Goal: Task Accomplishment & Management: Complete application form

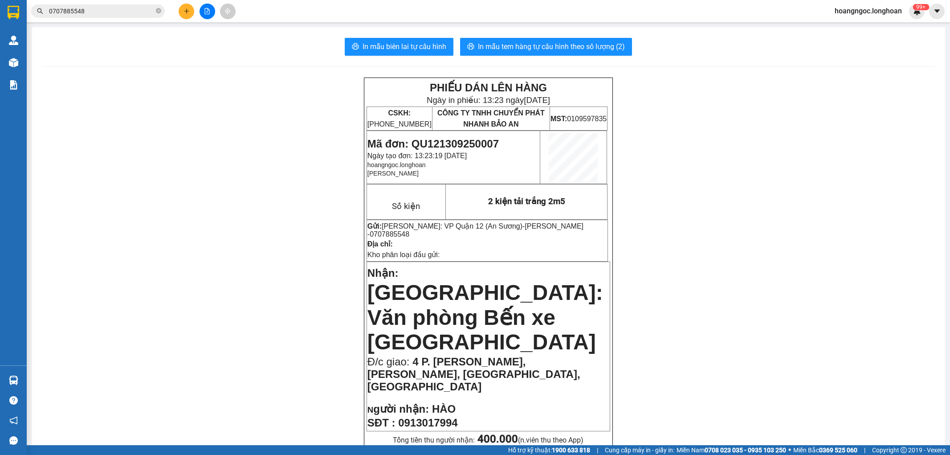
click at [110, 10] on input "0707885548" at bounding box center [101, 11] width 105 height 10
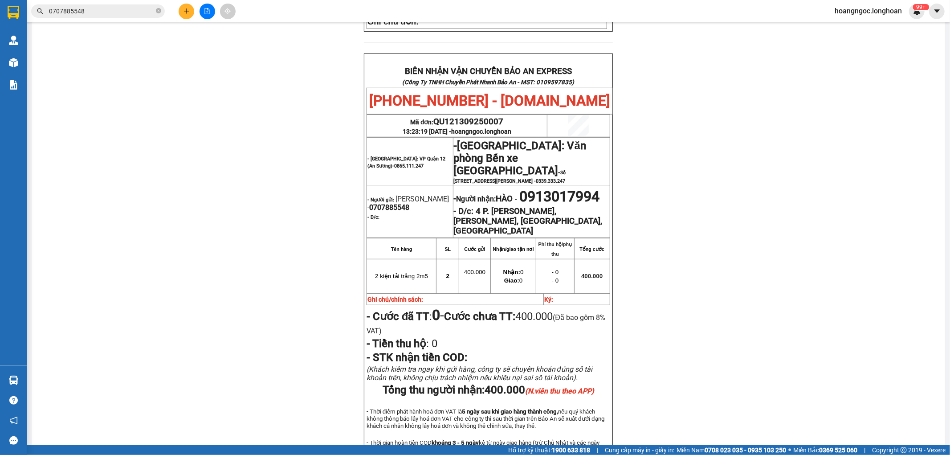
click at [110, 10] on input "0707885548" at bounding box center [101, 11] width 105 height 10
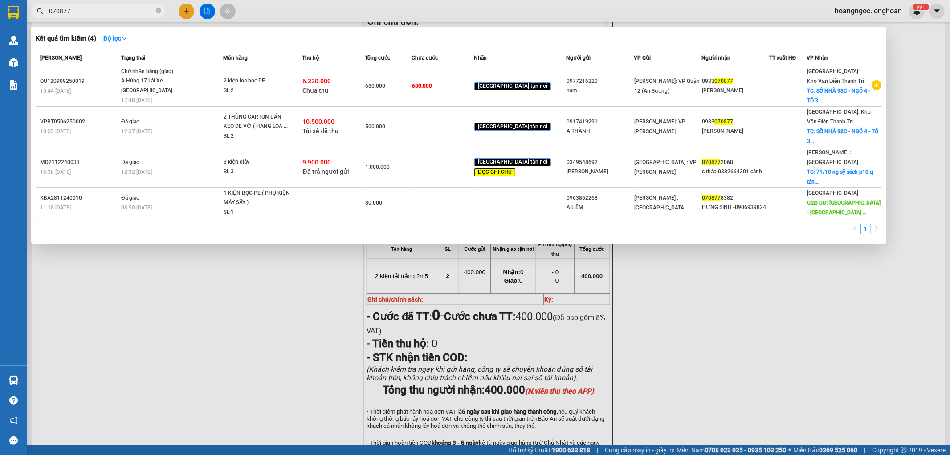
type input "070877"
drag, startPoint x: 247, startPoint y: 344, endPoint x: 222, endPoint y: 287, distance: 62.4
click at [246, 344] on div at bounding box center [475, 227] width 950 height 455
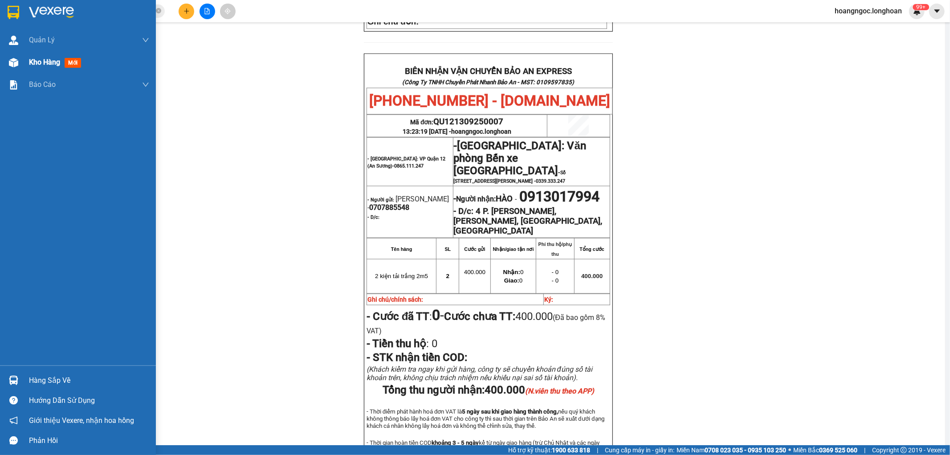
click at [19, 69] on div at bounding box center [14, 63] width 16 height 16
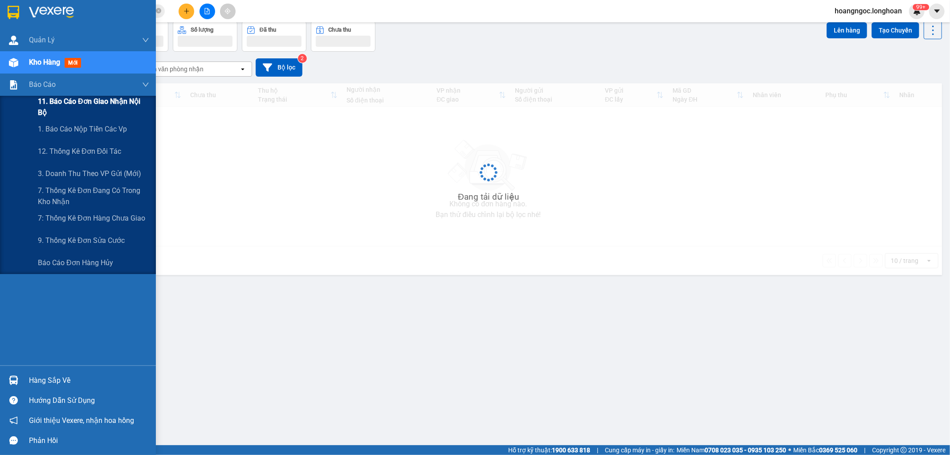
scroll to position [41, 0]
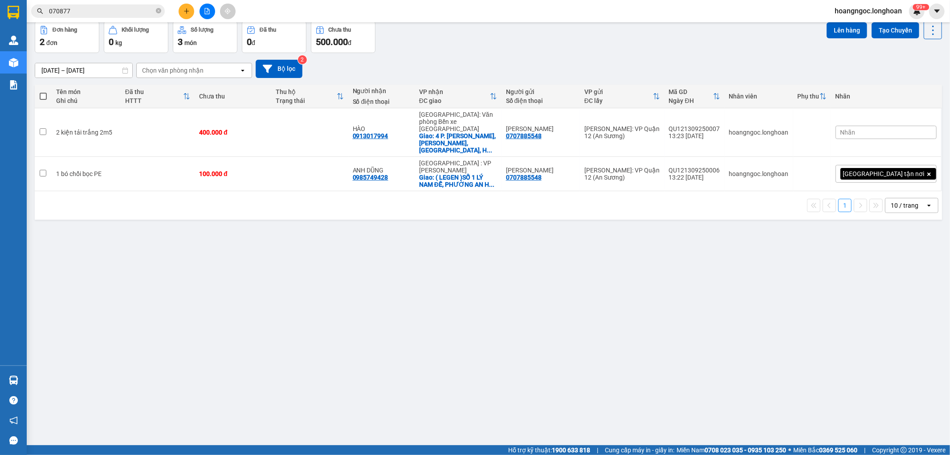
click at [187, 12] on icon "plus" at bounding box center [186, 11] width 6 height 6
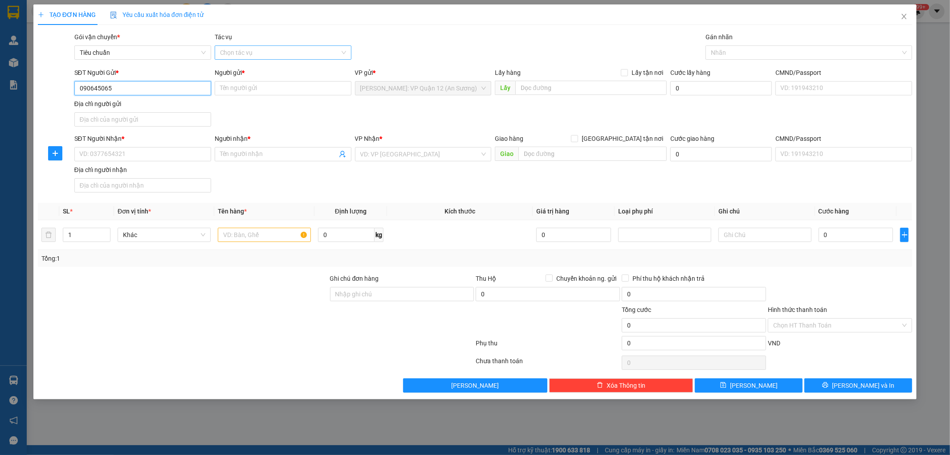
type input "0906450658"
click at [157, 108] on div "0906450658 - DUNG" at bounding box center [143, 106] width 126 height 10
type input "DUNG"
type input "0906450658"
click at [136, 155] on input "SĐT Người Nhận *" at bounding box center [142, 154] width 137 height 14
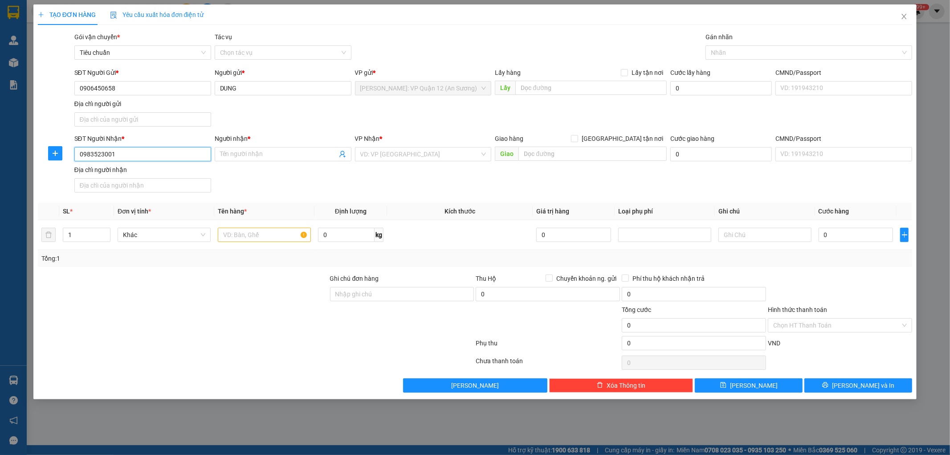
type input "0983523001"
type input "a"
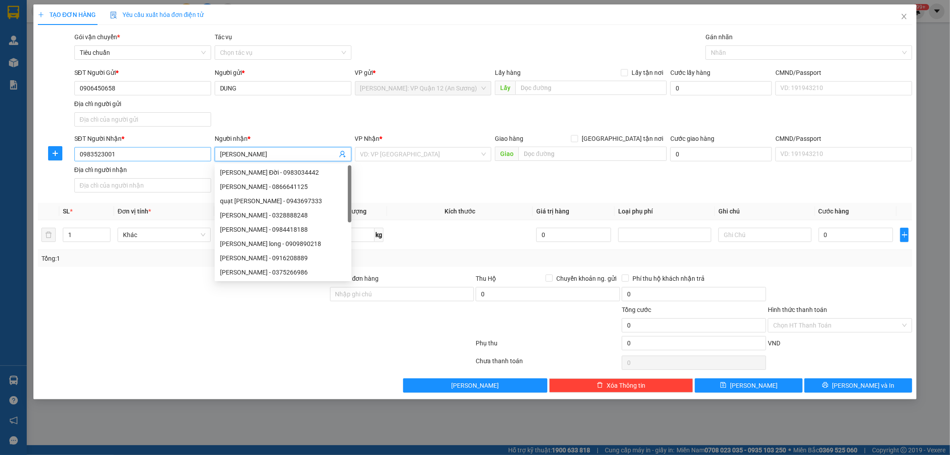
type input "Trần Kiên"
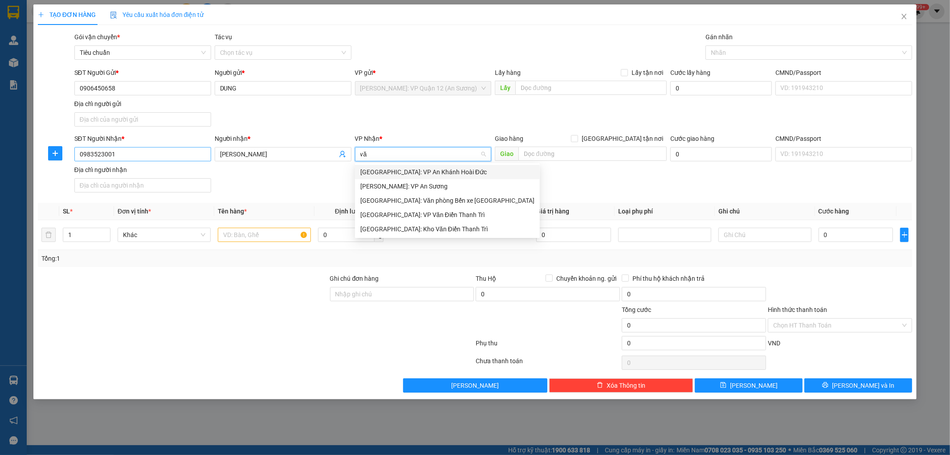
type input "văn"
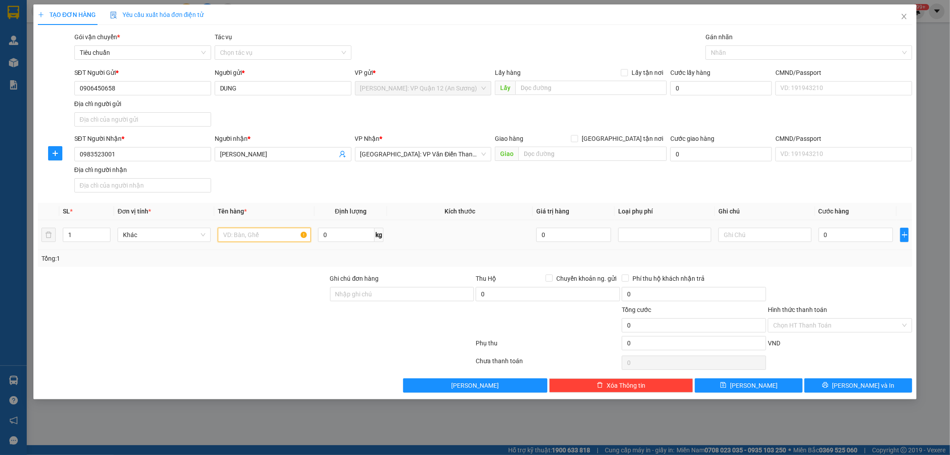
click at [244, 235] on input "text" at bounding box center [264, 235] width 93 height 14
type input "1 kiện giấy 3m8"
click at [399, 291] on input "Ghi chú đơn hàng" at bounding box center [402, 294] width 144 height 14
type input "nhận theo kiện - hư hỏng ko chịu trách nhiệm"
click at [857, 226] on div "0" at bounding box center [856, 235] width 75 height 18
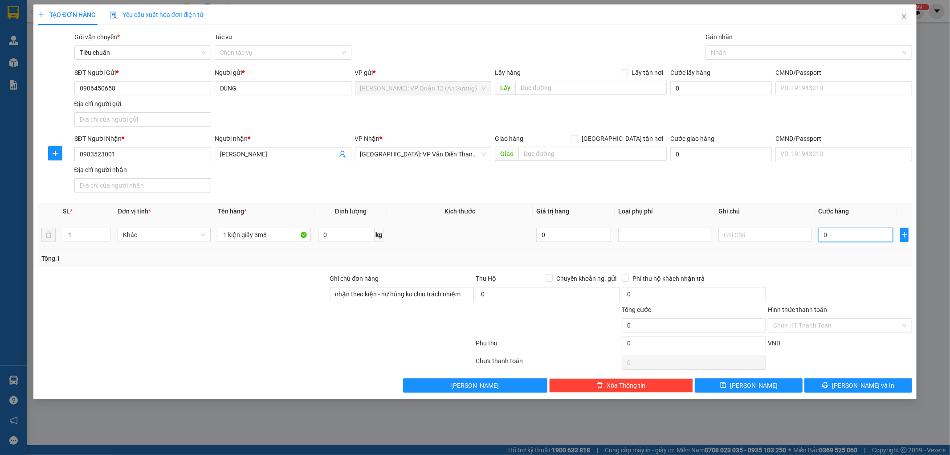
click at [856, 235] on input "0" at bounding box center [856, 235] width 75 height 14
type input "1"
type input "12"
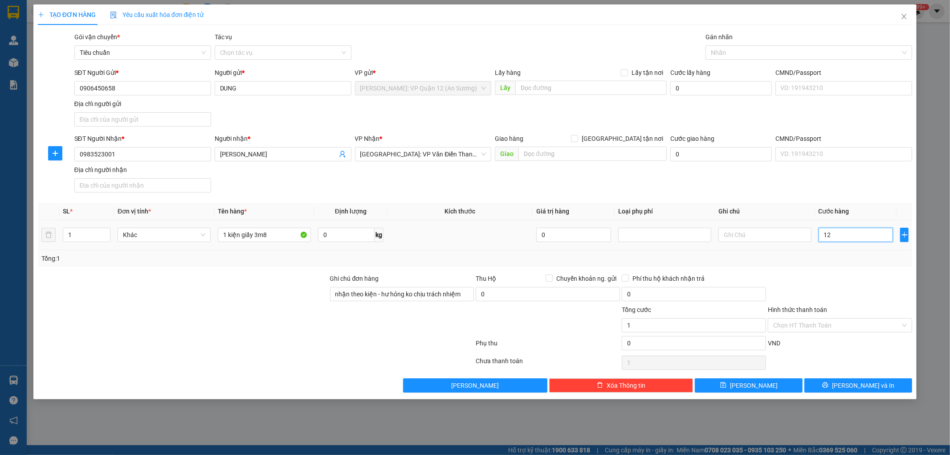
type input "12"
type input "120"
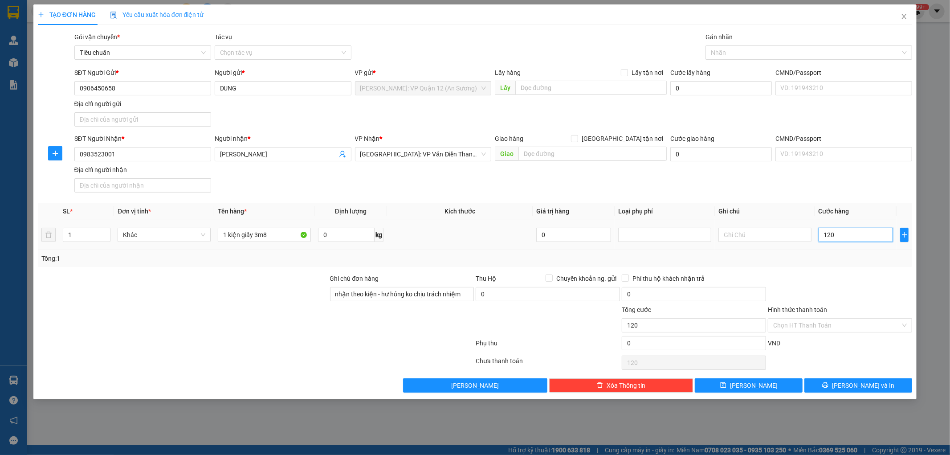
type input "1.200"
type input "12.000"
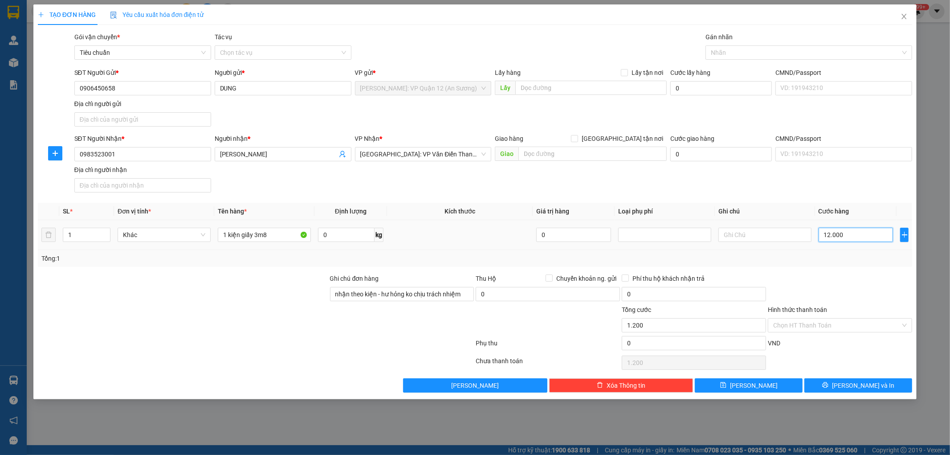
type input "12.000"
type input "120.000"
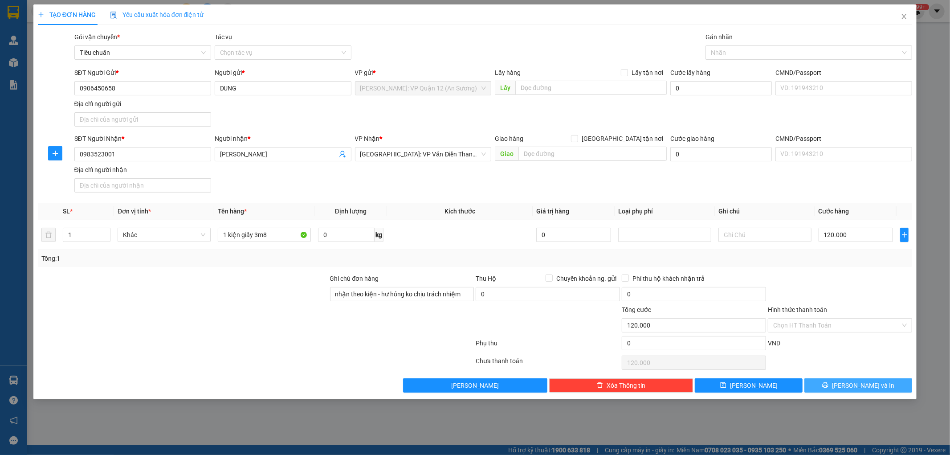
click at [853, 382] on span "[PERSON_NAME] và In" at bounding box center [863, 385] width 62 height 10
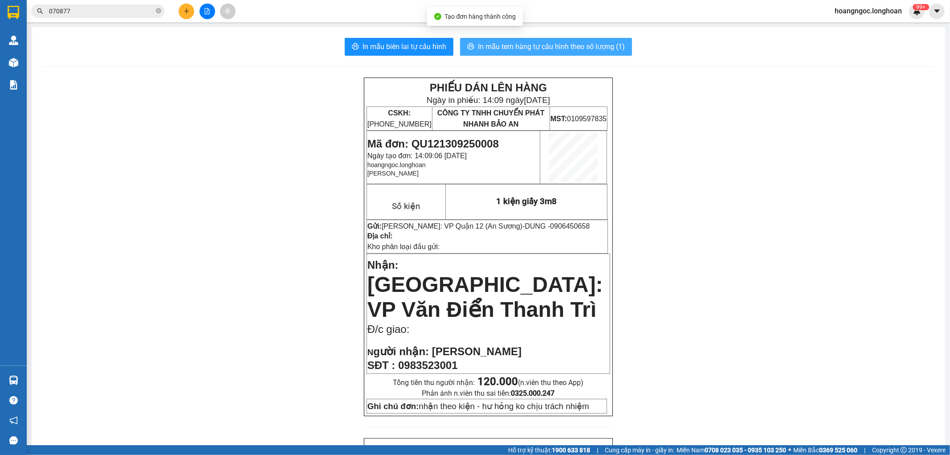
click at [585, 51] on span "In mẫu tem hàng tự cấu hình theo số lượng (1)" at bounding box center [551, 46] width 147 height 11
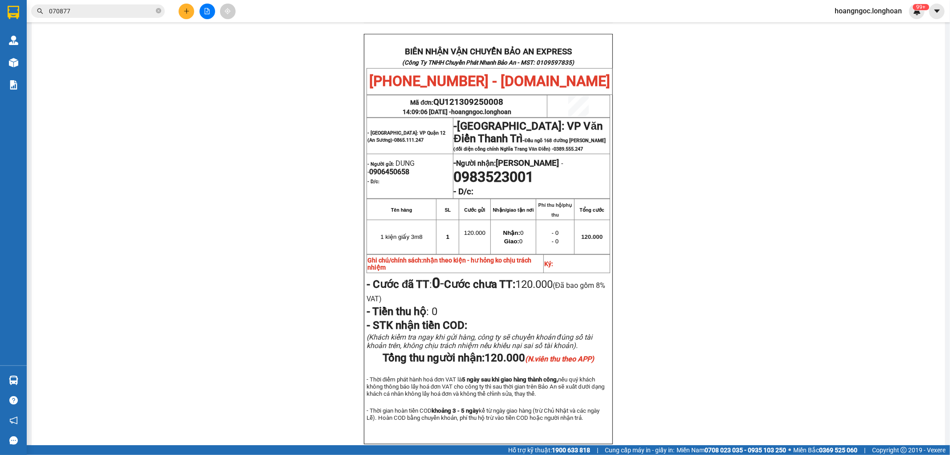
scroll to position [405, 0]
click at [393, 170] on span "0906450658" at bounding box center [389, 170] width 40 height 8
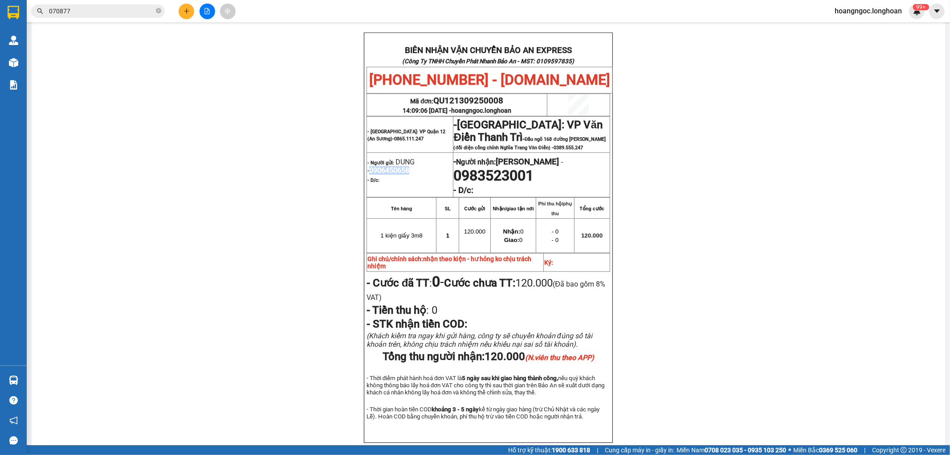
click at [393, 170] on span "0906450658" at bounding box center [389, 170] width 40 height 8
copy span "0906450658"
click at [183, 14] on button at bounding box center [187, 12] width 16 height 16
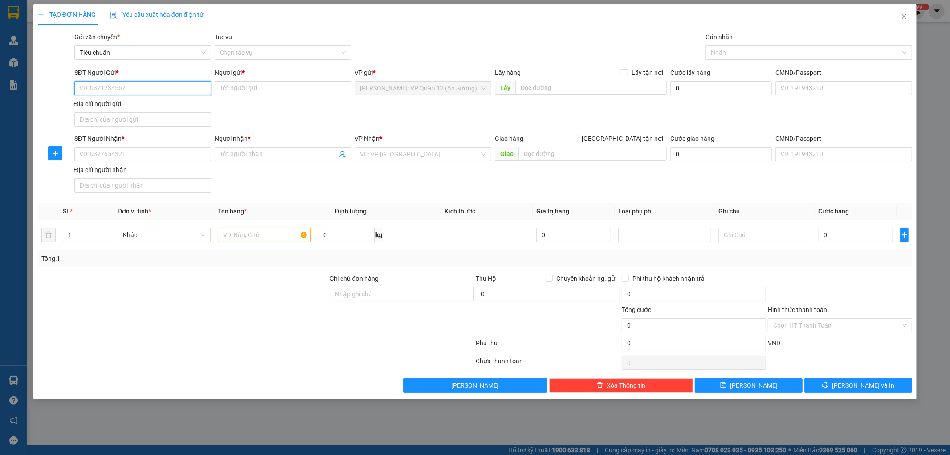
paste input "0906450658"
type input "0906450658"
click at [146, 87] on input "0906450658" at bounding box center [142, 88] width 137 height 14
click at [131, 106] on div "0906450658 - DUNG" at bounding box center [143, 106] width 126 height 10
type input "DUNG"
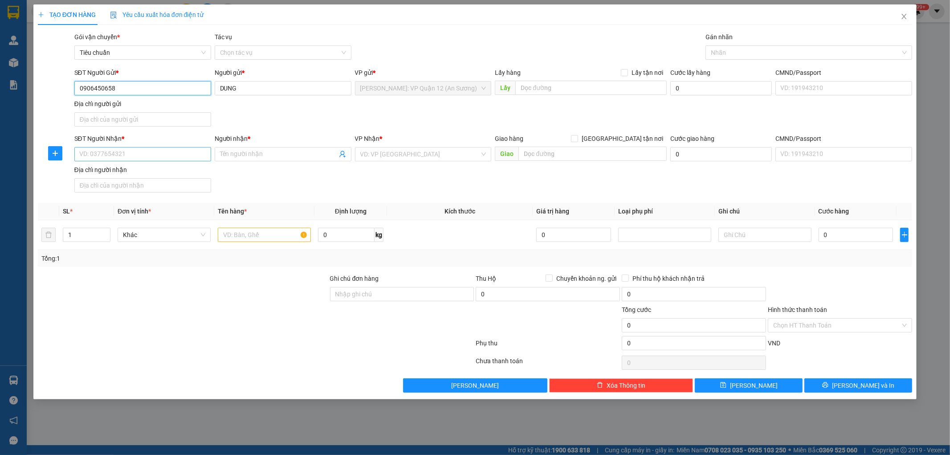
type input "0906450658"
click at [133, 155] on input "SĐT Người Nhận *" at bounding box center [142, 154] width 137 height 14
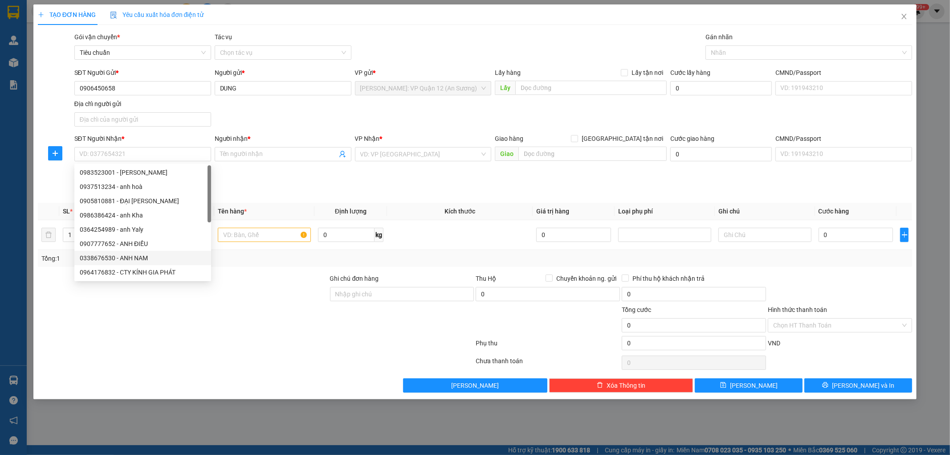
click at [242, 331] on div at bounding box center [183, 320] width 292 height 31
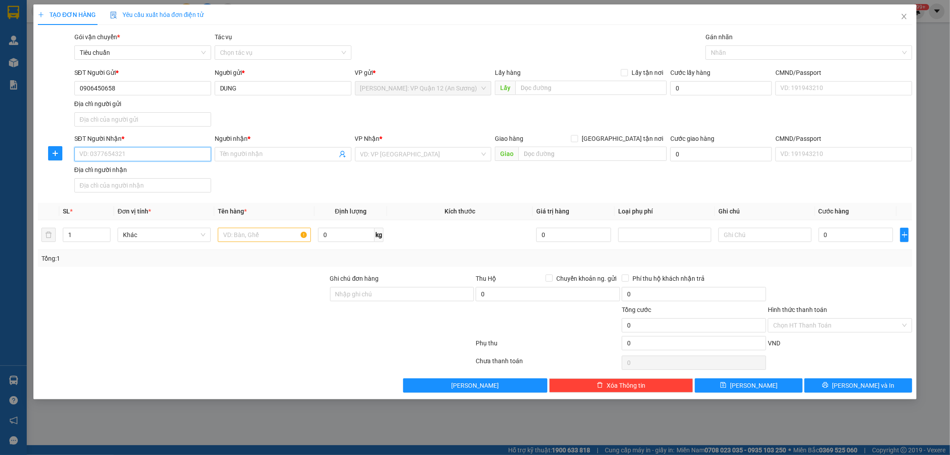
click at [141, 152] on input "SĐT Người Nhận *" at bounding box center [142, 154] width 137 height 14
type input "0976614322"
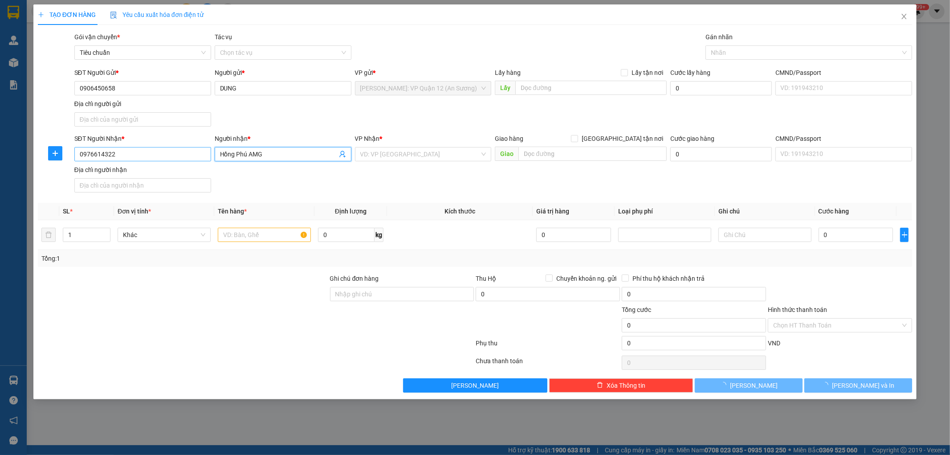
type input "Hồng Phú AMG"
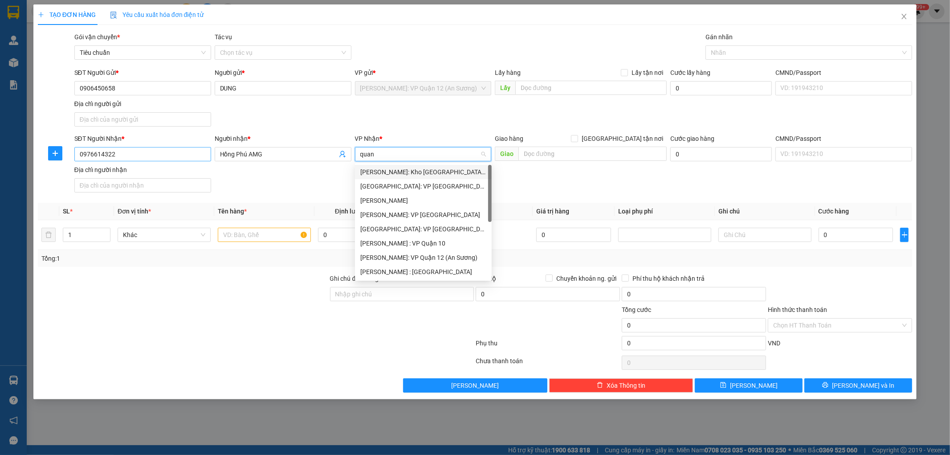
type input "quang"
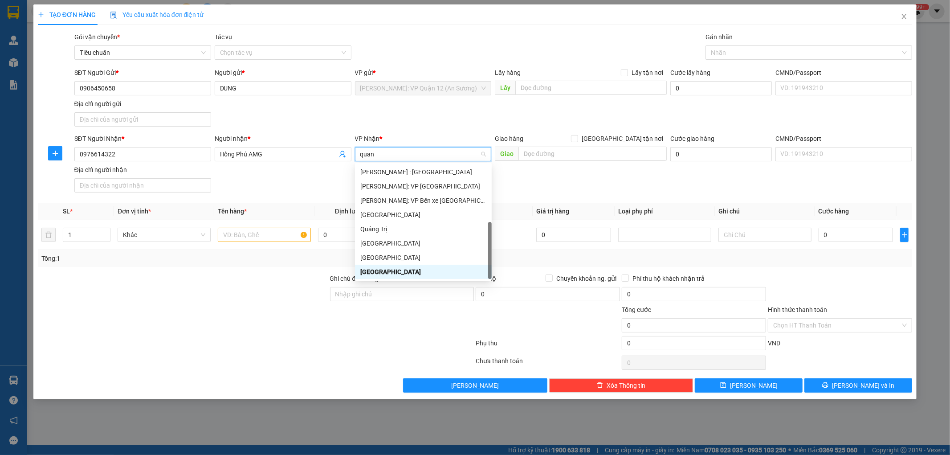
scroll to position [100, 0]
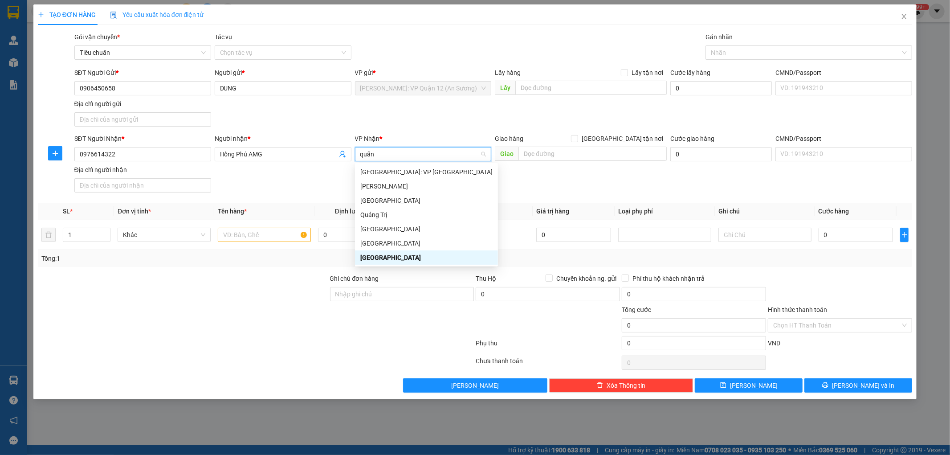
type input "quãng"
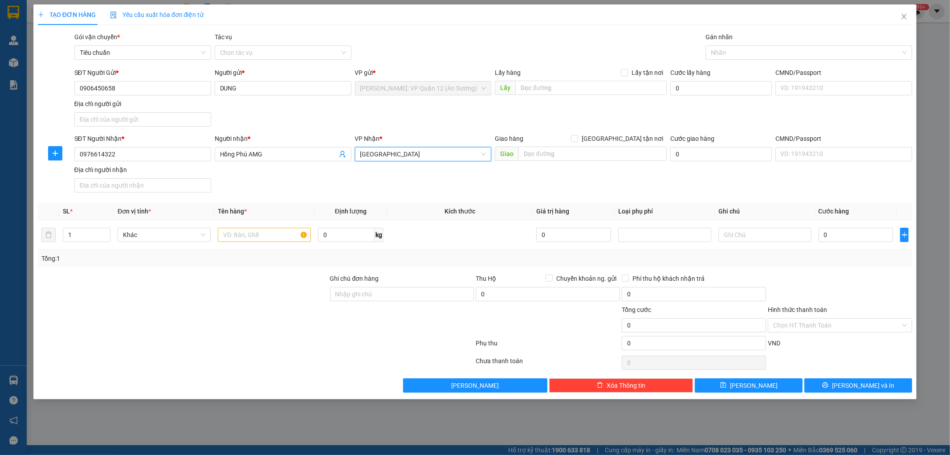
click at [411, 158] on span "[GEOGRAPHIC_DATA]" at bounding box center [423, 153] width 126 height 13
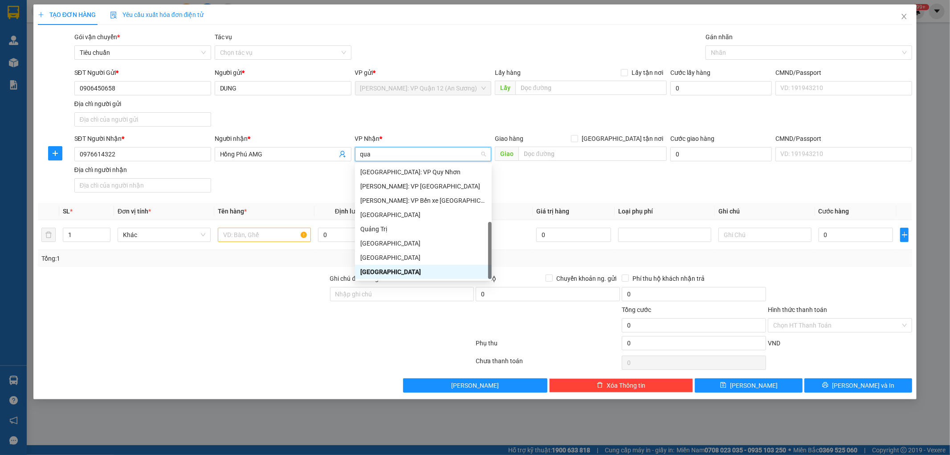
scroll to position [100, 0]
type input "quang"
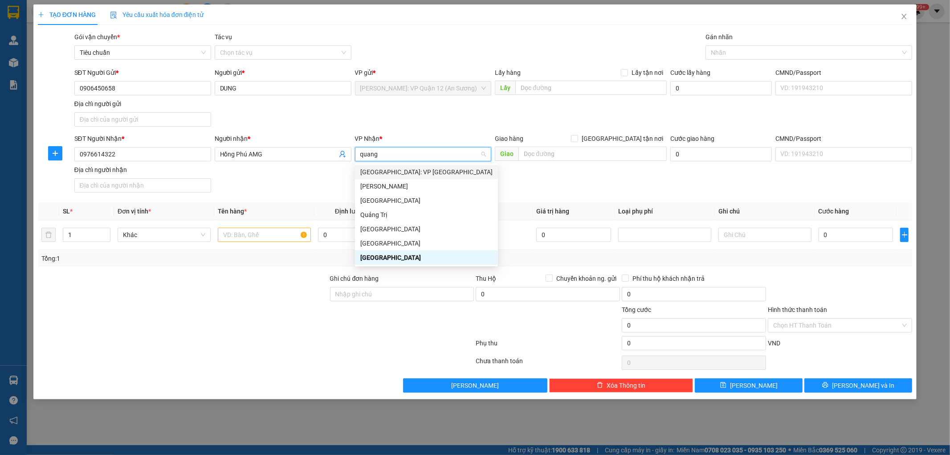
click at [422, 167] on div "[GEOGRAPHIC_DATA]: VP [GEOGRAPHIC_DATA]" at bounding box center [426, 172] width 132 height 10
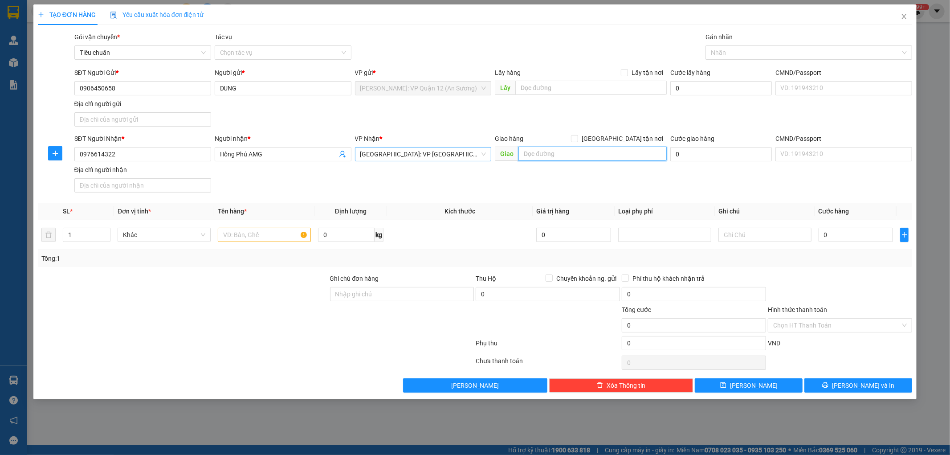
click at [599, 157] on input "text" at bounding box center [592, 154] width 148 height 14
type input "Xóm 4 thôn [GEOGRAPHIC_DATA], [GEOGRAPHIC_DATA], [GEOGRAPHIC_DATA], [GEOGRAPHIC…"
click at [577, 139] on input "[GEOGRAPHIC_DATA] tận nơi" at bounding box center [574, 138] width 6 height 6
checkbox input "true"
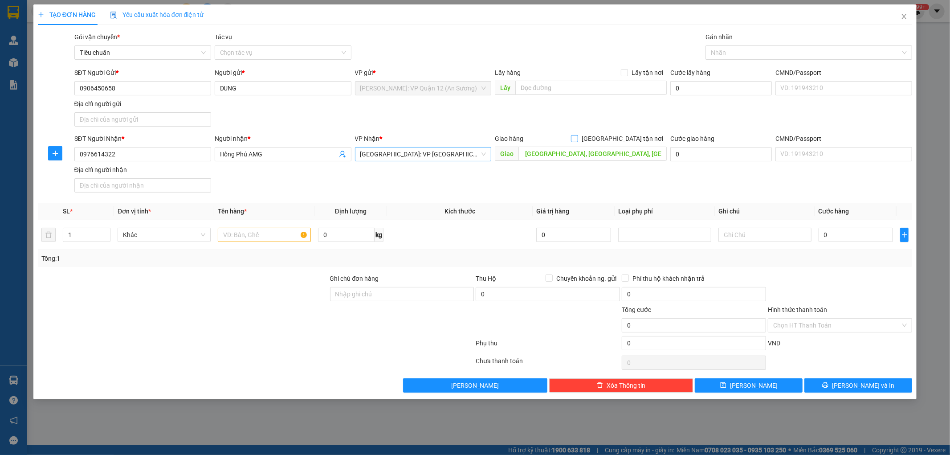
scroll to position [0, 0]
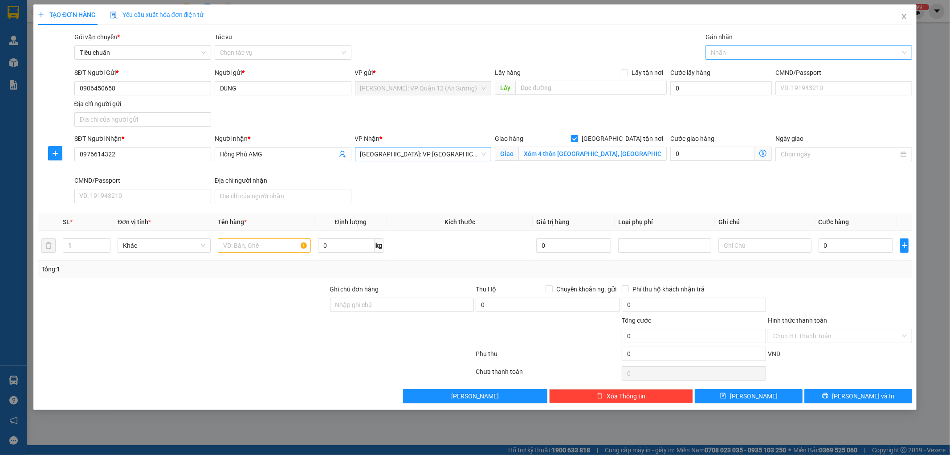
click at [768, 52] on div at bounding box center [804, 52] width 193 height 11
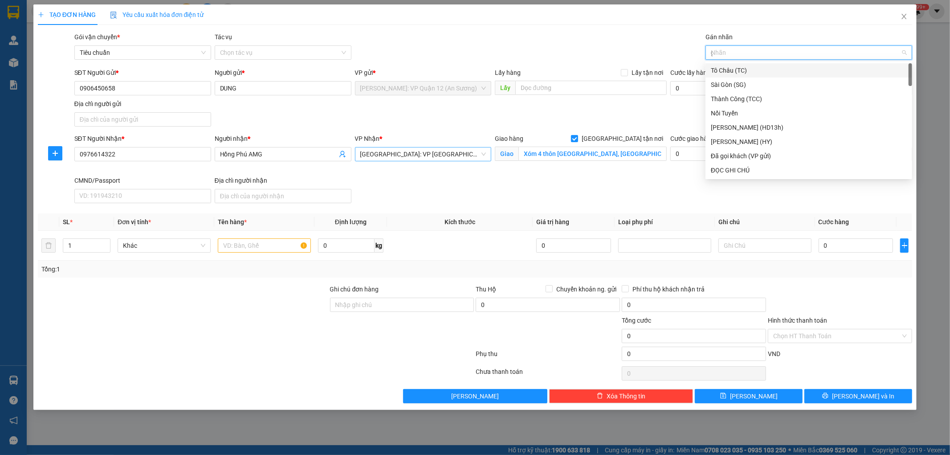
type input "gt"
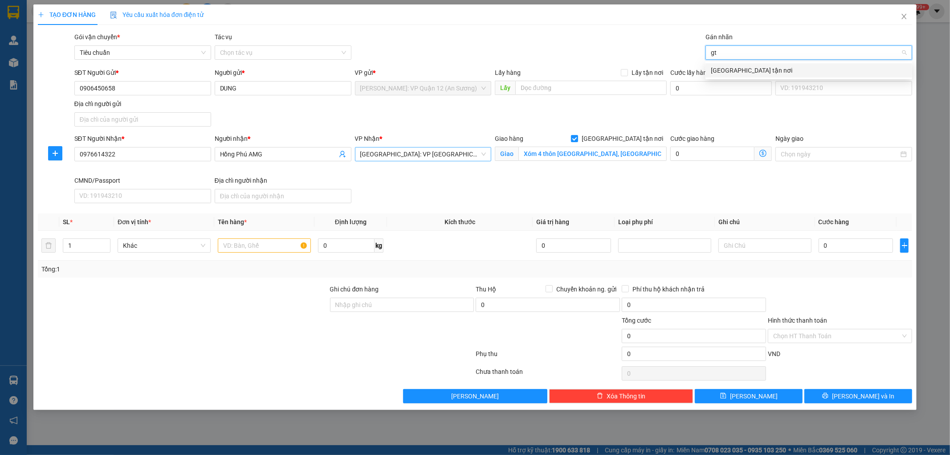
drag, startPoint x: 728, startPoint y: 67, endPoint x: 595, endPoint y: 112, distance: 139.9
click at [728, 67] on div "[GEOGRAPHIC_DATA] tận nơi" at bounding box center [809, 70] width 196 height 10
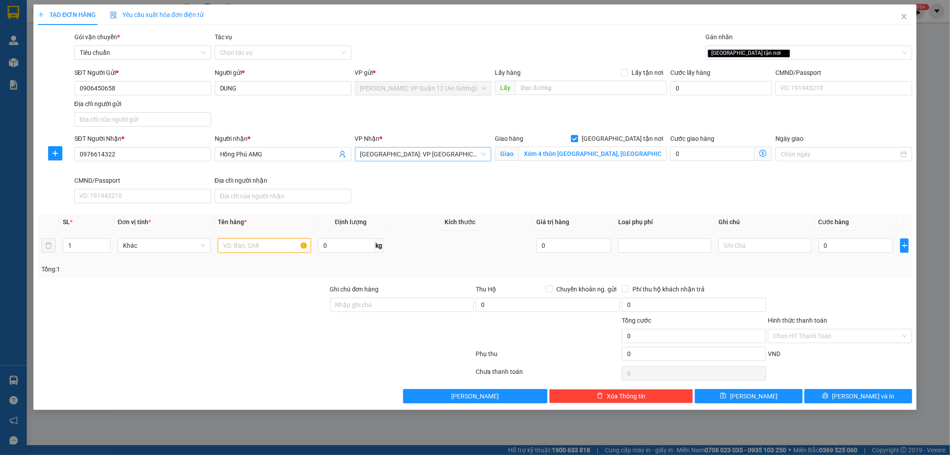
click at [253, 249] on input "text" at bounding box center [264, 245] width 93 height 14
type input "1 kiện 3m8 bọc xốp nổ"
drag, startPoint x: 365, startPoint y: 307, endPoint x: 373, endPoint y: 310, distance: 8.3
click at [366, 307] on input "Ghi chú đơn hàng" at bounding box center [402, 305] width 144 height 14
type input "nhận theo kiện - hư hỏng ko chịu trách nhiệm"
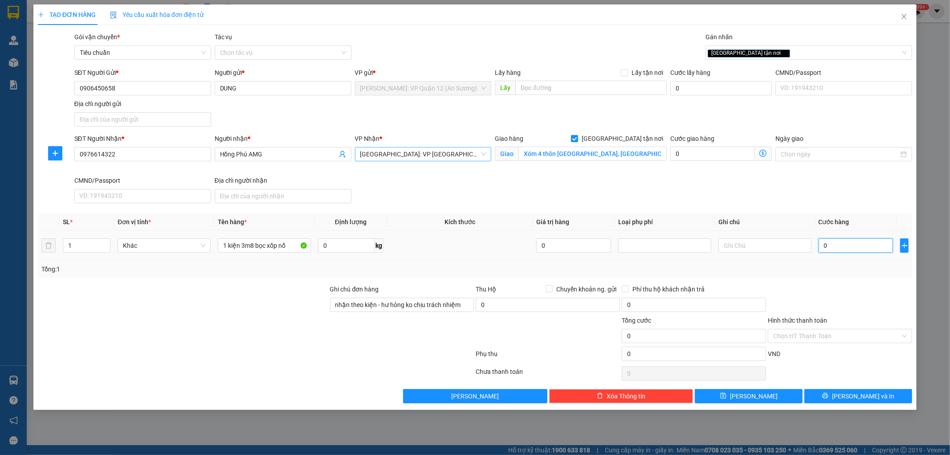
click at [840, 251] on input "0" at bounding box center [856, 245] width 75 height 14
type input "2"
type input "22"
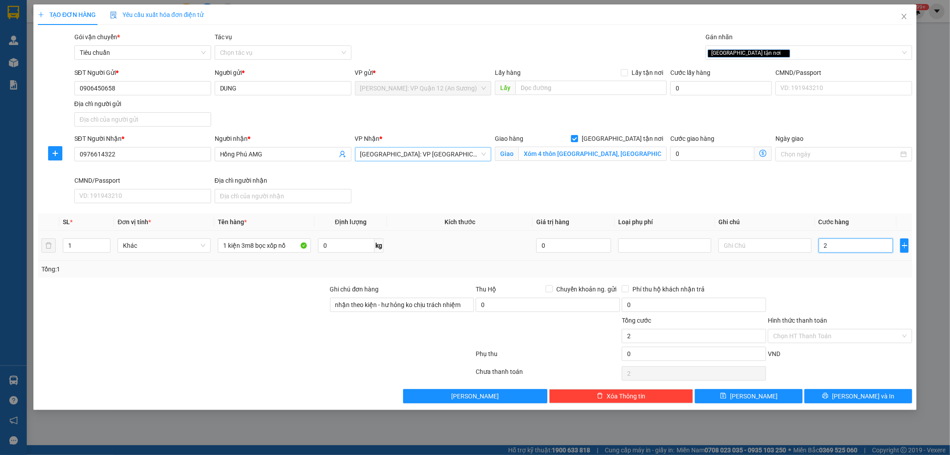
type input "22"
type input "220"
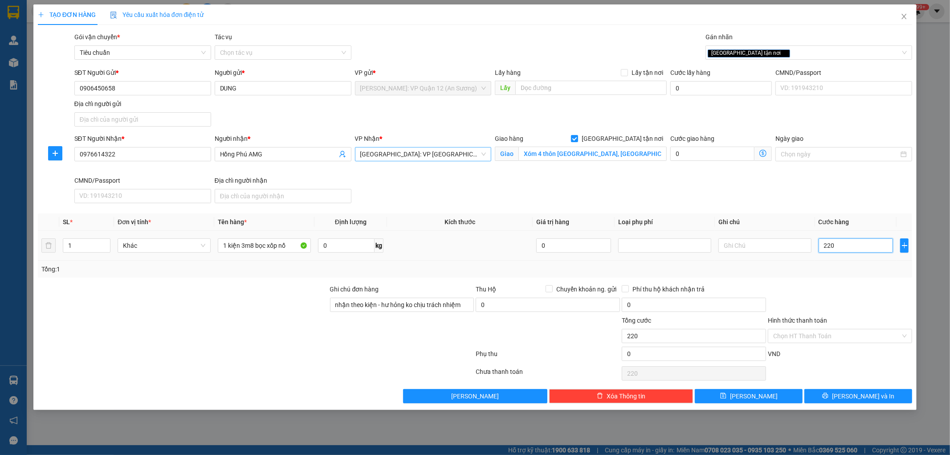
type input "2.200"
type input "22.000"
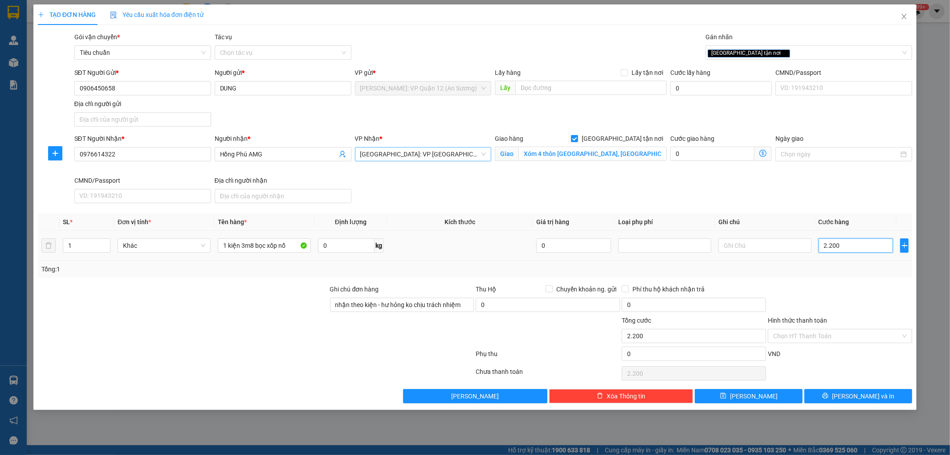
type input "22.000"
type input "220.000"
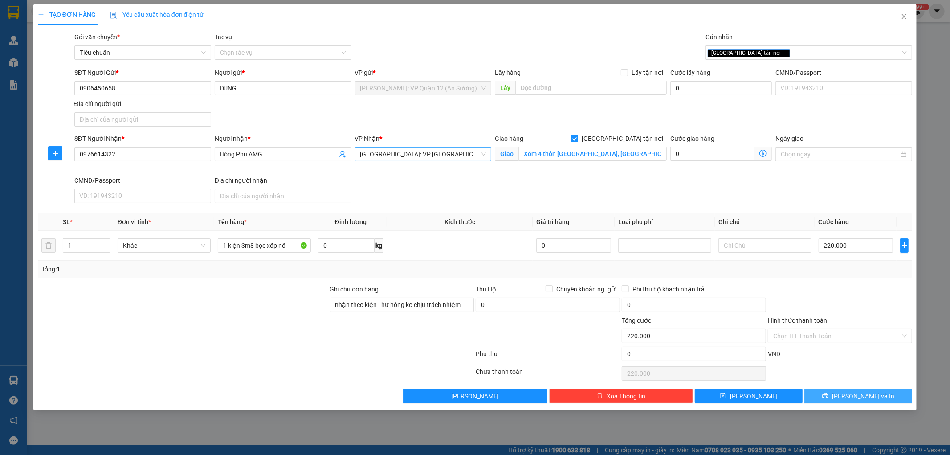
click at [863, 394] on span "[PERSON_NAME] và In" at bounding box center [863, 396] width 62 height 10
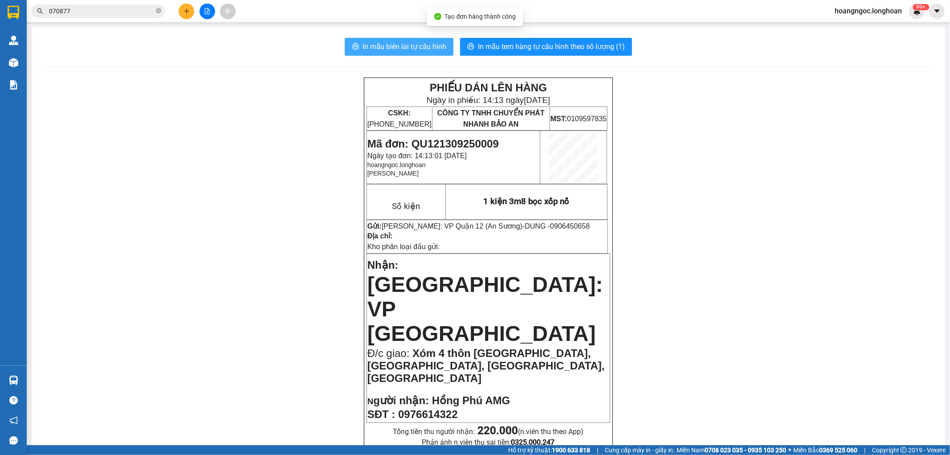
click at [430, 41] on span "In mẫu biên lai tự cấu hình" at bounding box center [405, 46] width 84 height 11
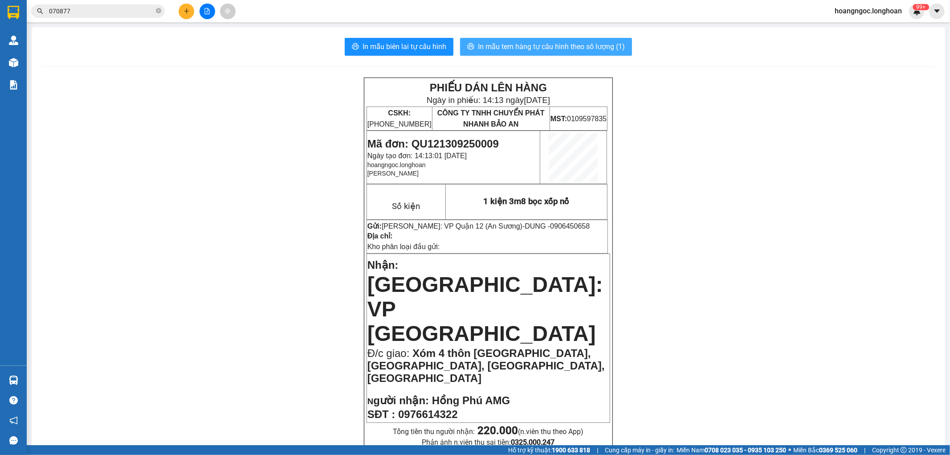
click at [568, 48] on span "In mẫu tem hàng tự cấu hình theo số lượng (1)" at bounding box center [551, 46] width 147 height 11
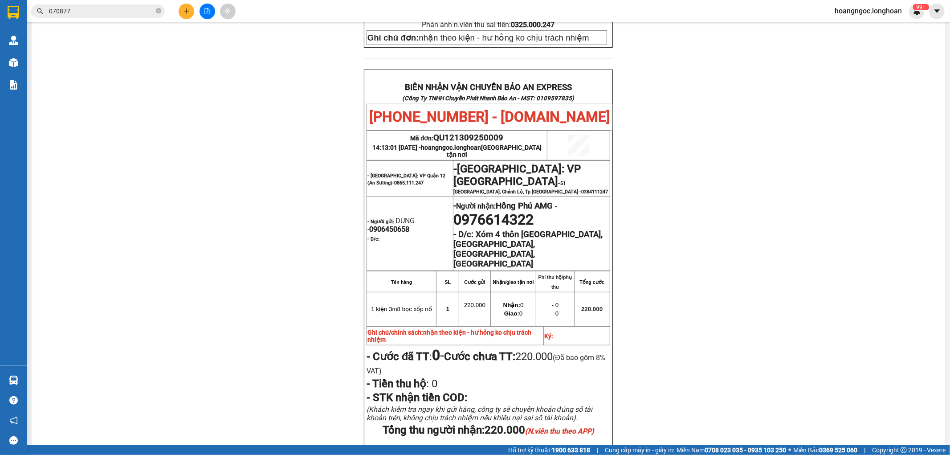
scroll to position [425, 0]
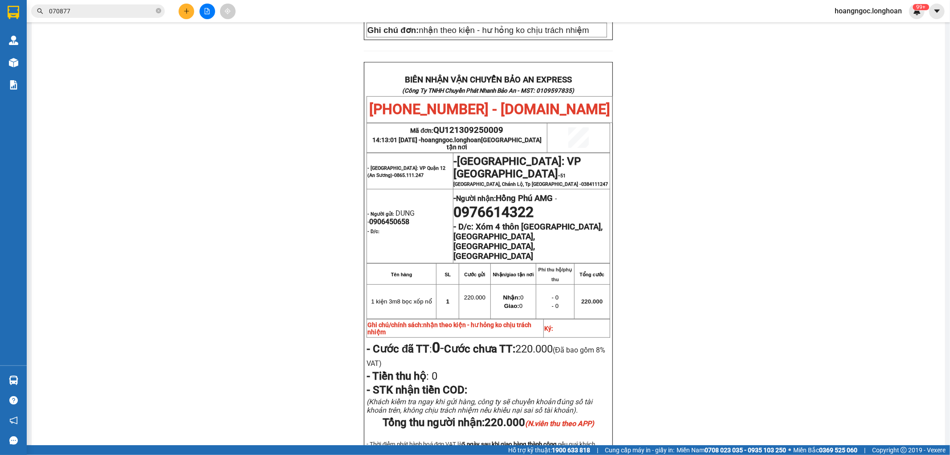
click at [381, 217] on span "0906450658" at bounding box center [389, 221] width 40 height 8
copy span "0906450658"
click at [190, 9] on button at bounding box center [187, 12] width 16 height 16
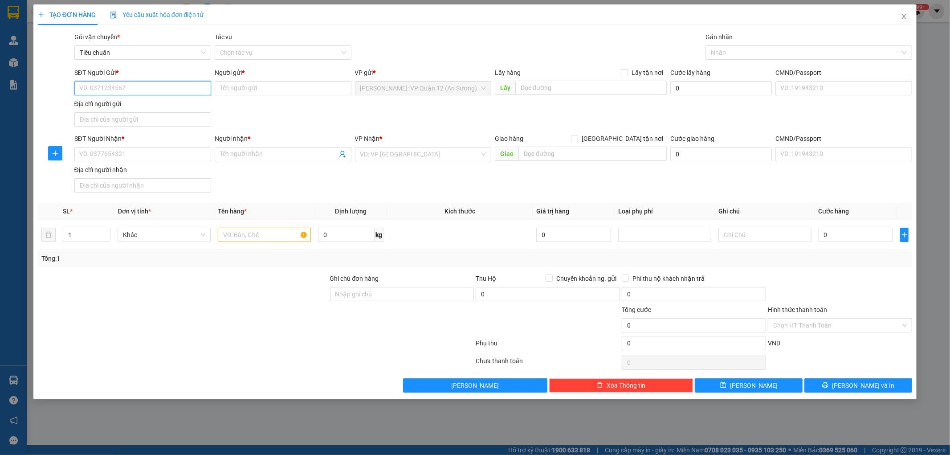
paste input "0906450658"
type input "0906450658"
click at [152, 92] on input "0906450658" at bounding box center [142, 88] width 137 height 14
click at [149, 109] on div "0906450658 - DUNG" at bounding box center [143, 106] width 126 height 10
type input "DUNG"
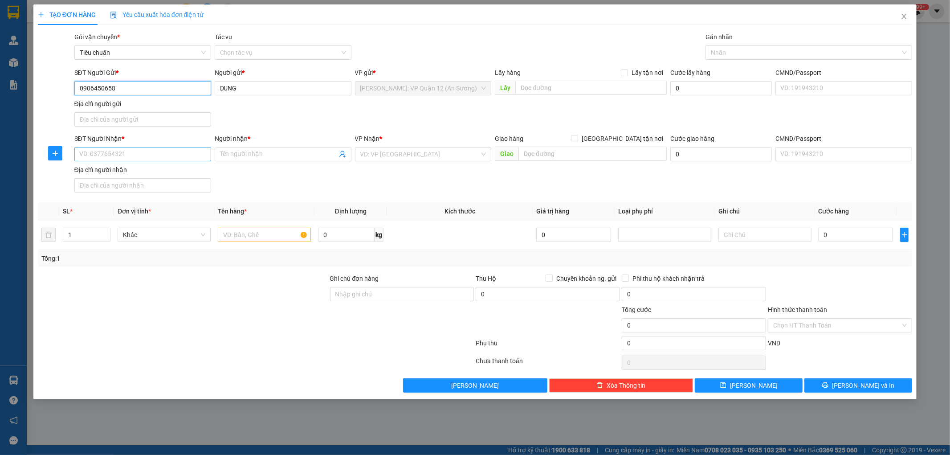
type input "0906450658"
click at [143, 154] on input "SĐT Người Nhận *" at bounding box center [142, 154] width 137 height 14
type input "0912473290"
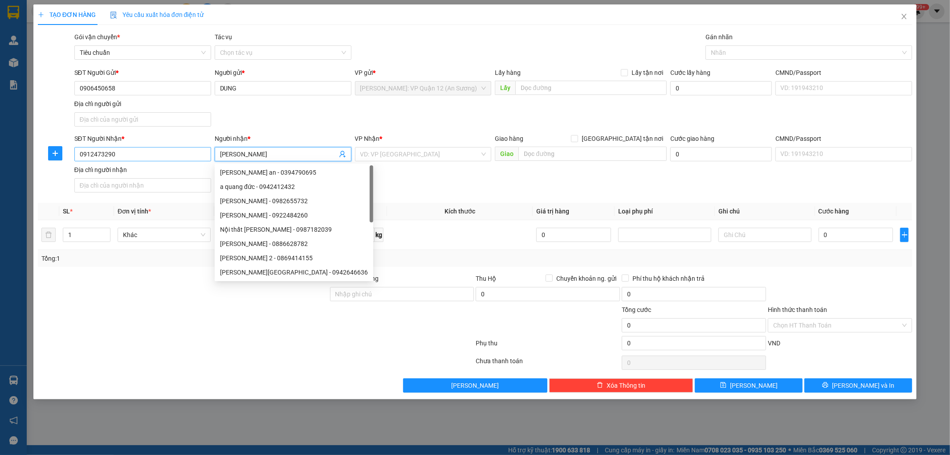
type input "[PERSON_NAME]"
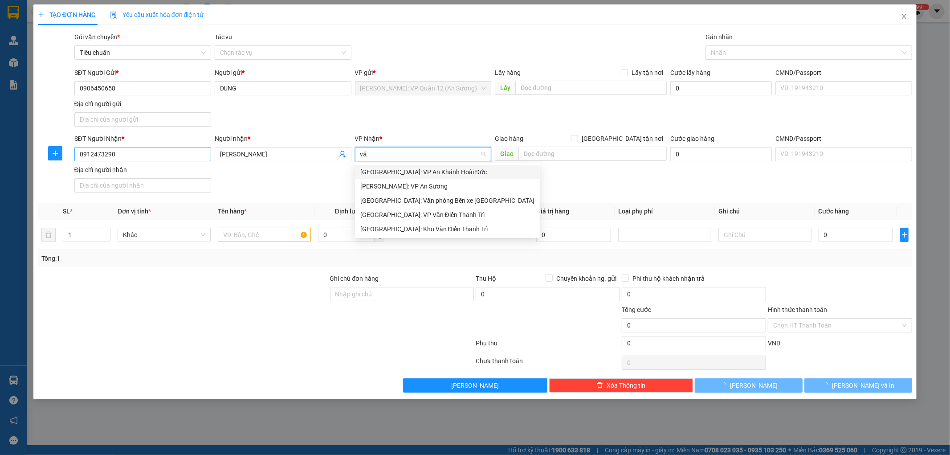
type input "văn"
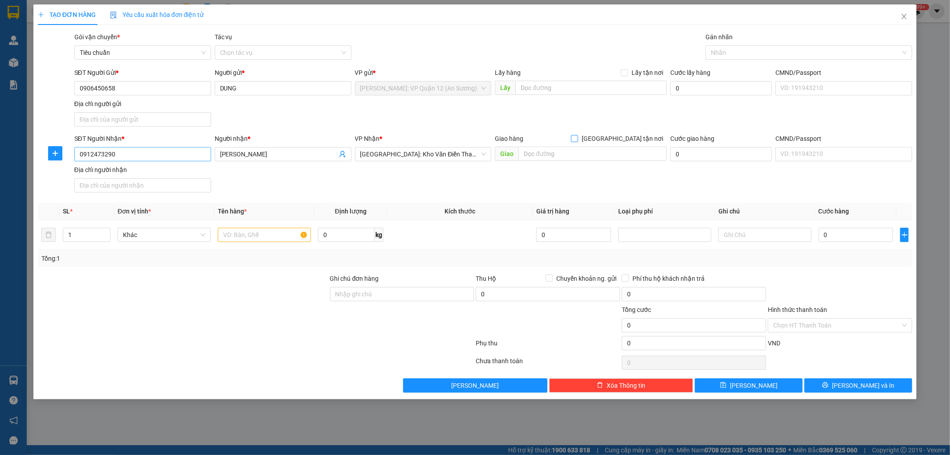
click at [571, 135] on input "[GEOGRAPHIC_DATA] tận nơi" at bounding box center [574, 138] width 6 height 6
checkbox input "true"
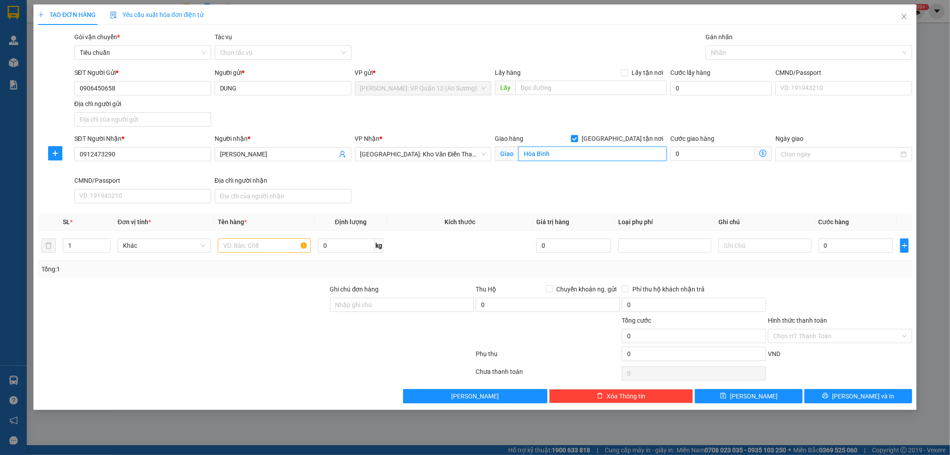
click at [599, 158] on input "Hòa Bình" at bounding box center [592, 154] width 148 height 14
paste input "TP Hoà Bình (TVLT): [GEOGRAPHIC_DATA]"
click at [768, 51] on div at bounding box center [804, 52] width 193 height 11
type input "TP Hoà Bình (TVLT): [GEOGRAPHIC_DATA]"
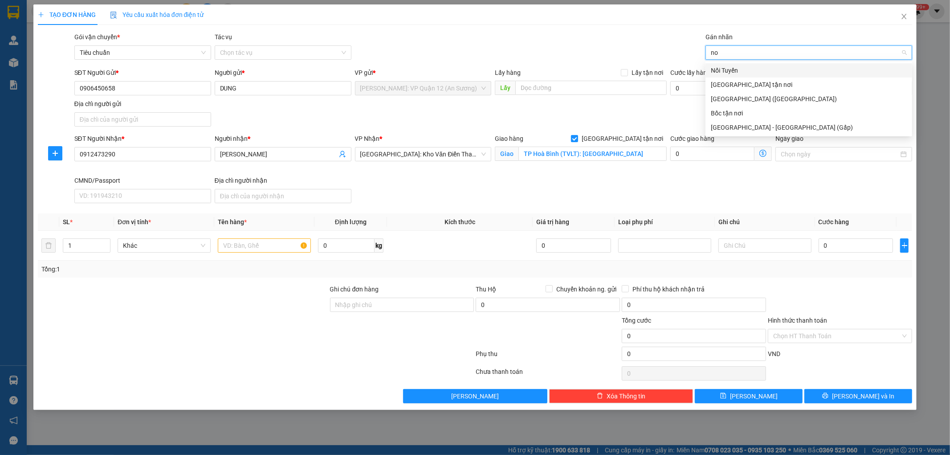
type input "noi"
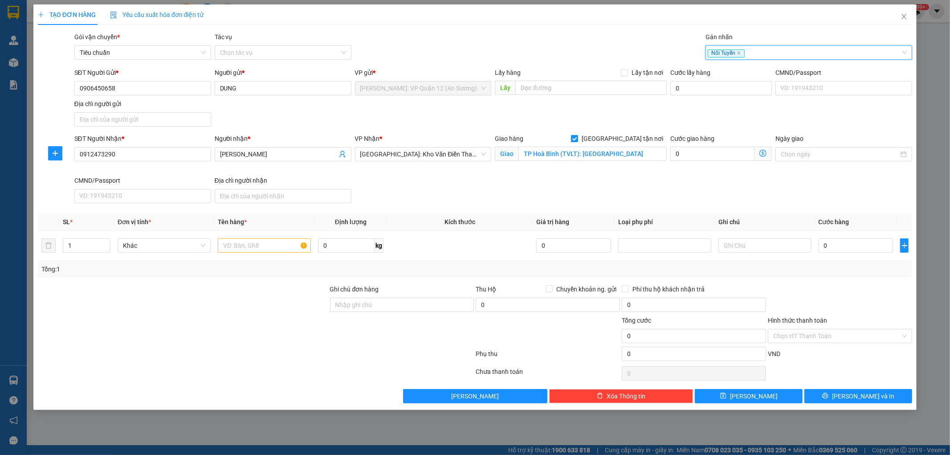
type input "v"
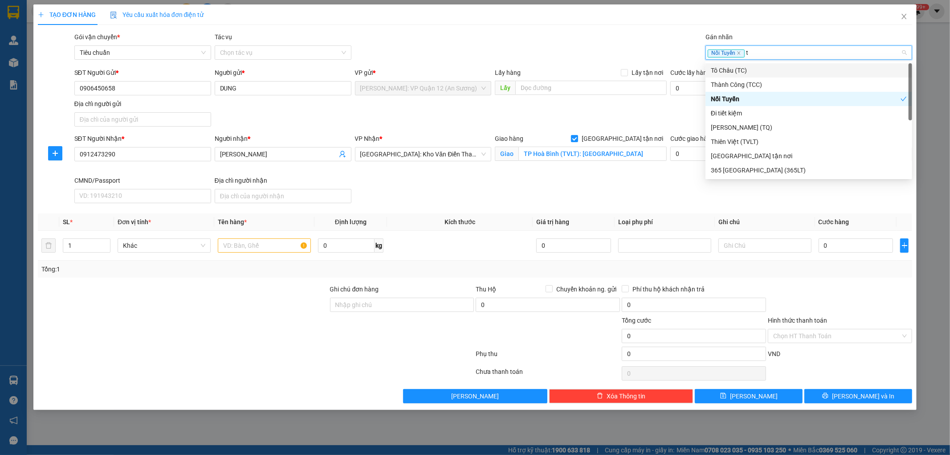
type input "tv"
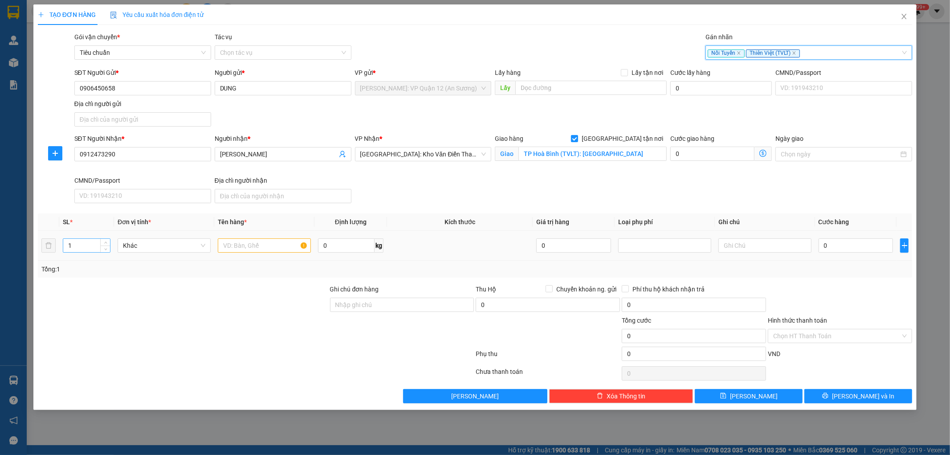
click at [91, 247] on input "1" at bounding box center [86, 245] width 47 height 13
type input "2"
click at [106, 239] on span "Increase Value" at bounding box center [105, 243] width 10 height 8
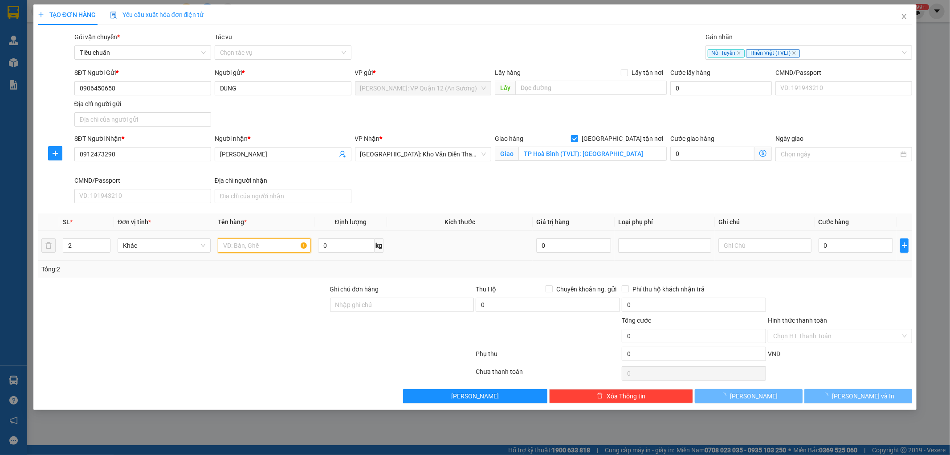
click at [263, 248] on input "text" at bounding box center [264, 245] width 93 height 14
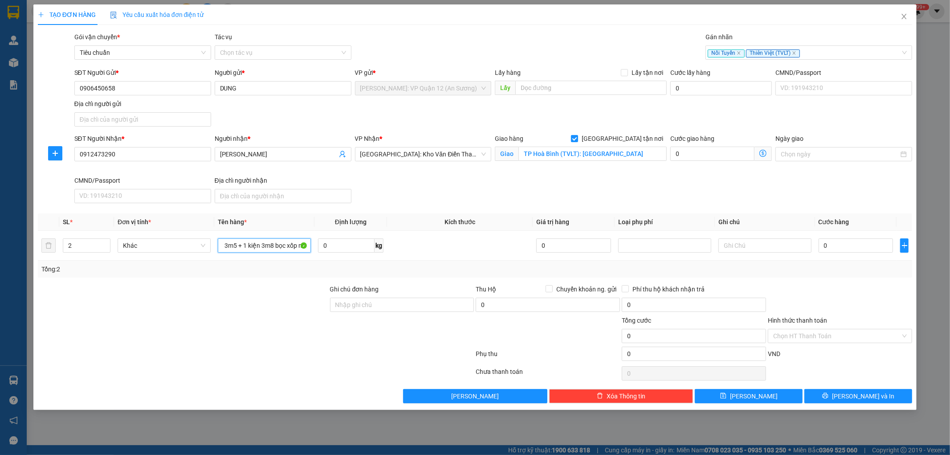
type input "1 kiện giấy 3m5 + 1 kiện 3m8 bọc xốp nổ"
click at [383, 318] on div at bounding box center [402, 330] width 146 height 31
click at [386, 304] on input "Ghi chú đơn hàng" at bounding box center [402, 305] width 144 height 14
type input "nhận theo kiện - hư hỏng ko chịu trách nhiệm"
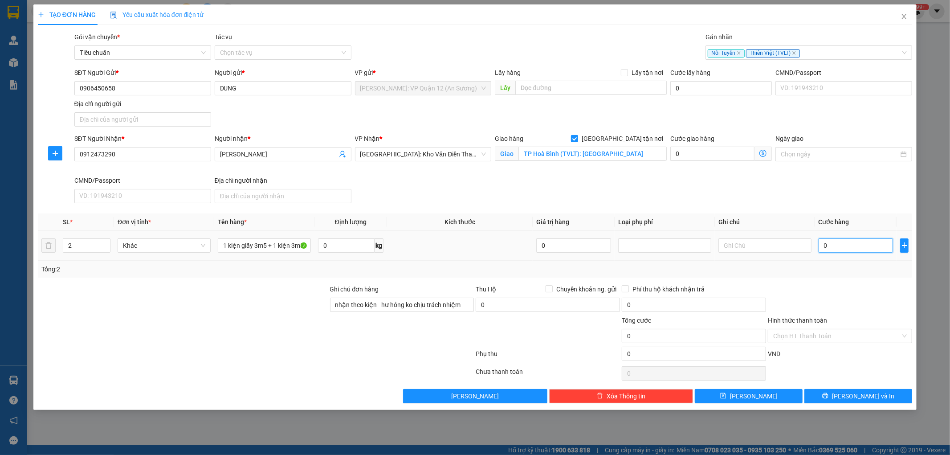
click at [844, 247] on input "0" at bounding box center [856, 245] width 75 height 14
type input "6"
type input "60"
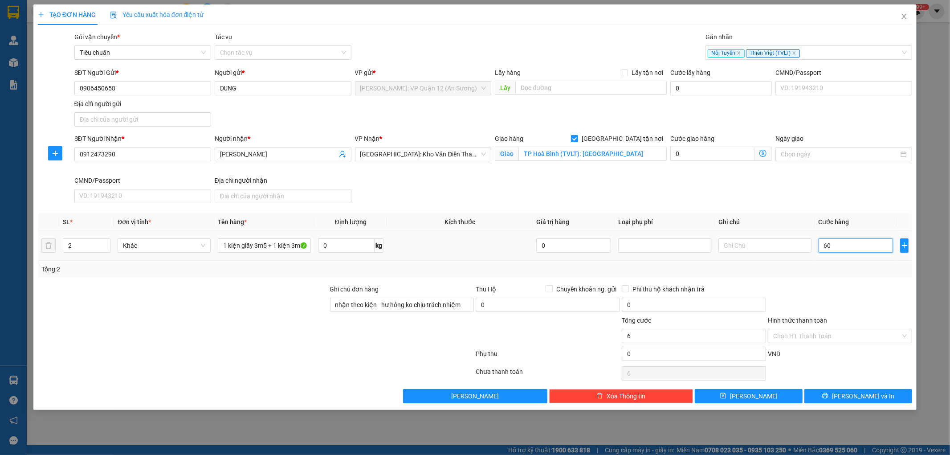
type input "60"
type input "600"
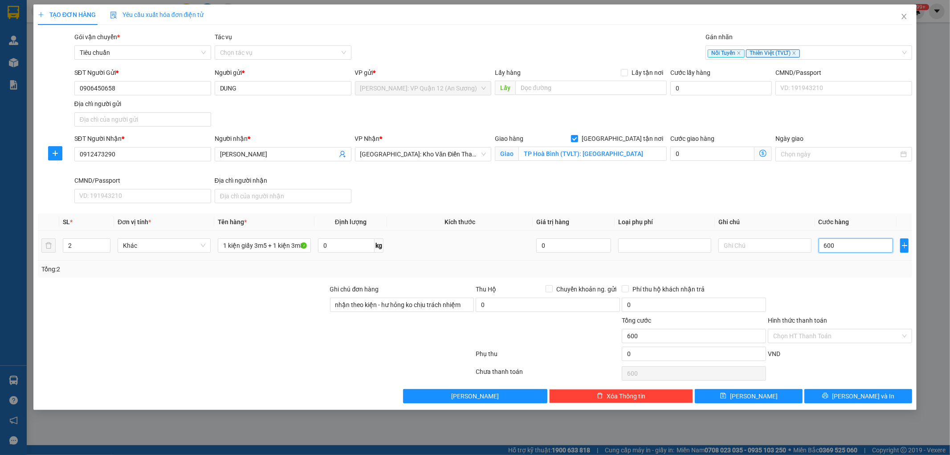
type input "6.000"
type input "60.000"
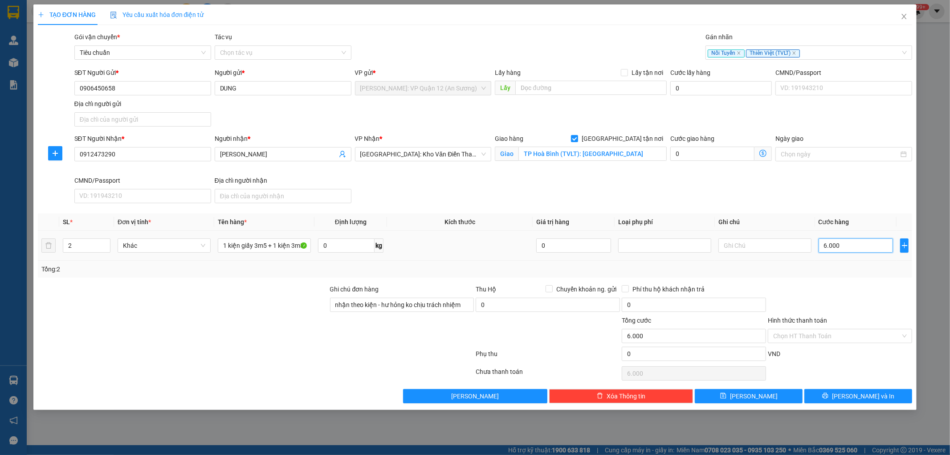
type input "60.000"
type input "600.000"
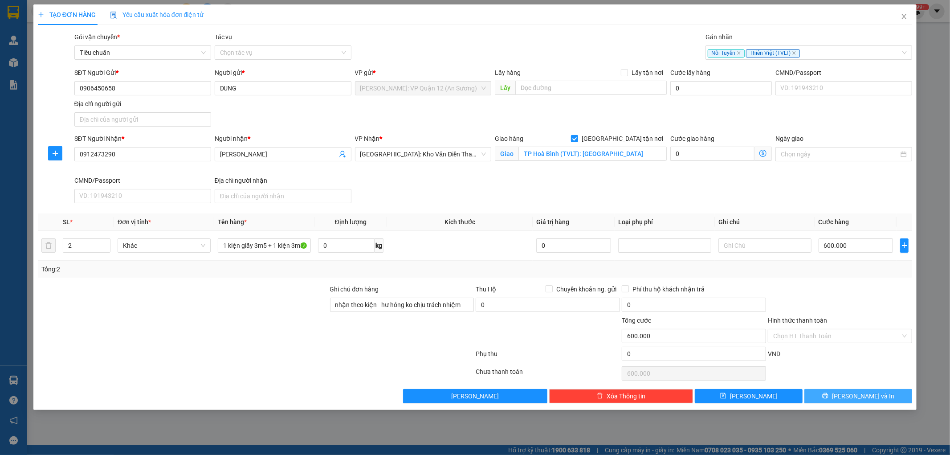
click at [866, 392] on span "[PERSON_NAME] và In" at bounding box center [863, 396] width 62 height 10
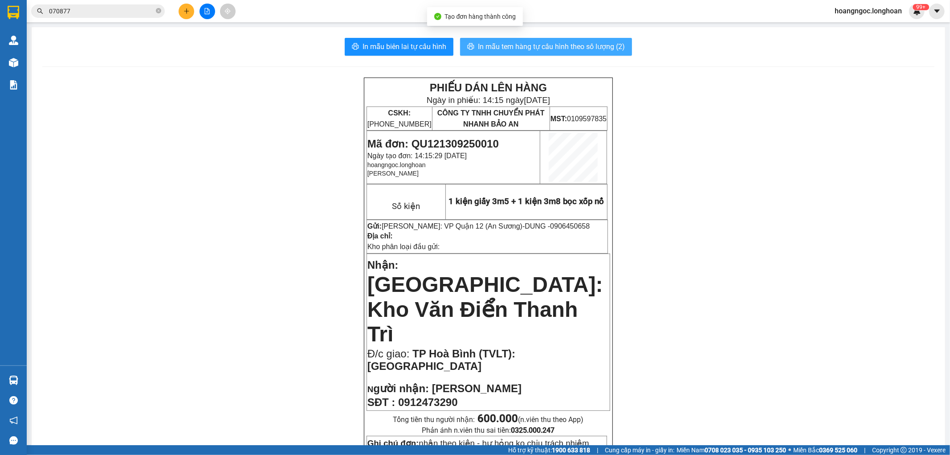
click at [512, 49] on span "In mẫu tem hàng tự cấu hình theo số lượng (2)" at bounding box center [551, 46] width 147 height 11
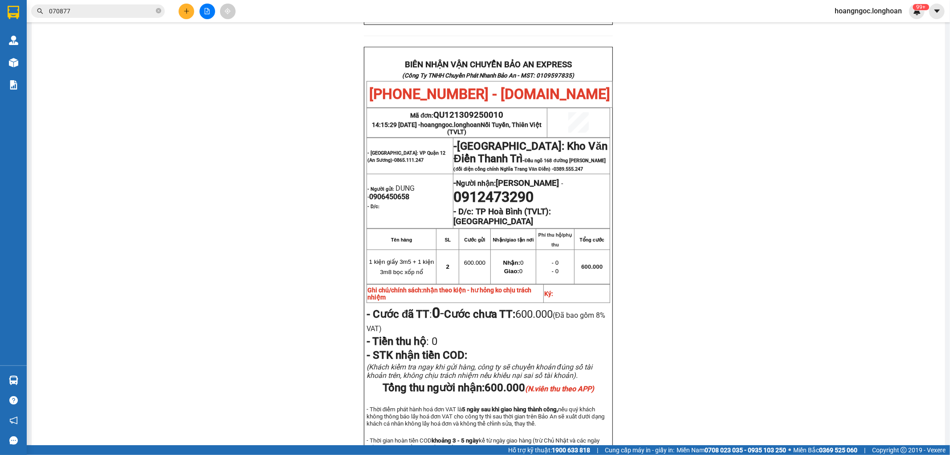
scroll to position [418, 0]
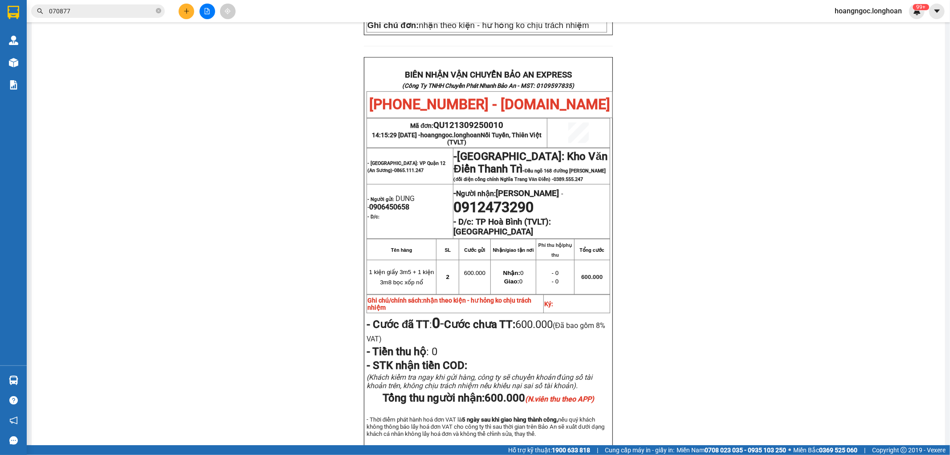
click at [187, 0] on div "Kết quả tìm kiếm ( 4 ) Bộ lọc Mã ĐH Trạng thái Món hàng Thu hộ Tổng cước Chưa c…" at bounding box center [475, 11] width 950 height 22
click at [186, 4] on button at bounding box center [187, 12] width 16 height 16
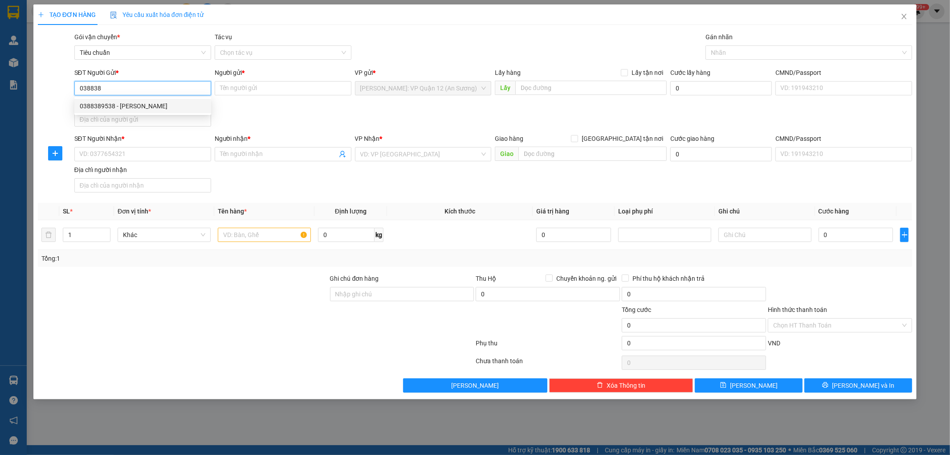
click at [134, 107] on div "0388389538 - VĂN PHONG" at bounding box center [143, 106] width 126 height 10
type input "0388389538"
type input "[PERSON_NAME]"
type input "0388389538"
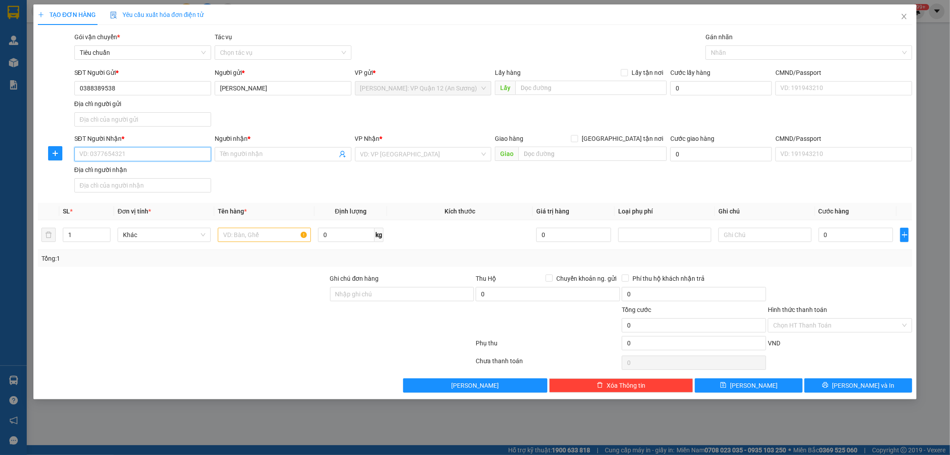
click at [136, 153] on input "SĐT Người Nhận *" at bounding box center [142, 154] width 137 height 14
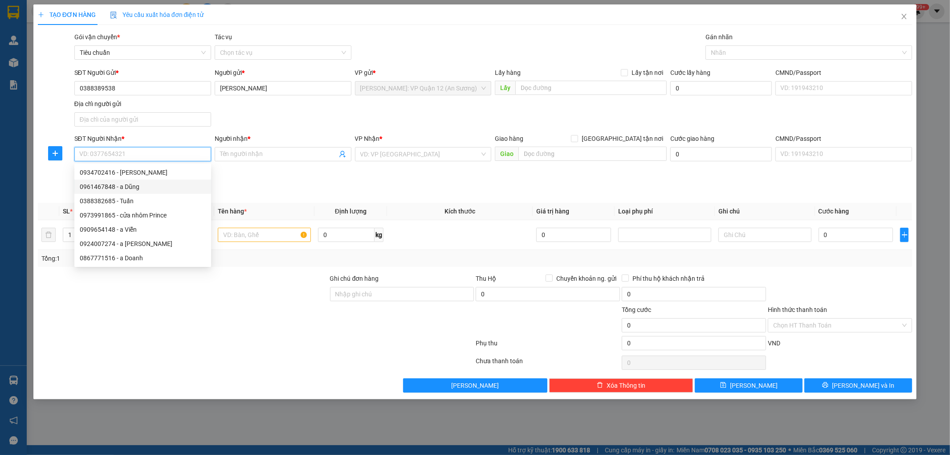
click at [132, 186] on div "0961467848 - a Dũng" at bounding box center [143, 187] width 126 height 10
type input "0961467848"
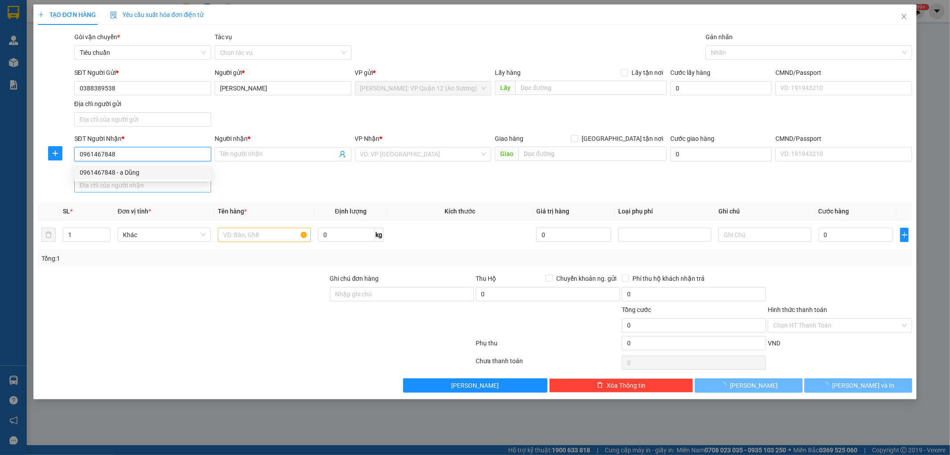
type input "a Dũng"
checkbox input "true"
type input "số 32 liền kề 04, [GEOGRAPHIC_DATA], [GEOGRAPHIC_DATA], [GEOGRAPHIC_DATA], [GEO…"
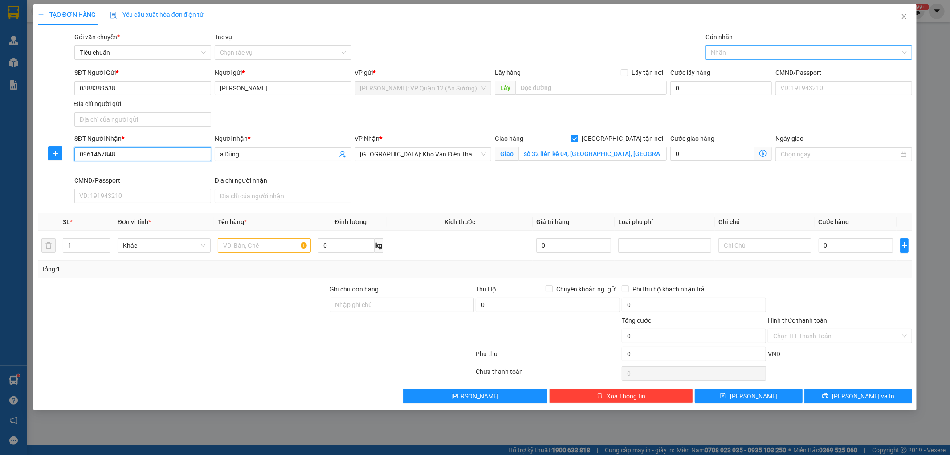
click at [771, 51] on div at bounding box center [804, 52] width 193 height 11
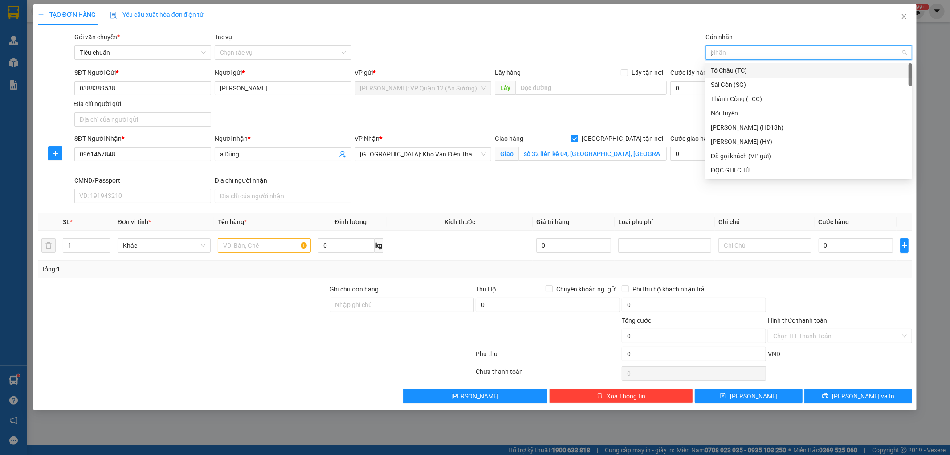
type input "gt"
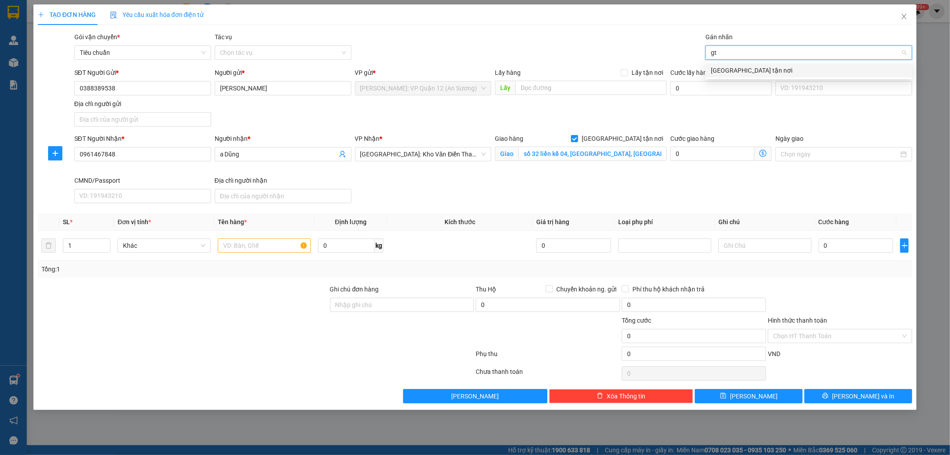
click at [740, 67] on div "[GEOGRAPHIC_DATA] tận nơi" at bounding box center [809, 70] width 196 height 10
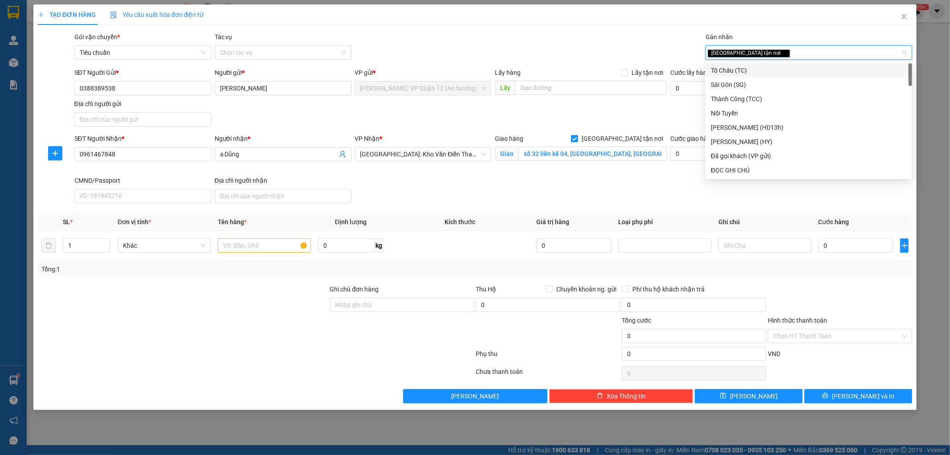
click at [488, 191] on div "SĐT Người Nhận * 0961467848 Người nhận * a Dũng VP Nhận * Hà Nội: Kho Văn Điển …" at bounding box center [494, 170] width 842 height 73
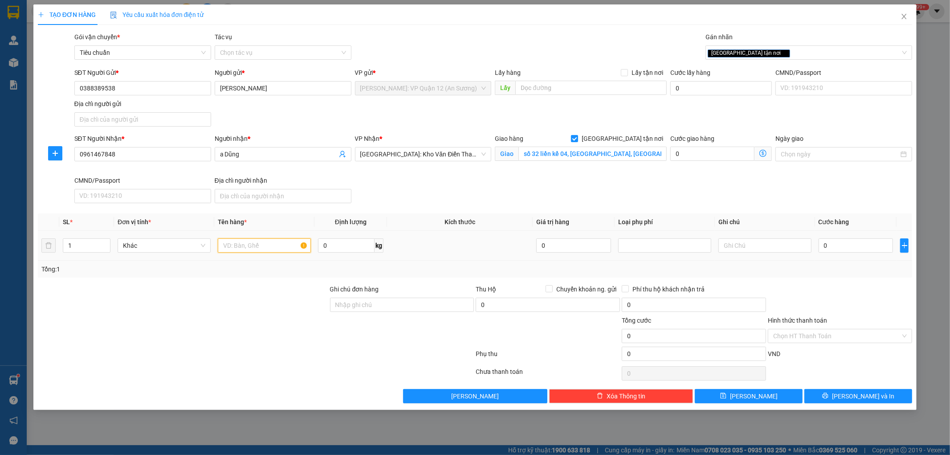
click at [243, 241] on input "text" at bounding box center [264, 245] width 93 height 14
type input "1 kiện 3m bọc PE"
click at [358, 298] on div "Ghi chú đơn hàng" at bounding box center [402, 299] width 144 height 31
drag, startPoint x: 358, startPoint y: 299, endPoint x: 376, endPoint y: 306, distance: 19.6
click at [359, 299] on input "Ghi chú đơn hàng" at bounding box center [402, 305] width 144 height 14
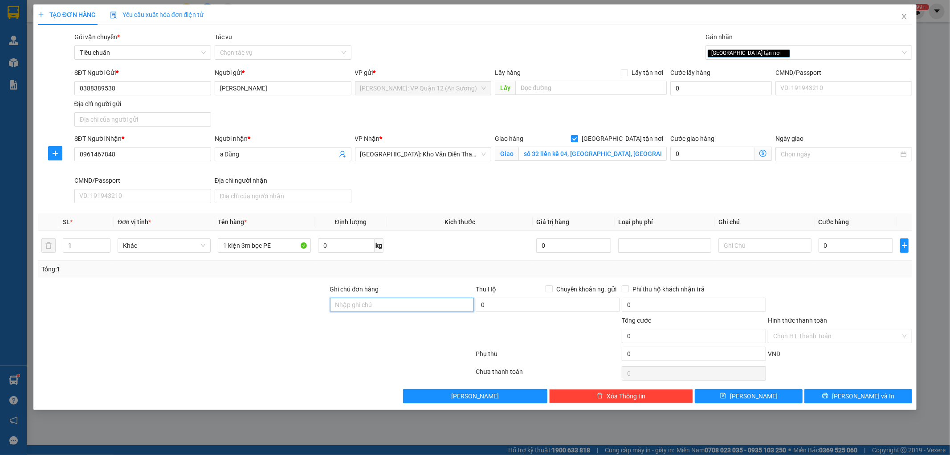
type input "nhận theo kiện - hư hỏng ko chịu trách nhiệm"
drag, startPoint x: 864, startPoint y: 254, endPoint x: 859, endPoint y: 248, distance: 8.8
click at [862, 252] on div "0" at bounding box center [856, 245] width 75 height 18
click at [859, 248] on input "0" at bounding box center [856, 245] width 75 height 14
type input "2"
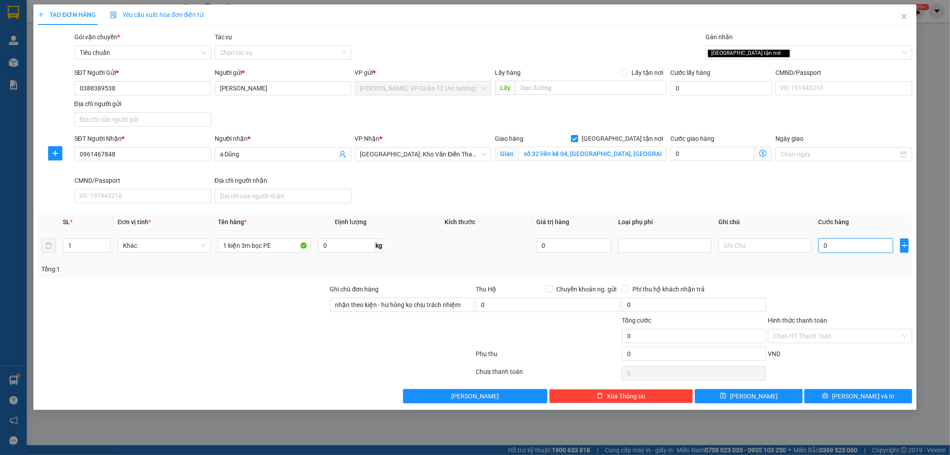
type input "2"
type input "27"
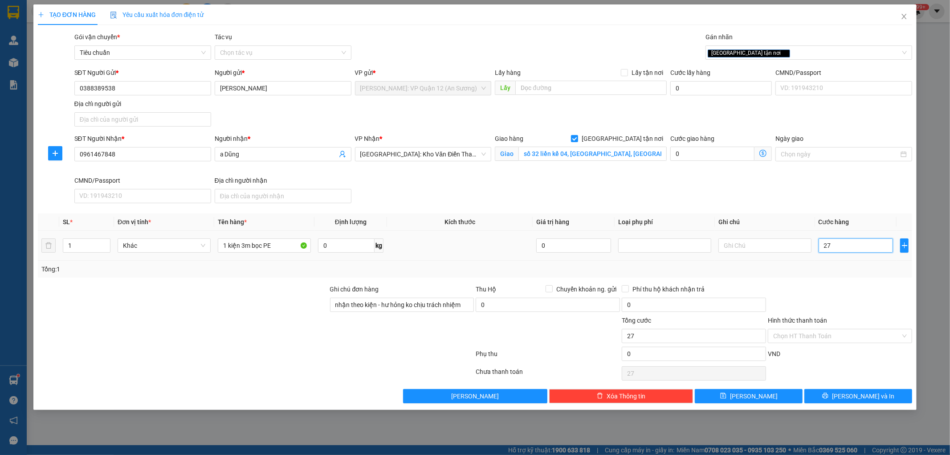
type input "275"
type input "2.750"
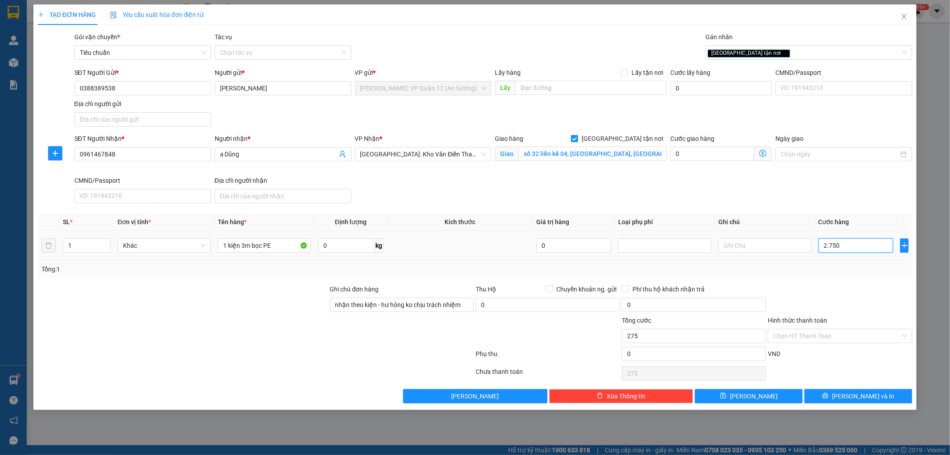
type input "2.750"
type input "27.500"
type input "275.000"
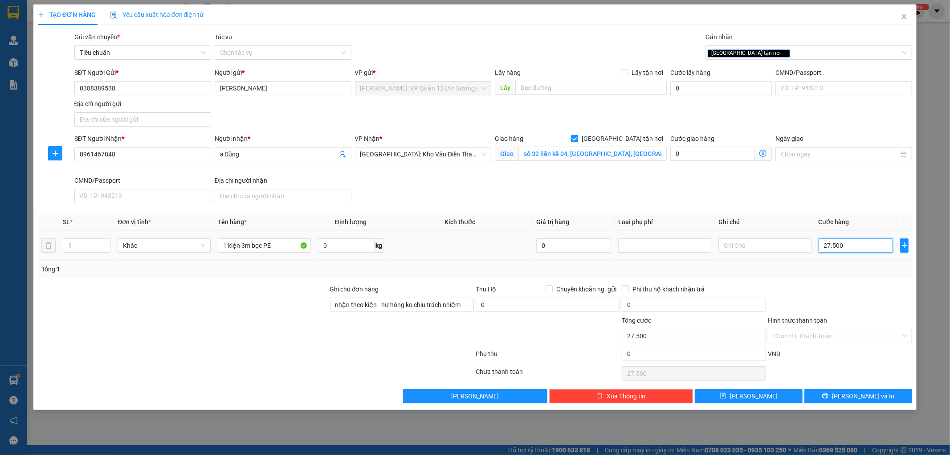
type input "275.000"
click at [828, 395] on icon "printer" at bounding box center [826, 396] width 6 height 6
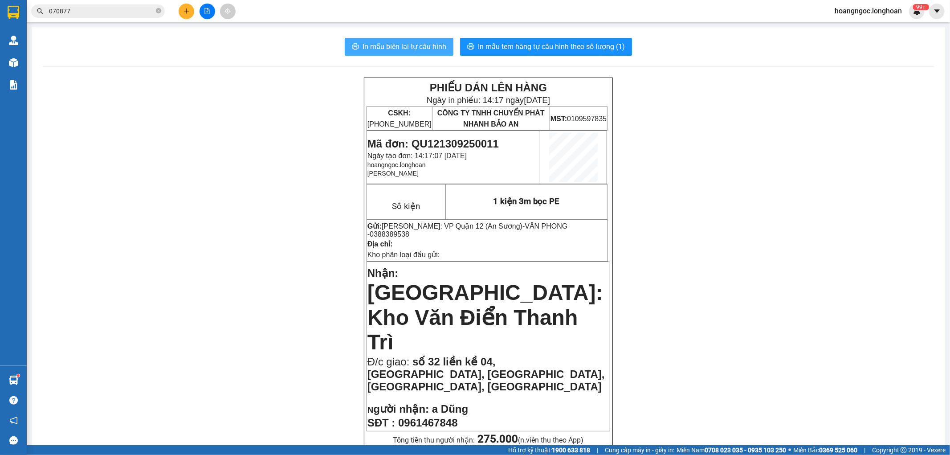
click at [386, 47] on span "In mẫu biên lai tự cấu hình" at bounding box center [405, 46] width 84 height 11
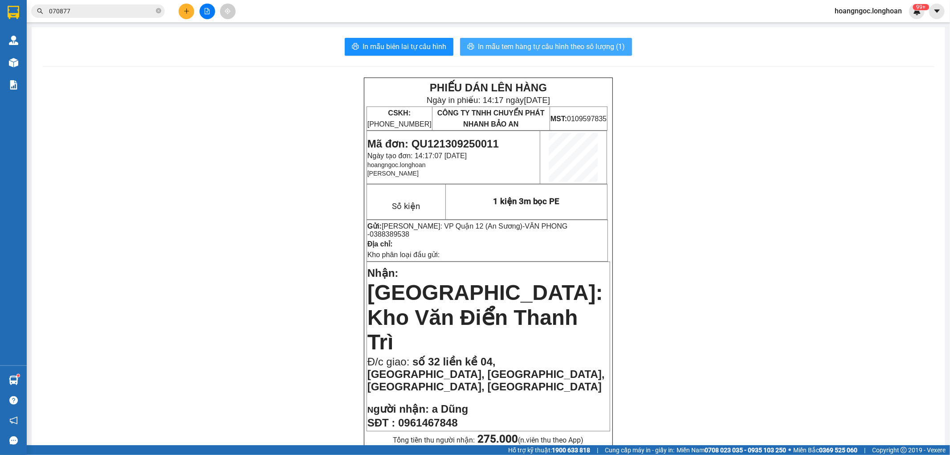
click at [557, 48] on span "In mẫu tem hàng tự cấu hình theo số lượng (1)" at bounding box center [551, 46] width 147 height 11
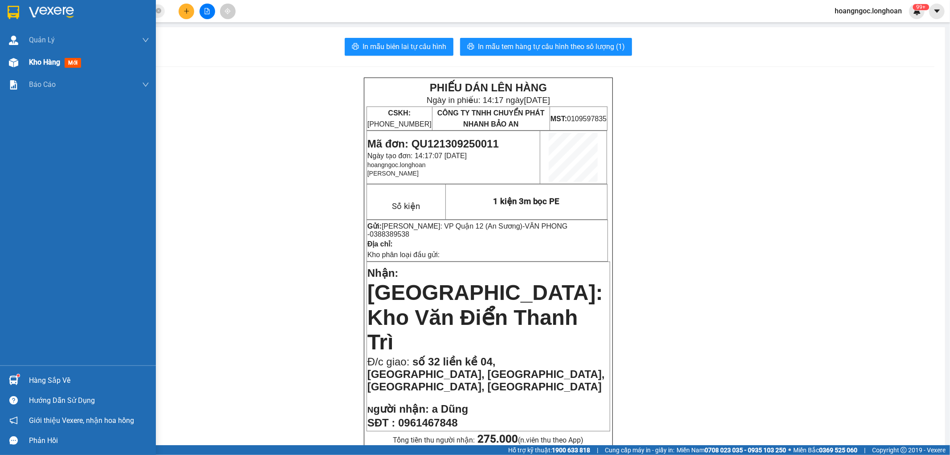
click at [53, 65] on span "Kho hàng" at bounding box center [44, 62] width 31 height 8
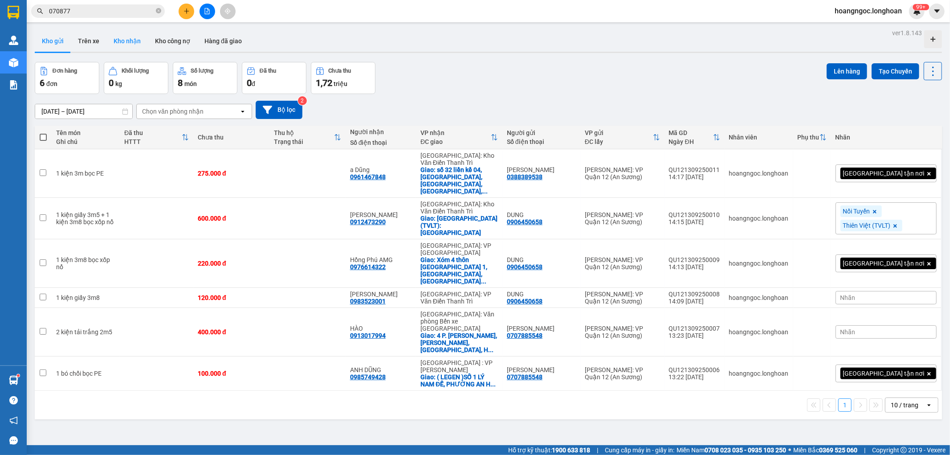
click at [125, 42] on button "Kho nhận" at bounding box center [126, 40] width 41 height 21
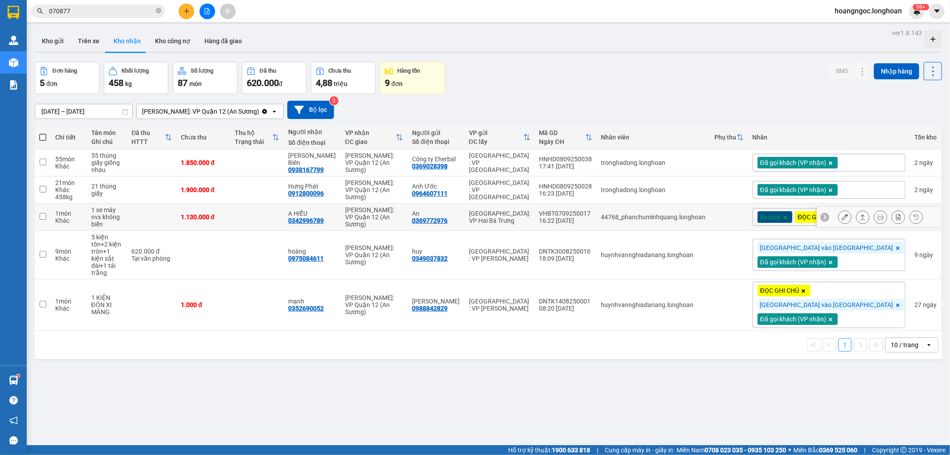
click at [874, 221] on button at bounding box center [880, 217] width 12 height 16
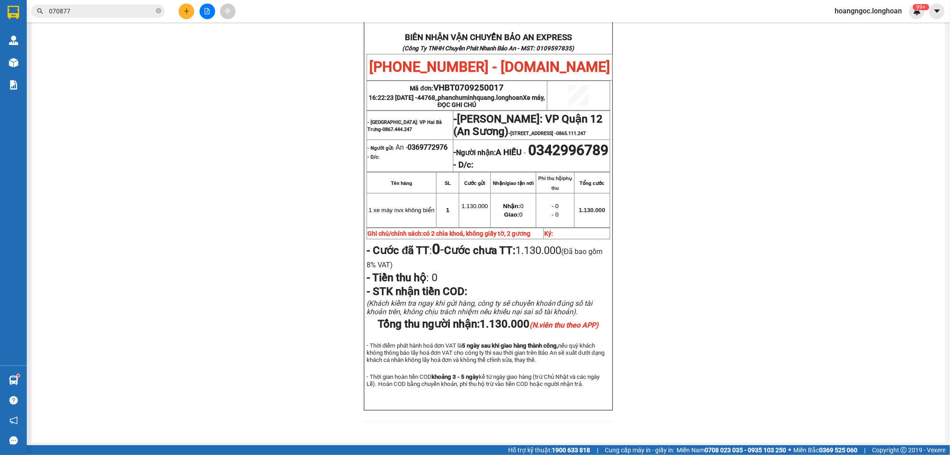
scroll to position [60, 0]
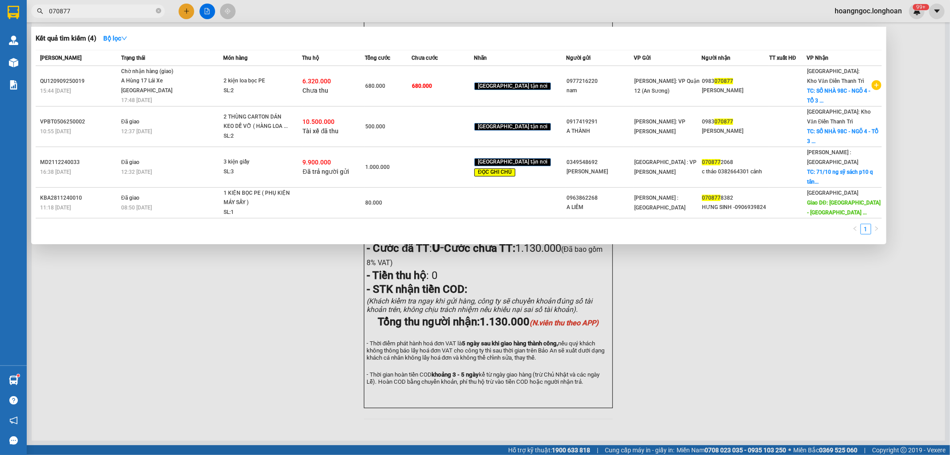
click at [128, 7] on input "070877" at bounding box center [101, 11] width 105 height 10
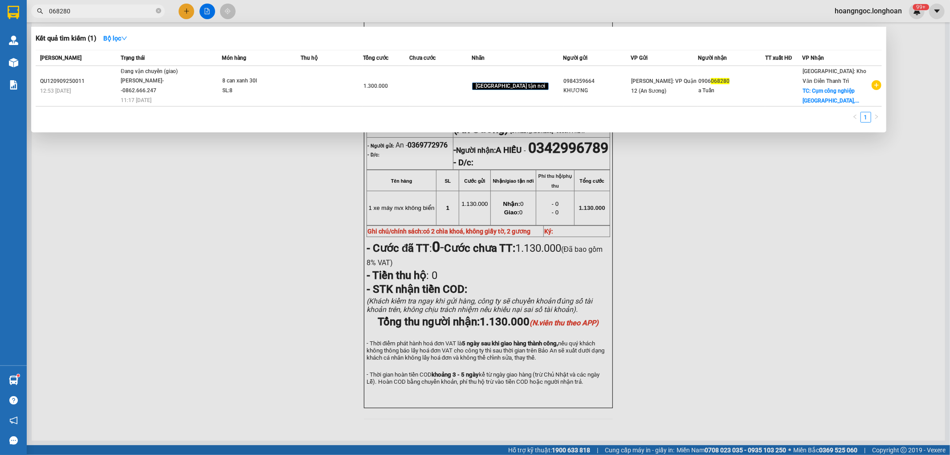
type input "068280"
click at [116, 7] on input "068280" at bounding box center [101, 11] width 105 height 10
click at [88, 7] on input "068280" at bounding box center [101, 11] width 105 height 10
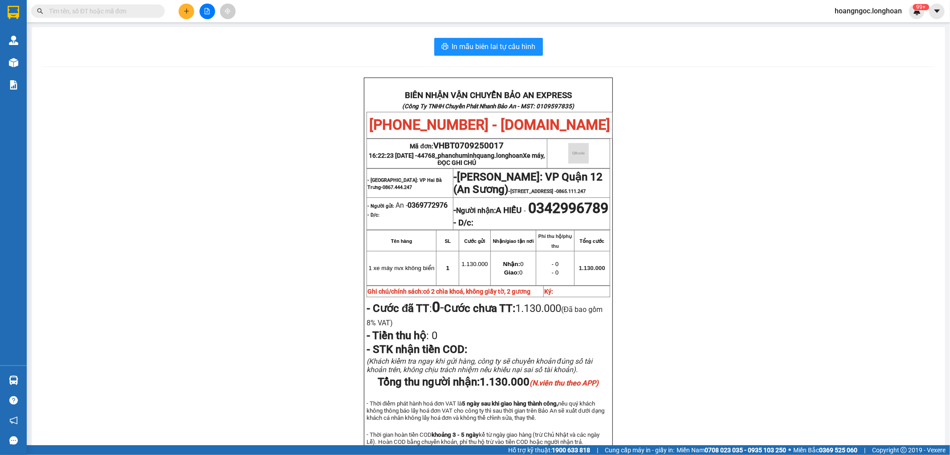
click at [84, 10] on input "text" at bounding box center [101, 11] width 105 height 10
paste input "068280"
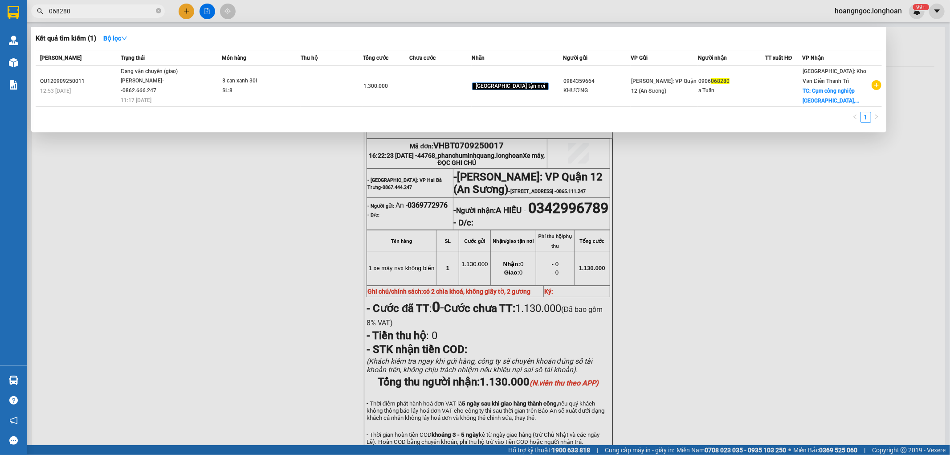
type input "068280"
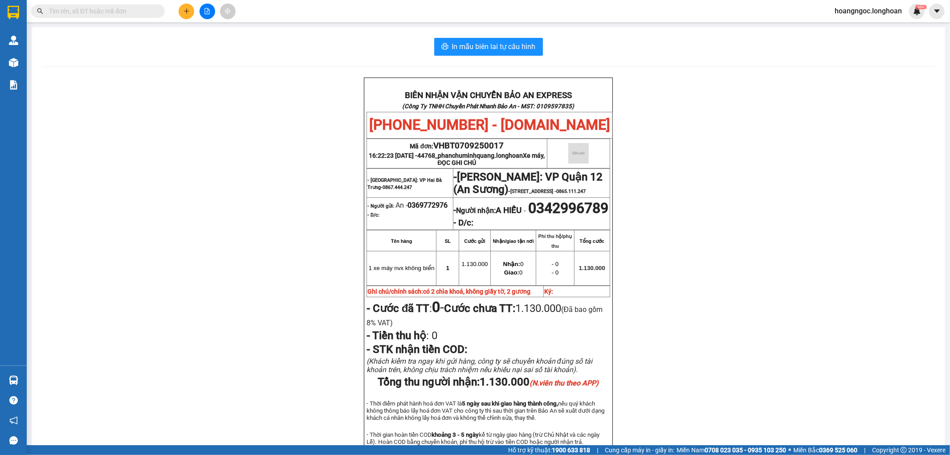
click at [114, 18] on div "Kết quả tìm kiếm ( 0 ) Bộ lọc No Data" at bounding box center [87, 12] width 174 height 16
click at [114, 12] on input "text" at bounding box center [101, 11] width 105 height 10
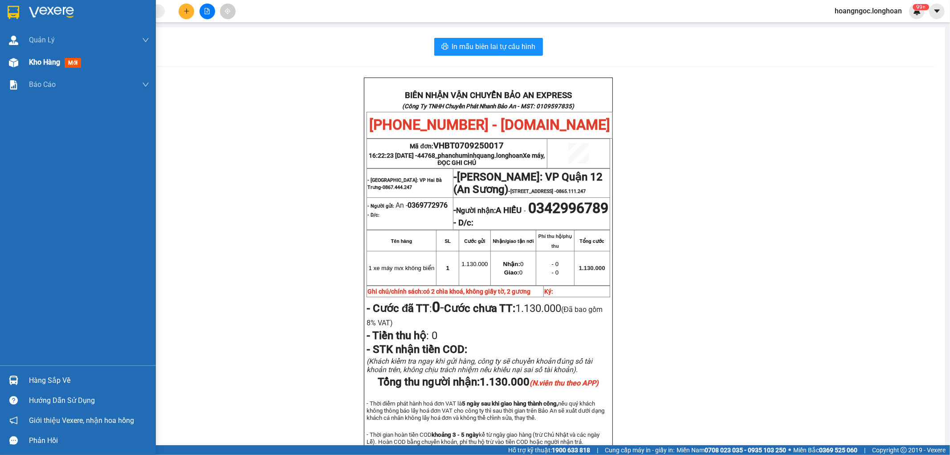
click at [51, 60] on span "Kho hàng" at bounding box center [44, 62] width 31 height 8
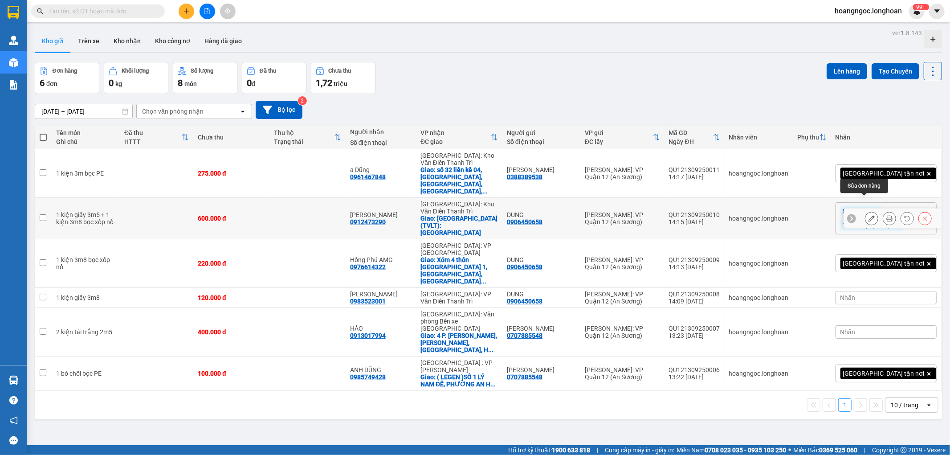
click at [868, 215] on icon at bounding box center [871, 218] width 6 height 6
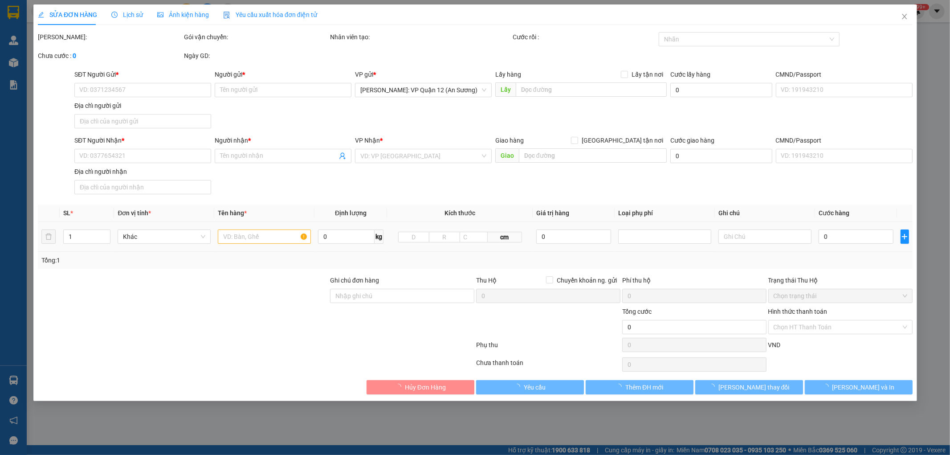
type input "0906450658"
type input "DUNG"
type input "0912473290"
type input "Quang Thịnh"
checkbox input "true"
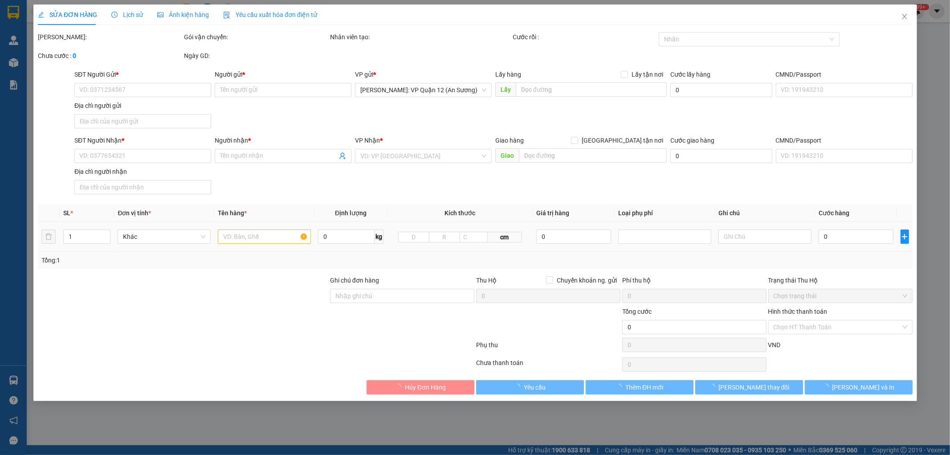
type input "TP Hoà Bình (TVLT): Giao bến xe Hòa Bình"
type input "nhận theo kiện - hư hỏng ko chịu trách nhiệm"
type input "600.000"
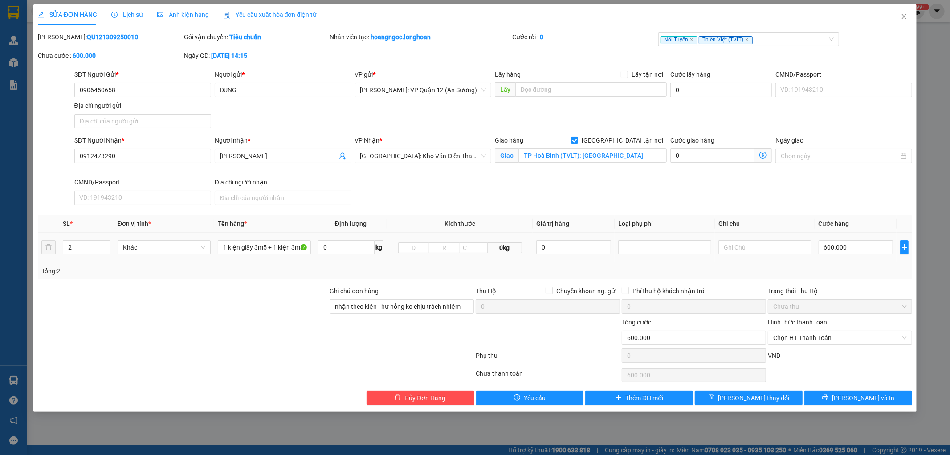
click at [858, 255] on div "600.000" at bounding box center [856, 247] width 75 height 18
click at [861, 248] on input "600.000" at bounding box center [856, 247] width 75 height 14
type input "5"
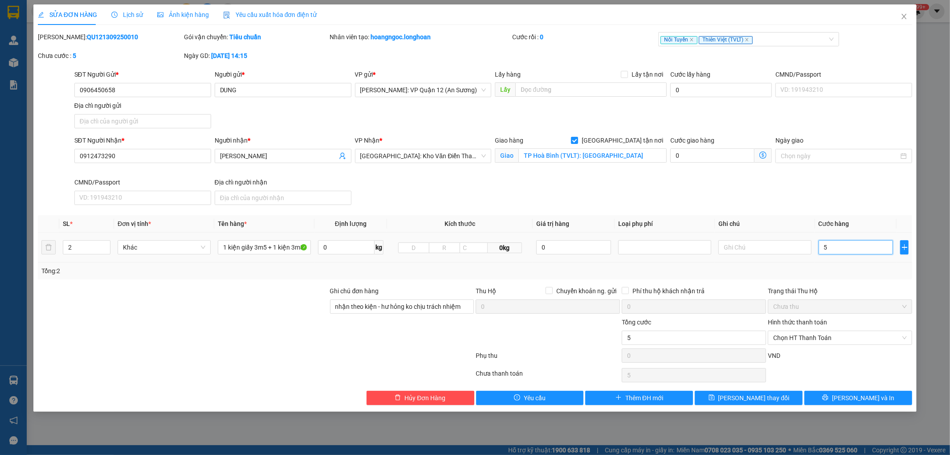
type input "55"
type input "550"
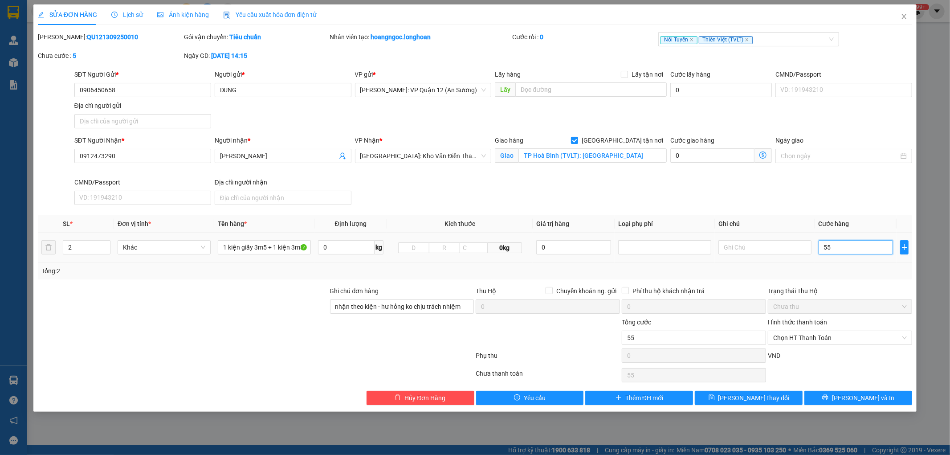
type input "550"
type input "5.500"
type input "55.000"
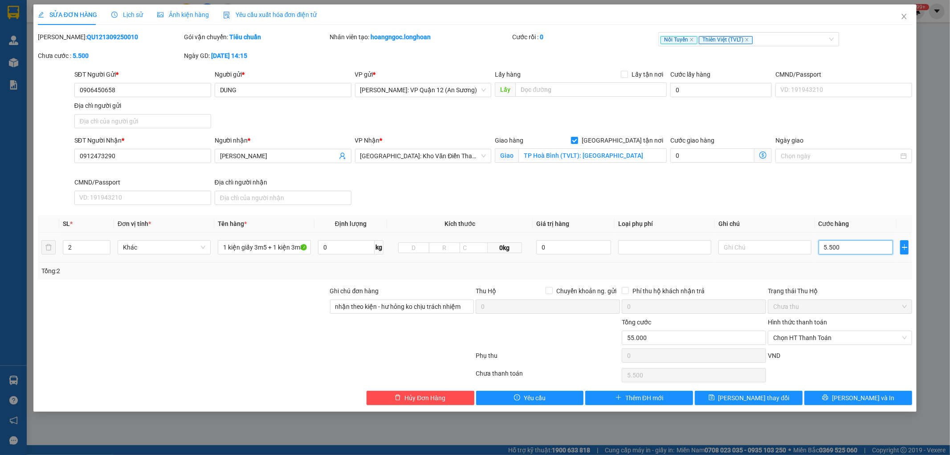
type input "55.000"
type input "550.000"
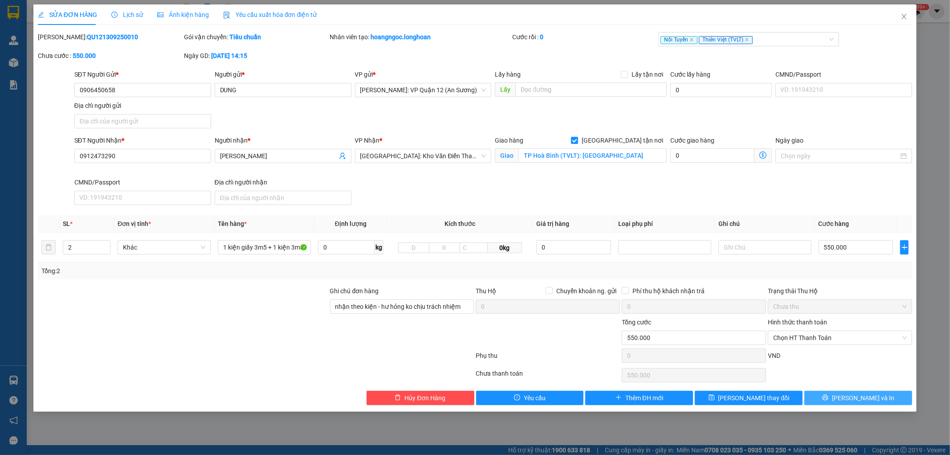
click at [855, 402] on span "Lưu và In" at bounding box center [863, 398] width 62 height 10
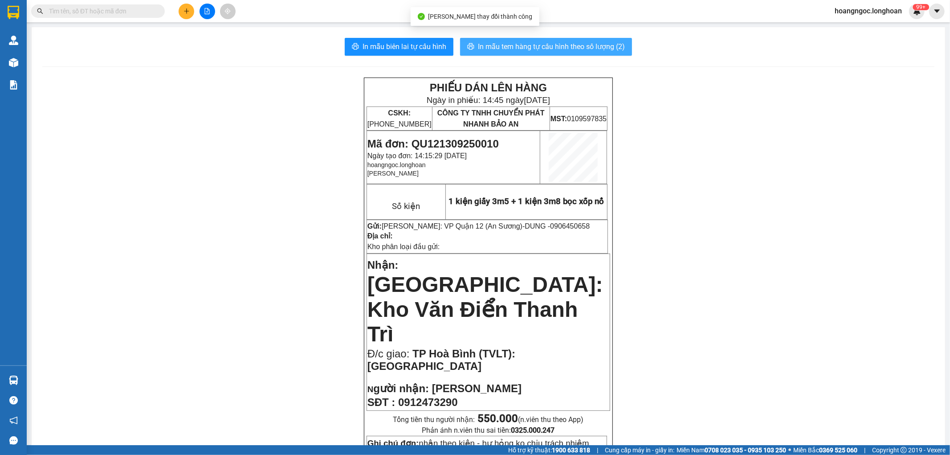
click at [561, 49] on span "In mẫu tem hàng tự cấu hình theo số lượng (2)" at bounding box center [551, 46] width 147 height 11
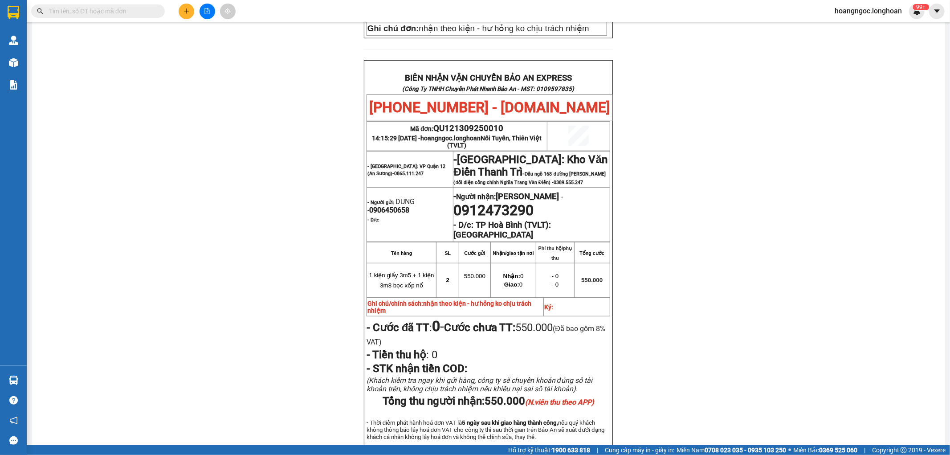
scroll to position [421, 0]
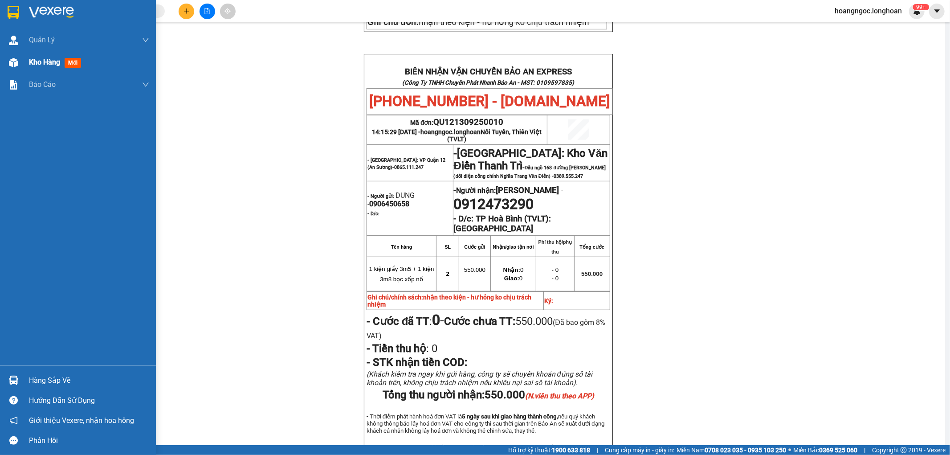
click at [37, 67] on div "Kho hàng mới" at bounding box center [57, 62] width 56 height 11
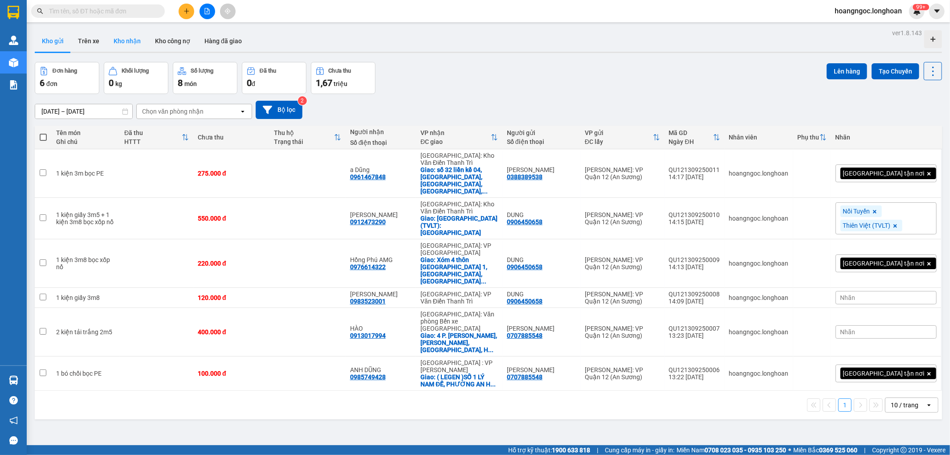
click at [139, 45] on button "Kho nhận" at bounding box center [126, 40] width 41 height 21
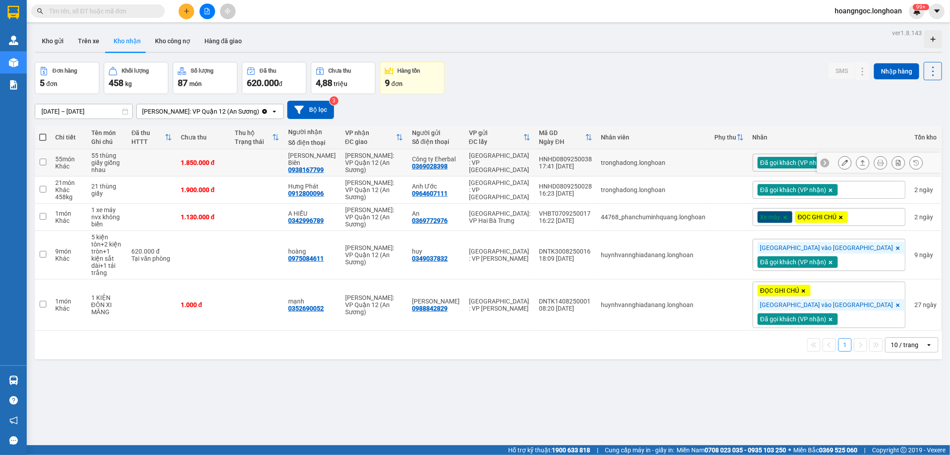
click at [842, 159] on icon at bounding box center [845, 162] width 6 height 6
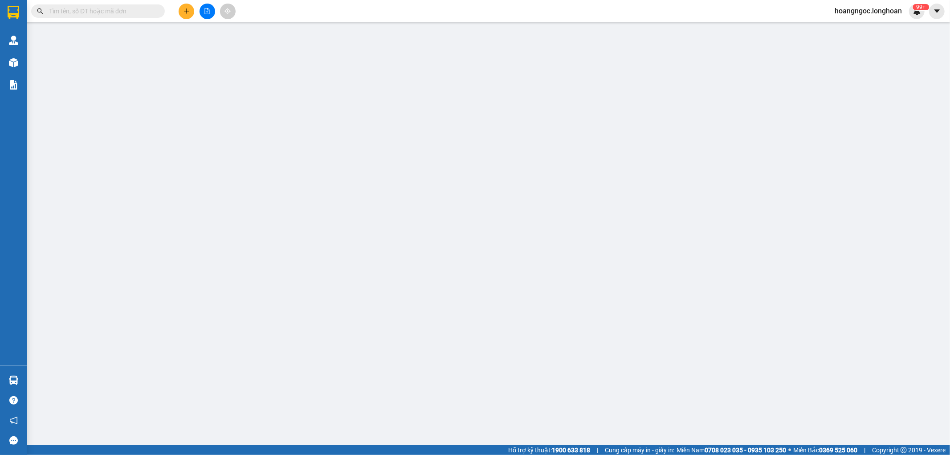
type input "0369028398"
type input "Công ty Eherbal"
type input "0938167799"
type input "Lê Công Biên"
type input "1.850.000"
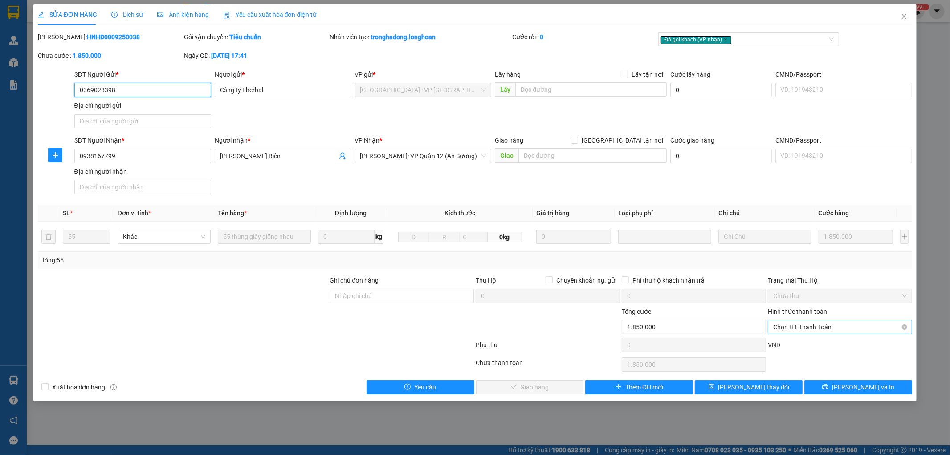
drag, startPoint x: 831, startPoint y: 325, endPoint x: 824, endPoint y: 331, distance: 9.1
click at [830, 326] on span "Chọn HT Thanh Toán" at bounding box center [840, 326] width 134 height 13
drag, startPoint x: 803, startPoint y: 343, endPoint x: 792, endPoint y: 347, distance: 11.3
click at [802, 343] on div "Tại văn phòng" at bounding box center [841, 345] width 134 height 10
type input "0"
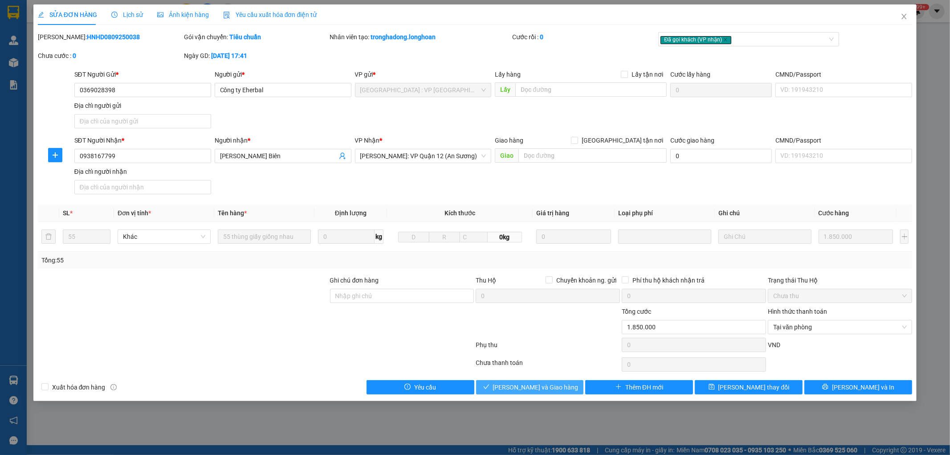
click at [546, 387] on span "Lưu và Giao hàng" at bounding box center [536, 387] width 86 height 10
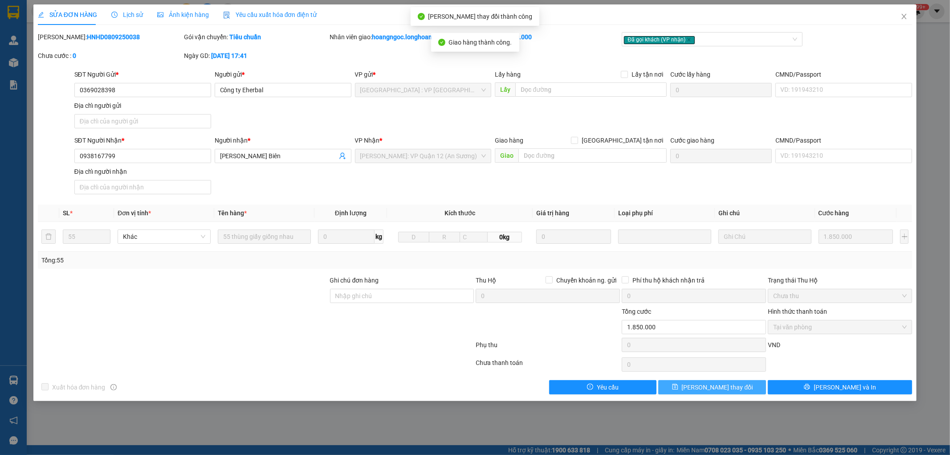
click at [754, 389] on button "[PERSON_NAME] thay đổi" at bounding box center [712, 387] width 108 height 14
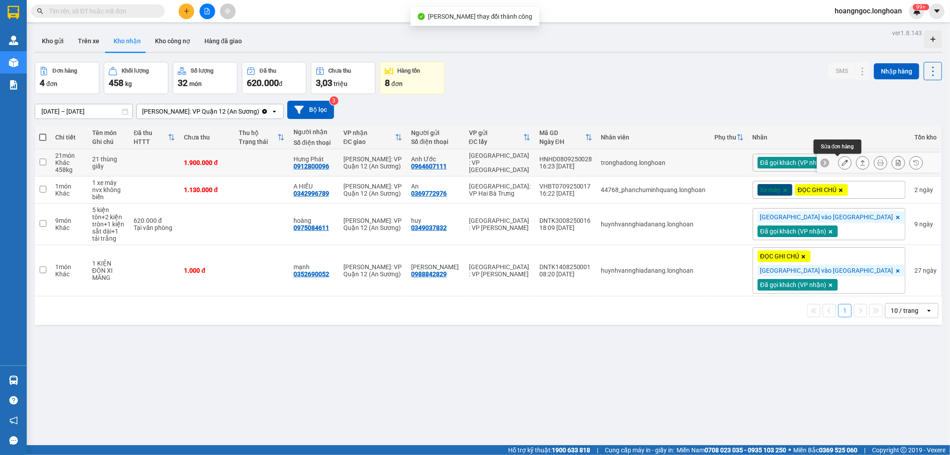
click at [839, 157] on button at bounding box center [845, 163] width 12 height 16
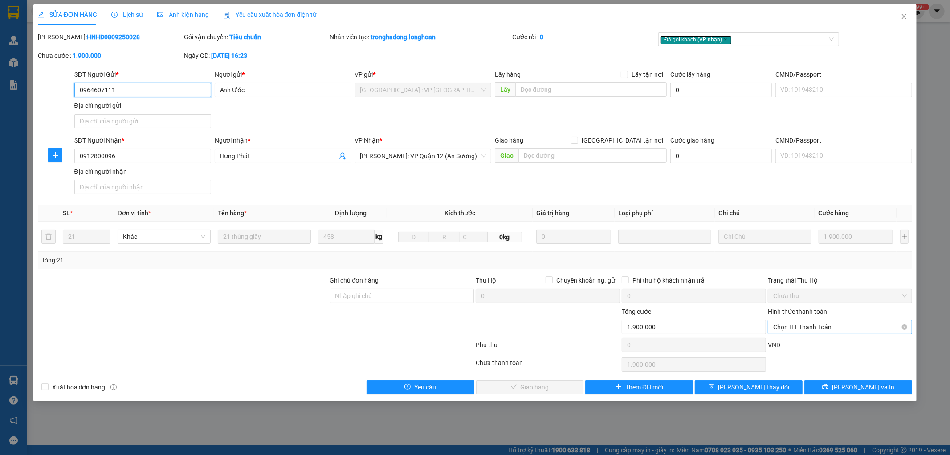
click at [795, 330] on span "Chọn HT Thanh Toán" at bounding box center [840, 326] width 134 height 13
click at [783, 342] on div "Tại văn phòng" at bounding box center [841, 345] width 134 height 10
type input "0"
click at [538, 393] on button "Lưu và Giao hàng" at bounding box center [530, 387] width 108 height 14
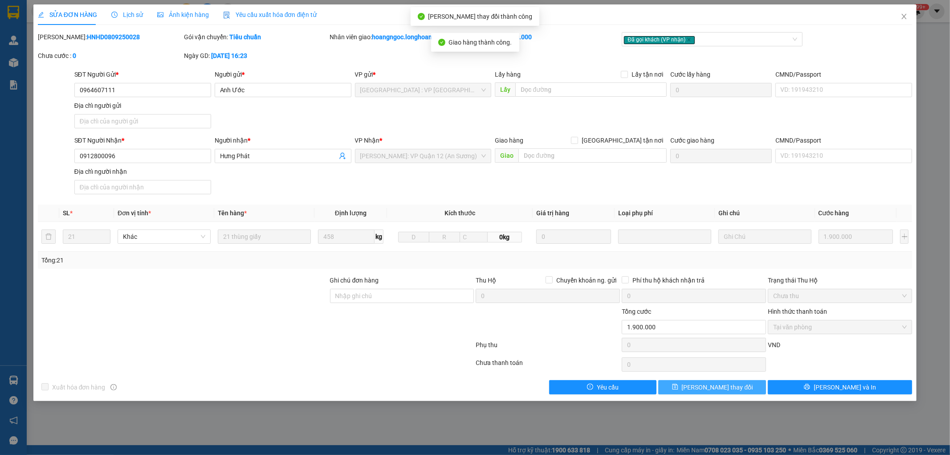
click at [756, 387] on button "[PERSON_NAME] thay đổi" at bounding box center [712, 387] width 108 height 14
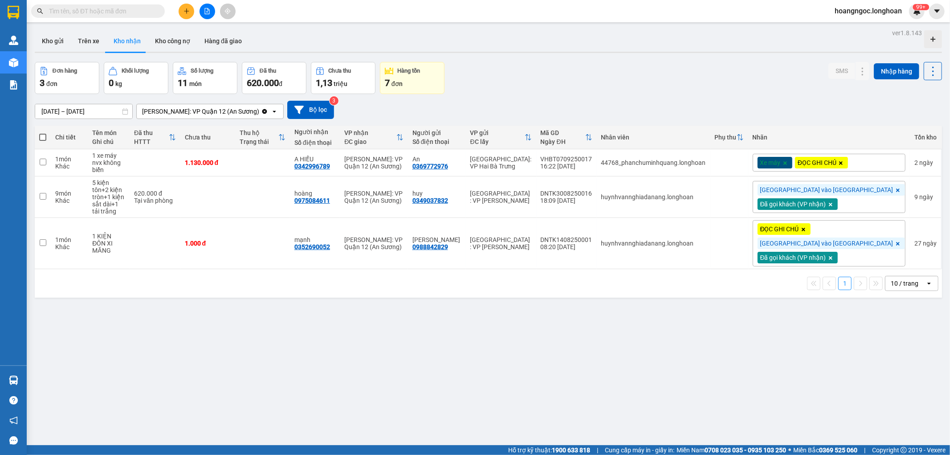
click at [891, 287] on div "10 / trang" at bounding box center [905, 283] width 28 height 9
click at [899, 391] on span "100 / trang" at bounding box center [901, 388] width 32 height 9
click at [63, 104] on div "[DATE] – [DATE]" at bounding box center [84, 111] width 98 height 15
click at [67, 110] on input "[DATE] – [DATE]" at bounding box center [83, 111] width 97 height 14
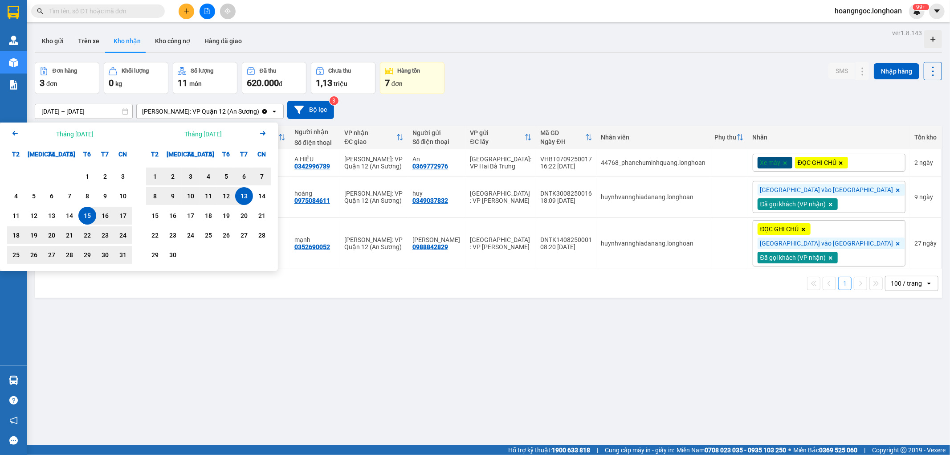
click at [12, 135] on icon "Arrow Left" at bounding box center [15, 133] width 11 height 11
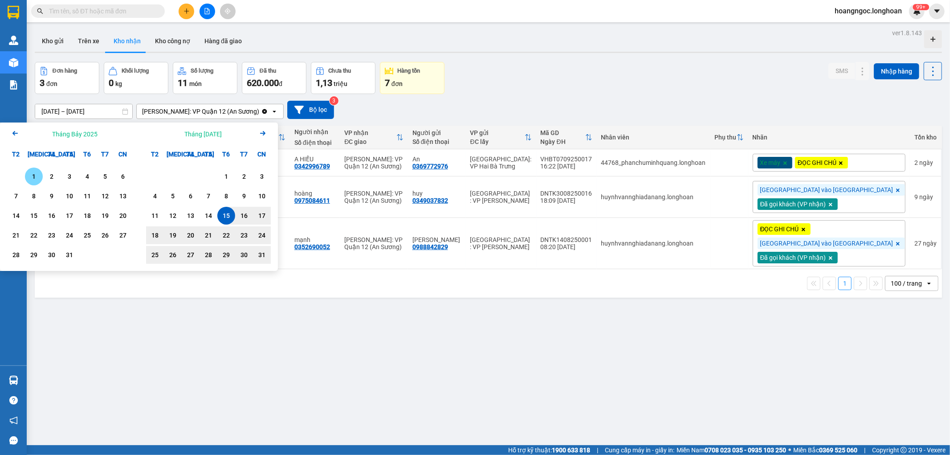
click at [37, 173] on div "1" at bounding box center [34, 176] width 12 height 11
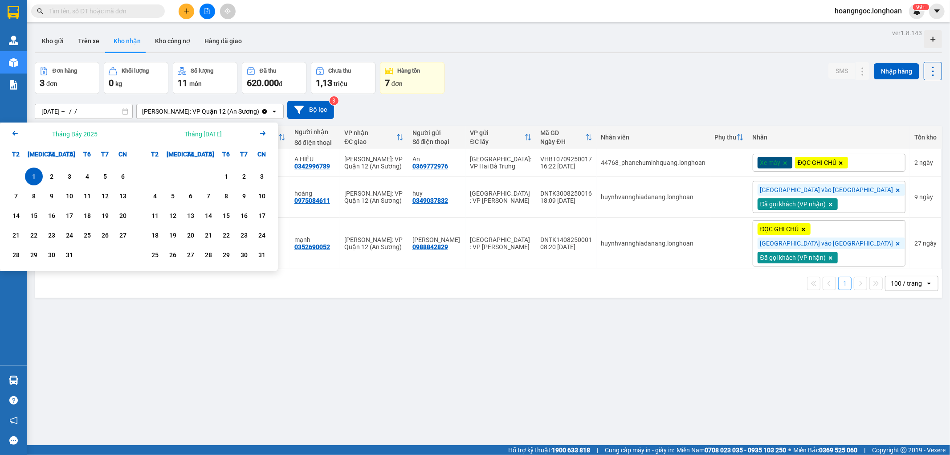
click at [265, 135] on icon "Arrow Right" at bounding box center [262, 133] width 11 height 11
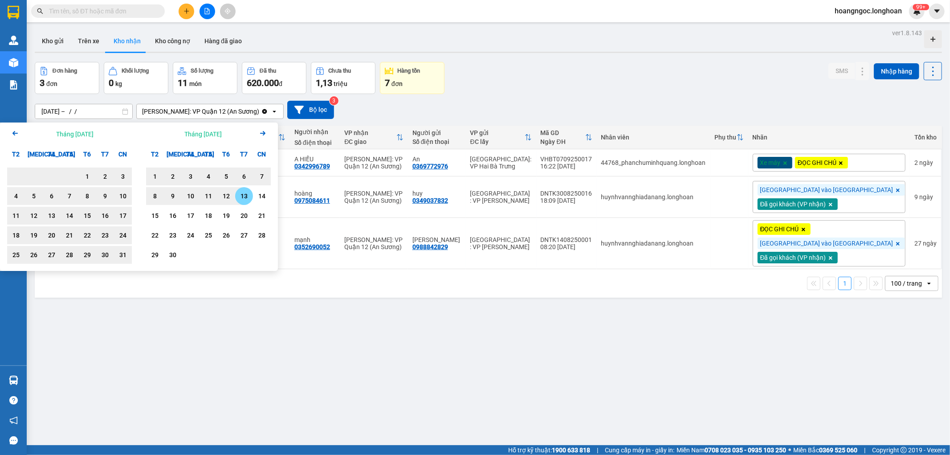
click at [239, 197] on div "13" at bounding box center [244, 196] width 12 height 11
type input "01/07/2025 – 13/09/2025"
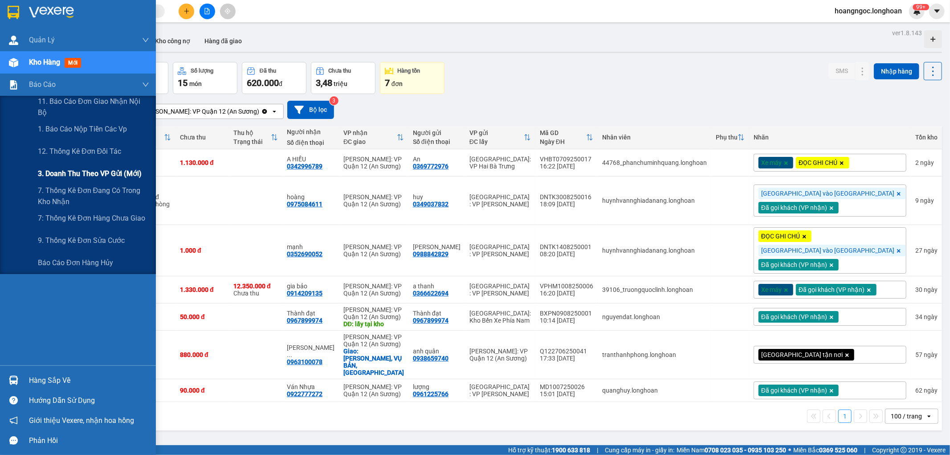
click at [88, 174] on span "3. Doanh Thu theo VP Gửi (mới)" at bounding box center [90, 173] width 104 height 11
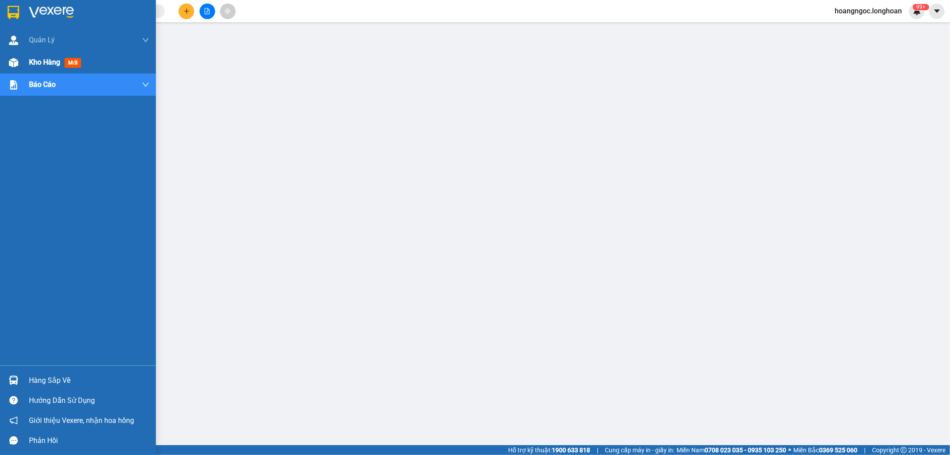
click at [28, 63] on div "Kho hàng mới" at bounding box center [78, 62] width 156 height 22
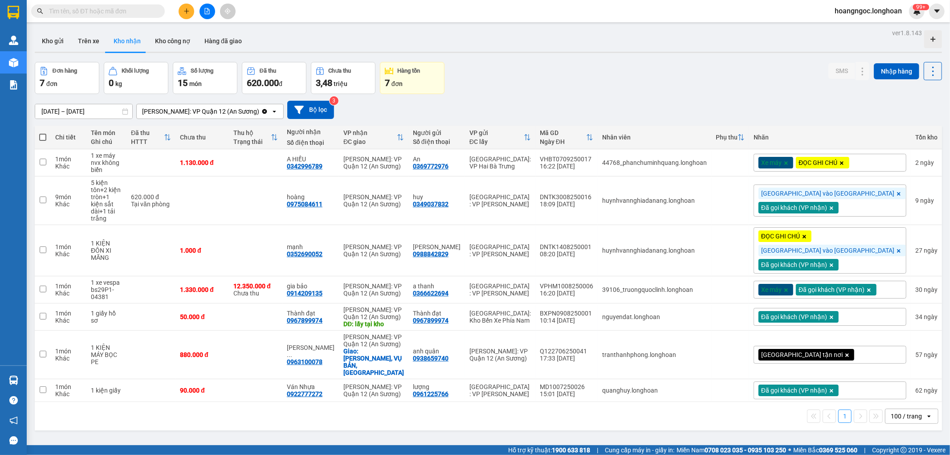
click at [652, 94] on div "01/07/2025 – 13/09/2025 Press the down arrow key to interact with the calendar …" at bounding box center [488, 110] width 907 height 32
click at [44, 37] on button "Kho gửi" at bounding box center [53, 40] width 36 height 21
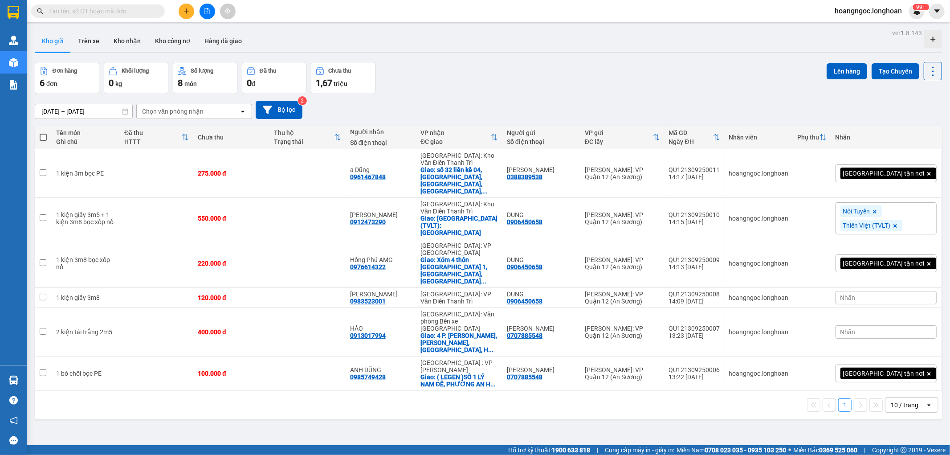
click at [97, 11] on input "text" at bounding box center [101, 11] width 105 height 10
paste input "0984359664"
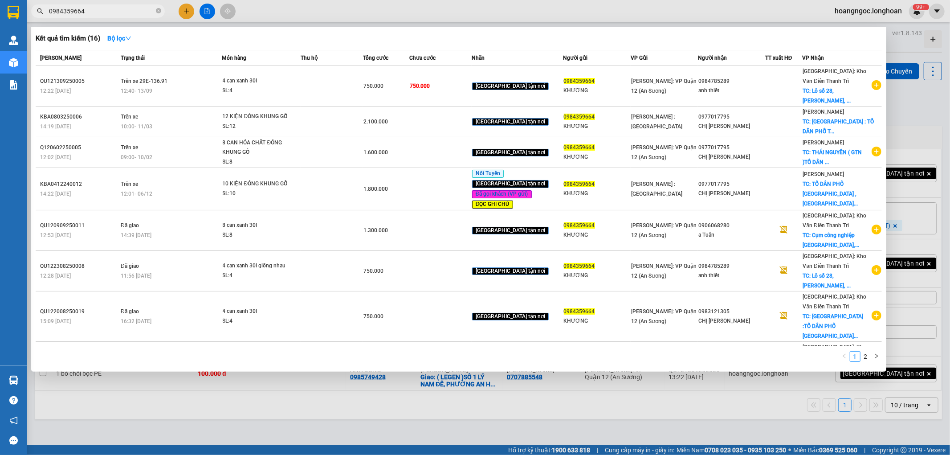
type input "0984359664"
click at [186, 9] on div at bounding box center [475, 227] width 950 height 455
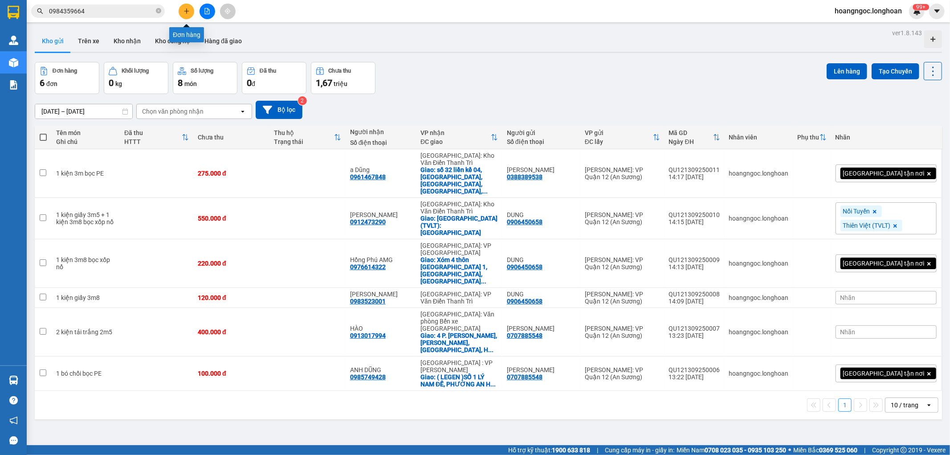
click at [185, 10] on icon "plus" at bounding box center [186, 11] width 6 height 6
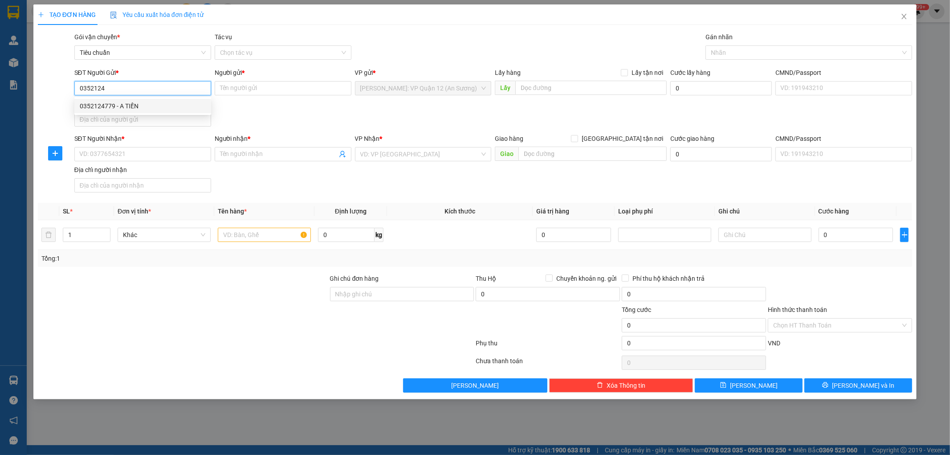
drag, startPoint x: 138, startPoint y: 103, endPoint x: 161, endPoint y: 121, distance: 28.9
click at [138, 103] on div "0352124779 - A TIẾN" at bounding box center [143, 106] width 126 height 10
type input "0352124779"
type input "A TIẾN"
type input "0352124779"
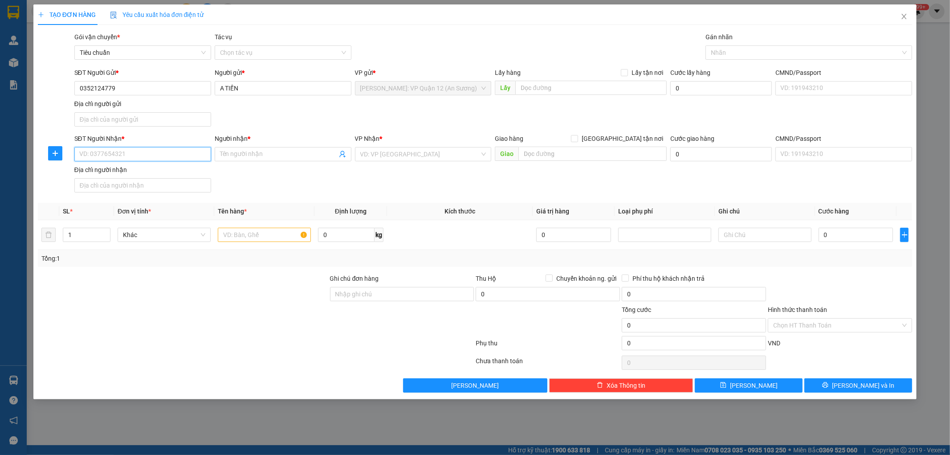
drag, startPoint x: 139, startPoint y: 154, endPoint x: 180, endPoint y: 155, distance: 41.9
click at [138, 155] on input "SĐT Người Nhận *" at bounding box center [142, 154] width 137 height 14
paste input "0816018222"
type input "0816018222"
click at [261, 155] on input "Người nhận *" at bounding box center [278, 154] width 117 height 10
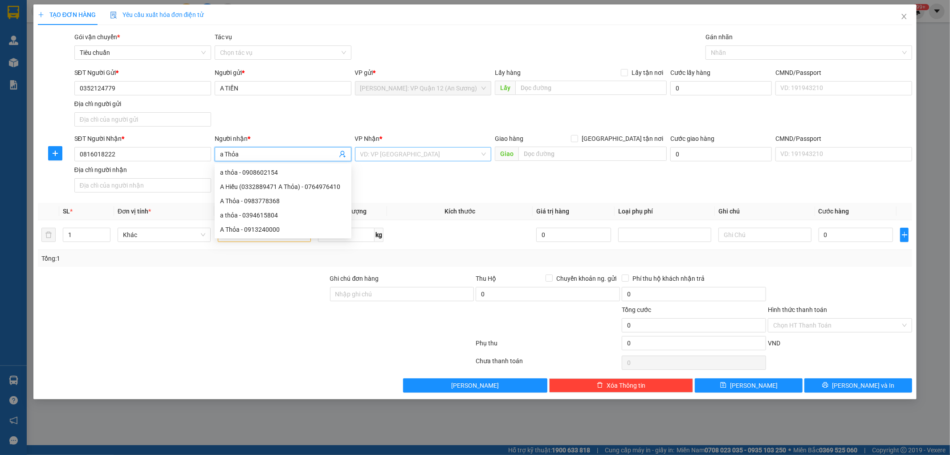
type input "a Thỏa"
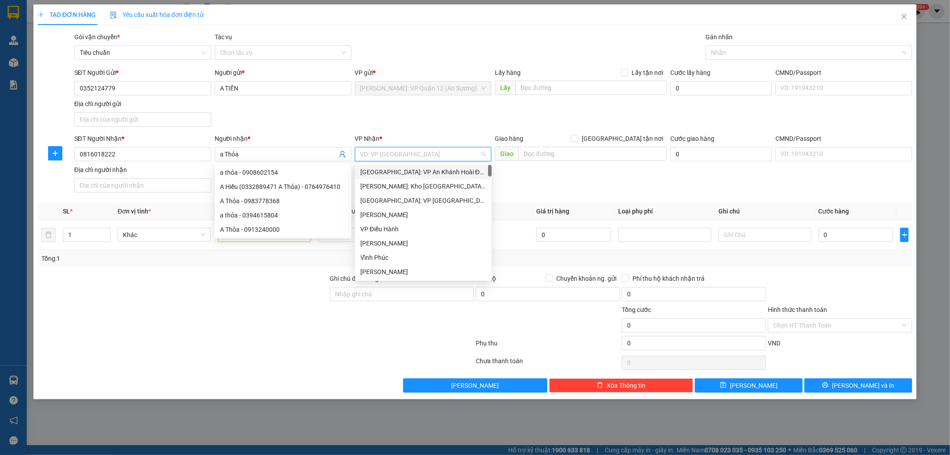
click at [381, 150] on input "search" at bounding box center [420, 153] width 120 height 13
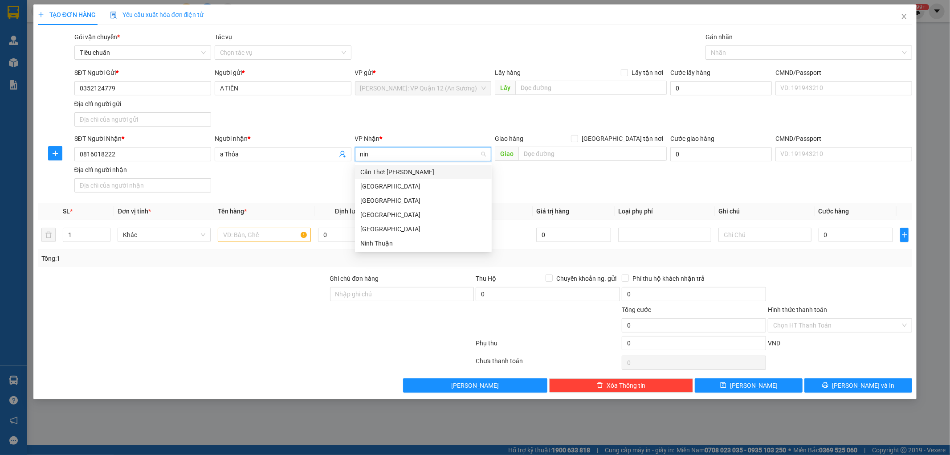
type input "ninh"
click at [382, 227] on div "[GEOGRAPHIC_DATA]" at bounding box center [423, 229] width 126 height 10
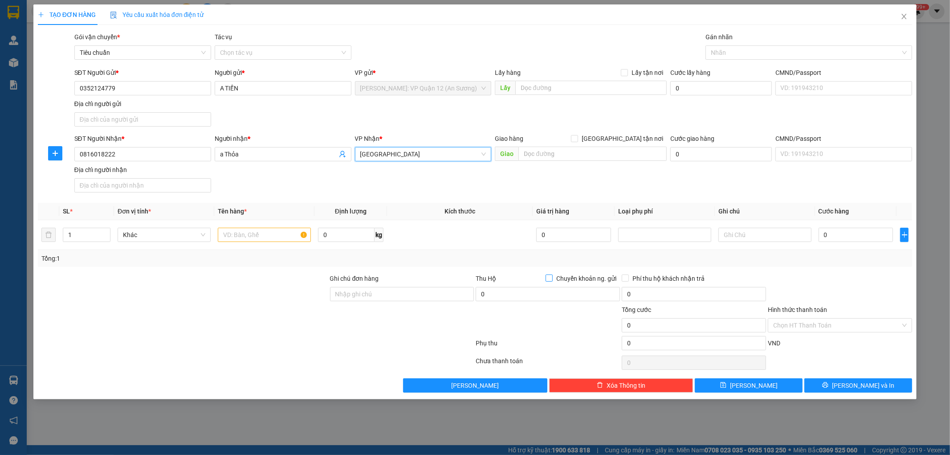
click at [548, 278] on input "Chuyển khoản ng. gửi" at bounding box center [549, 277] width 6 height 6
checkbox input "true"
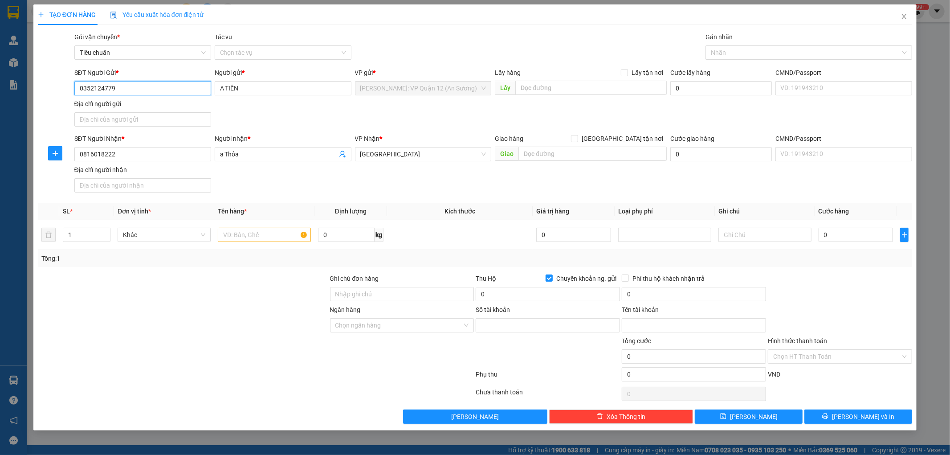
click at [137, 88] on input "0352124779" at bounding box center [142, 88] width 137 height 14
click at [86, 232] on input "1" at bounding box center [86, 234] width 47 height 13
type input "2"
click at [107, 231] on icon "up" at bounding box center [105, 232] width 3 height 3
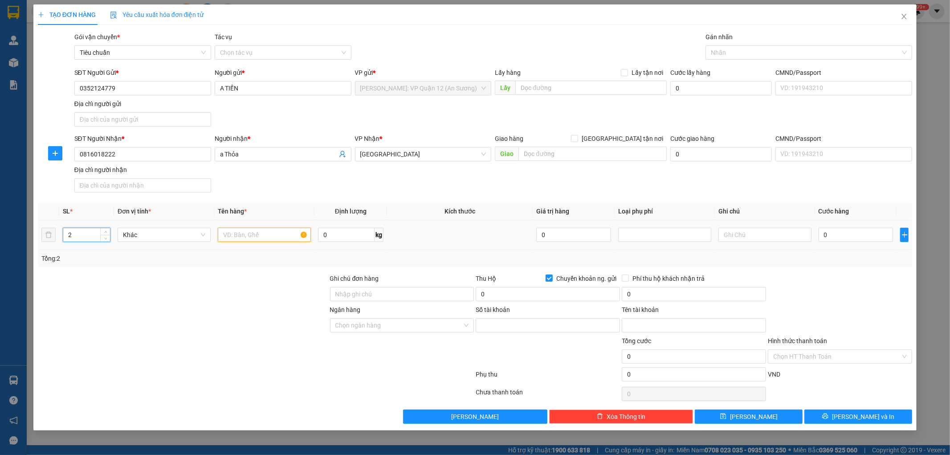
click at [264, 232] on input "text" at bounding box center [264, 235] width 93 height 14
type input "2 kiện bọc xốp nổ 3m"
click at [375, 298] on input "Ghi chú đơn hàng" at bounding box center [402, 294] width 144 height 14
type input "nhận theo kiện - hư hỏng ko chịu trách nhiệm"
click at [590, 158] on input "text" at bounding box center [592, 154] width 148 height 14
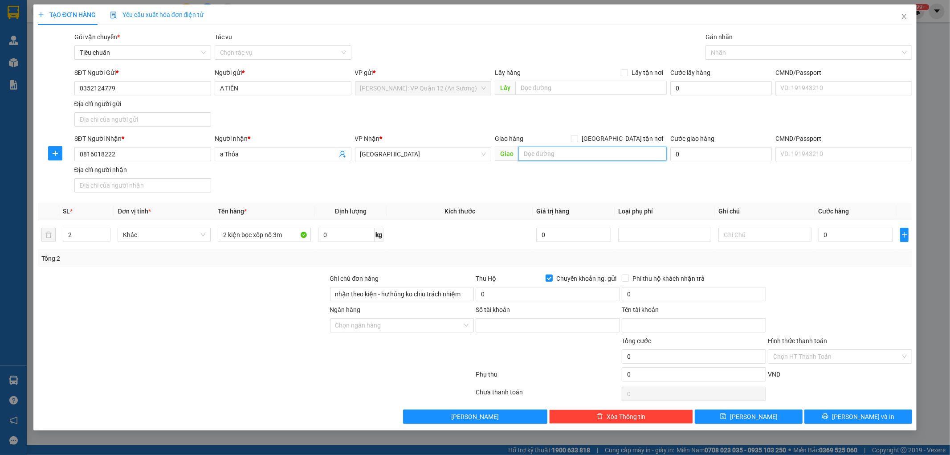
paste input "TP Ninh Bình - Đường tránh [GEOGRAPHIC_DATA]"
type input "TP Ninh Bình - Đường tránh [GEOGRAPHIC_DATA]"
click at [517, 332] on input "Số tài khoản" at bounding box center [548, 325] width 144 height 14
paste input "826776586"
type input "826776586"
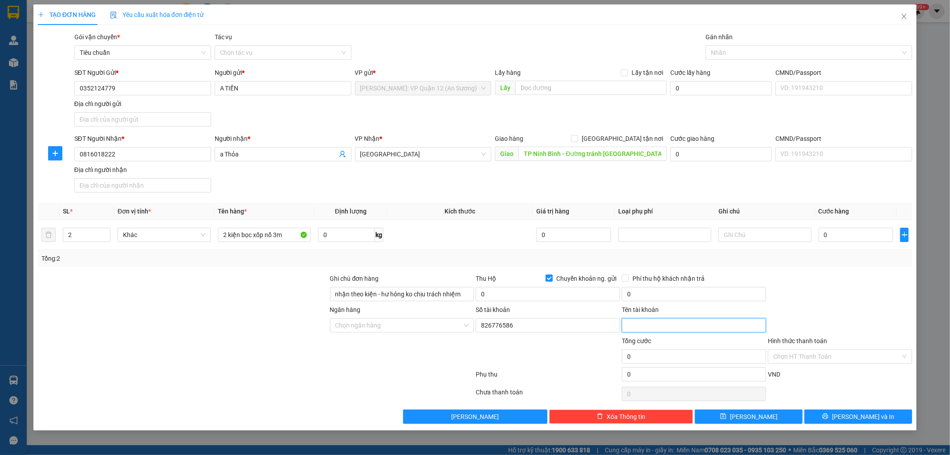
click at [646, 325] on input "Tên tài khoản" at bounding box center [694, 325] width 144 height 14
paste input "Nay Thi Huyen Thuyen"
type input "Nay Thi Huyen Thuyen"
click at [424, 323] on input "Ngân hàng" at bounding box center [398, 324] width 127 height 13
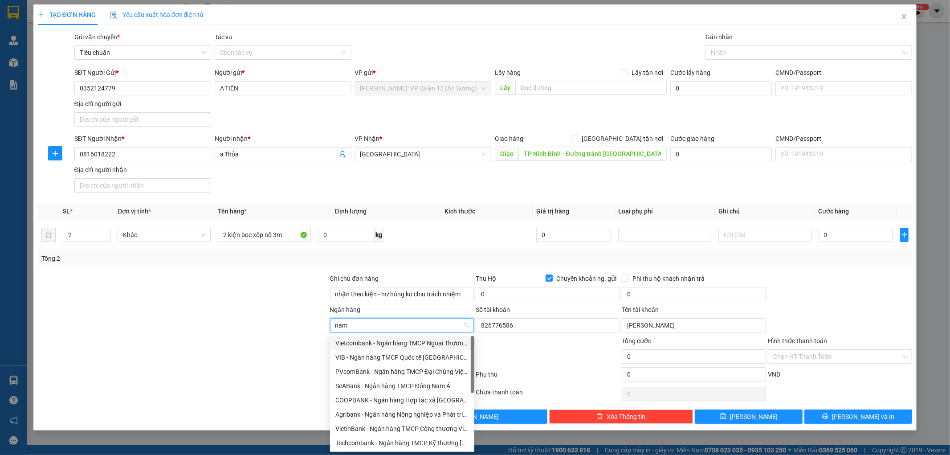
type input "nam a"
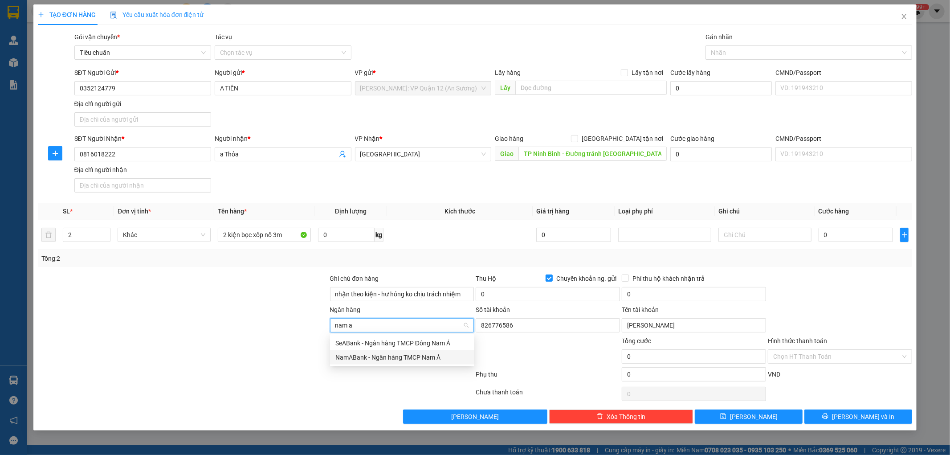
click at [375, 358] on div "NamABank - Ngân hàng TMCP Nam Á" at bounding box center [402, 357] width 134 height 10
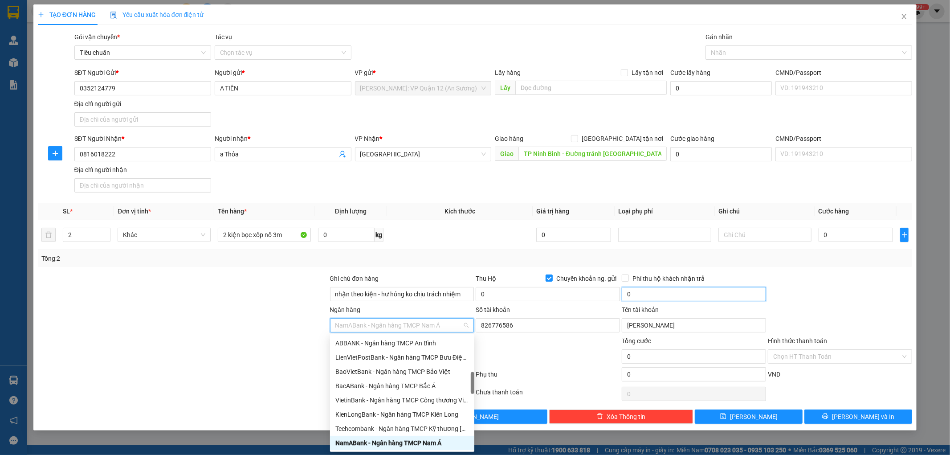
click at [660, 291] on input "0" at bounding box center [694, 294] width 144 height 14
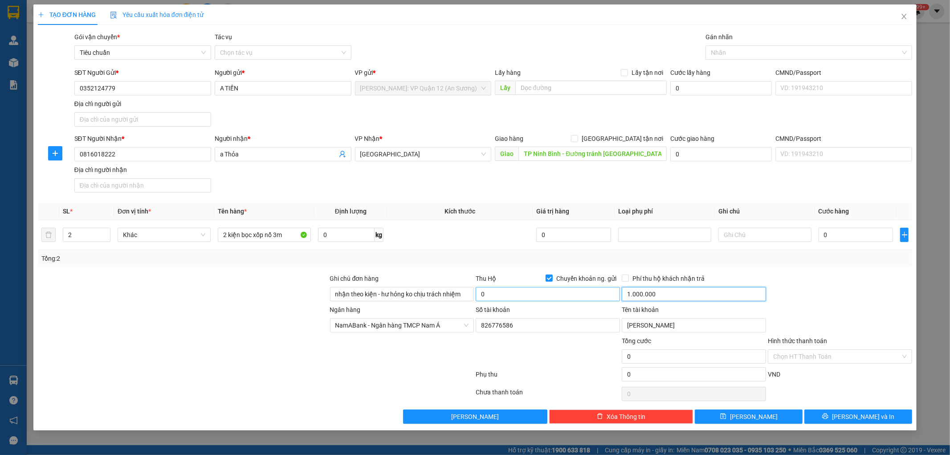
type input "1.000.000"
click at [510, 299] on input "0" at bounding box center [548, 294] width 144 height 14
type input "1.000.000"
click at [662, 291] on input "1.000.000" at bounding box center [694, 294] width 144 height 14
type input "10.000"
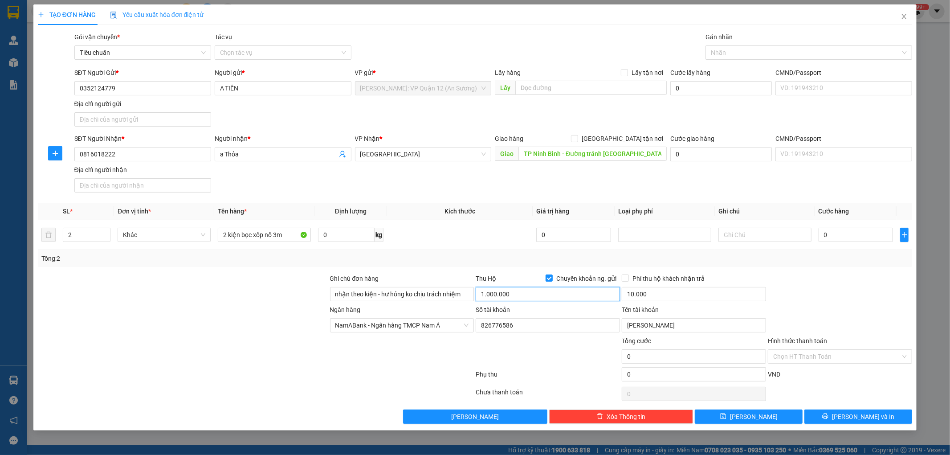
click at [554, 298] on input "1.000.000" at bounding box center [548, 294] width 144 height 14
type input "770.000"
click at [667, 292] on input "10.000" at bounding box center [694, 294] width 144 height 14
type input "5.000"
click at [869, 237] on input "0" at bounding box center [856, 235] width 75 height 14
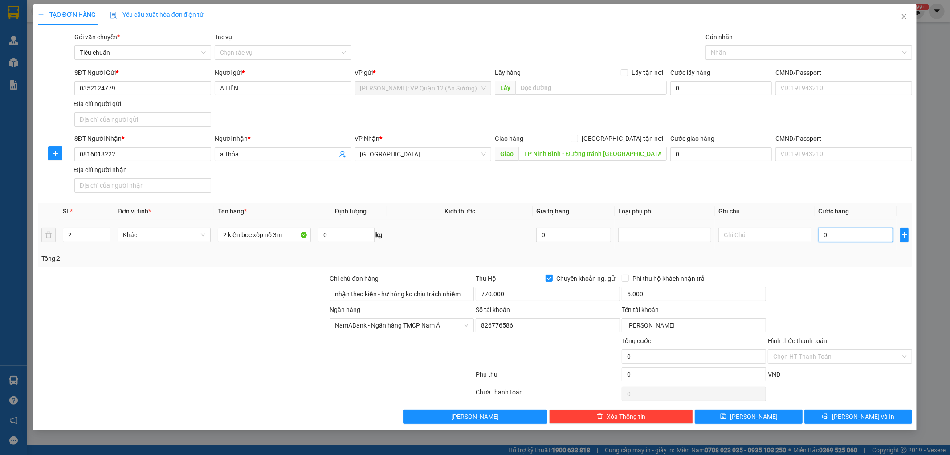
type input "2"
type input "23"
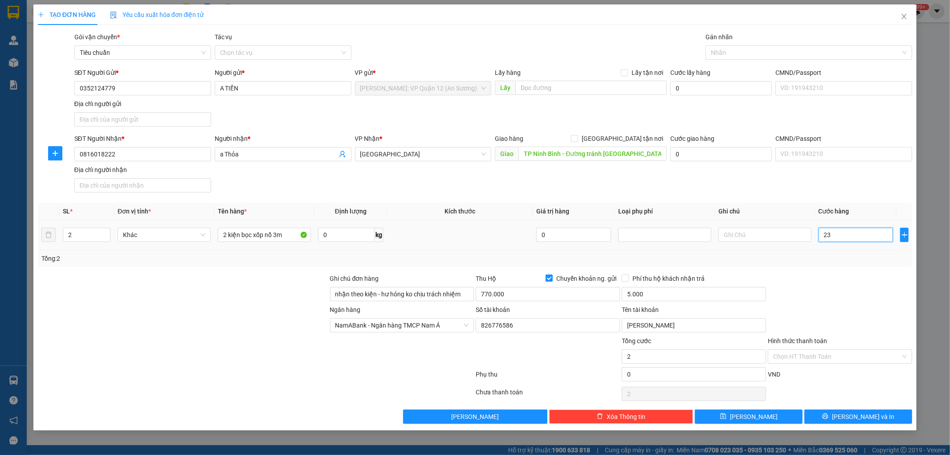
type input "23"
type input "230"
type input "2.300"
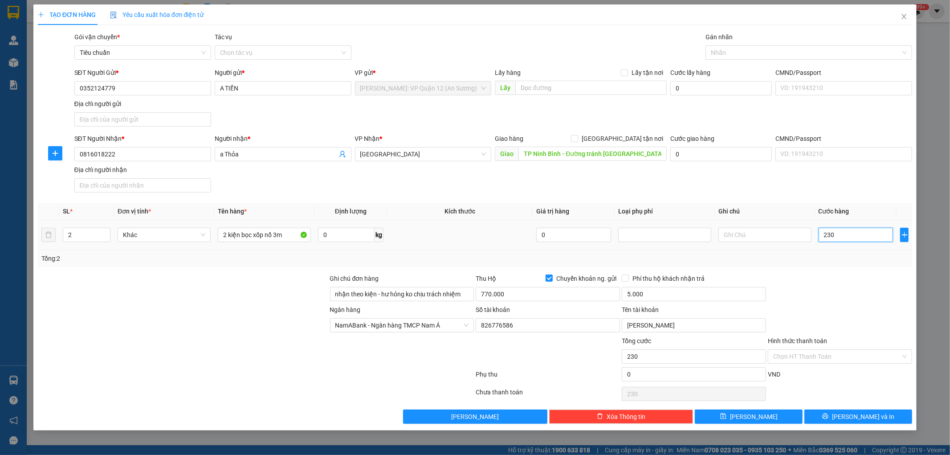
type input "2.300"
type input "23.000"
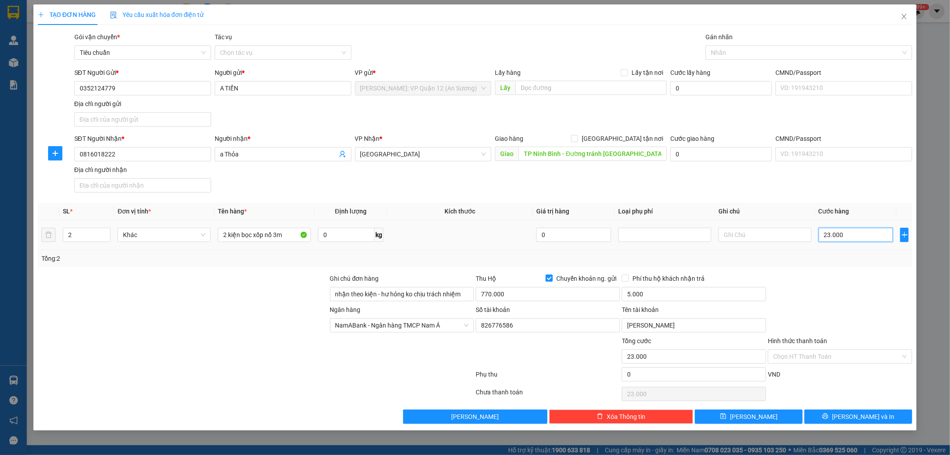
type input "230.000"
click at [863, 415] on span "[PERSON_NAME] và In" at bounding box center [863, 417] width 62 height 10
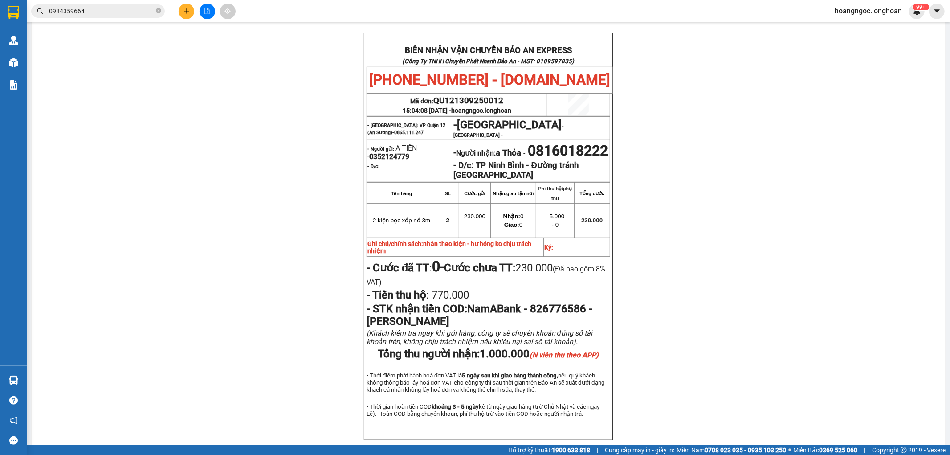
scroll to position [403, 0]
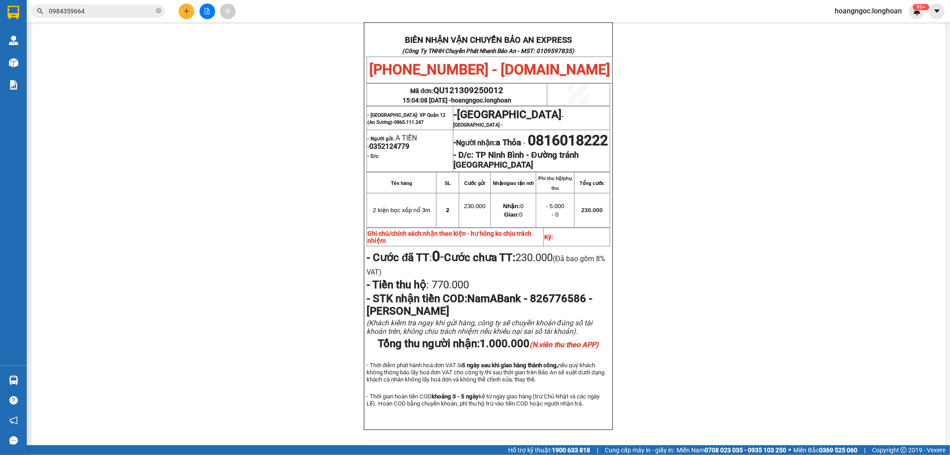
click at [477, 86] on span "QU121309250012" at bounding box center [469, 91] width 70 height 10
copy span "QU121309250012"
click at [121, 10] on input "0984359664" at bounding box center [101, 11] width 105 height 10
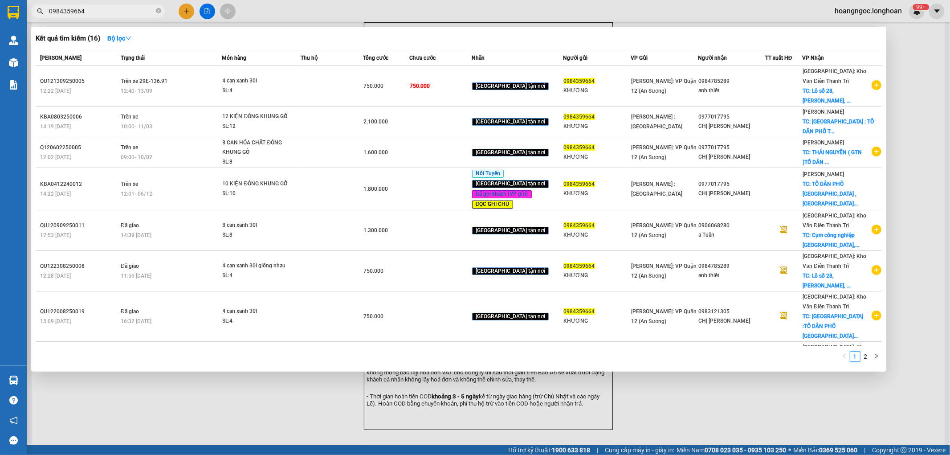
click at [121, 10] on input "0984359664" at bounding box center [101, 11] width 105 height 10
paste input "QU121309250012"
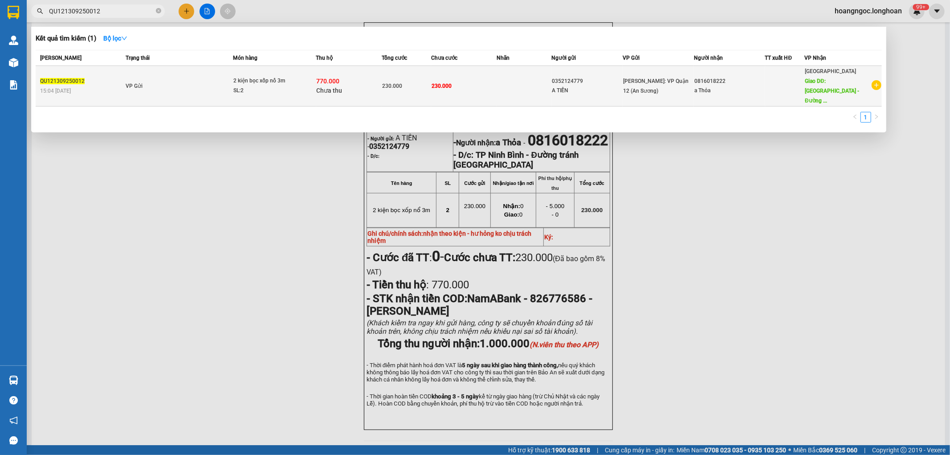
type input "QU121309250012"
click at [316, 87] on span "2 kiện bọc xốp nổ 3m SL: 2" at bounding box center [274, 85] width 82 height 19
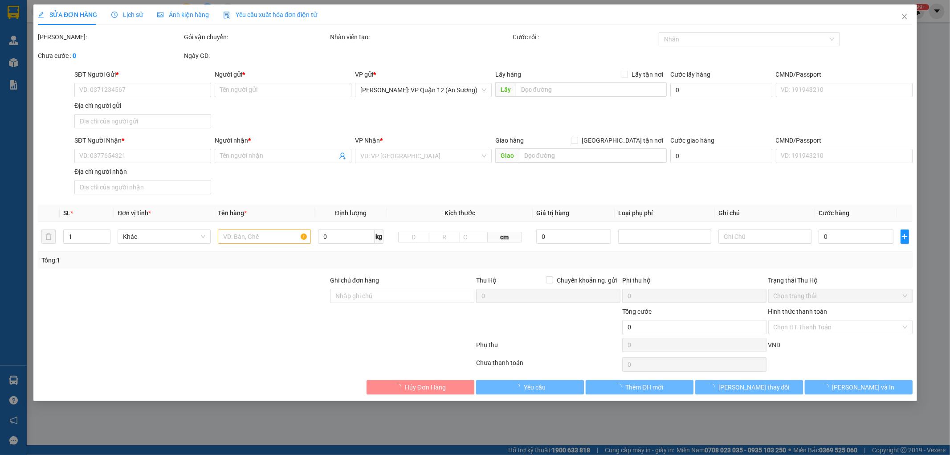
type input "0352124779"
type input "A TIẾN"
type input "0816018222"
type input "a Thỏa"
type input "TP Ninh Bình - Đường tránh TP Ninh Bình"
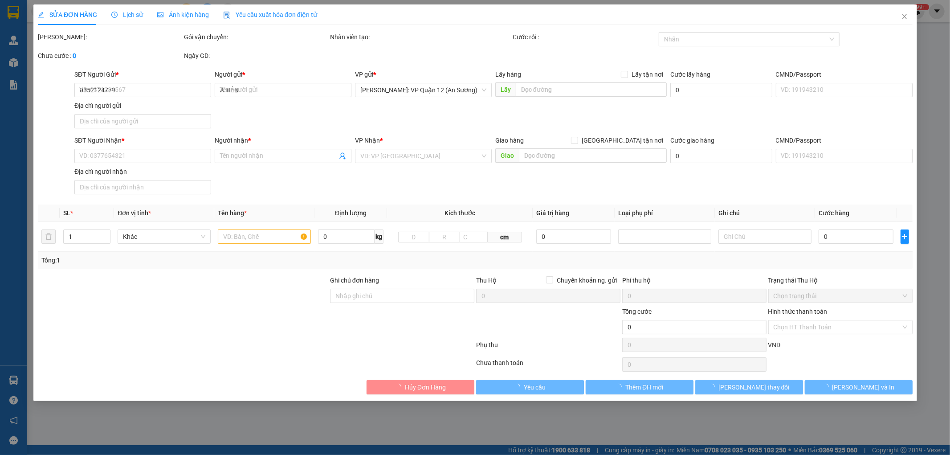
type input "nhận theo kiện - hư hỏng ko chịu trách nhiệm"
type input "230.000"
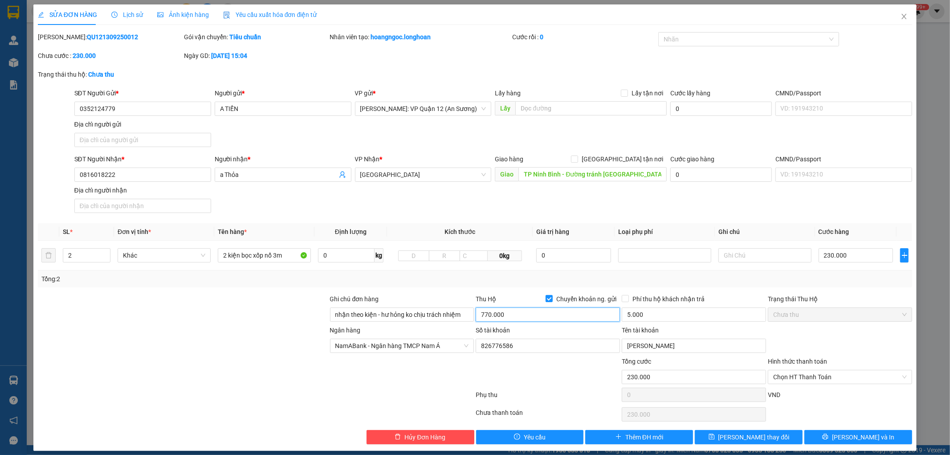
click at [523, 316] on input "770.000" at bounding box center [548, 314] width 144 height 14
click at [553, 315] on input "11.000" at bounding box center [548, 314] width 144 height 14
type input "10.770.000"
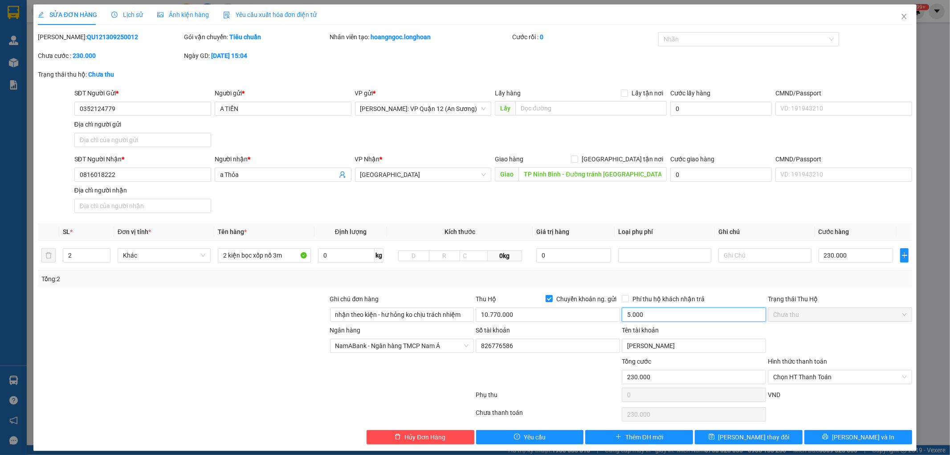
click at [642, 315] on input "5.000" at bounding box center [694, 314] width 144 height 14
click at [517, 379] on div at bounding box center [548, 371] width 146 height 31
type input "30.000"
click at [862, 436] on span "Lưu và In" at bounding box center [863, 437] width 62 height 10
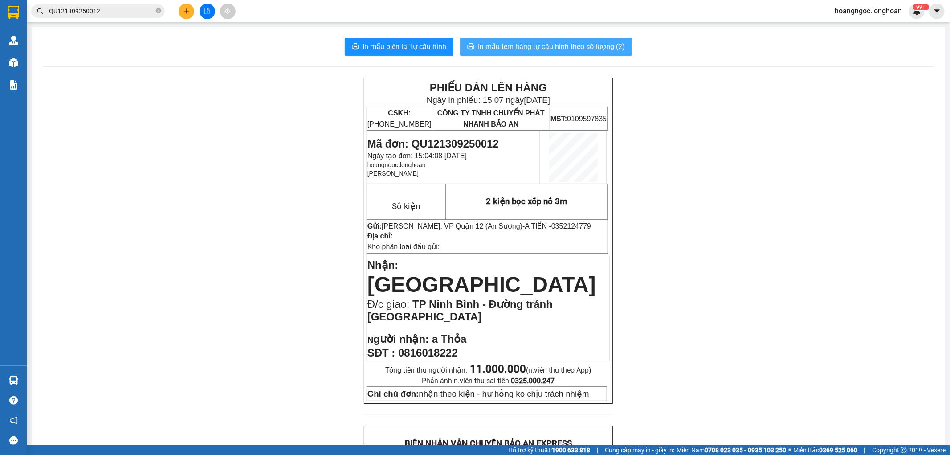
click at [554, 43] on span "In mẫu tem hàng tự cấu hình theo số lượng (2)" at bounding box center [551, 46] width 147 height 11
click at [185, 12] on icon "plus" at bounding box center [186, 11] width 6 height 6
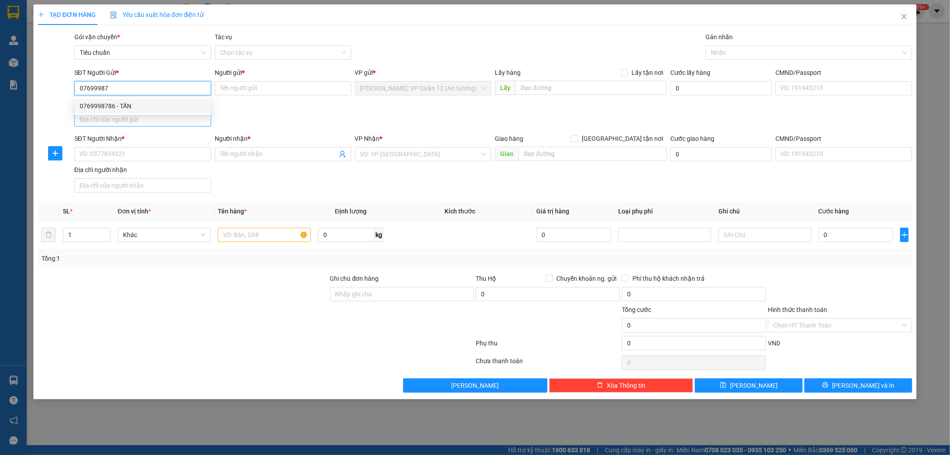
drag, startPoint x: 175, startPoint y: 103, endPoint x: 170, endPoint y: 123, distance: 21.3
click at [175, 103] on div "0769998786 - TẤN" at bounding box center [143, 106] width 126 height 10
type input "0769998786"
type input "TẤN"
type input "0769998786"
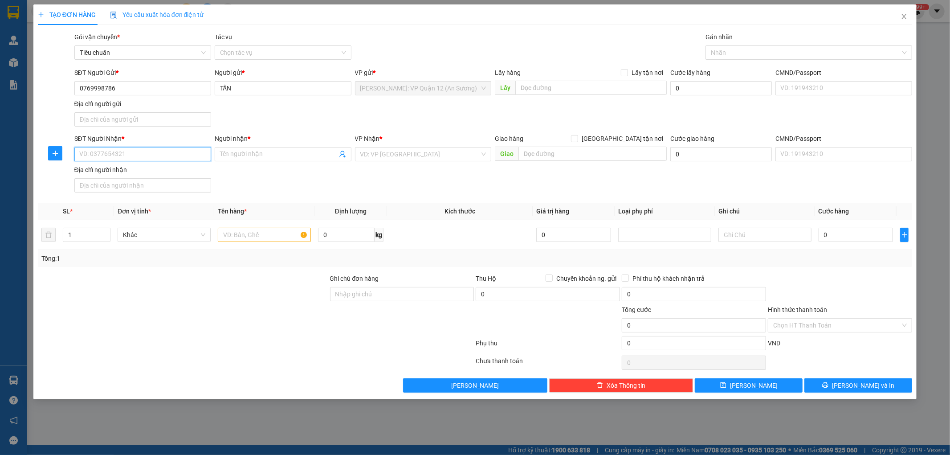
click at [149, 151] on input "SĐT Người Nhận *" at bounding box center [142, 154] width 137 height 14
click at [151, 167] on div "0976327736 - LÊ HẰNG NGA" at bounding box center [143, 172] width 126 height 10
type input "0976327736"
type input "LÊ HẰNG NGA"
type input "Thanh Hóa - Tĩnh Gia giao trên QL 1A"
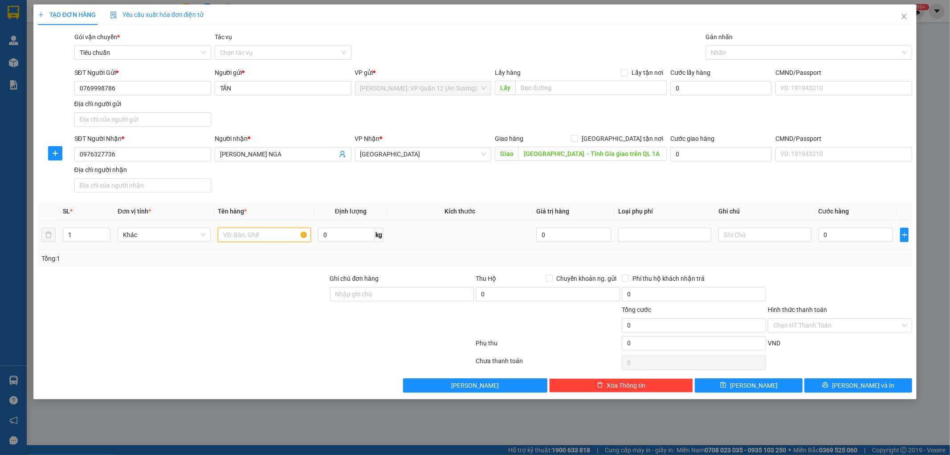
click at [237, 229] on input "text" at bounding box center [264, 235] width 93 height 14
type input "1 kiện nilong đen ( quần áo )"
click at [352, 291] on input "Ghi chú đơn hàng" at bounding box center [402, 294] width 144 height 14
type input "nhận theo kiện - hư hỏng ko chịu trách nhiệm"
click at [866, 236] on input "0" at bounding box center [856, 235] width 75 height 14
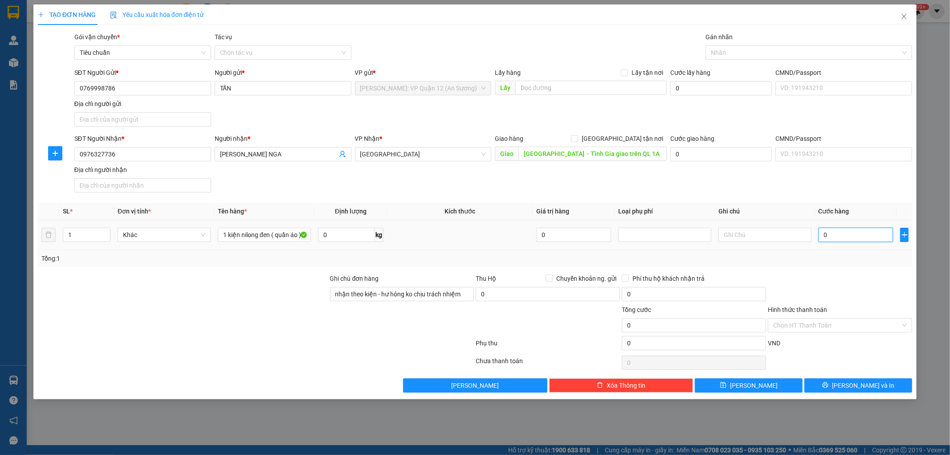
type input "7"
type input "70"
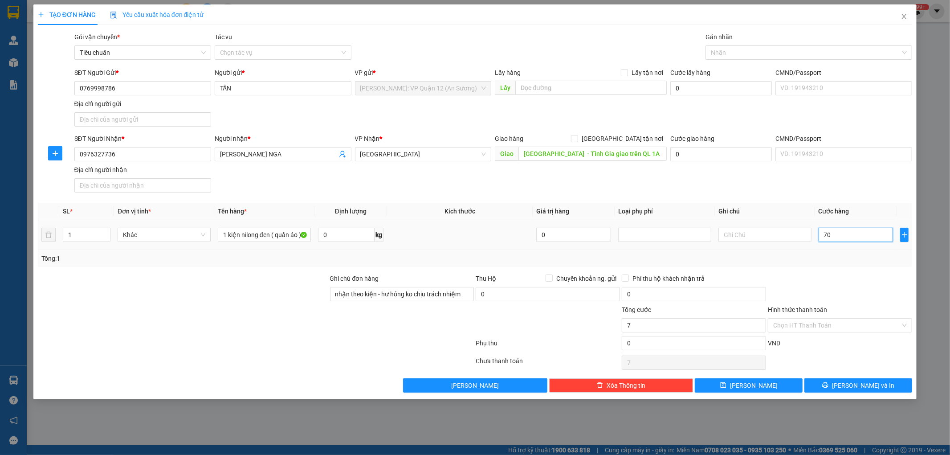
type input "70"
type input "700"
type input "7.000"
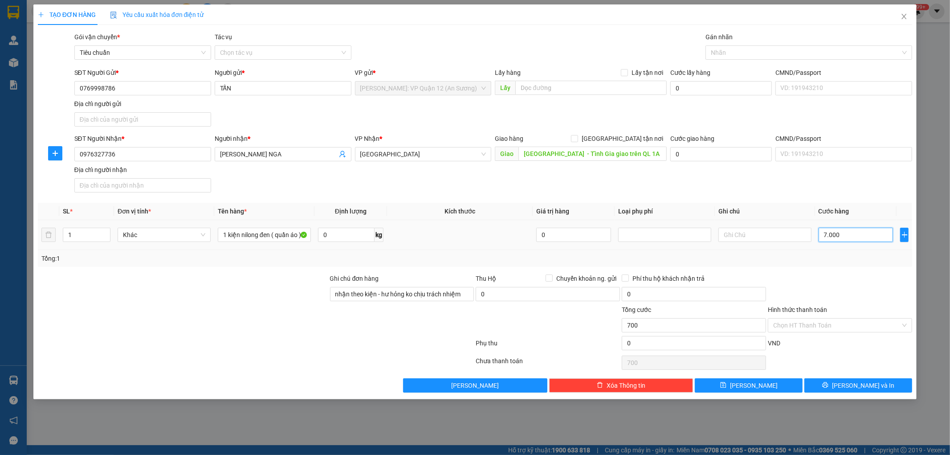
type input "7.000"
type input "70.000"
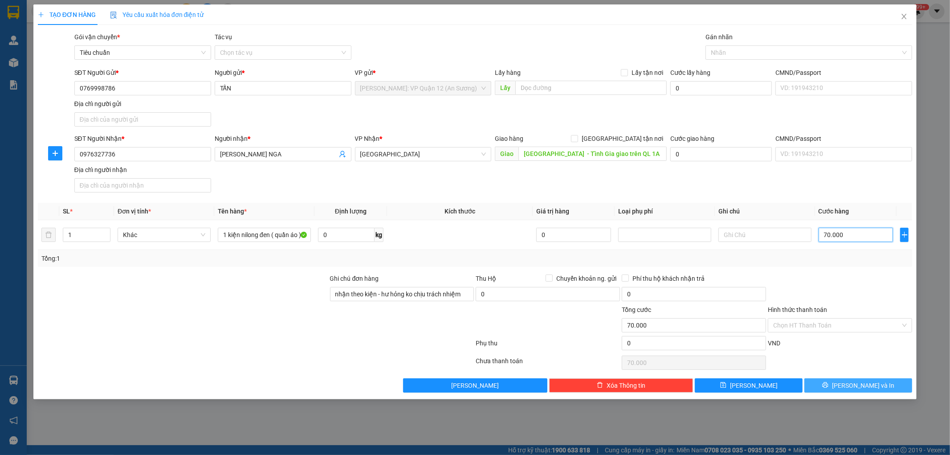
type input "70.000"
click at [868, 388] on span "Lưu và In" at bounding box center [863, 385] width 62 height 10
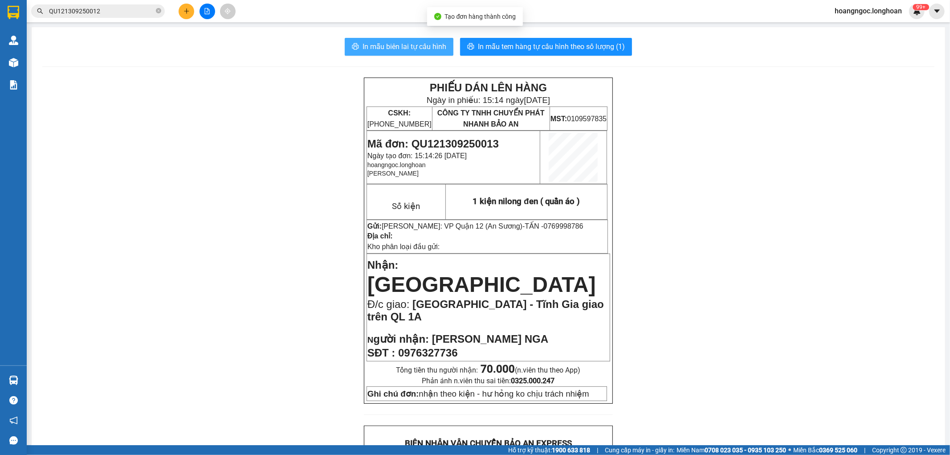
click at [434, 50] on span "In mẫu biên lai tự cấu hình" at bounding box center [405, 46] width 84 height 11
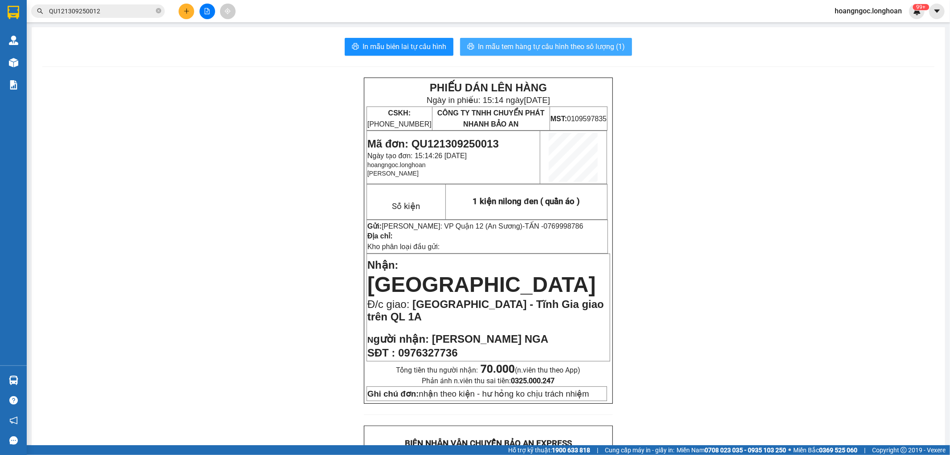
click at [587, 45] on span "In mẫu tem hàng tự cấu hình theo số lượng (1)" at bounding box center [551, 46] width 147 height 11
click at [188, 7] on button at bounding box center [187, 12] width 16 height 16
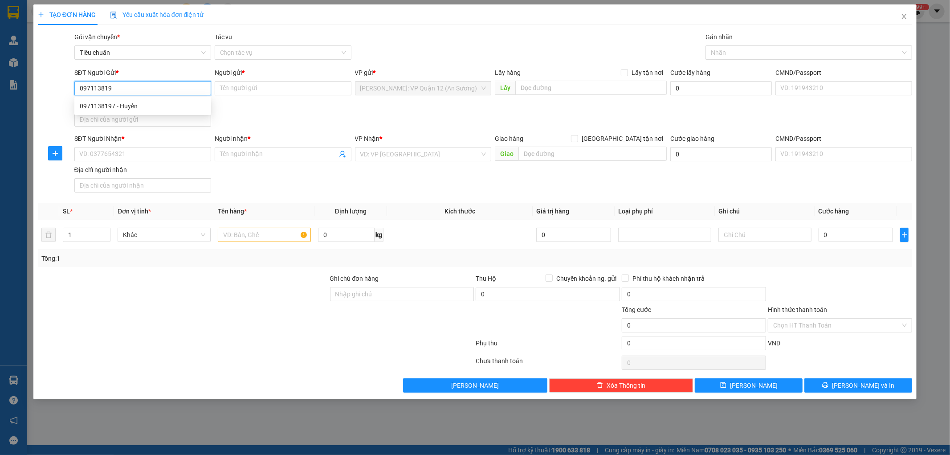
type input "0971138197"
click at [163, 102] on div "0971138197 - Huyền" at bounding box center [143, 106] width 126 height 10
type input "Huyền"
type input "0971138197"
click at [162, 154] on input "SĐT Người Nhận *" at bounding box center [142, 154] width 137 height 14
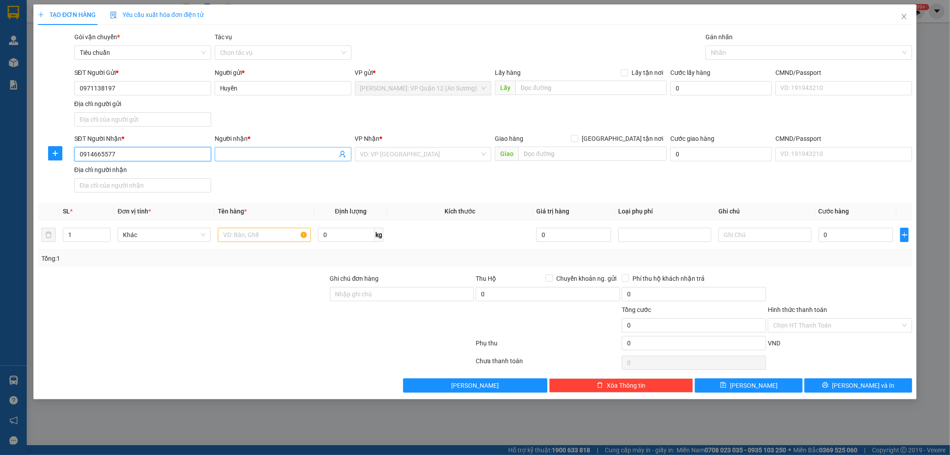
type input "0914665577"
click at [251, 157] on input "Người nhận *" at bounding box center [278, 154] width 117 height 10
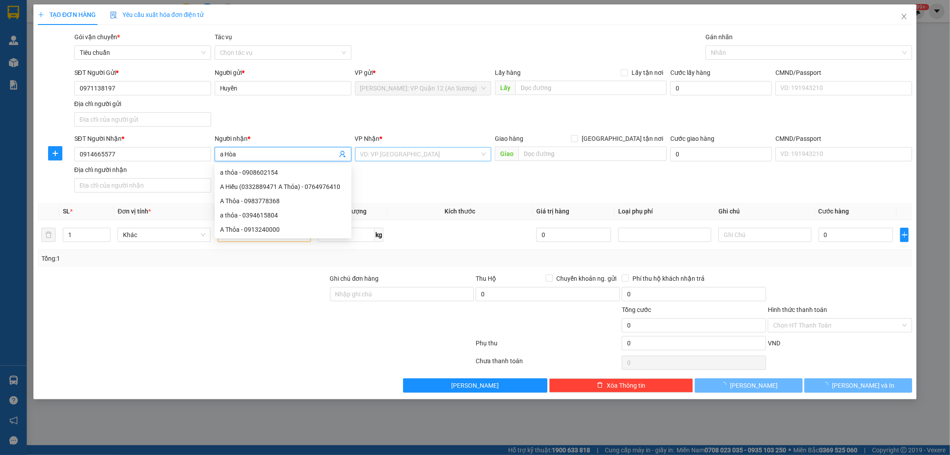
type input "a Hòa"
click at [379, 152] on input "search" at bounding box center [420, 153] width 120 height 13
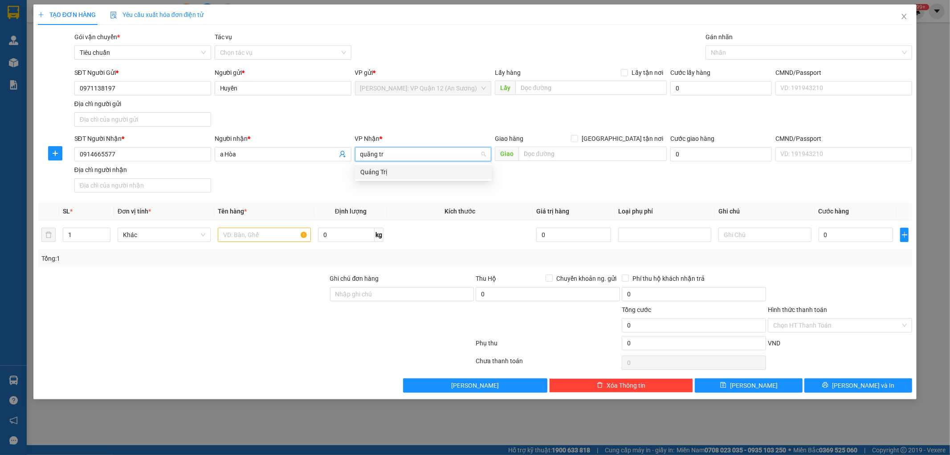
type input "quãng trị"
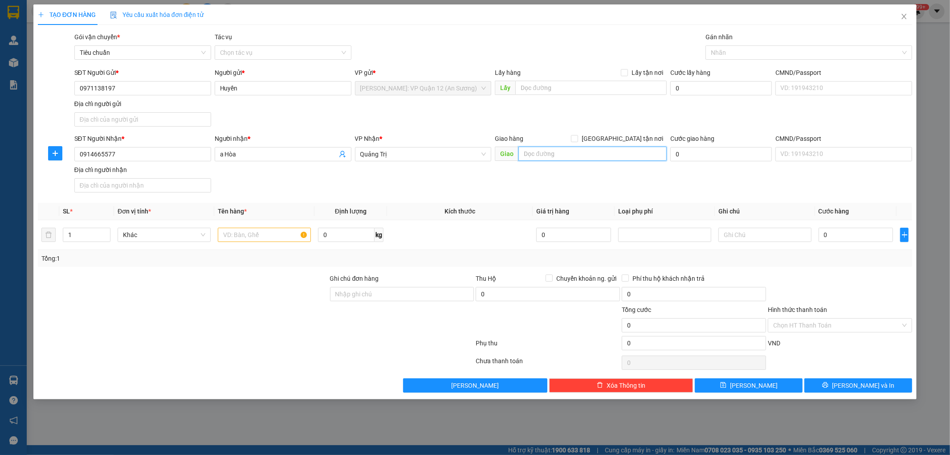
click at [569, 161] on input "text" at bounding box center [592, 154] width 148 height 14
paste input "Hải Lăng giao trên QL 1A"
type input "Quãng Trị - Hải Lăng giao trên QL 1A"
click at [90, 233] on input "1" at bounding box center [86, 234] width 47 height 13
type input "2"
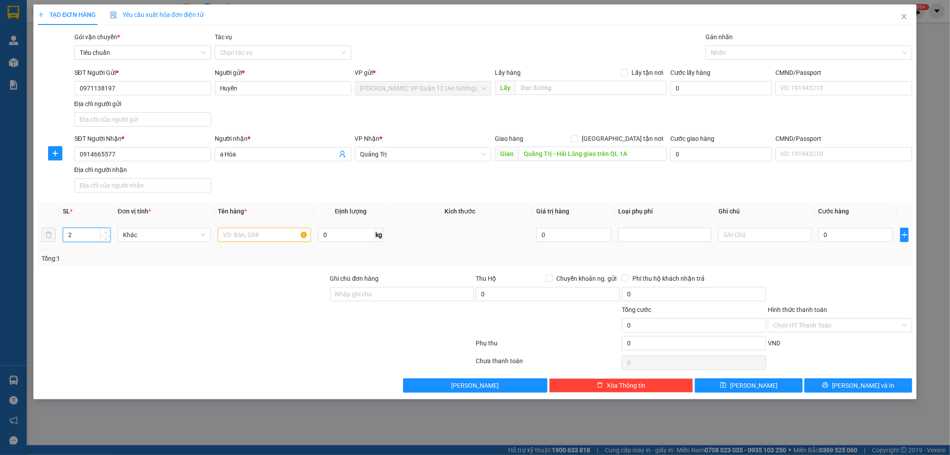
click at [105, 230] on span "up" at bounding box center [105, 232] width 5 height 5
click at [269, 232] on input "text" at bounding box center [264, 235] width 93 height 14
type input "2 kiện giấy ( thiết bị vệ sinh )"
click at [363, 306] on div at bounding box center [402, 320] width 146 height 31
click at [363, 297] on input "Ghi chú đơn hàng" at bounding box center [402, 294] width 144 height 14
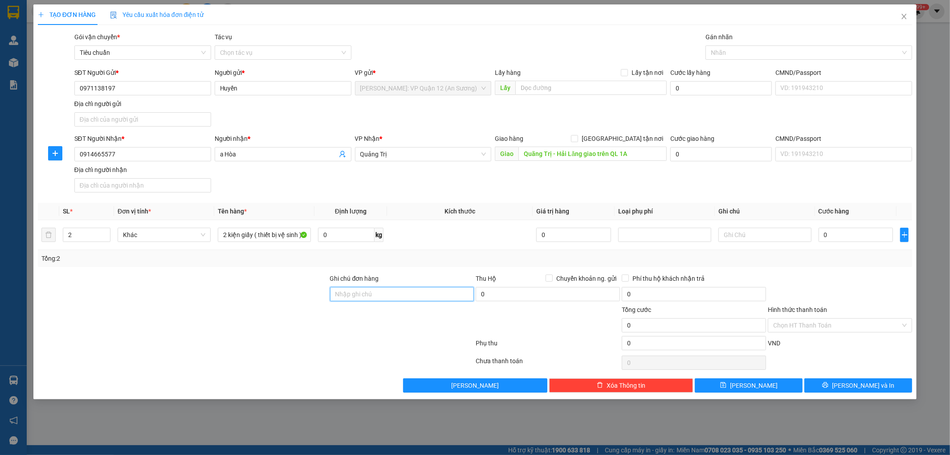
type input "nhận theo kiện - hư hỏng ko chịu trách nhiệm"
click at [849, 233] on input "0" at bounding box center [856, 235] width 75 height 14
type input "3"
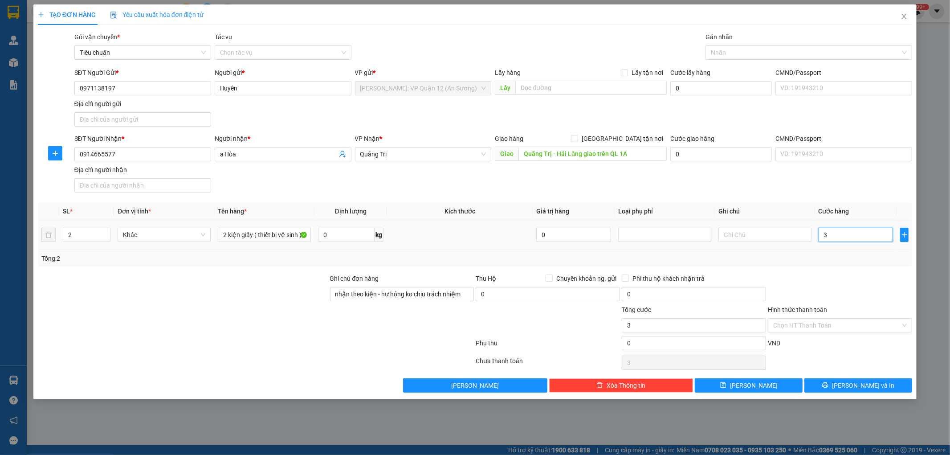
type input "36"
type input "360"
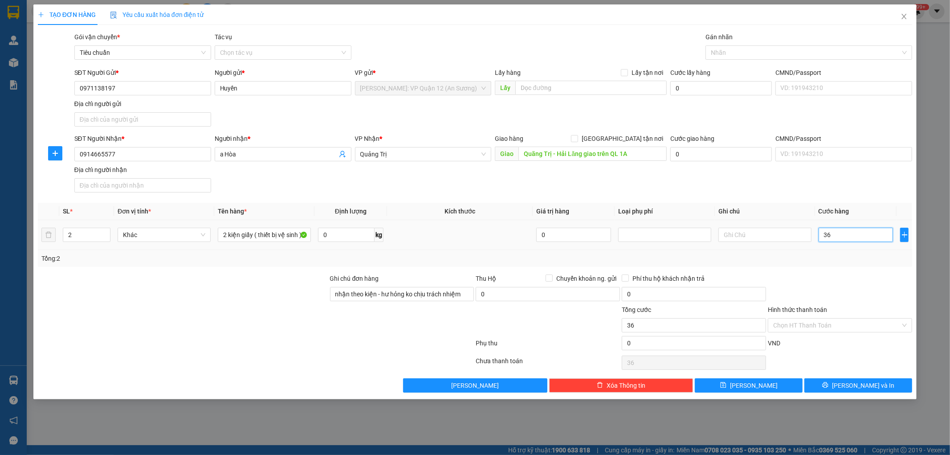
type input "360"
type input "3.600"
type input "36.000"
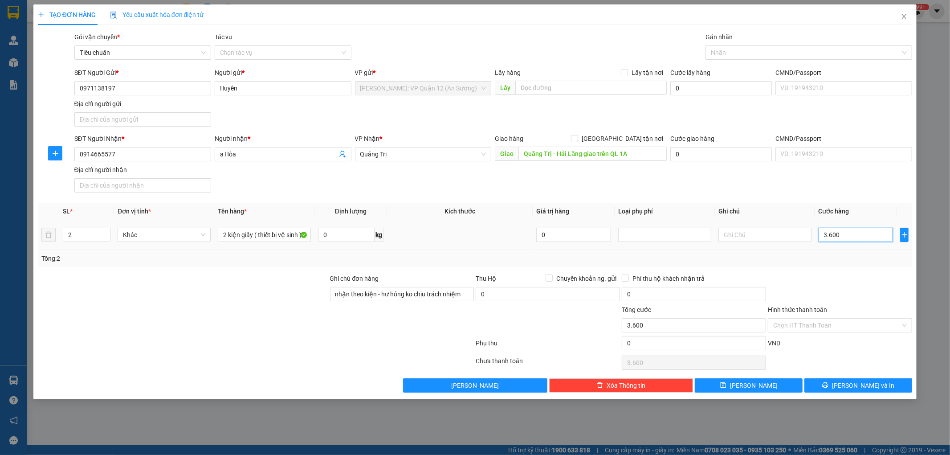
type input "36.000"
type input "360.000"
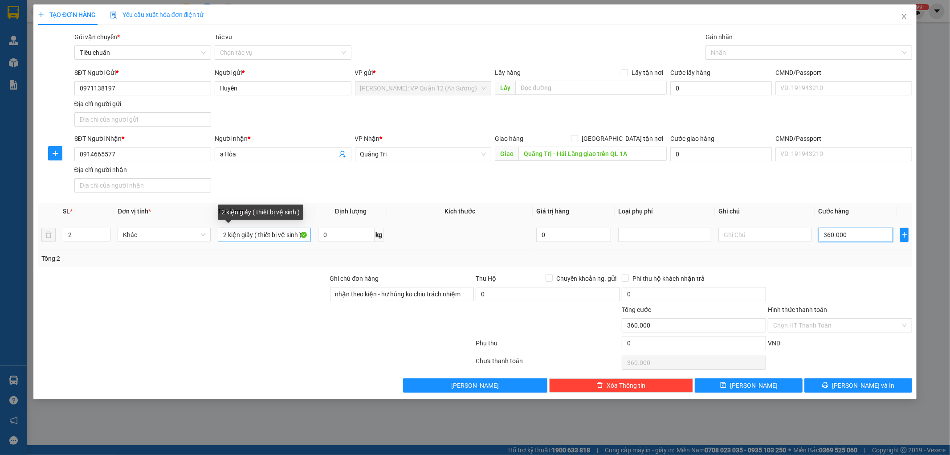
type input "360.000"
click at [251, 235] on input "2 kiện giấy ( thiết bị vệ sinh )" at bounding box center [264, 235] width 93 height 14
click at [257, 235] on input "2 kiện giấy ( thiết bị vệ sinh )" at bounding box center [264, 235] width 93 height 14
type input "2 kiện giấy dán keo dễ vỡ ( thiết bị vệ sinh )"
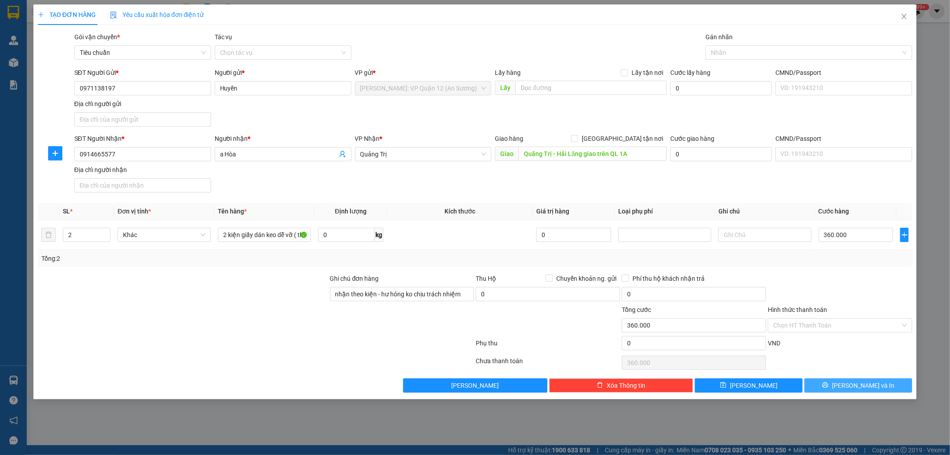
click at [869, 379] on button "Lưu và In" at bounding box center [858, 385] width 108 height 14
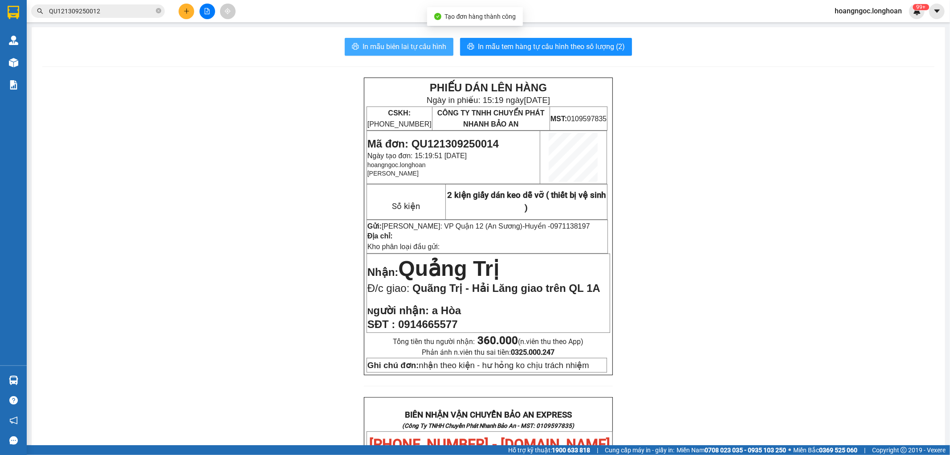
click at [414, 42] on span "In mẫu biên lai tự cấu hình" at bounding box center [405, 46] width 84 height 11
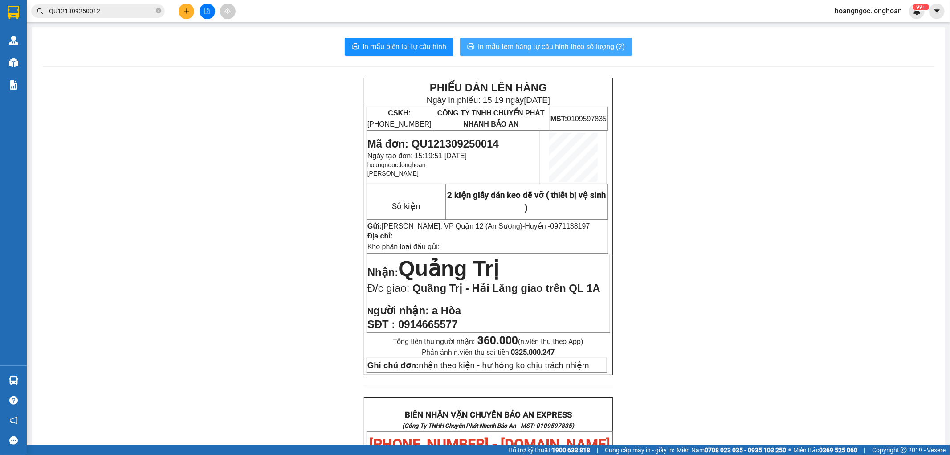
click at [517, 47] on span "In mẫu tem hàng tự cấu hình theo số lượng (2)" at bounding box center [551, 46] width 147 height 11
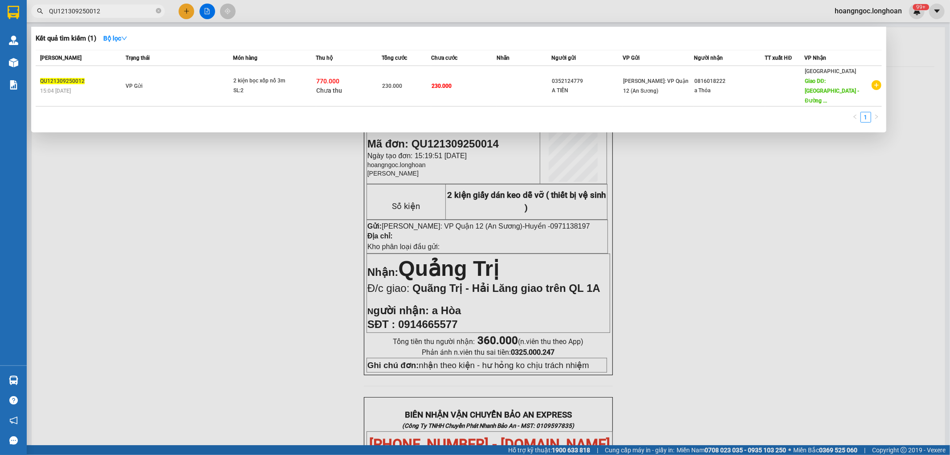
click at [121, 12] on input "QU121309250012" at bounding box center [101, 11] width 105 height 10
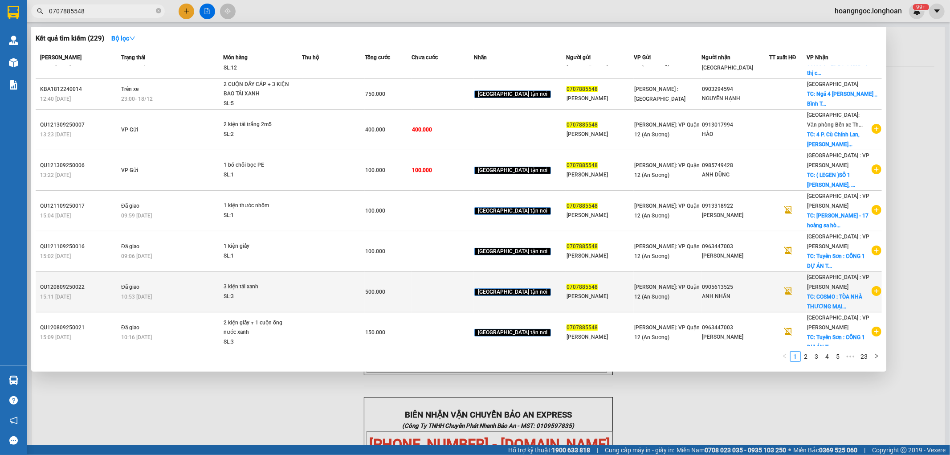
scroll to position [39, 0]
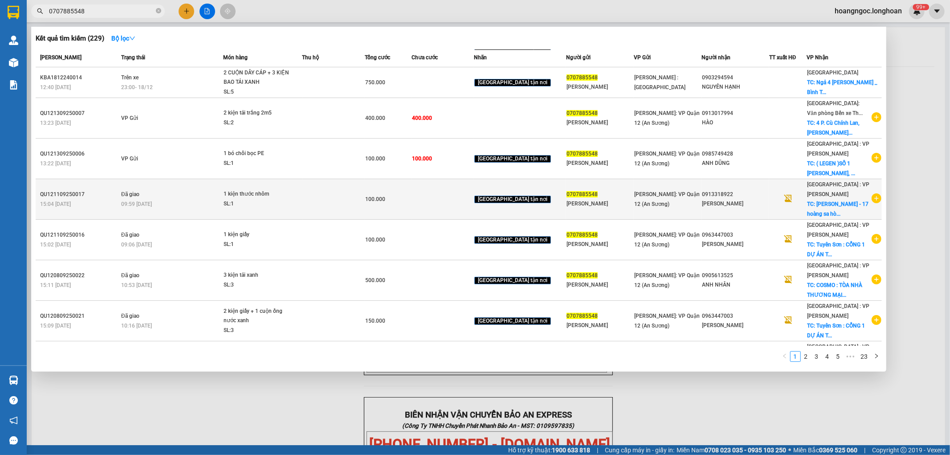
type input "0707885548"
click at [873, 193] on icon "plus-circle" at bounding box center [877, 198] width 10 height 10
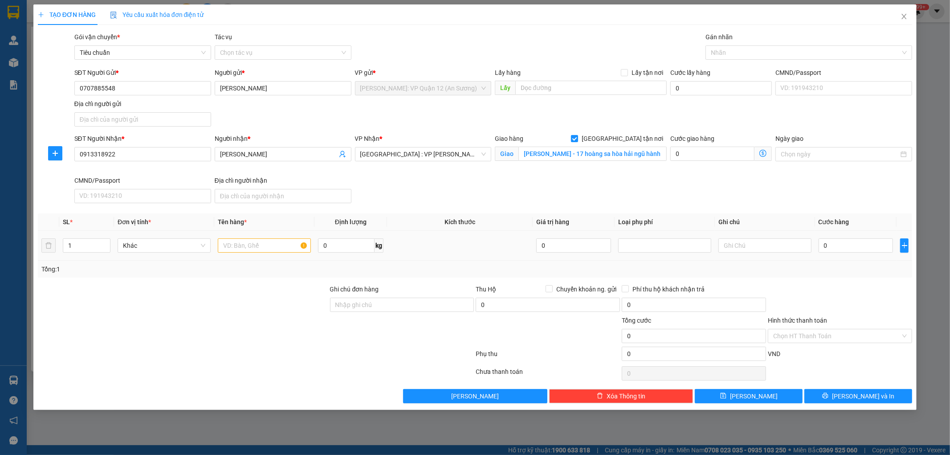
click at [74, 253] on div "1" at bounding box center [87, 245] width 48 height 18
click at [82, 248] on input "1" at bounding box center [86, 245] width 47 height 13
click at [104, 243] on icon "up" at bounding box center [105, 243] width 3 height 3
type input "2"
click at [253, 250] on input "text" at bounding box center [264, 245] width 93 height 14
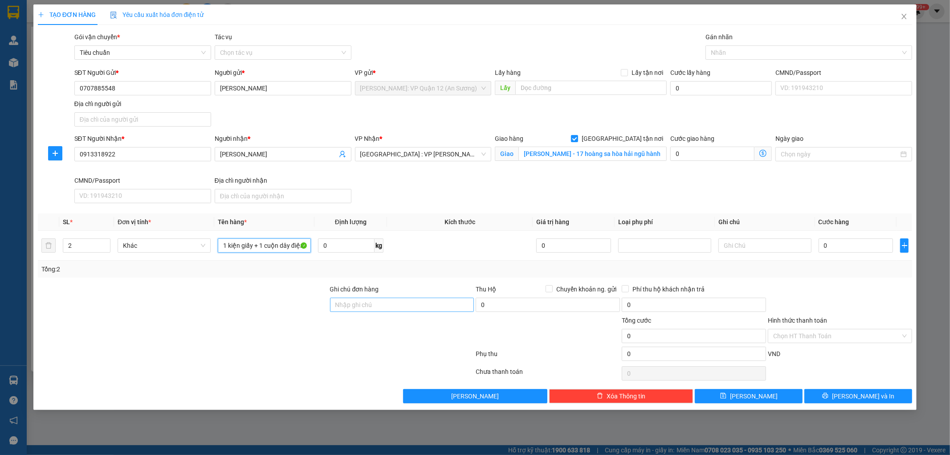
type input "1 kiện giấy + 1 cuộn dây điện"
click at [386, 306] on input "Ghi chú đơn hàng" at bounding box center [402, 305] width 144 height 14
type input "nhận theo kiện - hư hỏng ko chịu trách nhiệm"
click at [739, 52] on div at bounding box center [804, 52] width 193 height 11
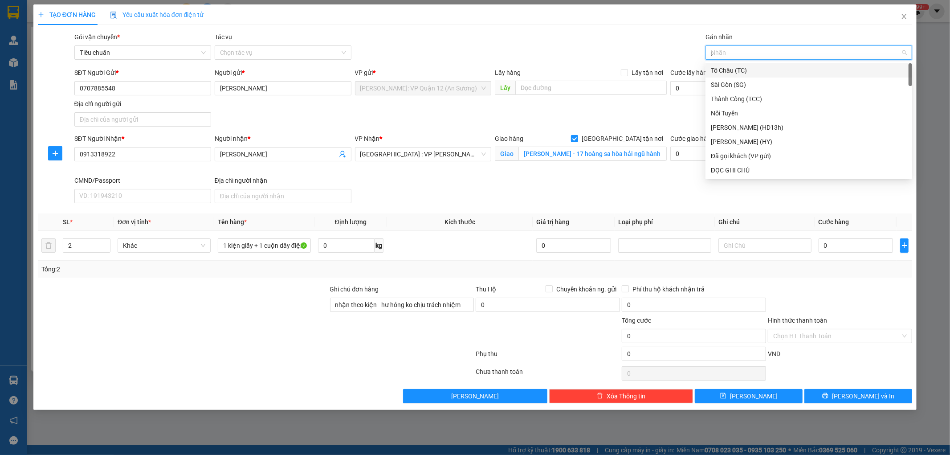
type input "gt"
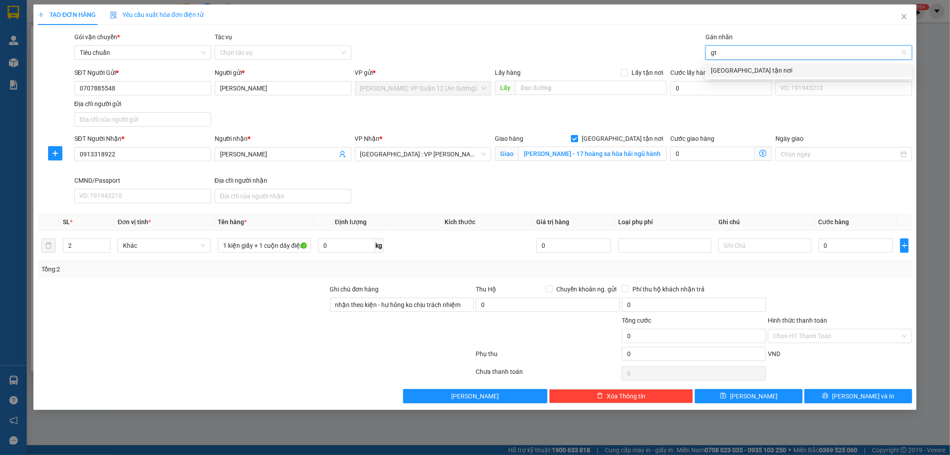
click at [755, 72] on div "[GEOGRAPHIC_DATA] tận nơi" at bounding box center [809, 70] width 196 height 10
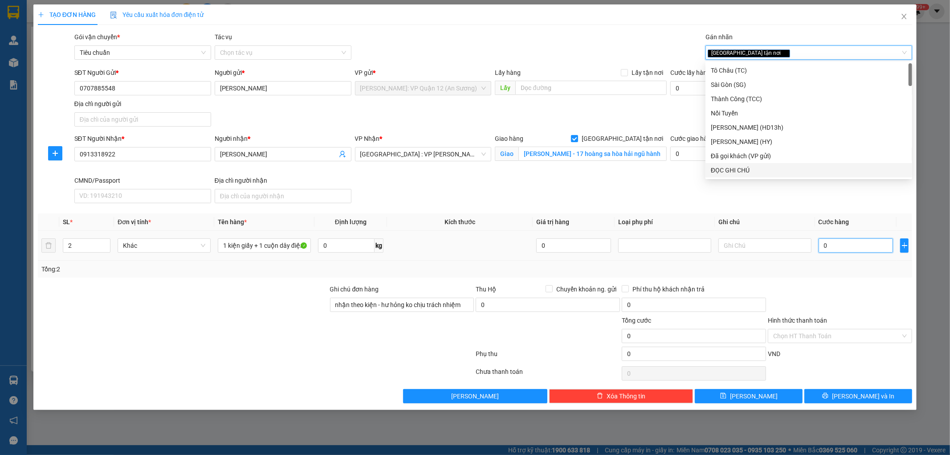
click at [843, 242] on input "0" at bounding box center [856, 245] width 75 height 14
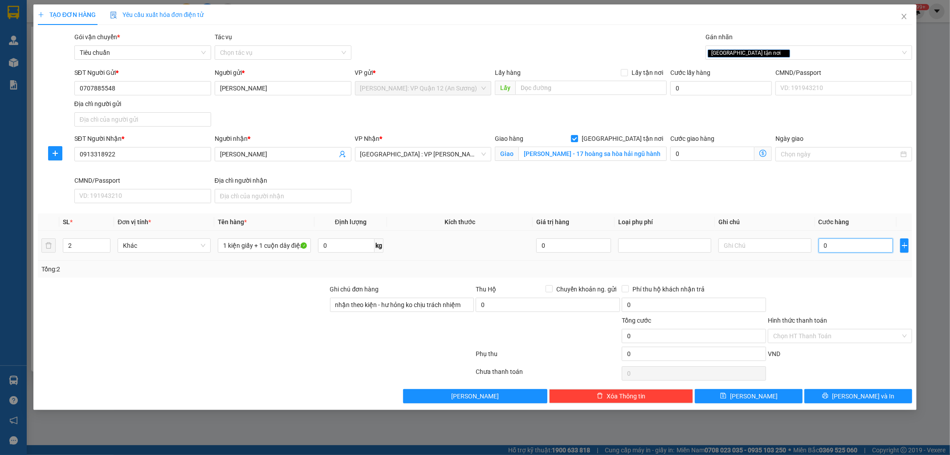
type input "1"
type input "15"
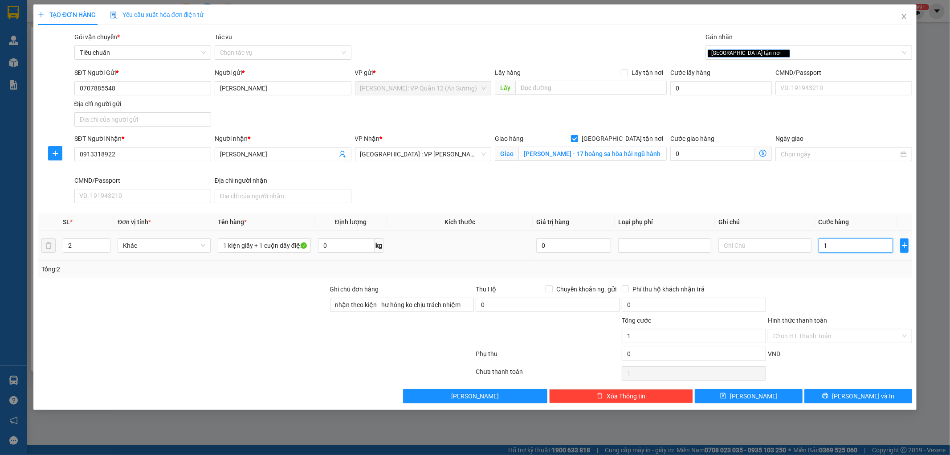
type input "15"
type input "150"
type input "1.500"
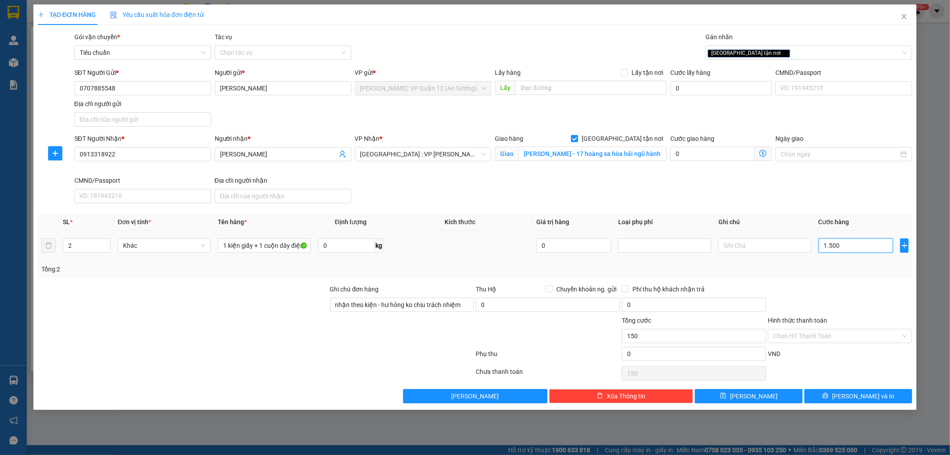
type input "1.500"
type input "15.000"
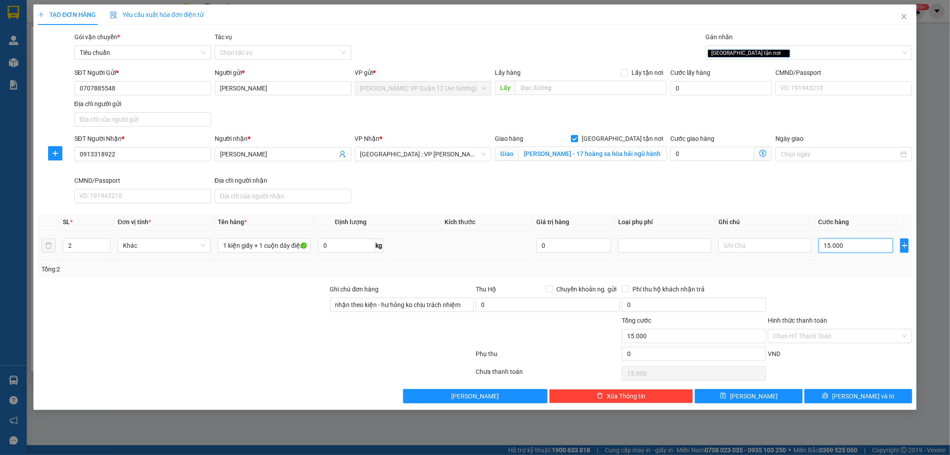
type input "150.000"
click at [855, 393] on span "Lưu và In" at bounding box center [863, 396] width 62 height 10
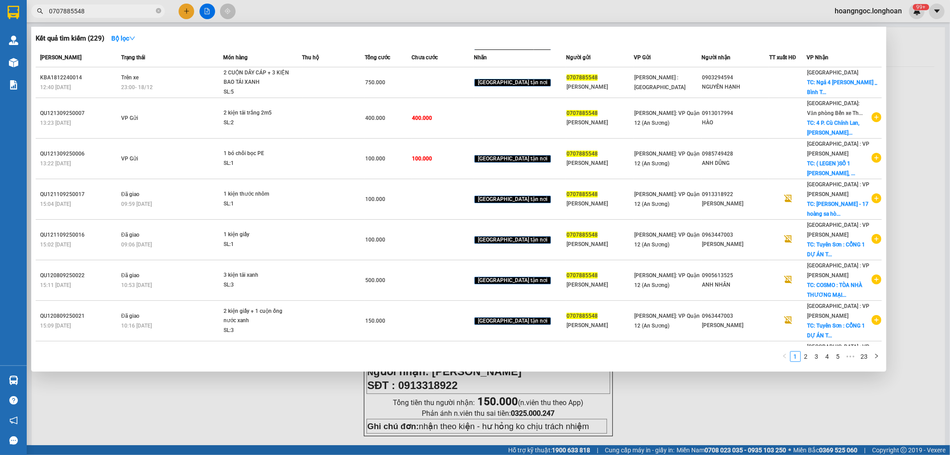
click at [210, 400] on div at bounding box center [475, 227] width 950 height 455
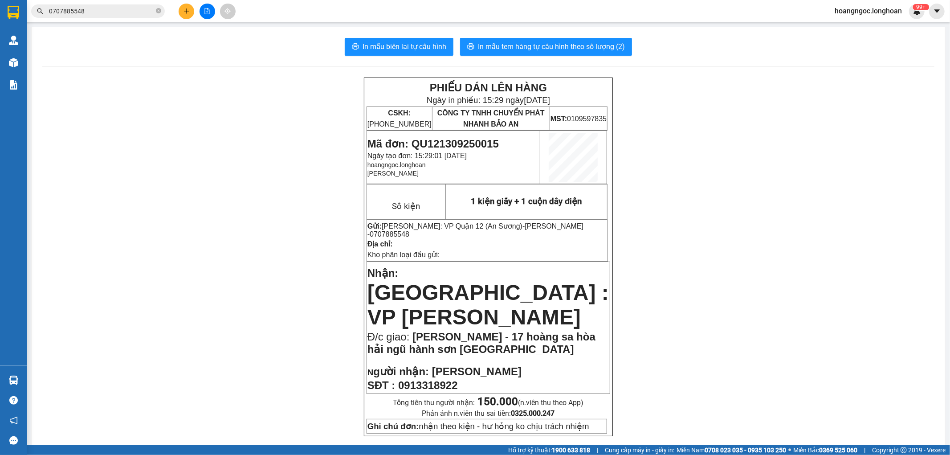
click at [510, 46] on span "In mẫu tem hàng tự cấu hình theo số lượng (2)" at bounding box center [551, 46] width 147 height 11
click at [471, 143] on span "Mã đơn: QU121309250015" at bounding box center [432, 144] width 131 height 12
copy span "QU121309250015"
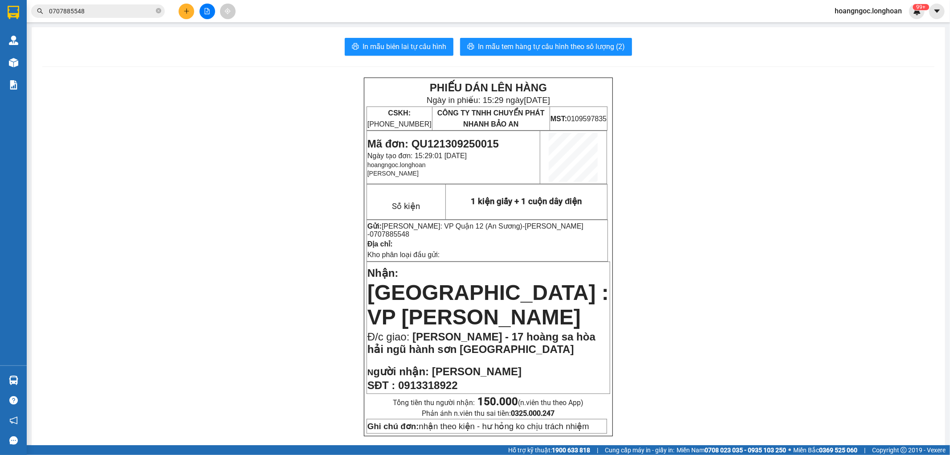
click at [113, 14] on input "0707885548" at bounding box center [101, 11] width 105 height 10
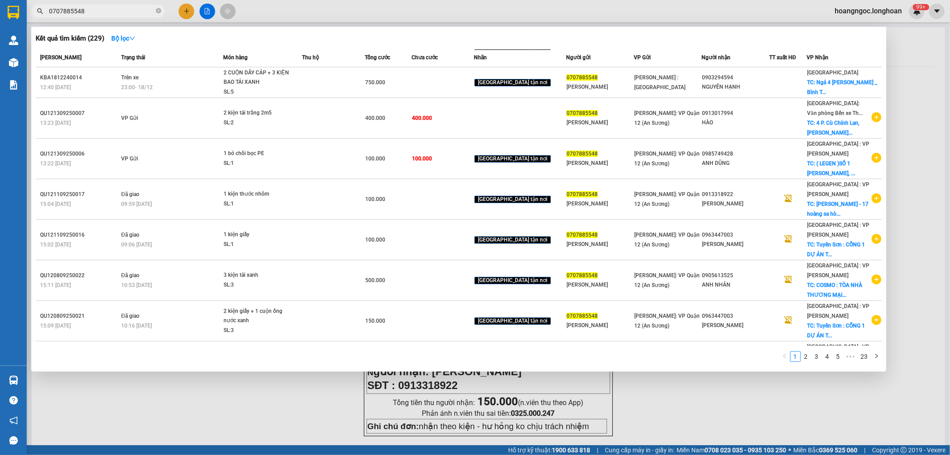
click at [113, 14] on input "0707885548" at bounding box center [101, 11] width 105 height 10
paste input "QU121309250015"
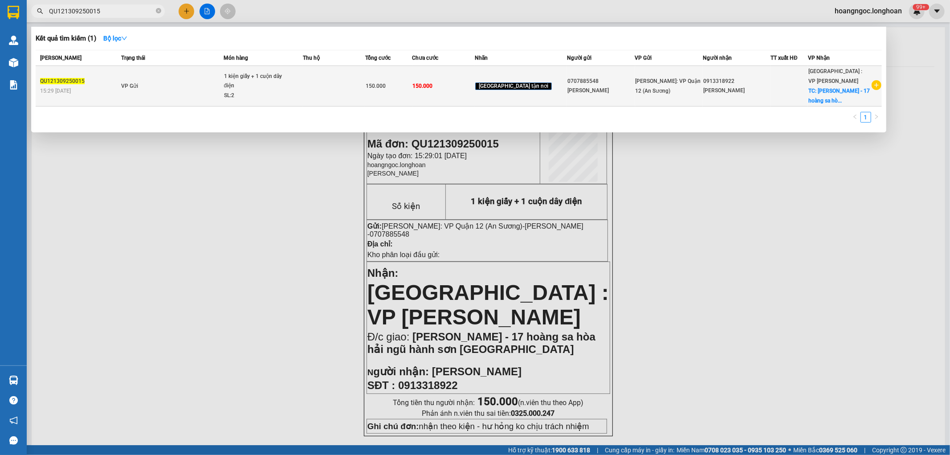
type input "QU121309250015"
click at [386, 83] on span "150.000" at bounding box center [376, 86] width 20 height 6
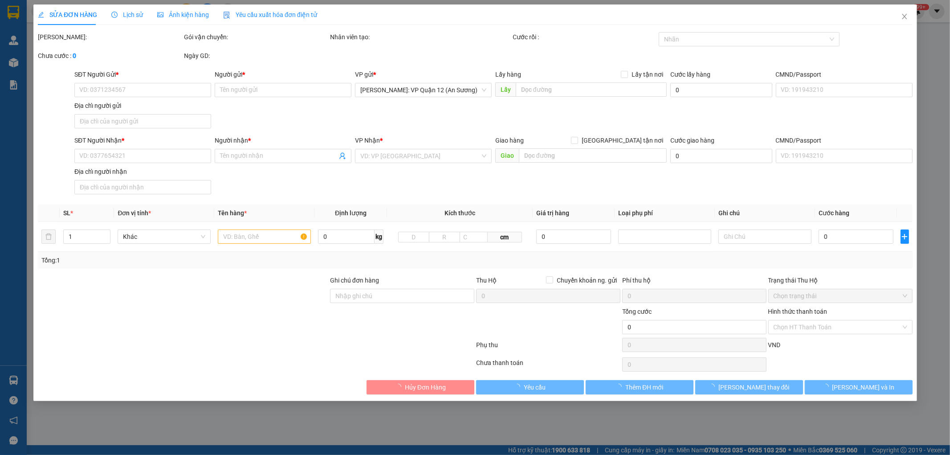
type input "0707885548"
type input "KIM PHƯỢNG"
type input "0913318922"
type input "Nguyễn Văn Lưu"
checkbox input "true"
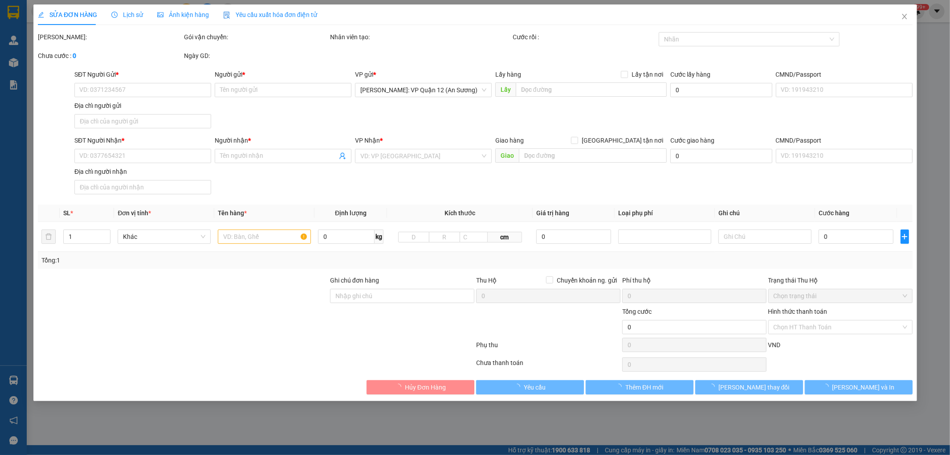
type input "Nam Khang - 17 hoàng sa hòa hải ngũ hành sơn đà nẵng"
type input "nhận theo kiện - hư hỏng ko chịu trách nhiệm"
type input "150.000"
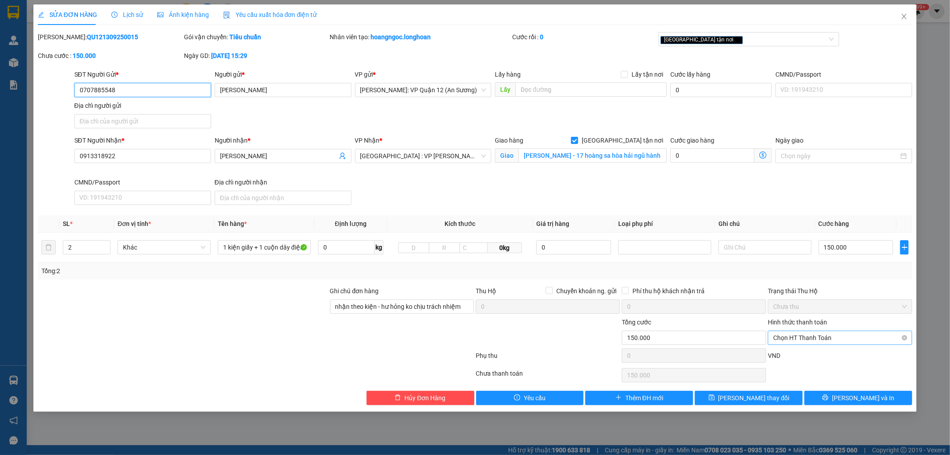
click at [818, 335] on span "Chọn HT Thanh Toán" at bounding box center [840, 337] width 134 height 13
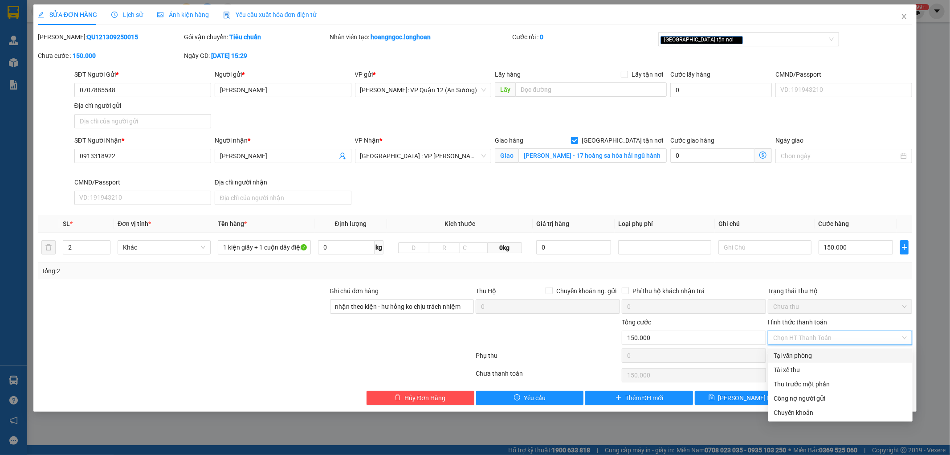
click at [816, 355] on div "Tại văn phòng" at bounding box center [841, 356] width 134 height 10
type input "0"
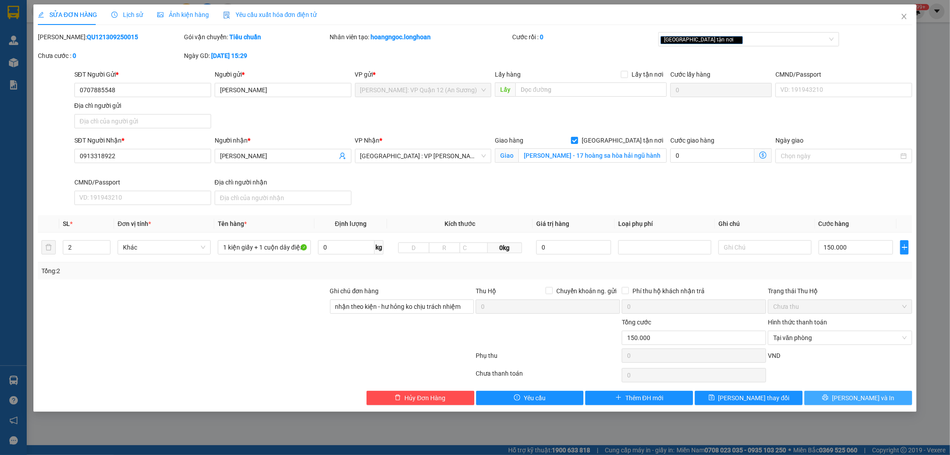
click at [848, 393] on button "Lưu và In" at bounding box center [858, 398] width 108 height 14
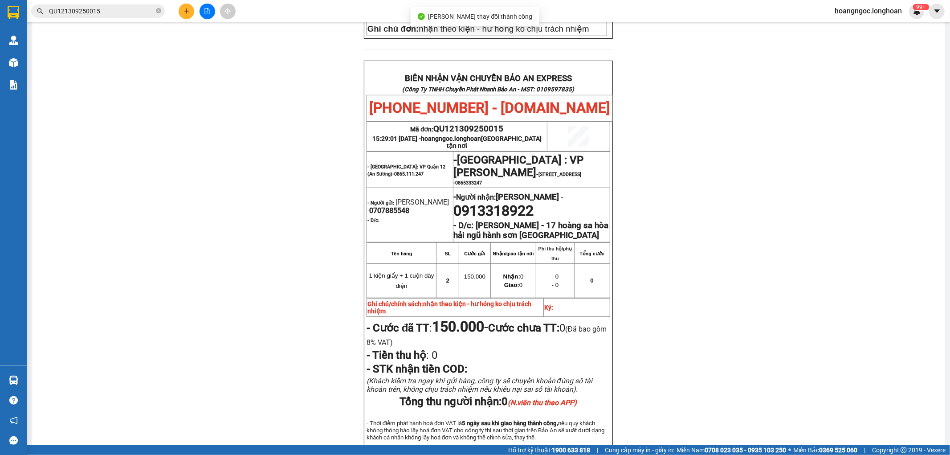
scroll to position [419, 0]
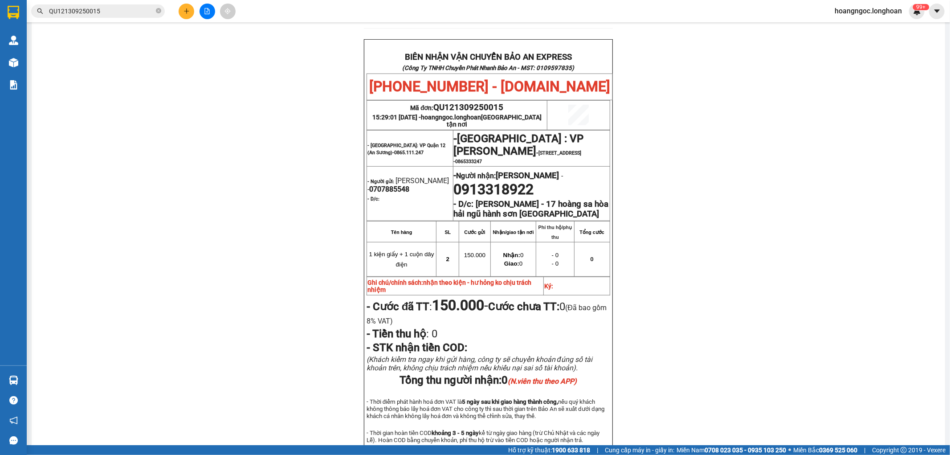
click at [479, 102] on span "QU121309250015" at bounding box center [469, 107] width 70 height 10
copy span "QU121309250015"
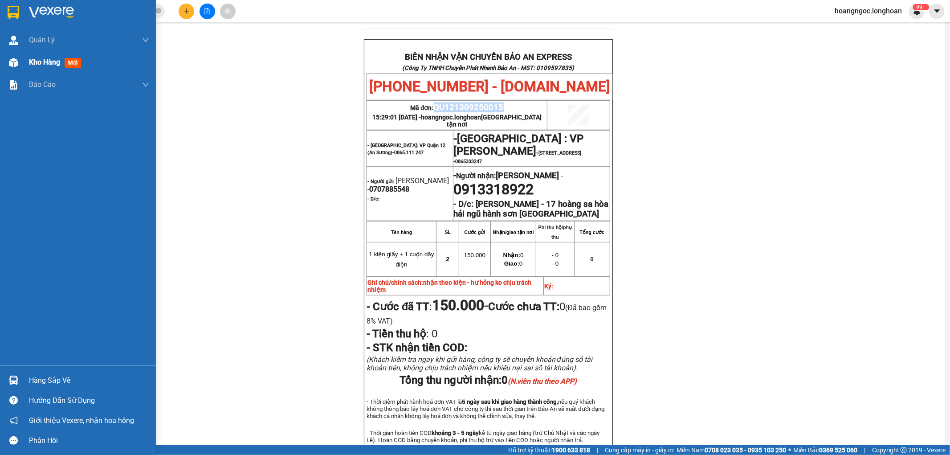
click at [36, 66] on span "Kho hàng" at bounding box center [44, 62] width 31 height 8
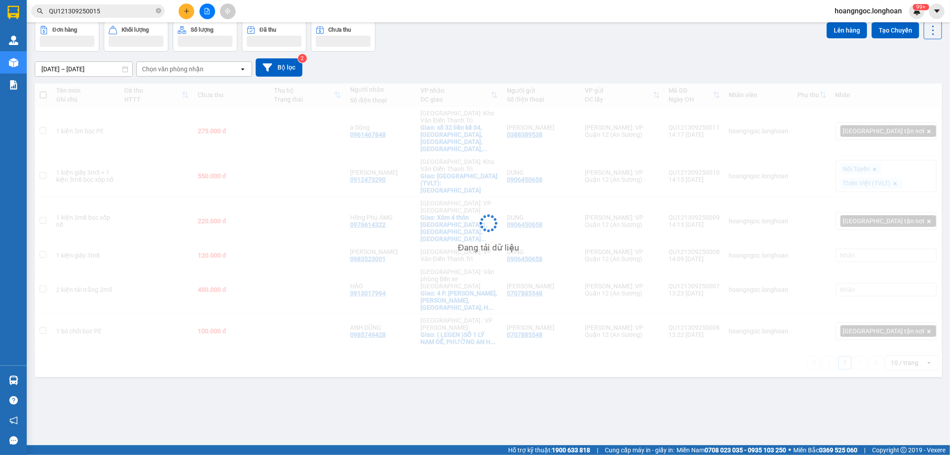
scroll to position [41, 0]
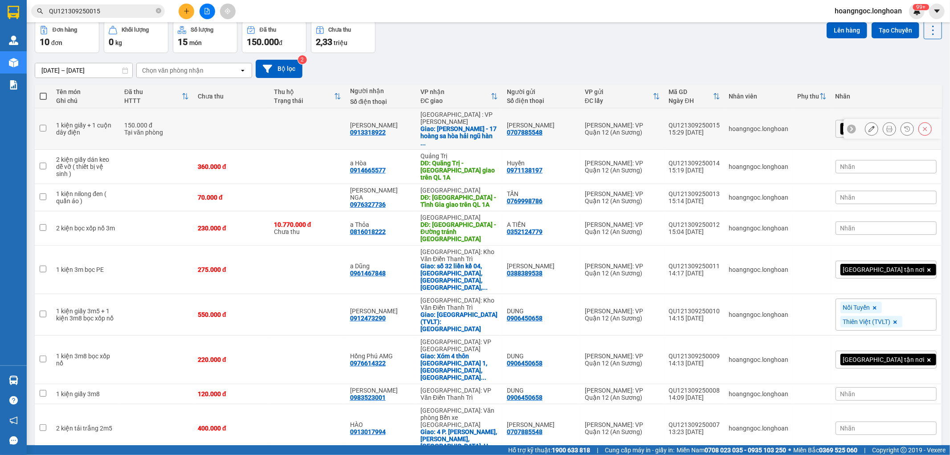
click at [868, 126] on icon at bounding box center [871, 129] width 6 height 6
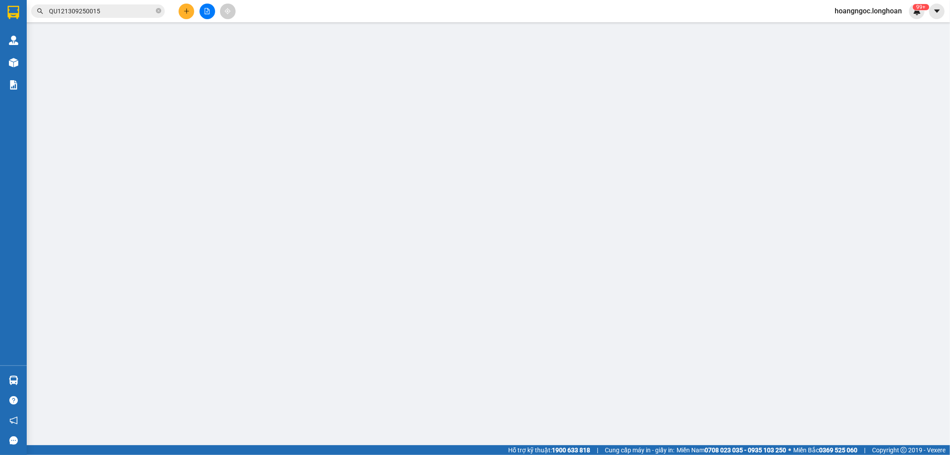
type input "0707885548"
type input "KIM PHƯỢNG"
type input "0913318922"
type input "Nguyễn Văn Lưu"
checkbox input "true"
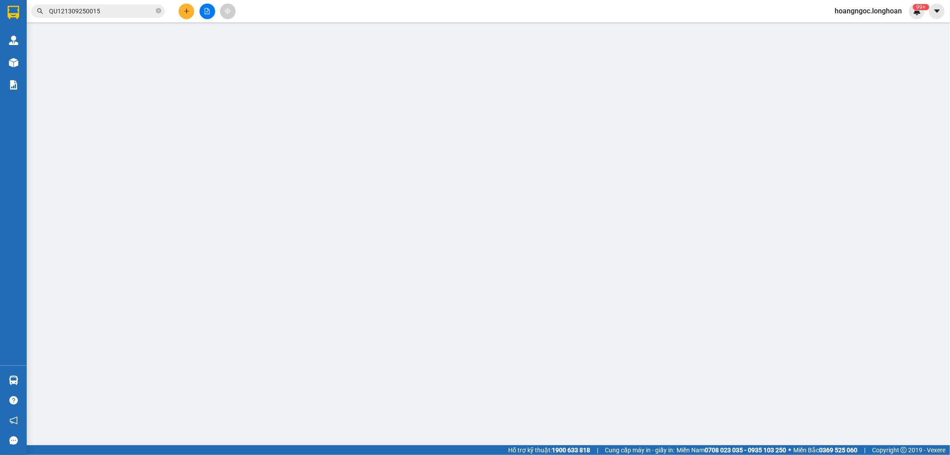
type input "Nam Khang - 17 hoàng sa hòa hải ngũ hành sơn đà nẵng"
type input "nhận theo kiện - hư hỏng ko chịu trách nhiệm"
type input "150.000"
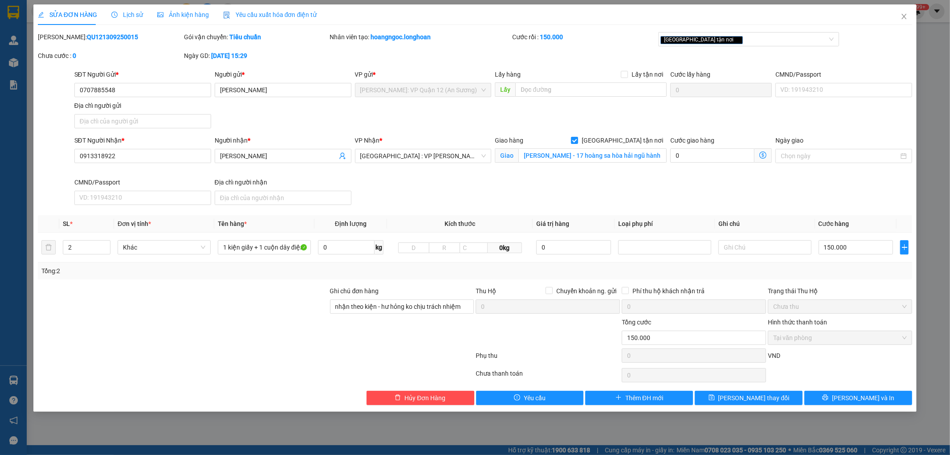
click at [103, 37] on b "QU121309250015" at bounding box center [112, 36] width 51 height 7
copy b "QU121309250015"
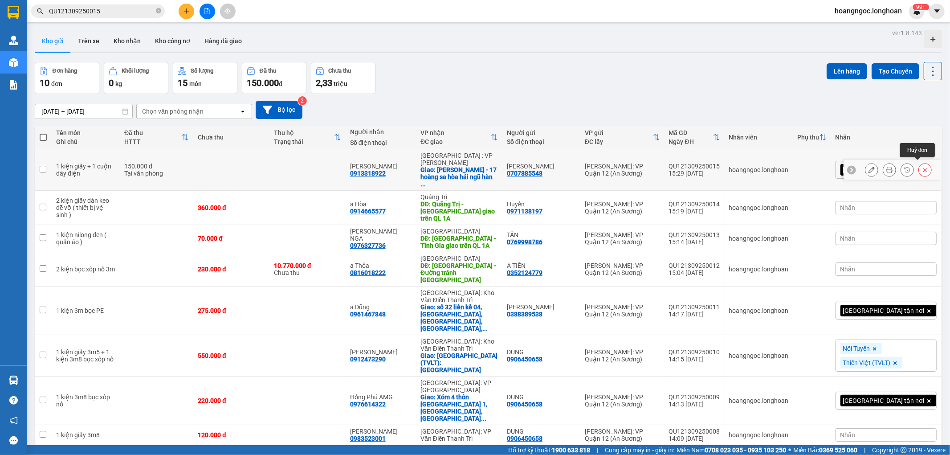
click at [923, 168] on icon at bounding box center [925, 170] width 4 height 4
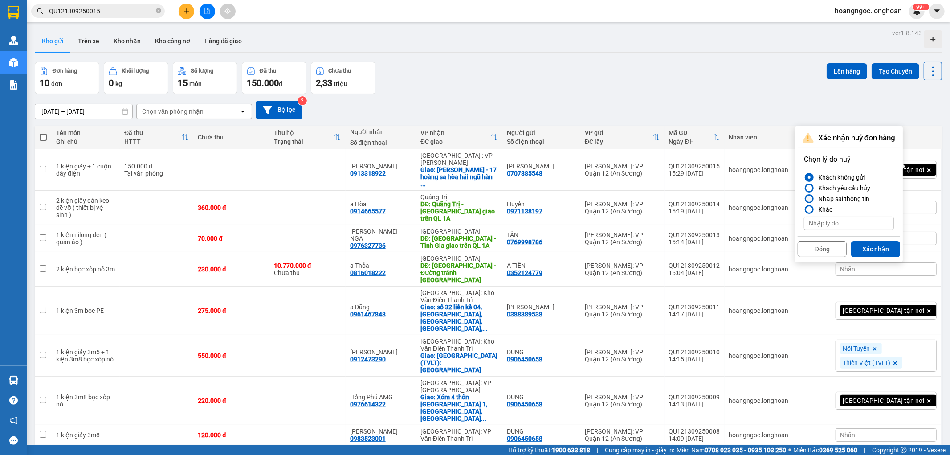
drag, startPoint x: 834, startPoint y: 197, endPoint x: 874, endPoint y: 220, distance: 46.3
click at [834, 196] on div "Nhập sai thông tin" at bounding box center [842, 198] width 55 height 11
click at [804, 199] on input "Nhập sai thông tin" at bounding box center [804, 199] width 0 height 0
click at [884, 250] on button "Xác nhận" at bounding box center [875, 249] width 49 height 16
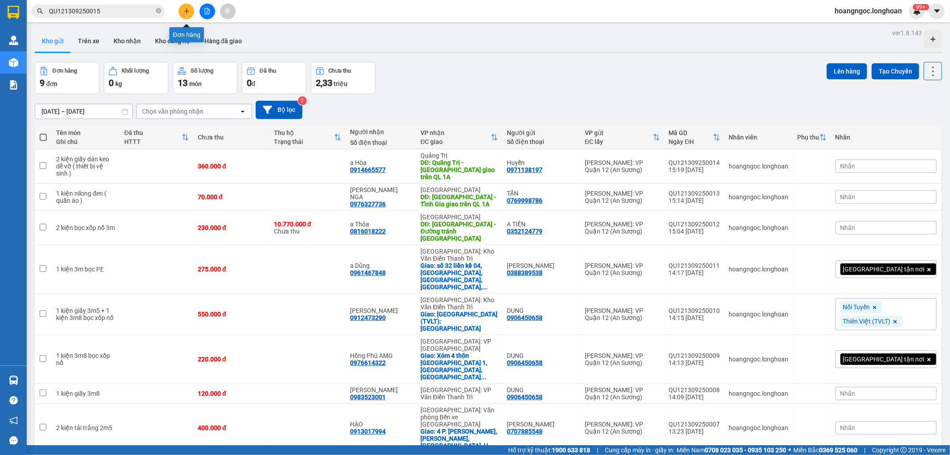
click at [185, 12] on icon "plus" at bounding box center [186, 11] width 6 height 6
click at [106, 14] on input "QU121309250015" at bounding box center [101, 11] width 105 height 10
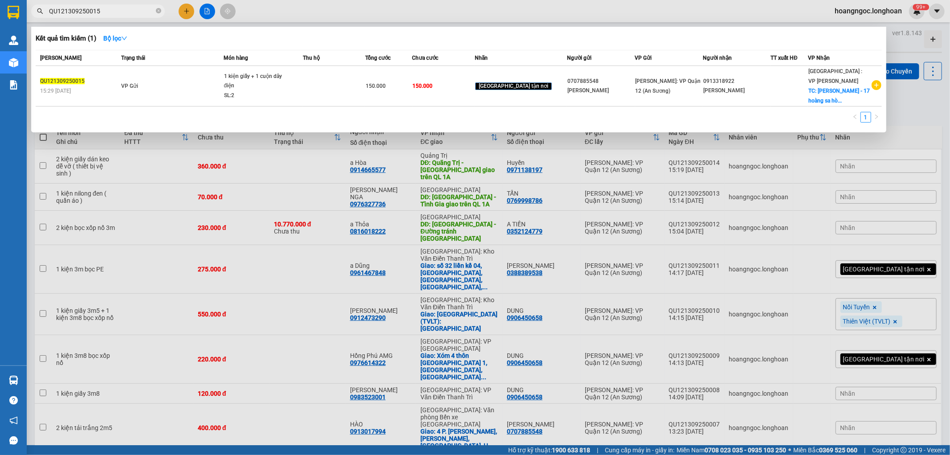
click at [106, 14] on input "QU121309250015" at bounding box center [101, 11] width 105 height 10
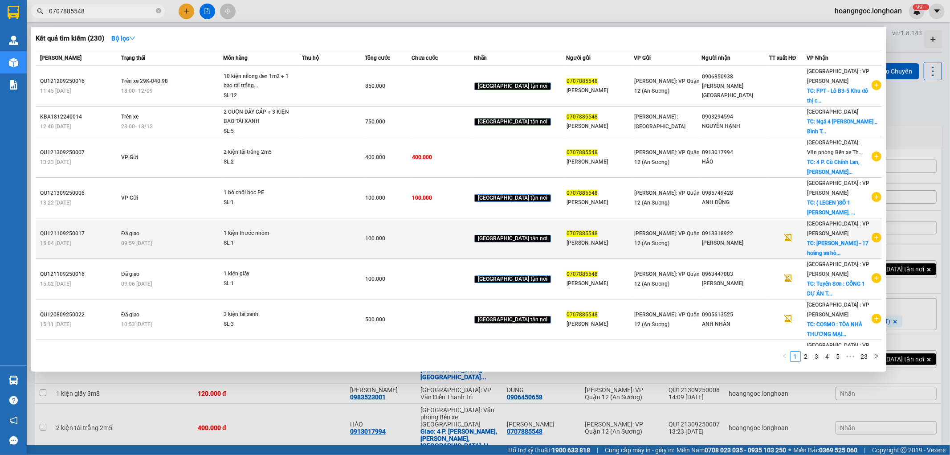
type input "0707885548"
click at [872, 232] on icon "plus-circle" at bounding box center [877, 237] width 10 height 10
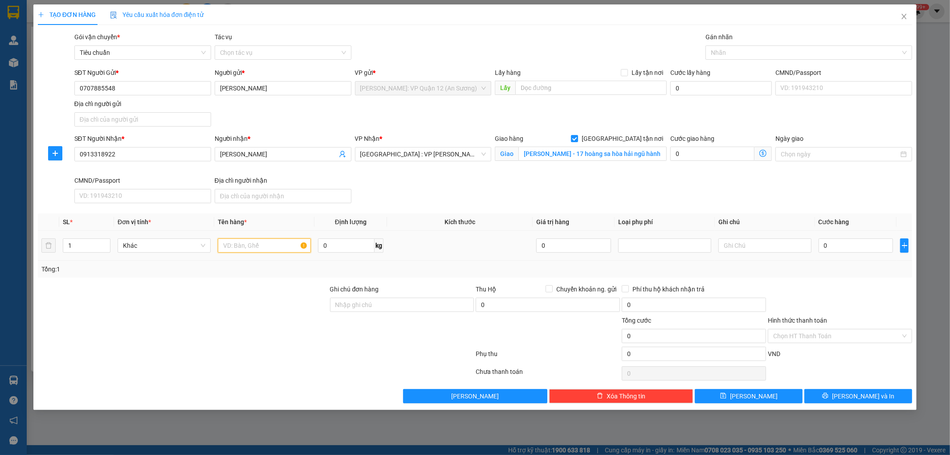
click at [242, 252] on input "text" at bounding box center [264, 245] width 93 height 14
type input "1 kiện giấy"
drag, startPoint x: 353, startPoint y: 298, endPoint x: 382, endPoint y: 305, distance: 30.1
click at [353, 298] on input "Ghi chú đơn hàng" at bounding box center [402, 305] width 144 height 14
type input "nhận theo kiện - hư hỏng ko chịu trách nhiệm"
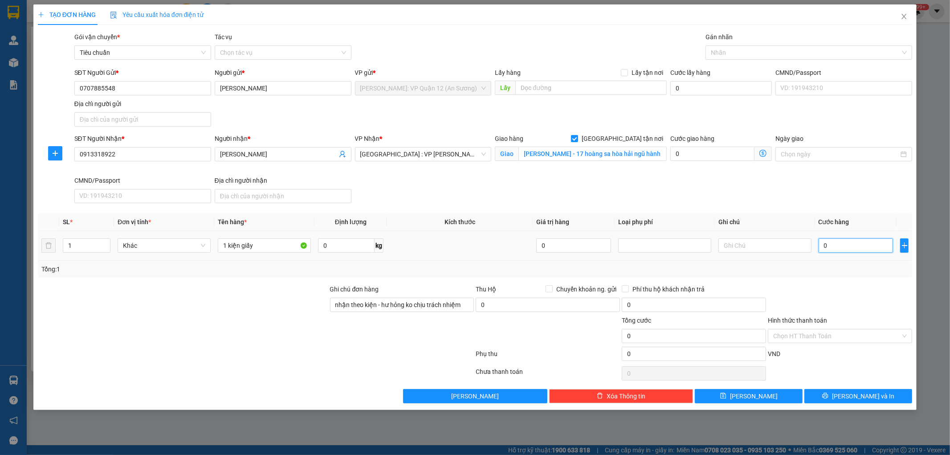
click at [850, 244] on input "0" at bounding box center [856, 245] width 75 height 14
type input "1"
type input "10"
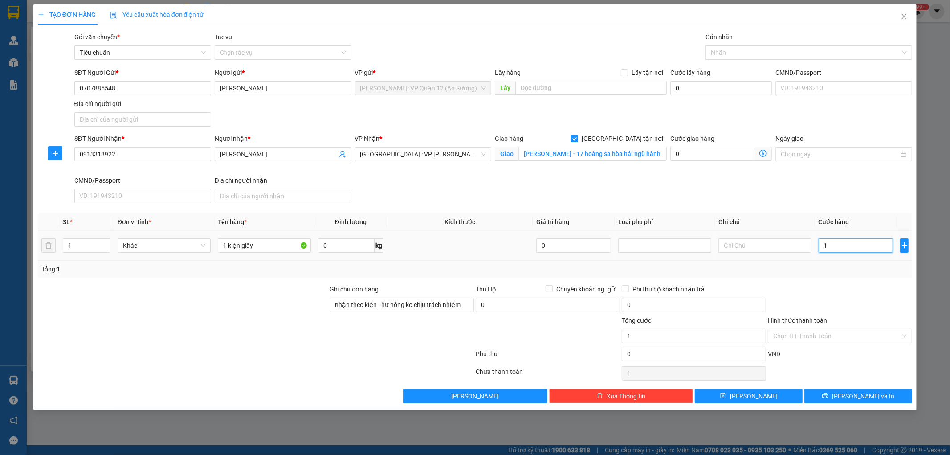
type input "10"
type input "100"
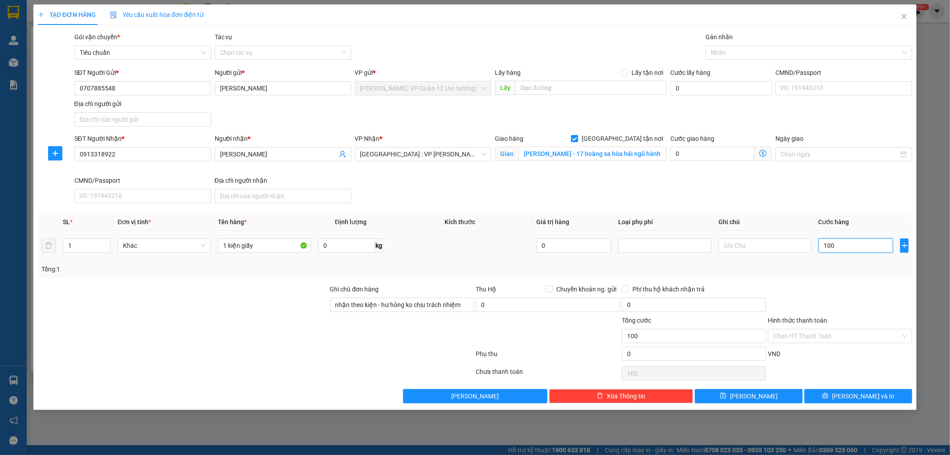
type input "1.000"
click at [723, 53] on div at bounding box center [804, 52] width 193 height 11
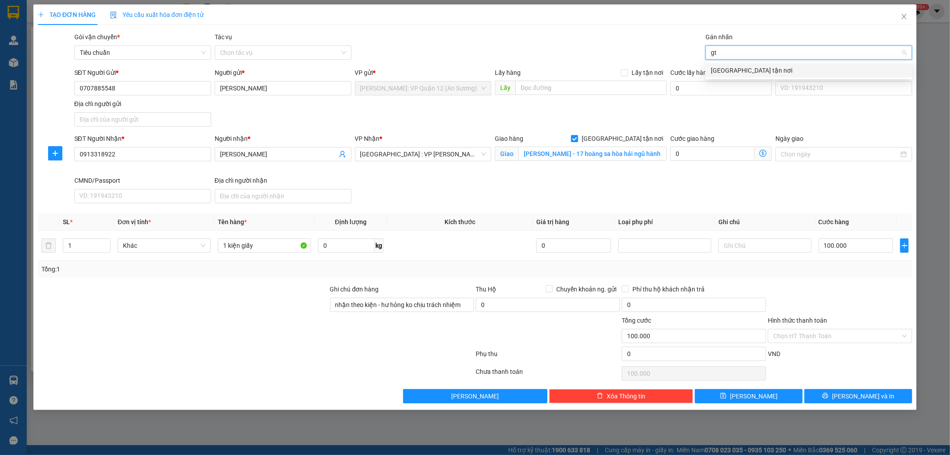
click at [741, 67] on div "[GEOGRAPHIC_DATA] tận nơi" at bounding box center [809, 70] width 196 height 10
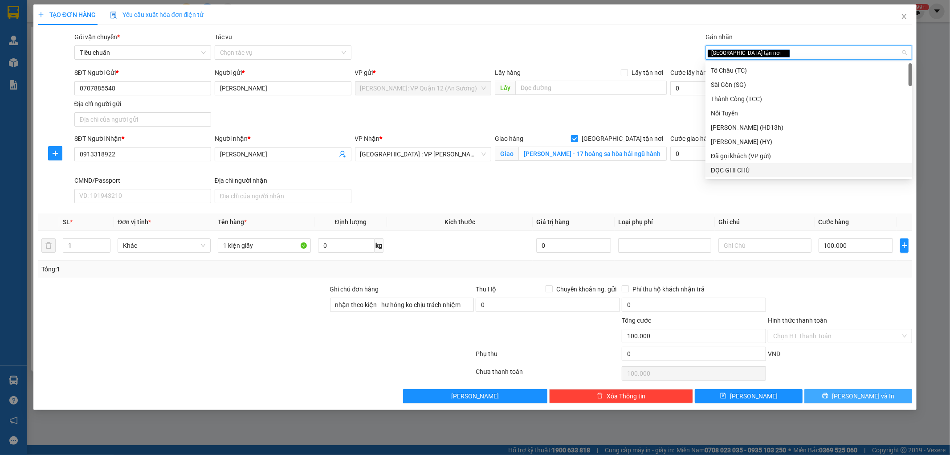
click at [849, 398] on button "Lưu và In" at bounding box center [858, 396] width 108 height 14
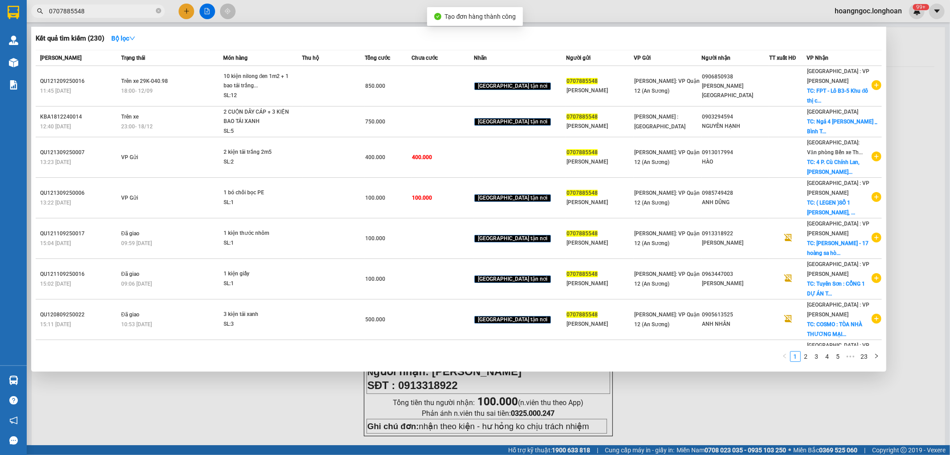
click at [737, 402] on div at bounding box center [475, 227] width 950 height 455
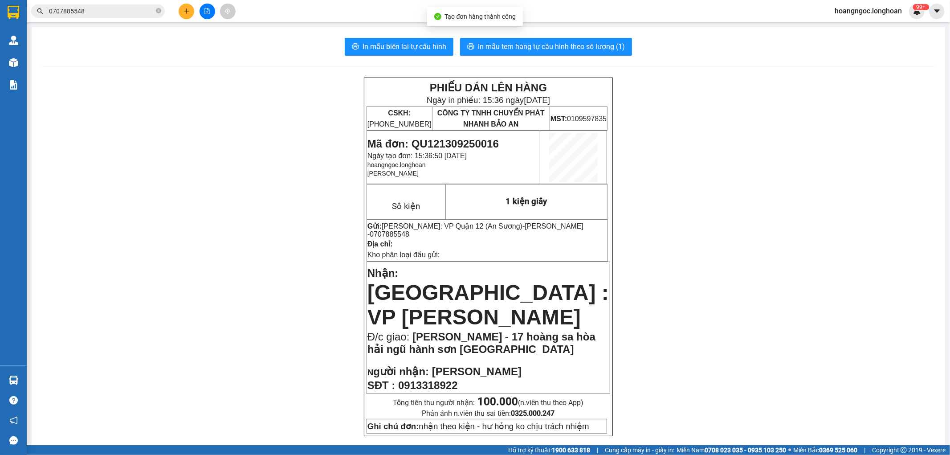
click at [485, 148] on span "Mã đơn: QU121309250016" at bounding box center [432, 144] width 131 height 12
copy span "QU121309250016"
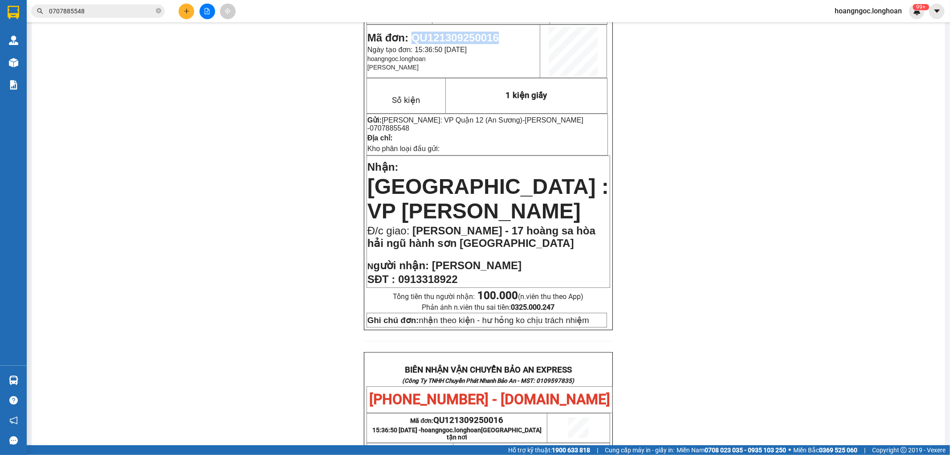
scroll to position [99, 0]
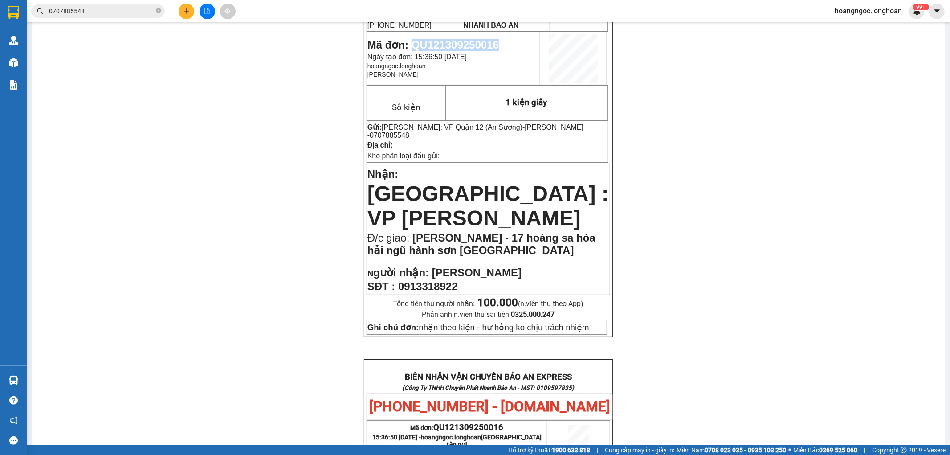
copy span "QU121309250016"
click at [99, 16] on input "0707885548" at bounding box center [101, 11] width 105 height 10
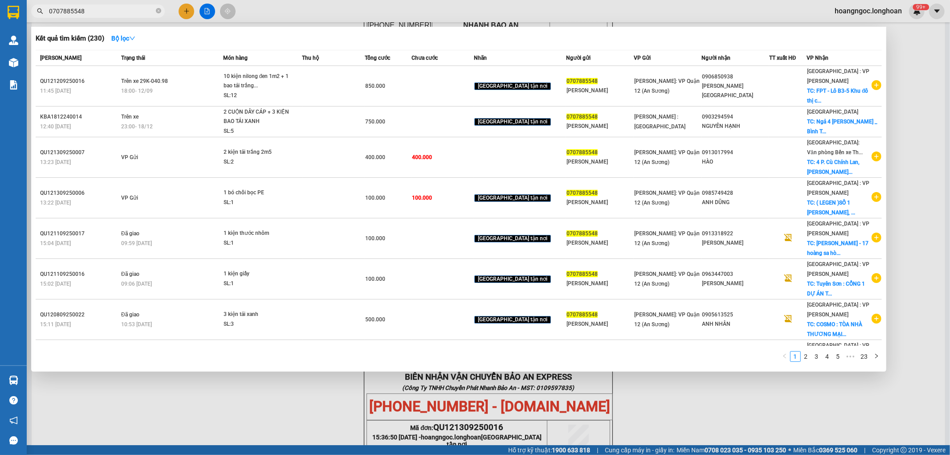
click at [99, 16] on input "0707885548" at bounding box center [101, 11] width 105 height 10
paste input "QU121309250016"
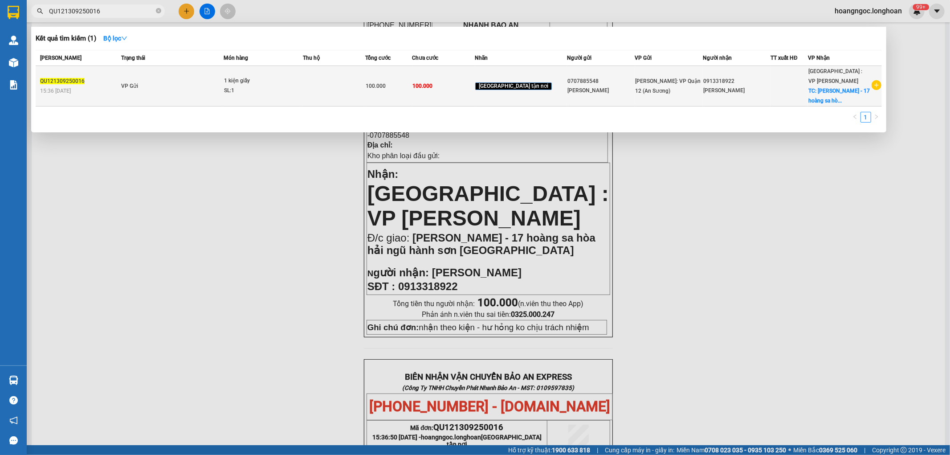
click at [302, 84] on span "1 kiện giấy SL: 1" at bounding box center [263, 85] width 78 height 19
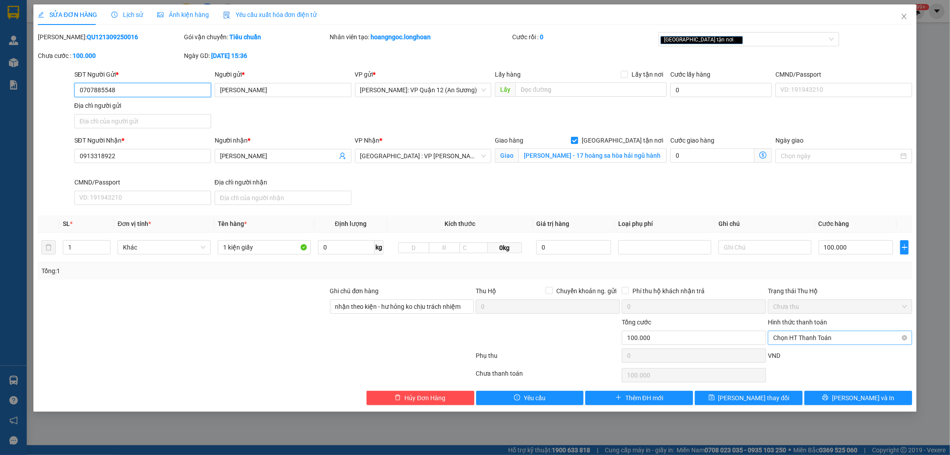
click at [819, 340] on span "Chọn HT Thanh Toán" at bounding box center [840, 337] width 134 height 13
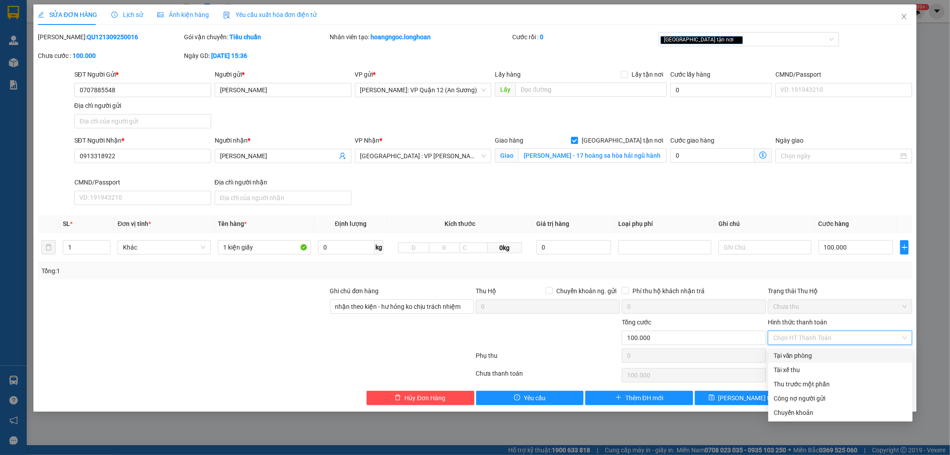
click at [804, 353] on div "Tại văn phòng" at bounding box center [841, 356] width 134 height 10
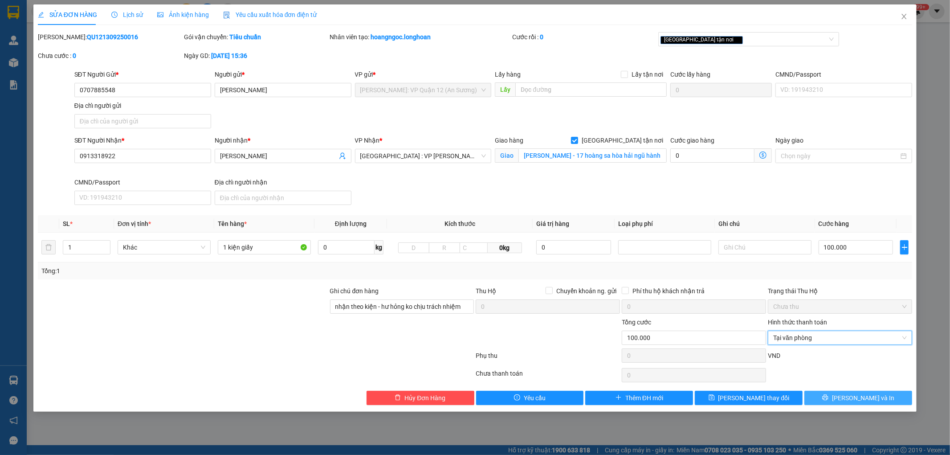
click at [851, 395] on span "Lưu và In" at bounding box center [863, 398] width 62 height 10
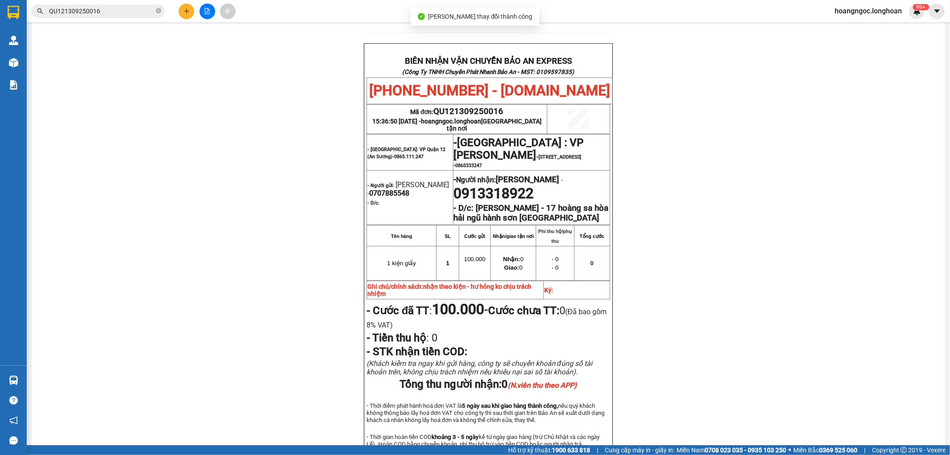
scroll to position [420, 0]
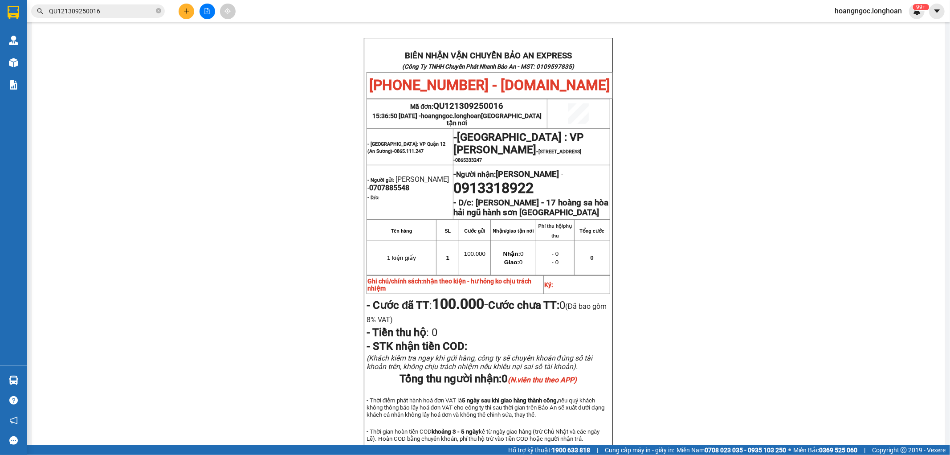
click at [111, 9] on input "QU121309250016" at bounding box center [101, 11] width 105 height 10
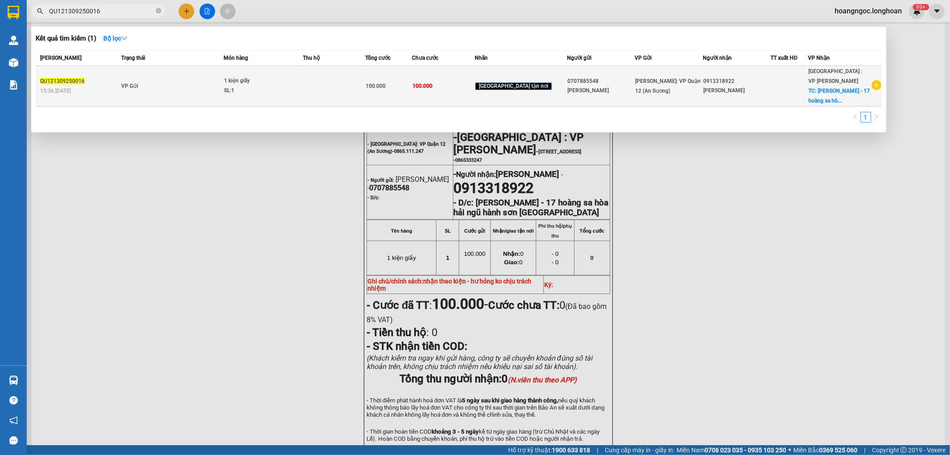
click at [222, 75] on td "VP Gửi" at bounding box center [171, 86] width 104 height 41
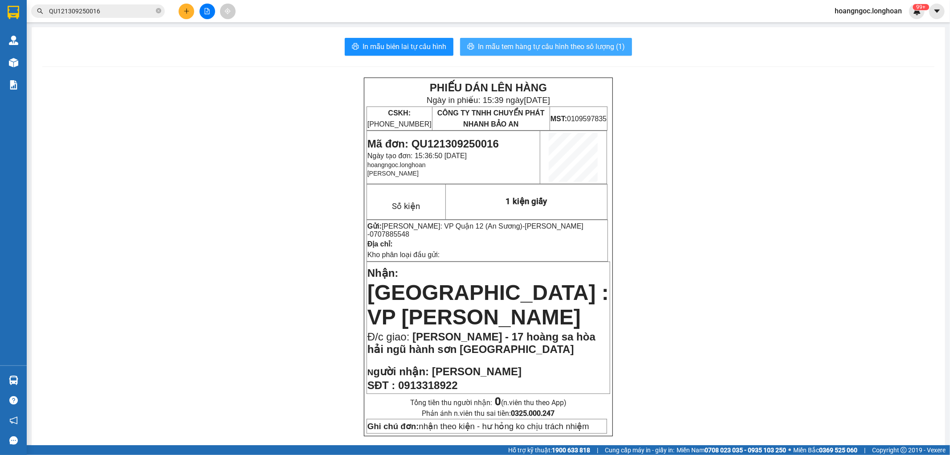
click at [501, 49] on span "In mẫu tem hàng tự cấu hình theo số lượng (1)" at bounding box center [551, 46] width 147 height 11
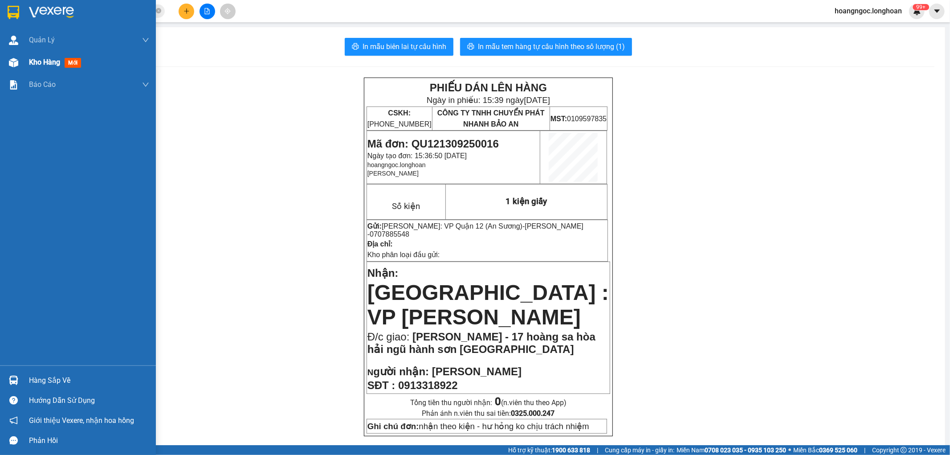
click at [39, 64] on span "Kho hàng" at bounding box center [44, 62] width 31 height 8
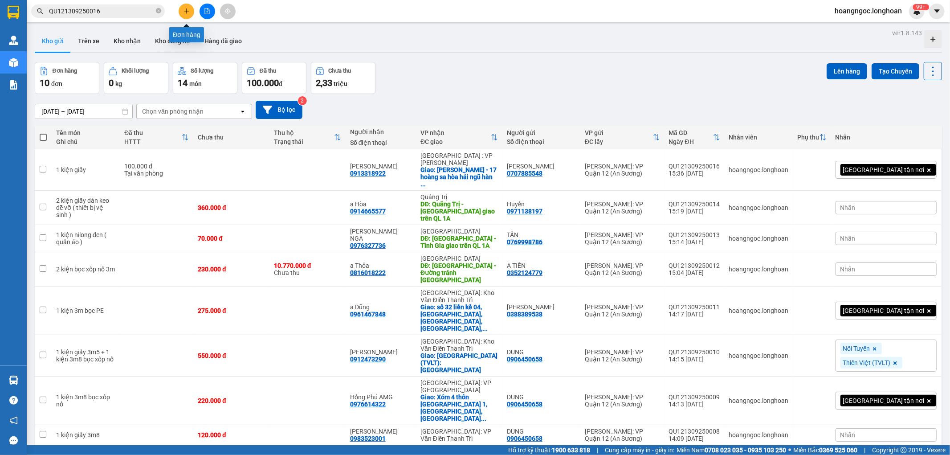
click at [189, 15] on button at bounding box center [187, 12] width 16 height 16
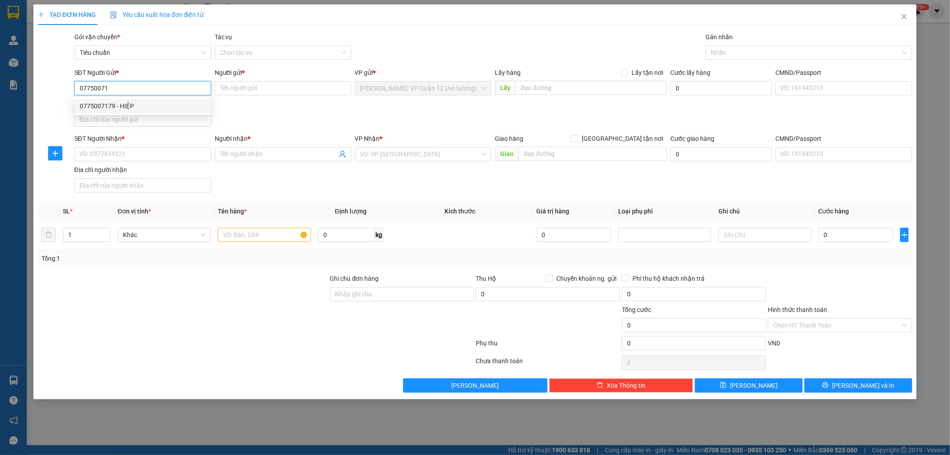
click at [121, 103] on div "0775007179 - HIỆP" at bounding box center [143, 106] width 126 height 10
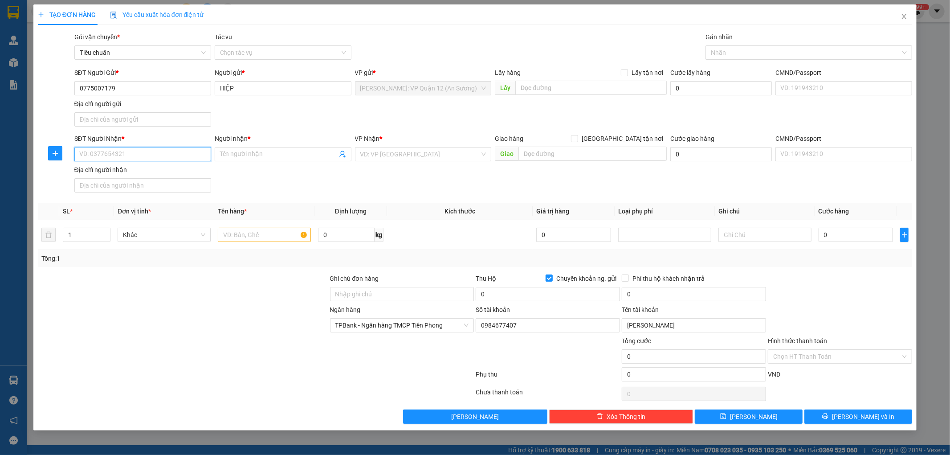
click at [158, 159] on input "SĐT Người Nhận *" at bounding box center [142, 154] width 137 height 14
click at [571, 135] on input "[GEOGRAPHIC_DATA] tận nơi" at bounding box center [574, 138] width 6 height 6
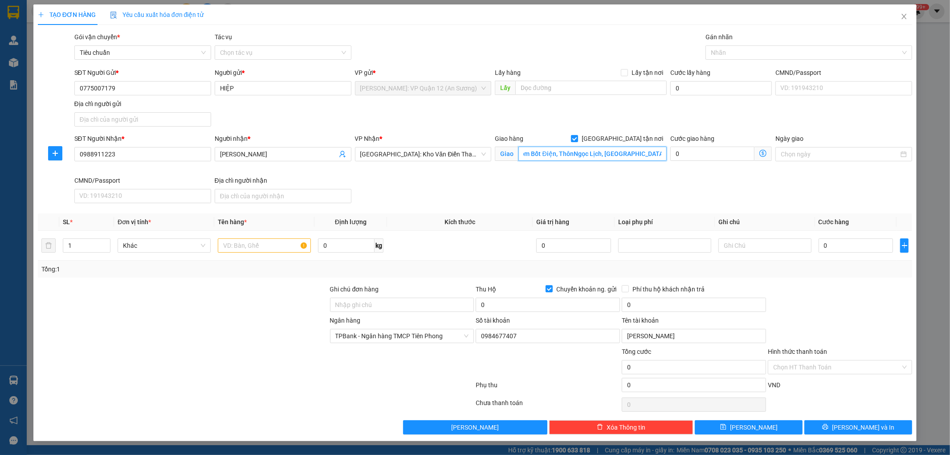
scroll to position [0, 5]
click at [749, 53] on div at bounding box center [804, 52] width 193 height 11
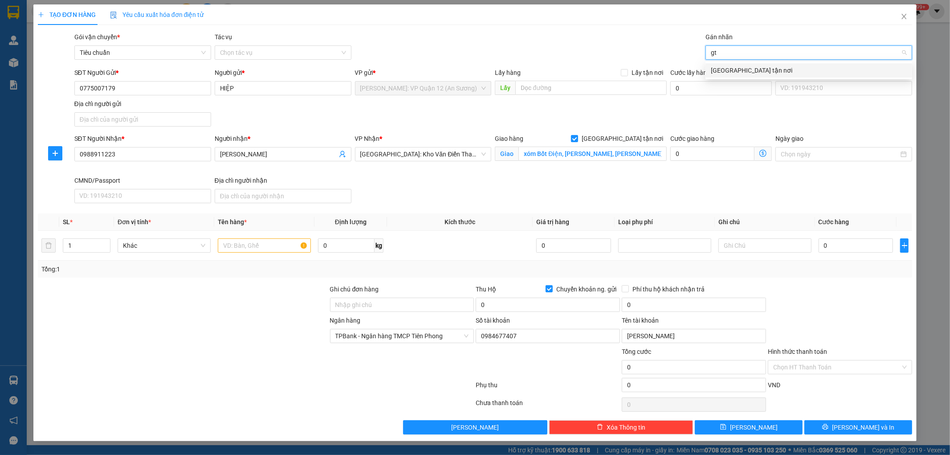
click at [727, 67] on div "[GEOGRAPHIC_DATA] tận nơi" at bounding box center [809, 70] width 196 height 10
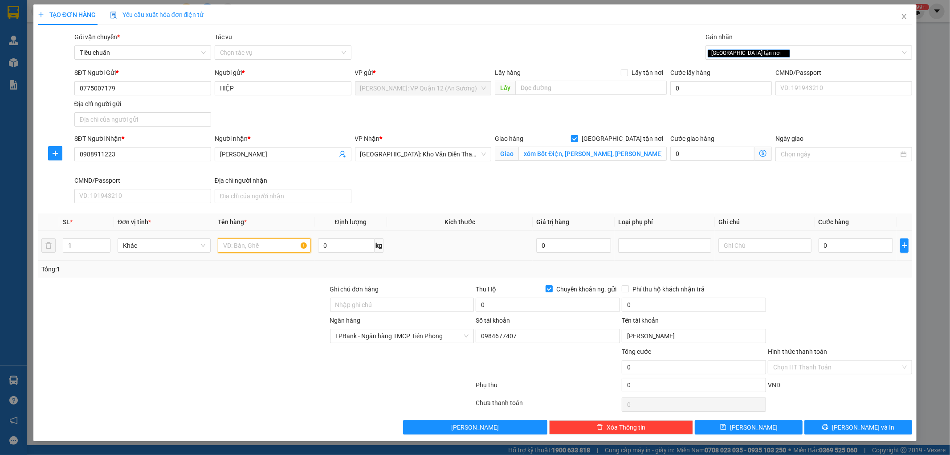
click at [245, 238] on input "text" at bounding box center [264, 245] width 93 height 14
drag, startPoint x: 390, startPoint y: 304, endPoint x: 395, endPoint y: 311, distance: 9.2
click at [390, 304] on input "Ghi chú đơn hàng" at bounding box center [402, 305] width 144 height 14
click at [540, 306] on input "0" at bounding box center [548, 305] width 144 height 14
click at [670, 304] on input "0" at bounding box center [694, 305] width 144 height 14
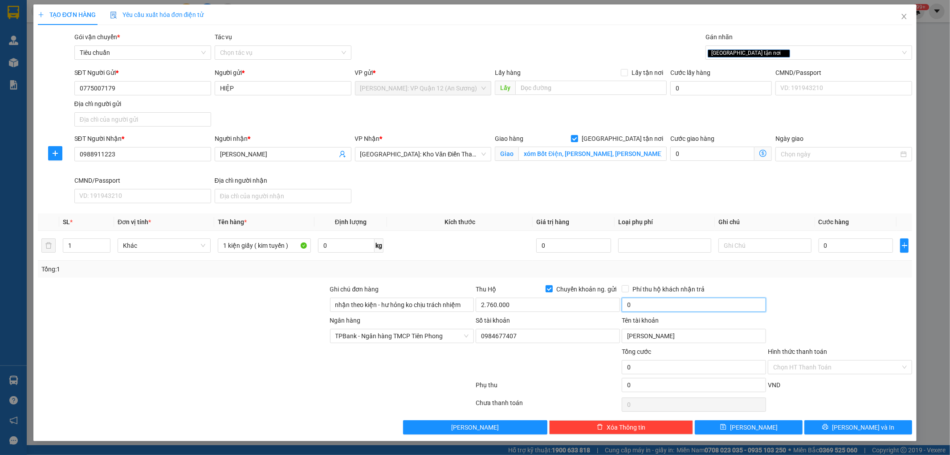
click at [689, 308] on input "0" at bounding box center [694, 305] width 144 height 14
click at [858, 252] on input "0" at bounding box center [856, 245] width 75 height 14
click at [653, 335] on input "NGUYEN THI LAM" at bounding box center [694, 336] width 144 height 14
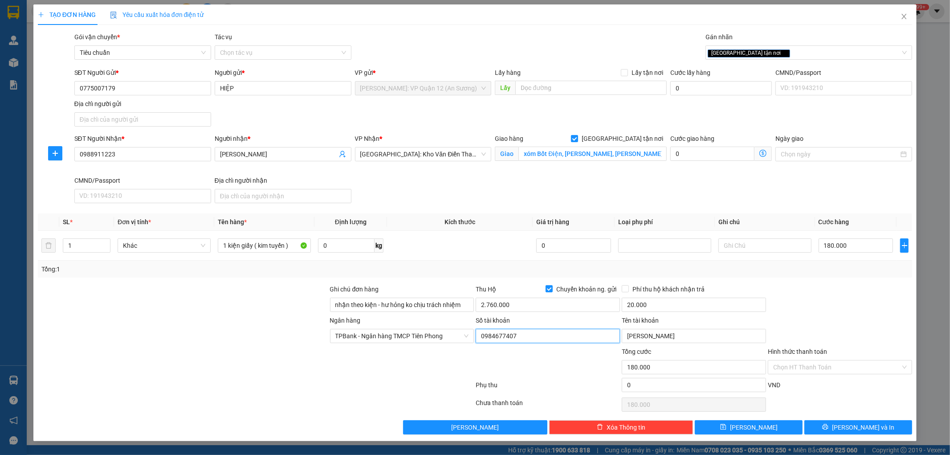
click at [567, 339] on input "0984677407" at bounding box center [548, 336] width 144 height 14
click at [852, 428] on span "Lưu và In" at bounding box center [863, 427] width 62 height 10
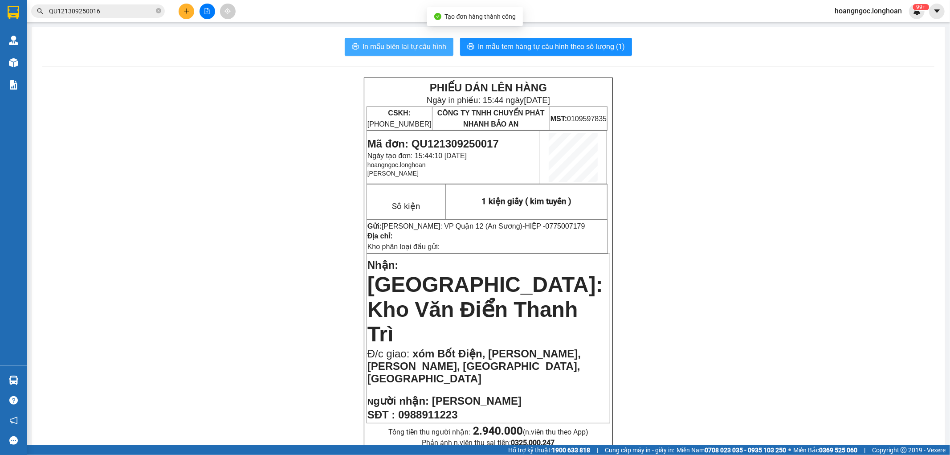
click at [428, 45] on span "In mẫu biên lai tự cấu hình" at bounding box center [405, 46] width 84 height 11
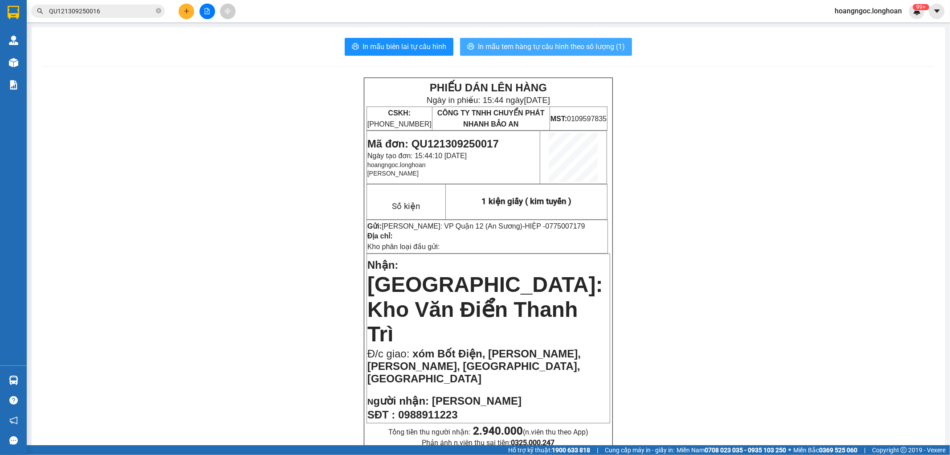
click at [469, 42] on button "In mẫu tem hàng tự cấu hình theo số lượng (1)" at bounding box center [546, 47] width 172 height 18
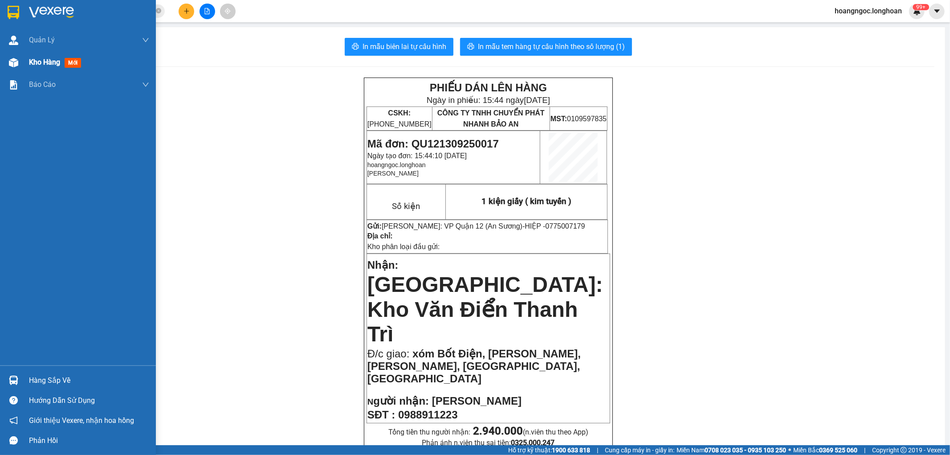
click at [28, 65] on div "Kho hàng mới" at bounding box center [78, 62] width 156 height 22
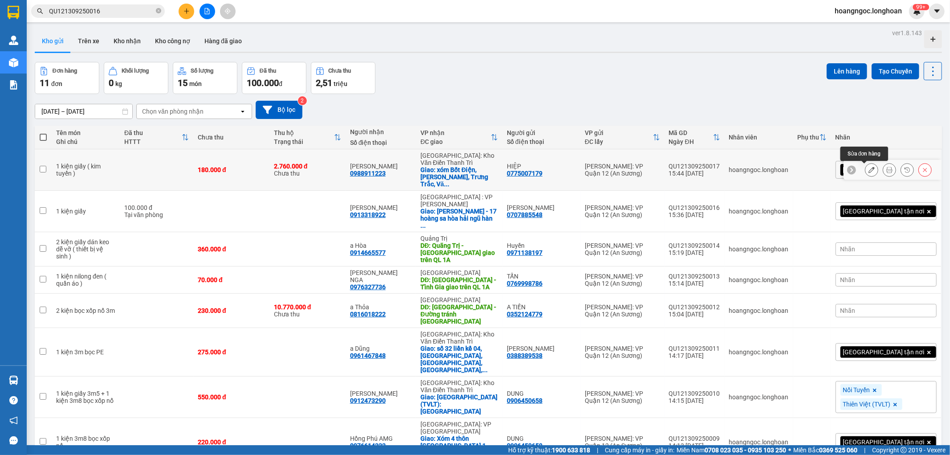
click at [869, 162] on button at bounding box center [871, 170] width 12 height 16
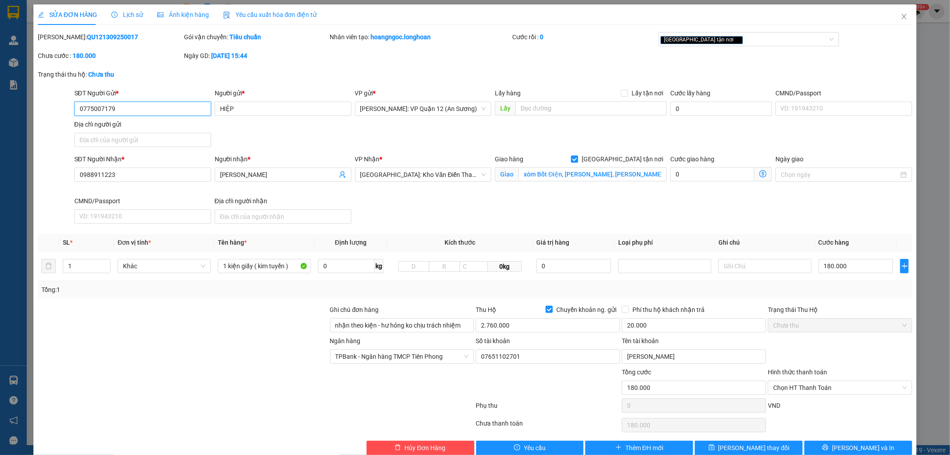
click at [135, 109] on input "0775007179" at bounding box center [142, 109] width 137 height 14
click at [16, 68] on div "SỬA ĐƠN HÀNG Lịch sử Ảnh kiện hàng Yêu cầu xuất hóa đơn điện tử Total Paid Fee …" at bounding box center [475, 227] width 950 height 455
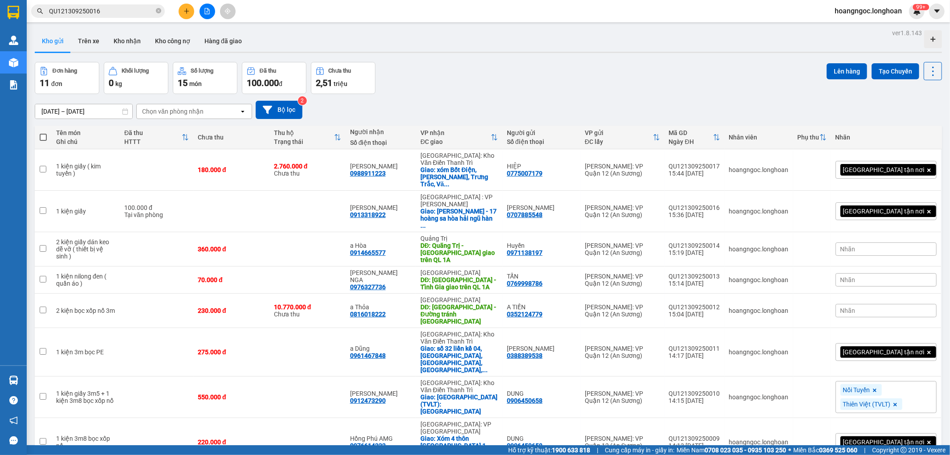
click at [127, 12] on input "QU121309250016" at bounding box center [101, 11] width 105 height 10
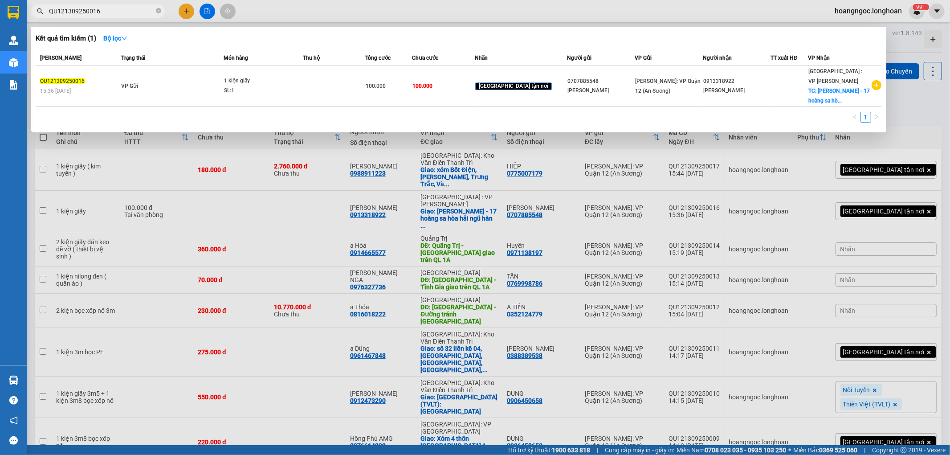
click at [127, 12] on input "QU121309250016" at bounding box center [101, 11] width 105 height 10
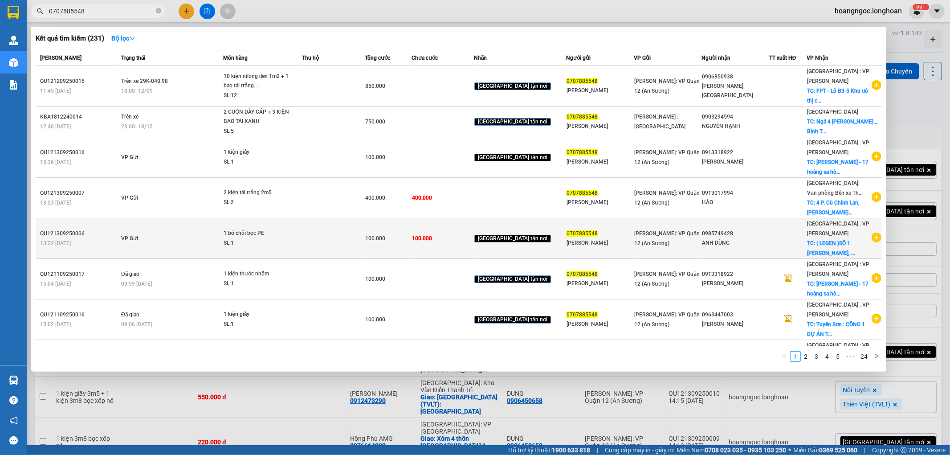
click at [338, 222] on td at bounding box center [333, 238] width 62 height 41
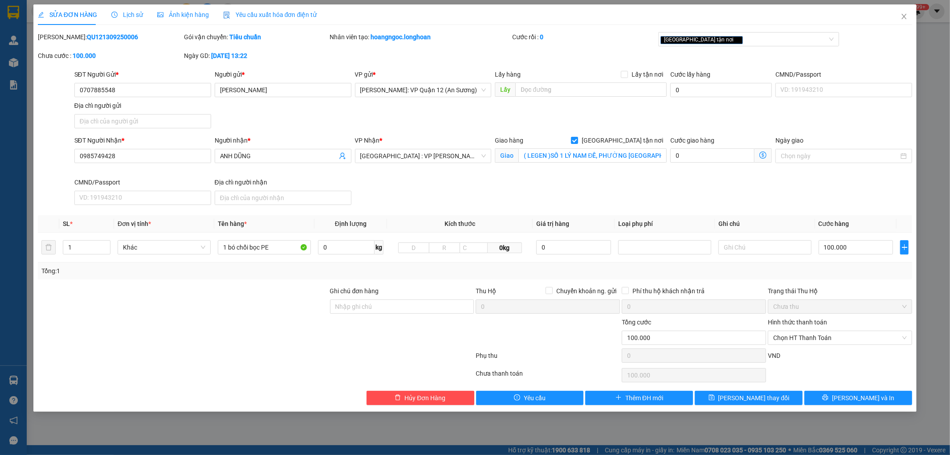
click at [93, 37] on b "QU121309250006" at bounding box center [112, 36] width 51 height 7
click at [816, 338] on span "Chọn HT Thanh Toán" at bounding box center [840, 337] width 134 height 13
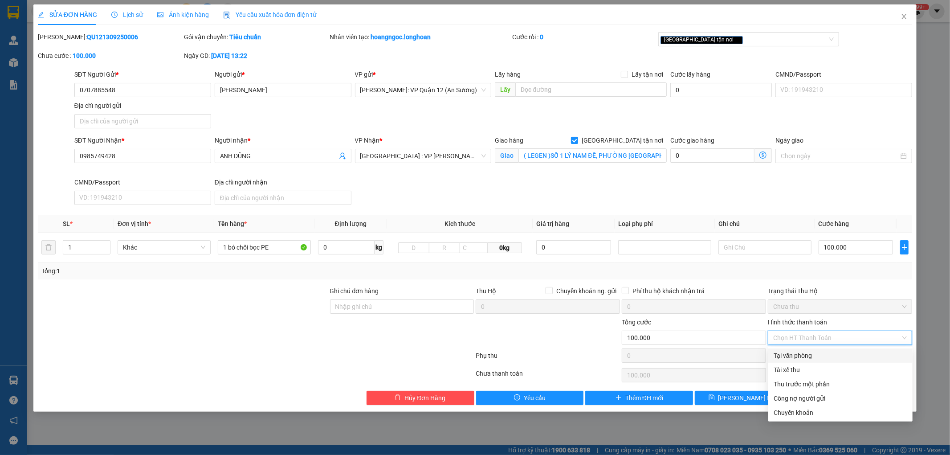
click at [812, 352] on div "Tại văn phòng" at bounding box center [841, 356] width 134 height 10
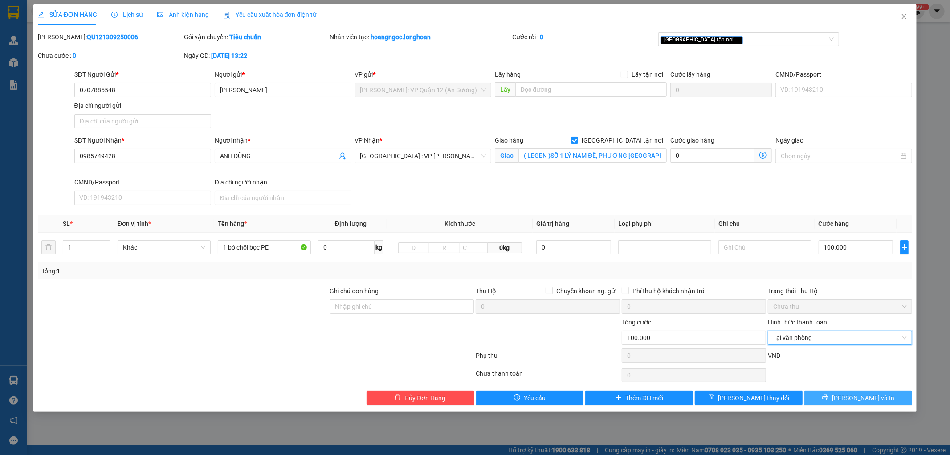
click at [848, 391] on button "Lưu và In" at bounding box center [858, 398] width 108 height 14
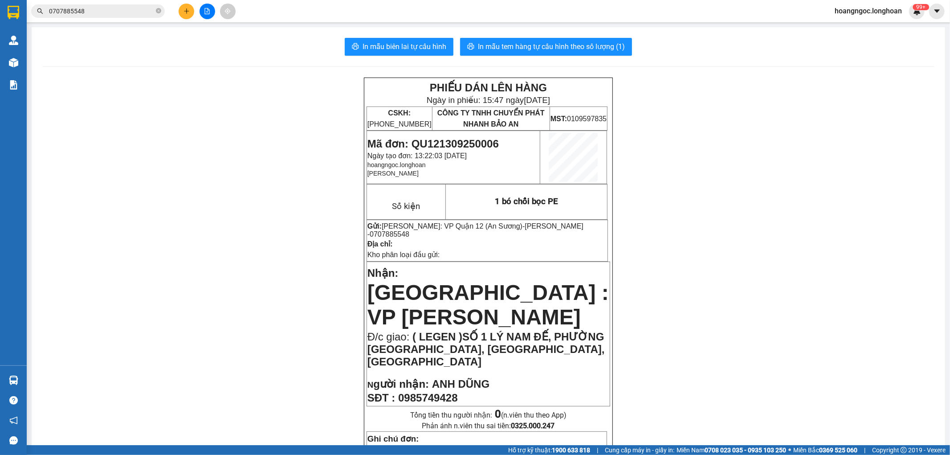
click at [114, 16] on span "0707885548" at bounding box center [98, 10] width 134 height 13
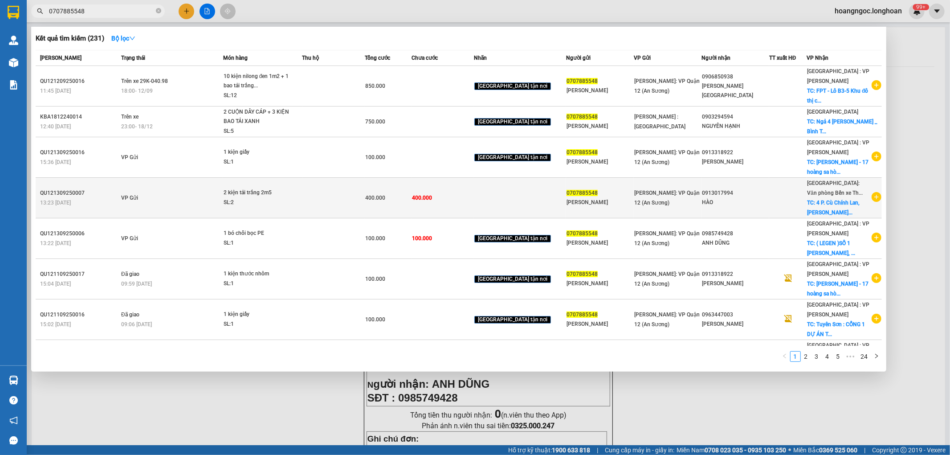
click at [302, 188] on span "2 kiện tải trắng 2m5 SL: 2" at bounding box center [263, 197] width 78 height 19
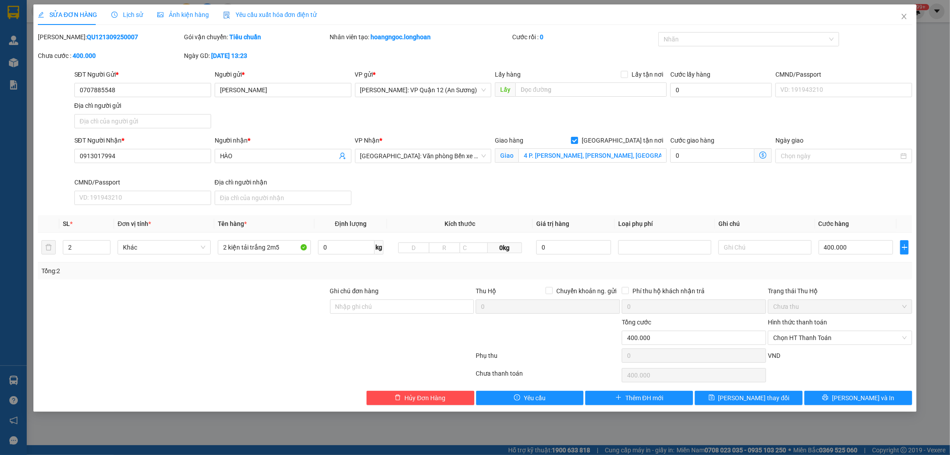
click at [91, 37] on b "QU121309250007" at bounding box center [112, 36] width 51 height 7
click at [680, 38] on div at bounding box center [743, 39] width 167 height 11
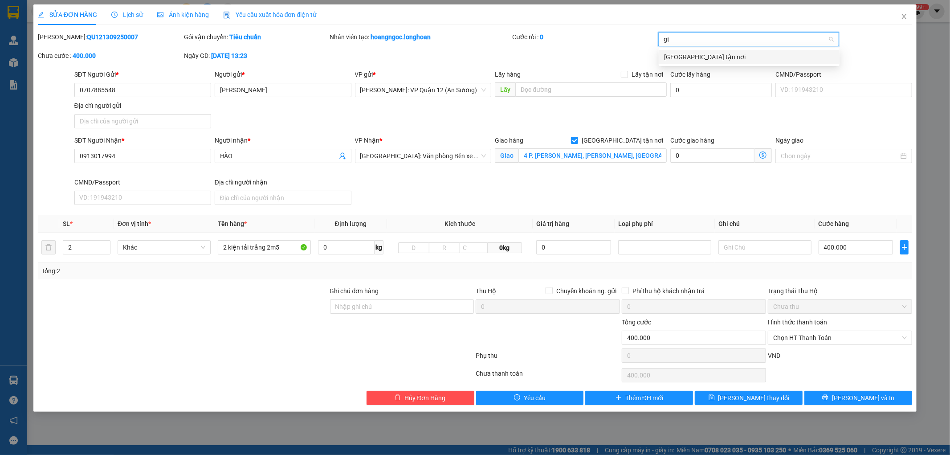
click at [682, 57] on div "[GEOGRAPHIC_DATA] tận nơi" at bounding box center [749, 57] width 170 height 10
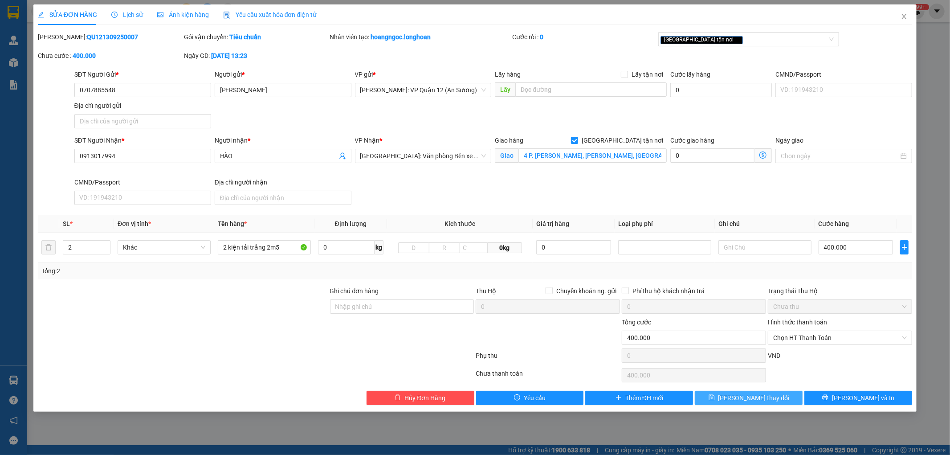
click at [774, 399] on button "Lưu thay đổi" at bounding box center [749, 398] width 108 height 14
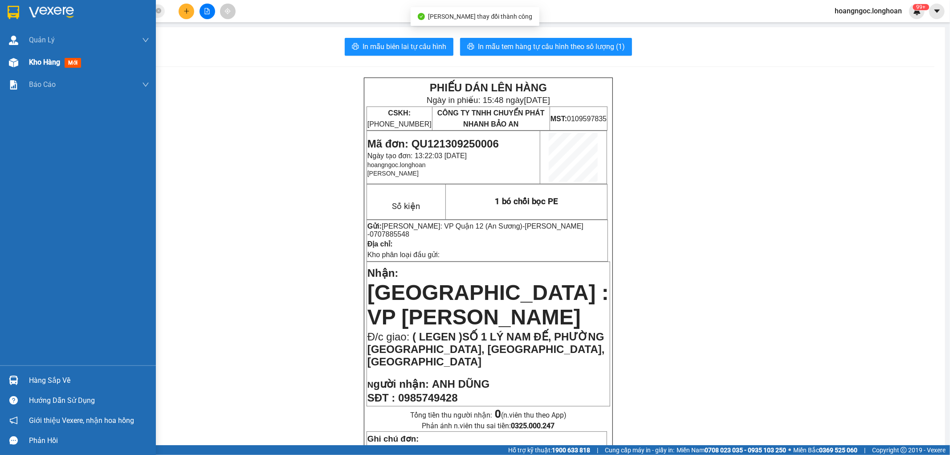
click at [32, 55] on div "Kho hàng mới" at bounding box center [89, 62] width 120 height 22
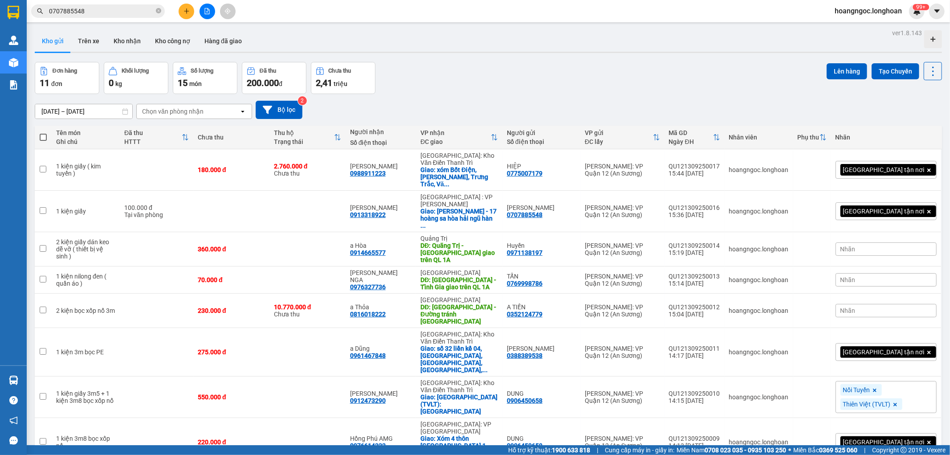
click at [211, 8] on button at bounding box center [208, 12] width 16 height 16
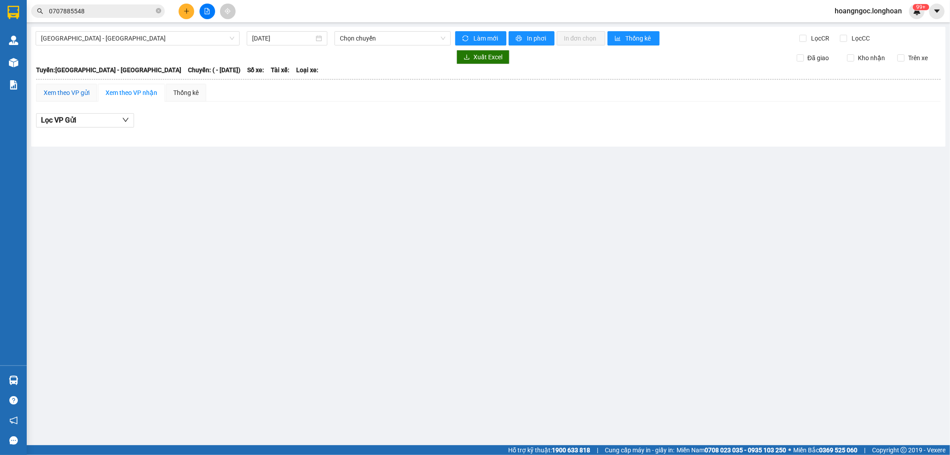
click at [68, 92] on div "Xem theo VP gửi" at bounding box center [67, 93] width 46 height 10
click at [127, 34] on span "Hải Phòng - Hà Nội" at bounding box center [137, 38] width 193 height 13
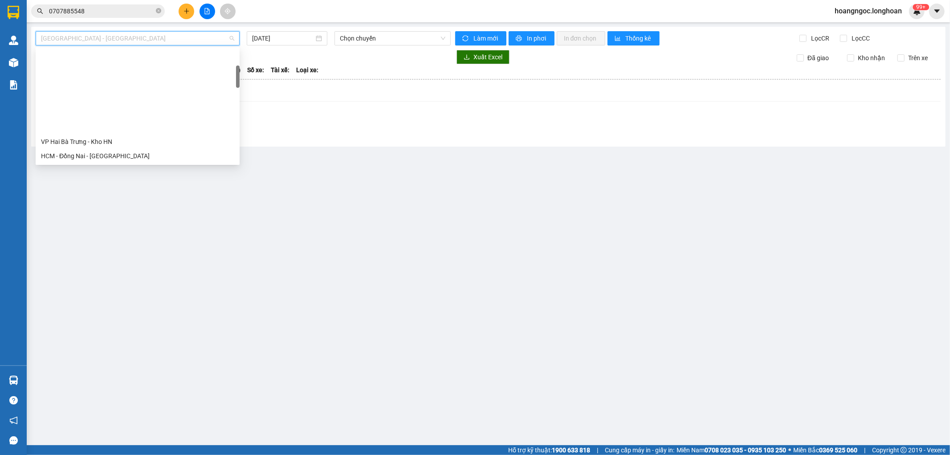
click at [93, 208] on div "VP Quận 12 - Kho HCM 1" at bounding box center [137, 213] width 193 height 10
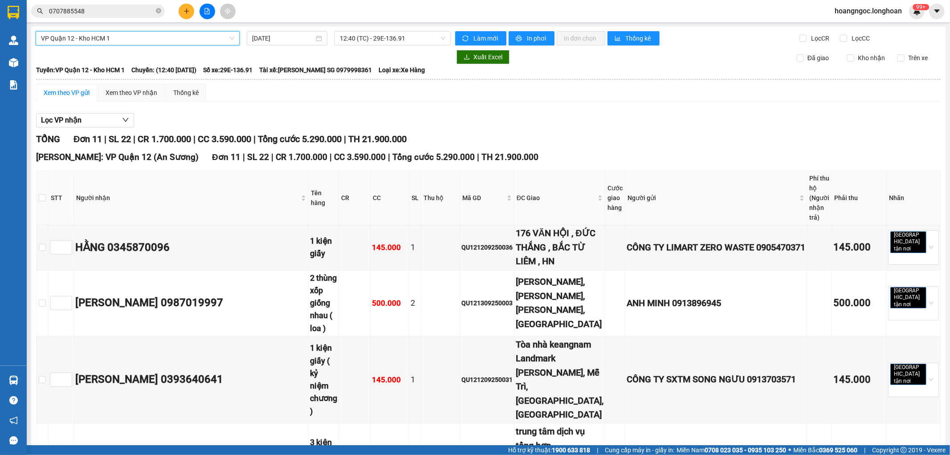
click at [106, 41] on span "VP Quận 12 - Kho HCM 1" at bounding box center [137, 38] width 193 height 13
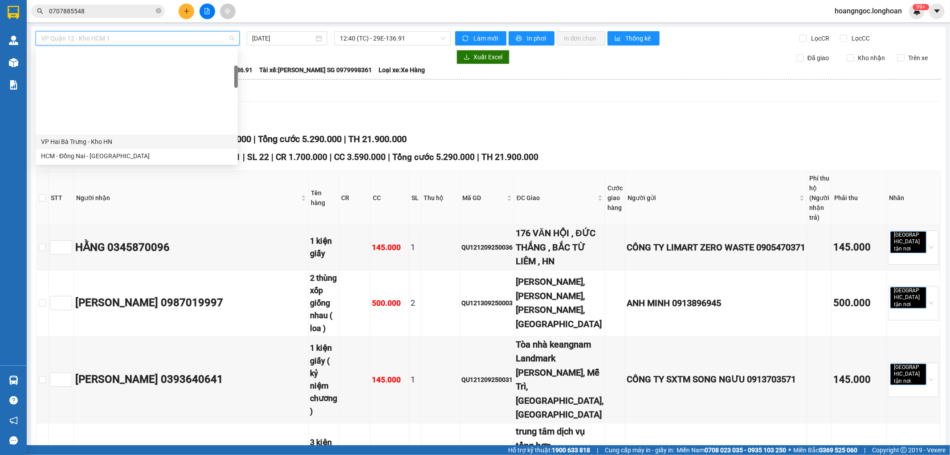
click at [324, 69] on span "Tài xế: HOÀNG LÂN SG 0979998361" at bounding box center [315, 70] width 113 height 10
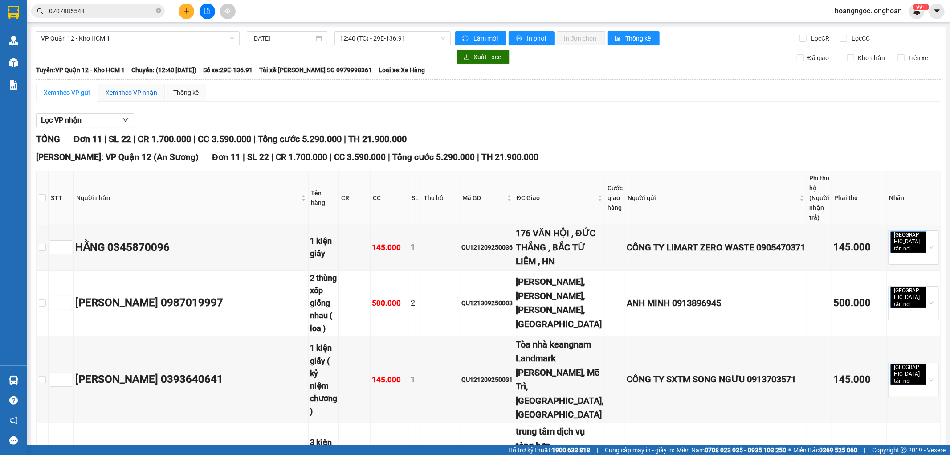
click at [141, 91] on div "Xem theo VP nhận" at bounding box center [132, 93] width 52 height 10
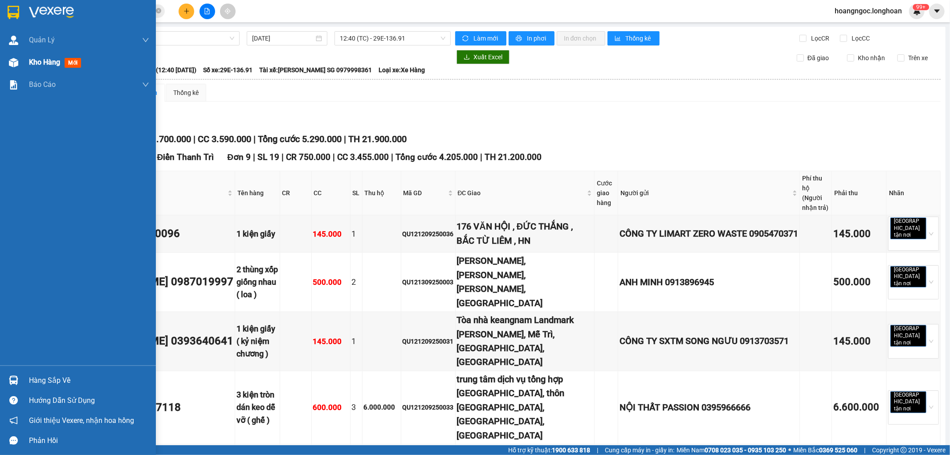
click at [28, 69] on div "Kho hàng mới" at bounding box center [78, 62] width 156 height 22
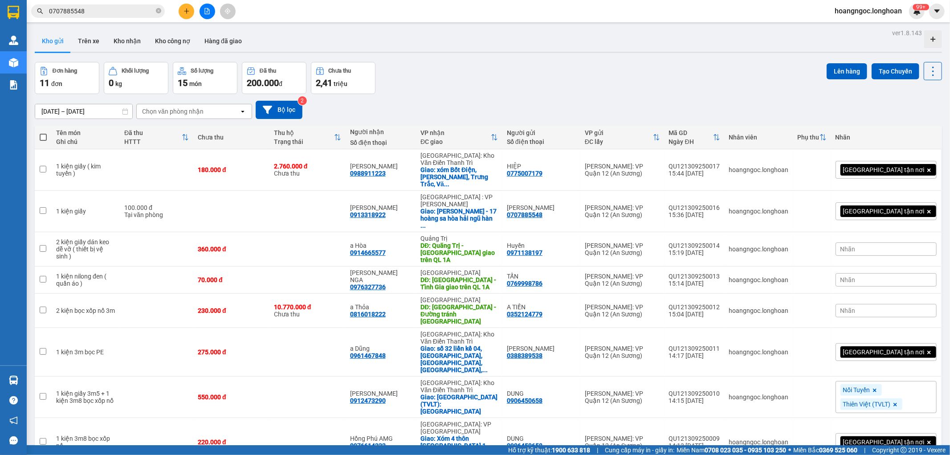
click at [101, 12] on input "0707885548" at bounding box center [101, 11] width 105 height 10
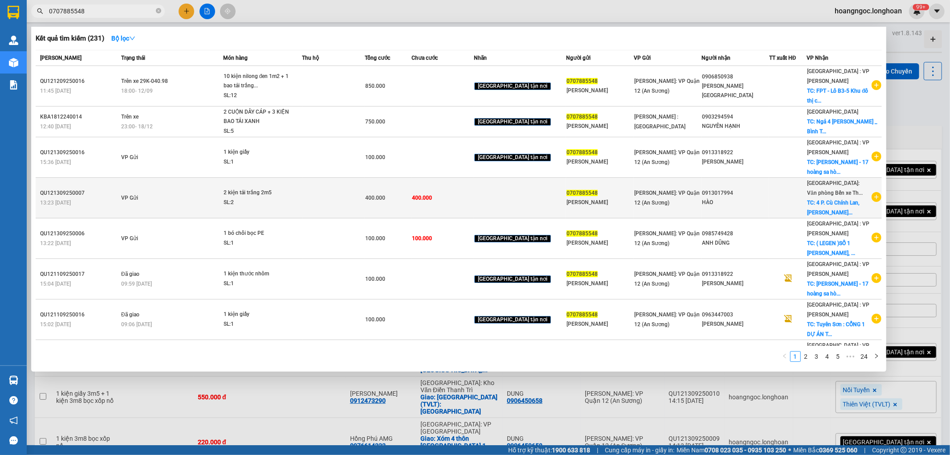
click at [241, 178] on td "2 kiện tải trắng 2m5 SL: 2" at bounding box center [262, 198] width 79 height 41
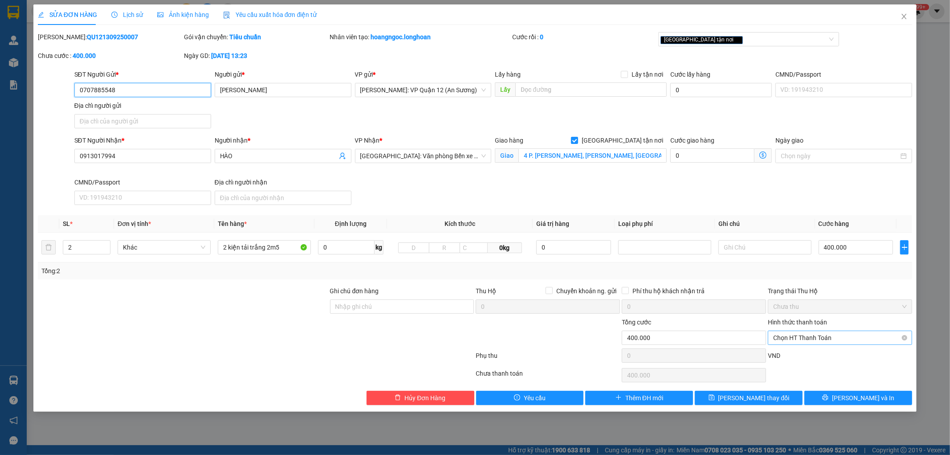
click at [809, 339] on span "Chọn HT Thanh Toán" at bounding box center [840, 337] width 134 height 13
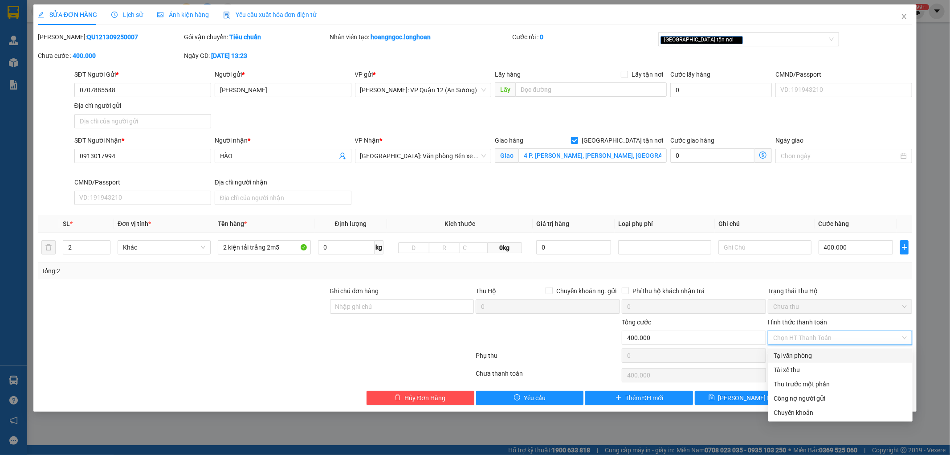
click at [807, 352] on div "Tại văn phòng" at bounding box center [841, 356] width 134 height 10
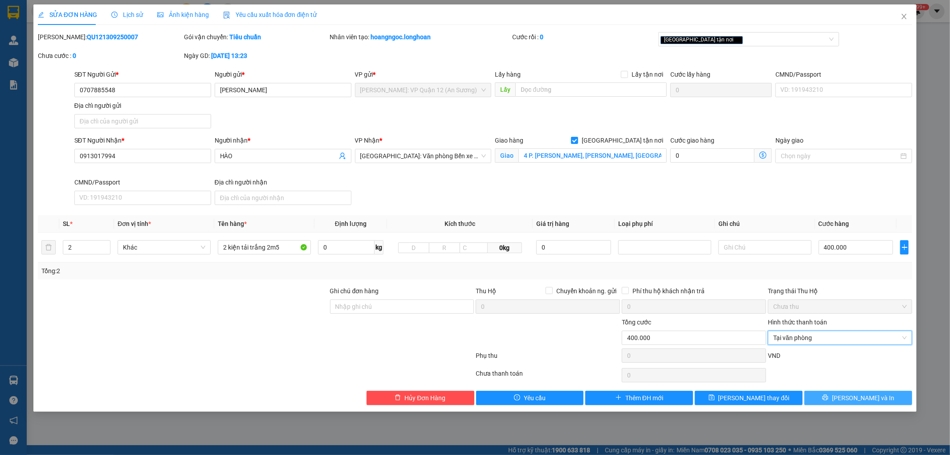
click at [862, 402] on span "Lưu và In" at bounding box center [863, 398] width 62 height 10
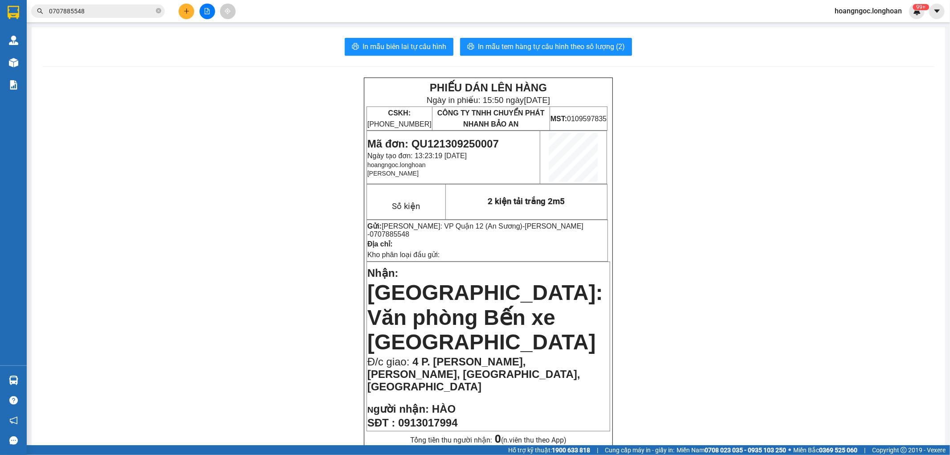
click at [121, 14] on input "0707885548" at bounding box center [101, 11] width 105 height 10
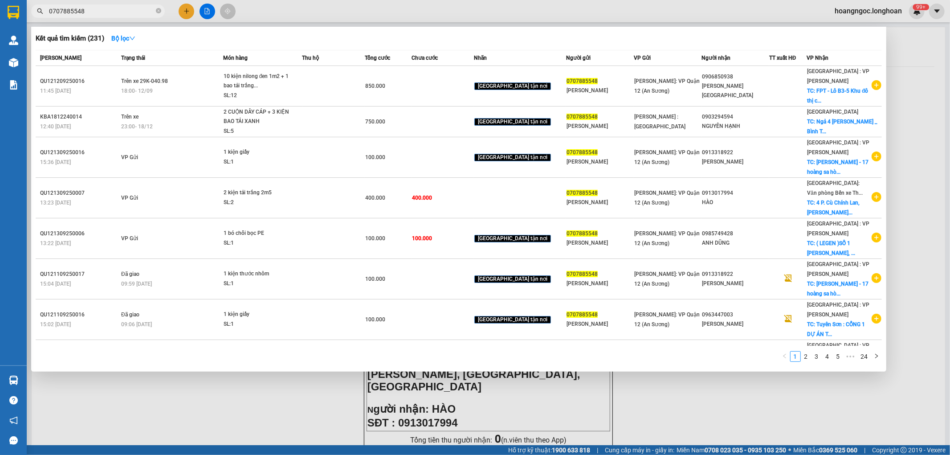
click at [121, 14] on input "0707885548" at bounding box center [101, 11] width 105 height 10
paste input "QU121309250007"
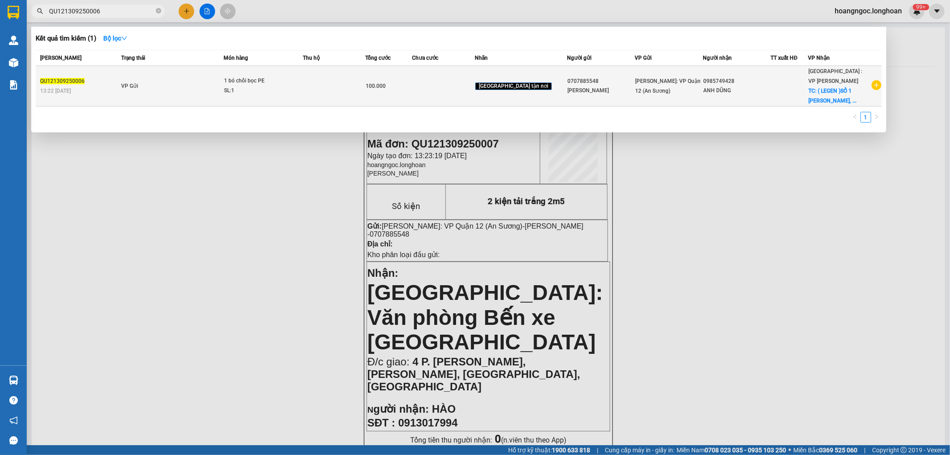
click at [186, 77] on td "VP Gửi" at bounding box center [171, 86] width 104 height 41
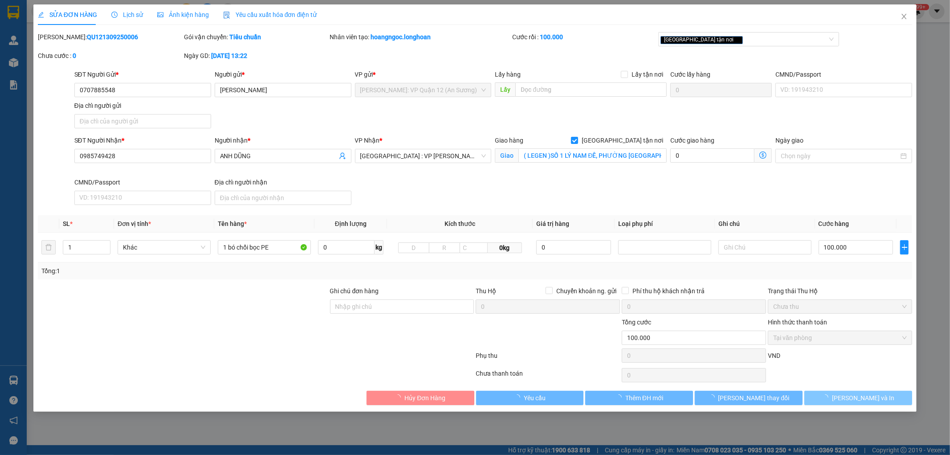
click at [832, 402] on span "button" at bounding box center [827, 398] width 10 height 10
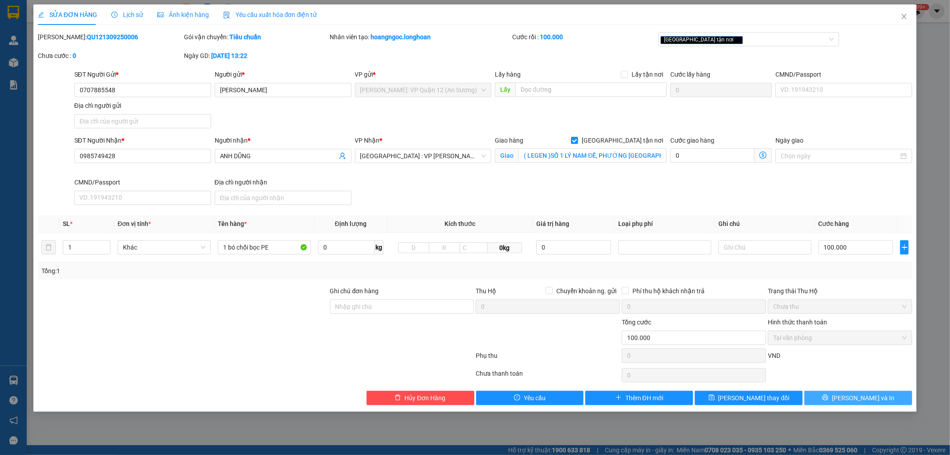
click at [844, 402] on button "Lưu và In" at bounding box center [858, 398] width 108 height 14
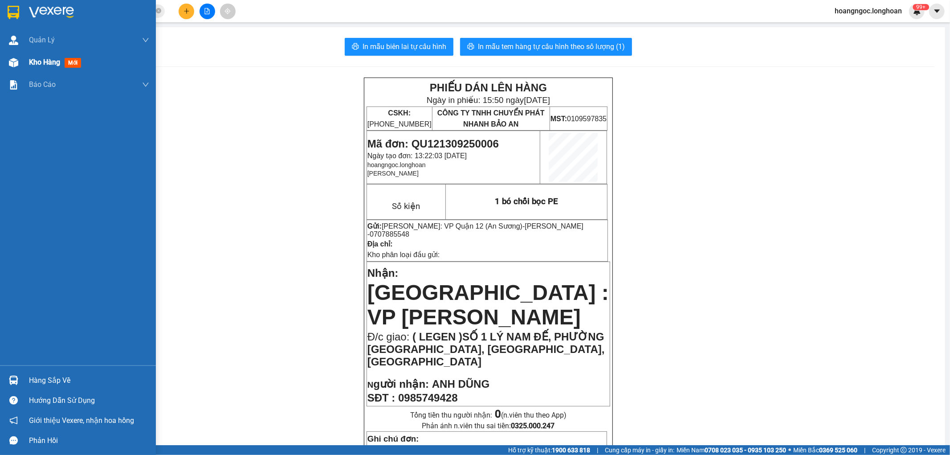
click at [21, 58] on div "Kho hàng mới" at bounding box center [78, 62] width 156 height 22
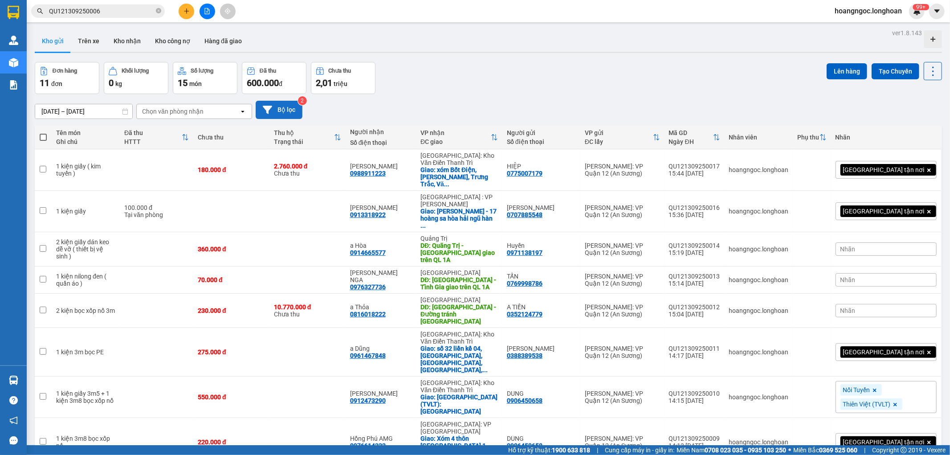
click at [290, 109] on button "Bộ lọc" at bounding box center [279, 110] width 47 height 18
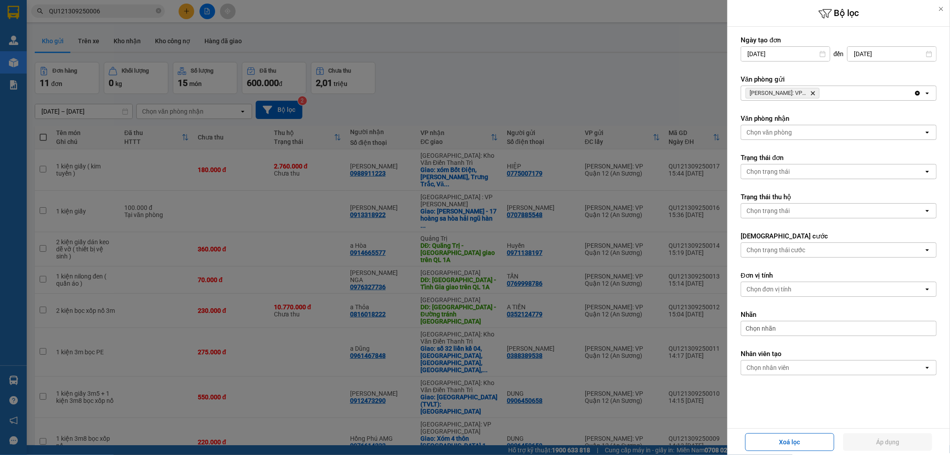
click at [929, 94] on icon "open" at bounding box center [927, 93] width 7 height 7
click at [608, 90] on div at bounding box center [475, 227] width 950 height 455
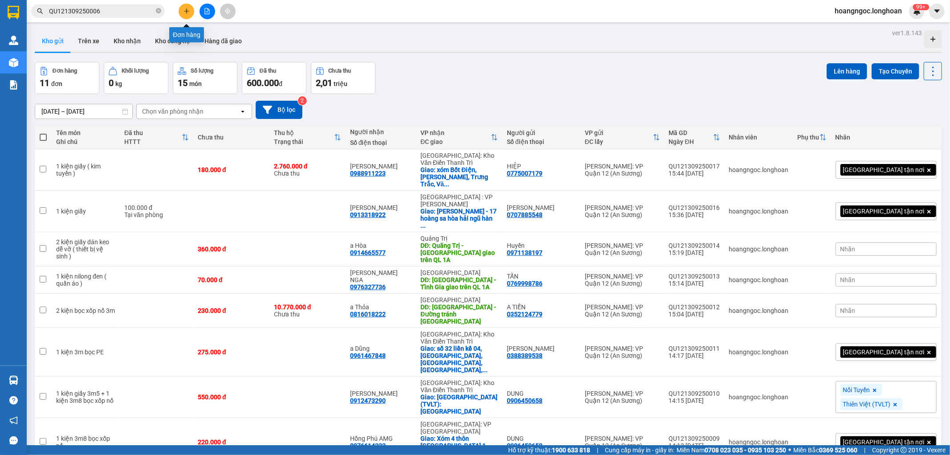
click at [185, 10] on icon "plus" at bounding box center [186, 11] width 6 height 6
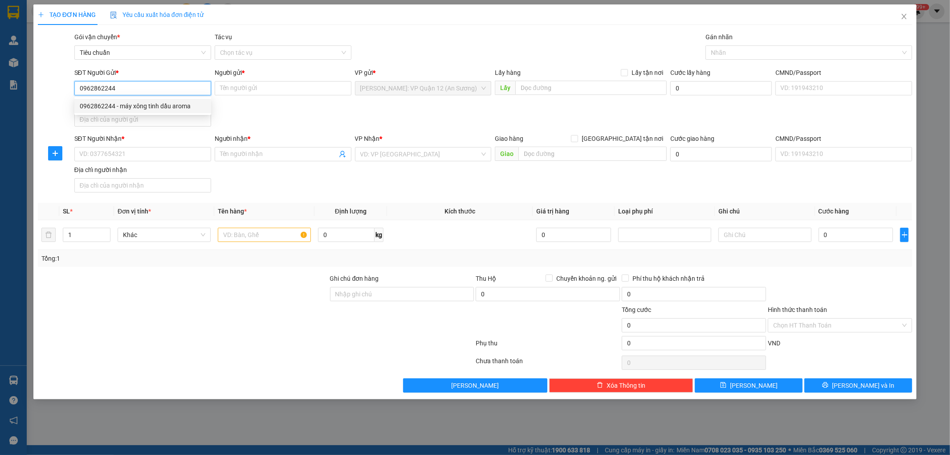
click at [121, 105] on div "0962862244 - máy xông tinh dầu aroma" at bounding box center [143, 106] width 126 height 10
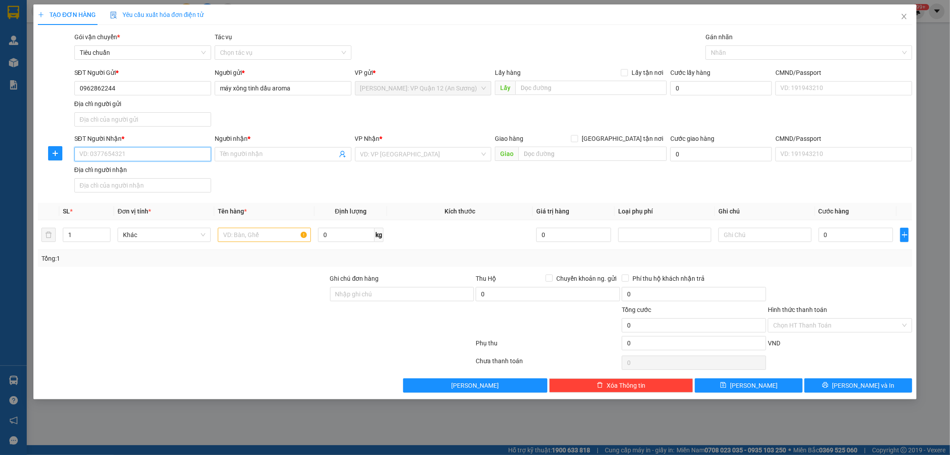
click at [161, 159] on input "SĐT Người Nhận *" at bounding box center [142, 154] width 137 height 14
click at [253, 239] on input "text" at bounding box center [264, 235] width 93 height 14
click at [167, 152] on input "SĐT Người Nhận *" at bounding box center [142, 154] width 137 height 14
click at [127, 172] on div "0902234545 - lê thị thu hiền" at bounding box center [143, 172] width 126 height 10
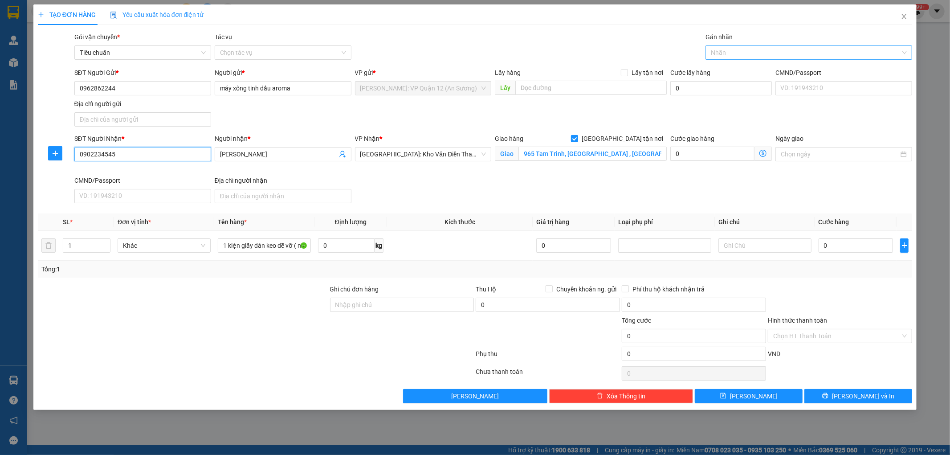
click at [767, 54] on div at bounding box center [804, 52] width 193 height 11
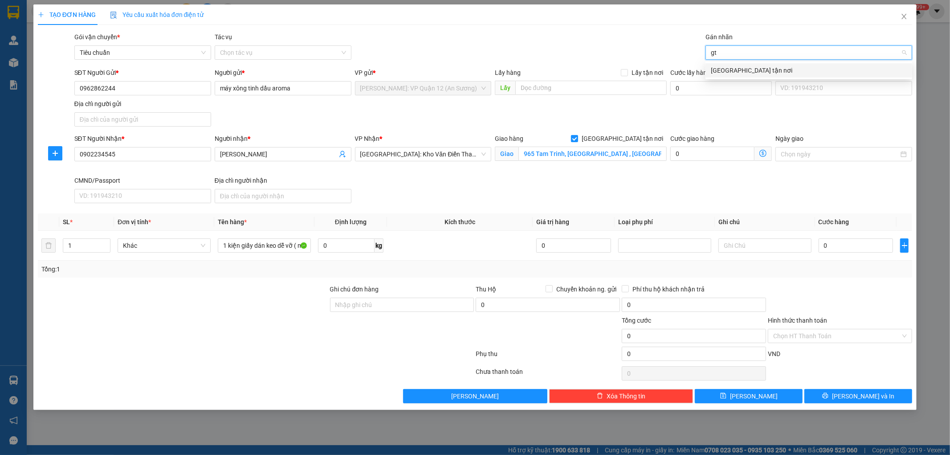
click at [739, 67] on div "[GEOGRAPHIC_DATA] tận nơi" at bounding box center [809, 70] width 196 height 10
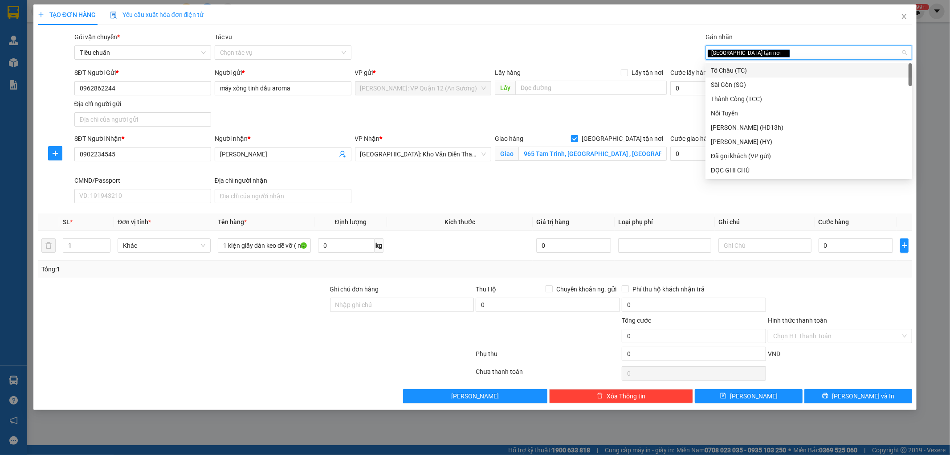
drag, startPoint x: 387, startPoint y: 203, endPoint x: 360, endPoint y: 120, distance: 87.3
click at [387, 202] on div "SĐT Người Nhận * 0902234545 Người nhận * lê thị thu hiền VP Nhận * Hà Nội: Kho …" at bounding box center [494, 170] width 842 height 73
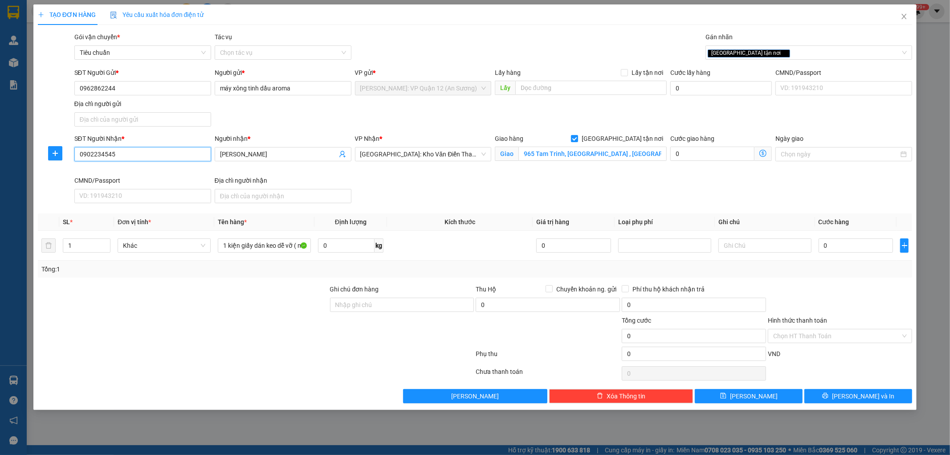
click at [126, 157] on input "0902234545" at bounding box center [142, 154] width 137 height 14
click at [137, 85] on input "0962862244" at bounding box center [142, 88] width 137 height 14
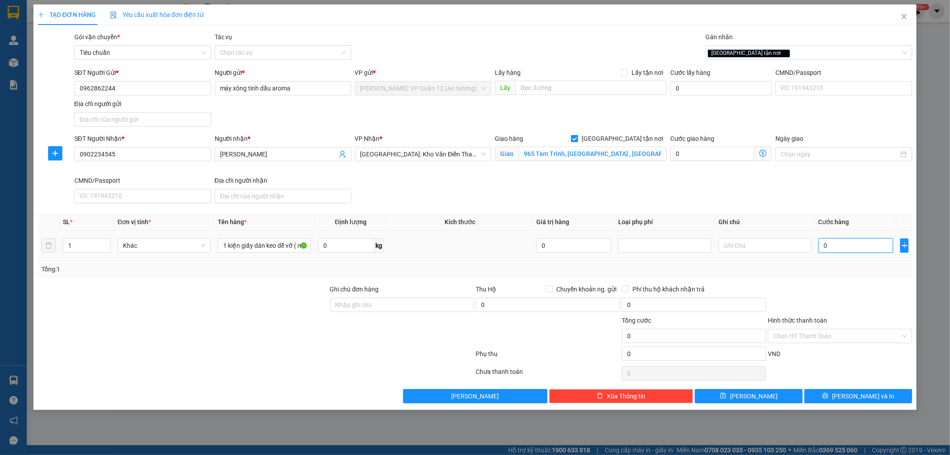
click at [871, 242] on input "0" at bounding box center [856, 245] width 75 height 14
click at [413, 305] on input "Ghi chú đơn hàng" at bounding box center [402, 305] width 144 height 14
click at [846, 249] on input "0" at bounding box center [856, 245] width 75 height 14
click at [412, 306] on input "Ghi chú đơn hàng" at bounding box center [402, 305] width 144 height 14
click at [864, 246] on input "17.000" at bounding box center [856, 245] width 75 height 14
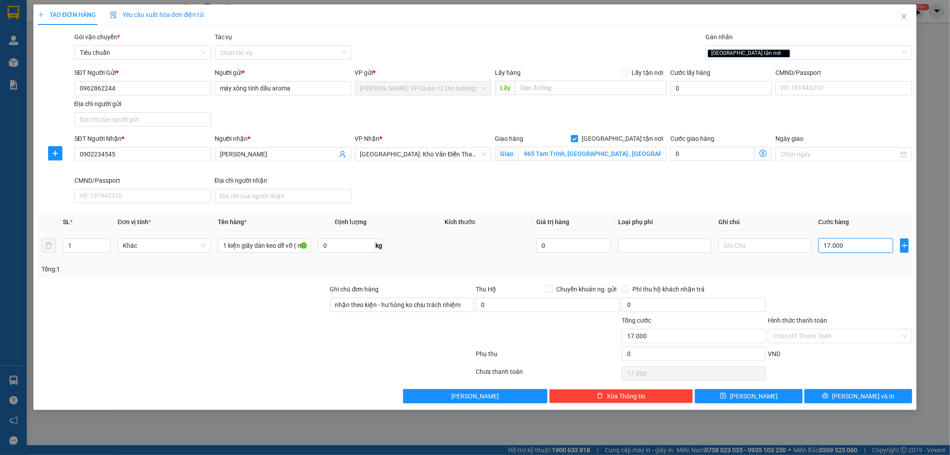
click at [864, 246] on input "17.000" at bounding box center [856, 245] width 75 height 14
click at [828, 395] on icon "printer" at bounding box center [825, 395] width 6 height 6
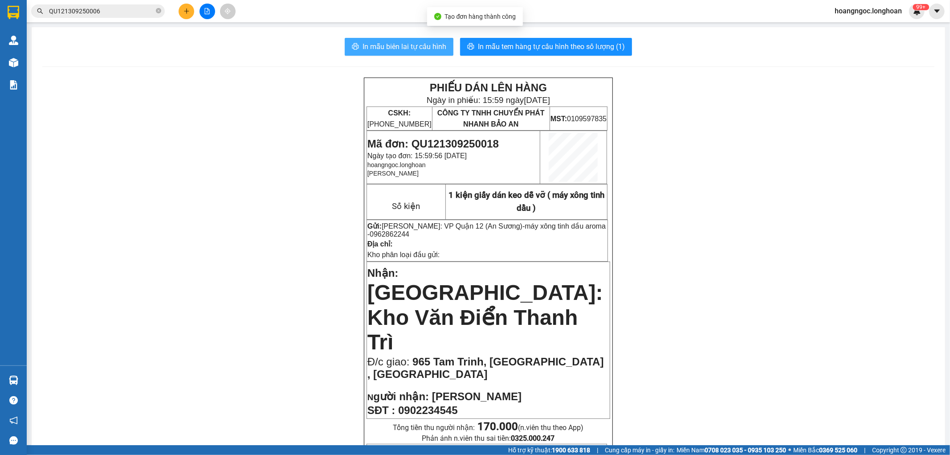
click at [389, 45] on span "In mẫu biên lai tự cấu hình" at bounding box center [405, 46] width 84 height 11
click at [396, 46] on span "In mẫu biên lai tự cấu hình" at bounding box center [405, 46] width 84 height 11
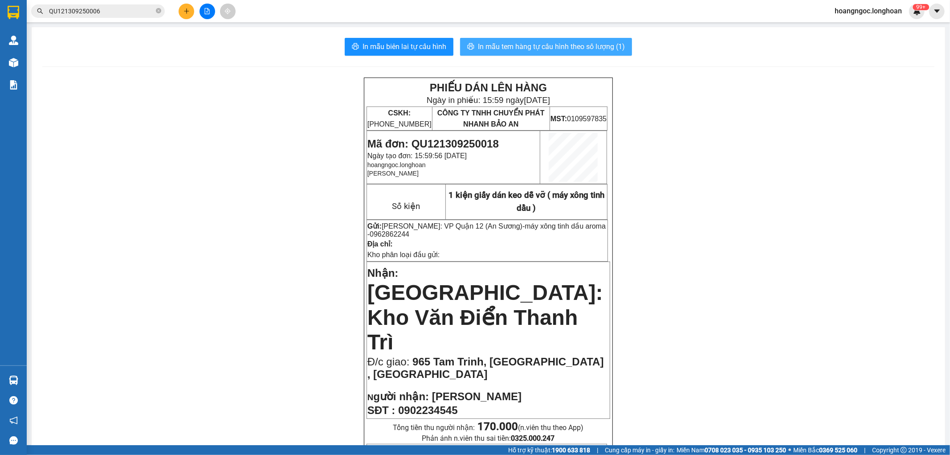
click at [518, 51] on span "In mẫu tem hàng tự cấu hình theo số lượng (1)" at bounding box center [551, 46] width 147 height 11
click at [451, 143] on span "Mã đơn: QU121309250018" at bounding box center [432, 144] width 131 height 12
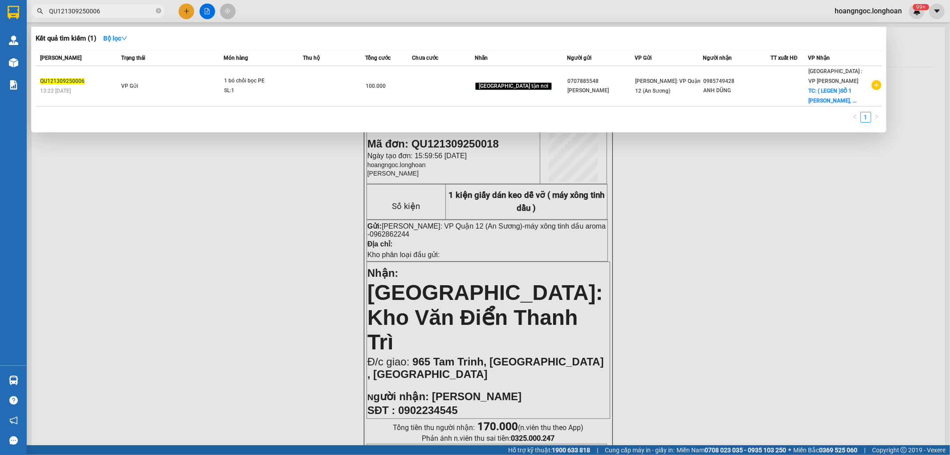
click at [108, 4] on span "QU121309250006" at bounding box center [98, 10] width 134 height 13
click at [116, 15] on input "QU121309250006" at bounding box center [101, 11] width 105 height 10
paste input "18"
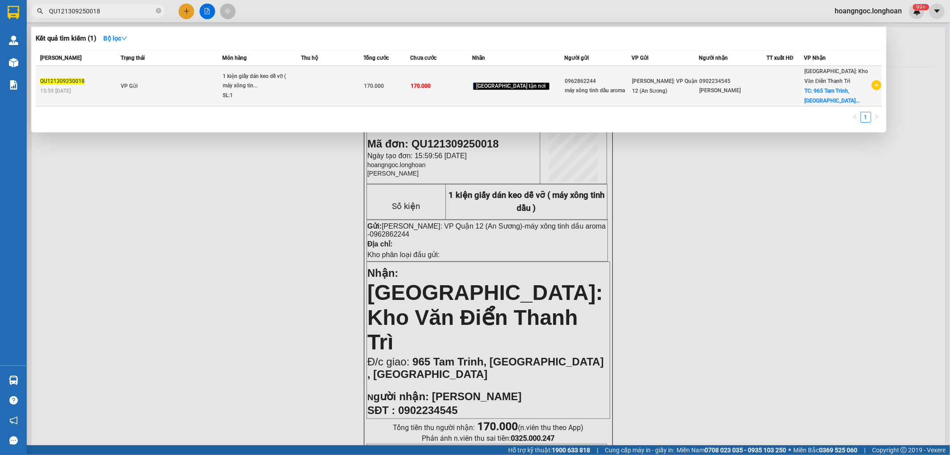
click at [249, 81] on div "1 kiện giấy dán keo dễ vỡ ( máy xông tin..." at bounding box center [256, 81] width 67 height 19
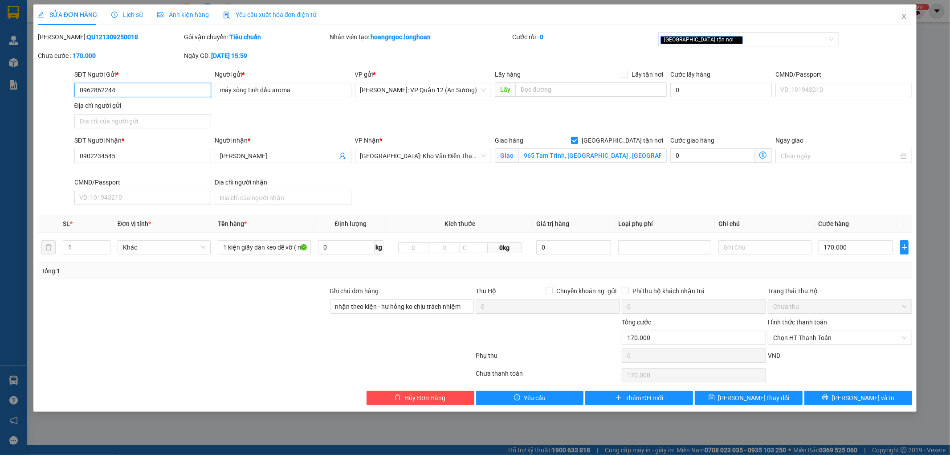
drag, startPoint x: 812, startPoint y: 333, endPoint x: 842, endPoint y: 358, distance: 38.8
click at [812, 335] on span "Chọn HT Thanh Toán" at bounding box center [840, 337] width 134 height 13
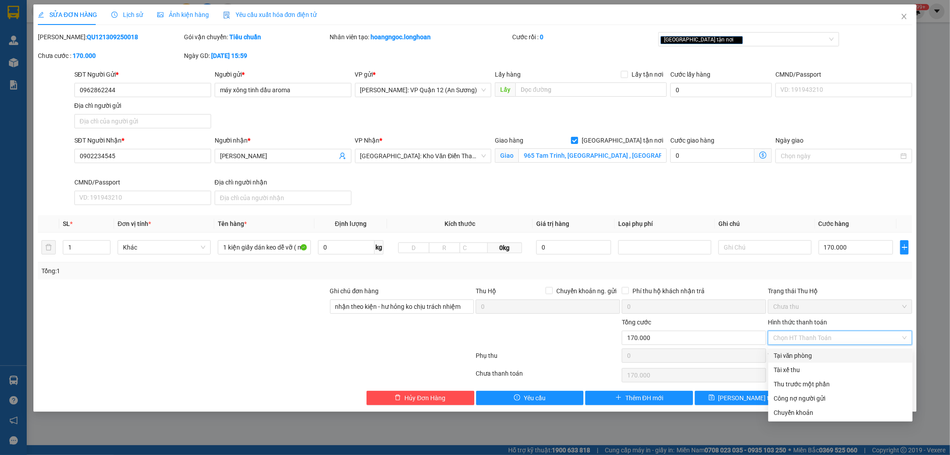
drag, startPoint x: 813, startPoint y: 359, endPoint x: 817, endPoint y: 361, distance: 4.6
click at [813, 359] on div "Tại văn phòng" at bounding box center [841, 356] width 134 height 10
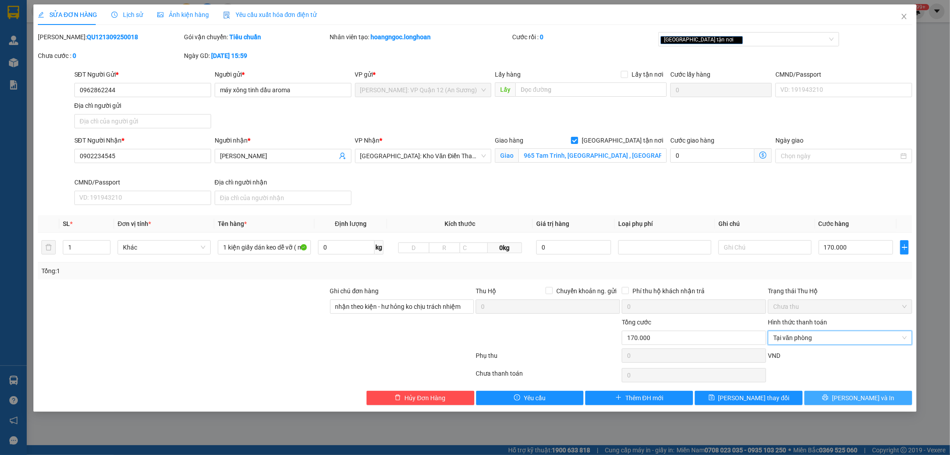
click at [855, 395] on span "Lưu và In" at bounding box center [863, 398] width 62 height 10
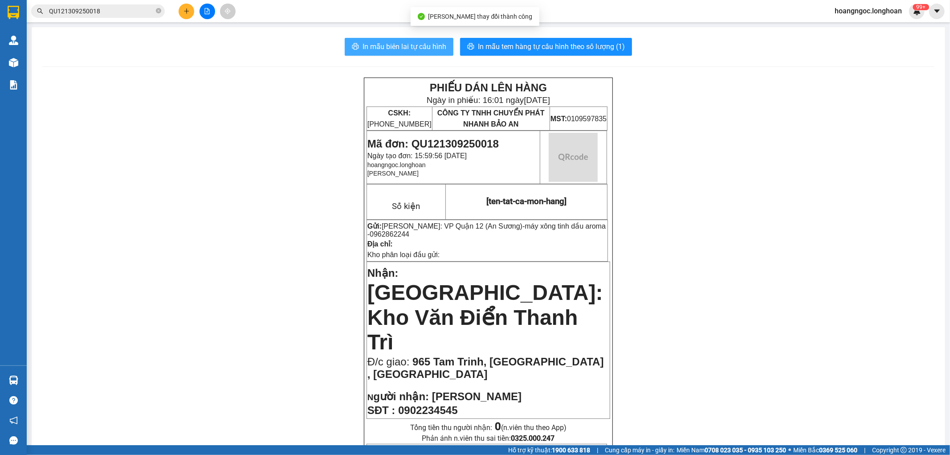
click at [418, 49] on span "In mẫu biên lai tự cấu hình" at bounding box center [405, 46] width 84 height 11
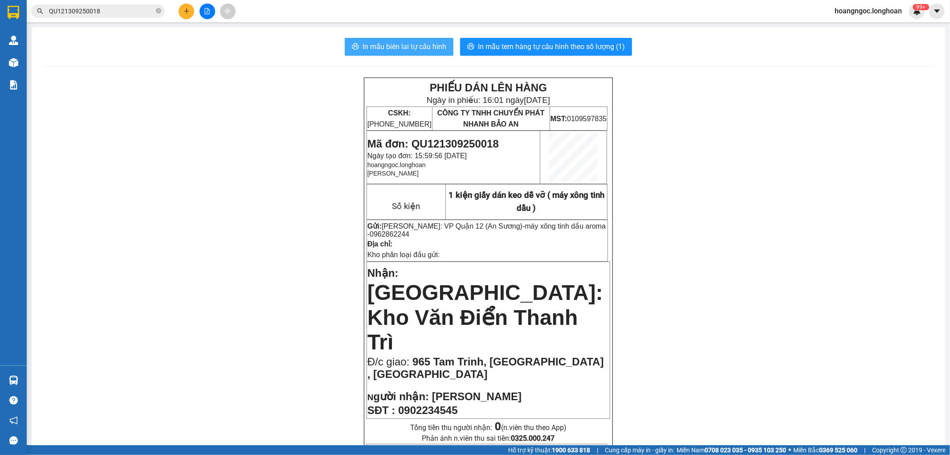
click at [399, 48] on span "In mẫu biên lai tự cấu hình" at bounding box center [405, 46] width 84 height 11
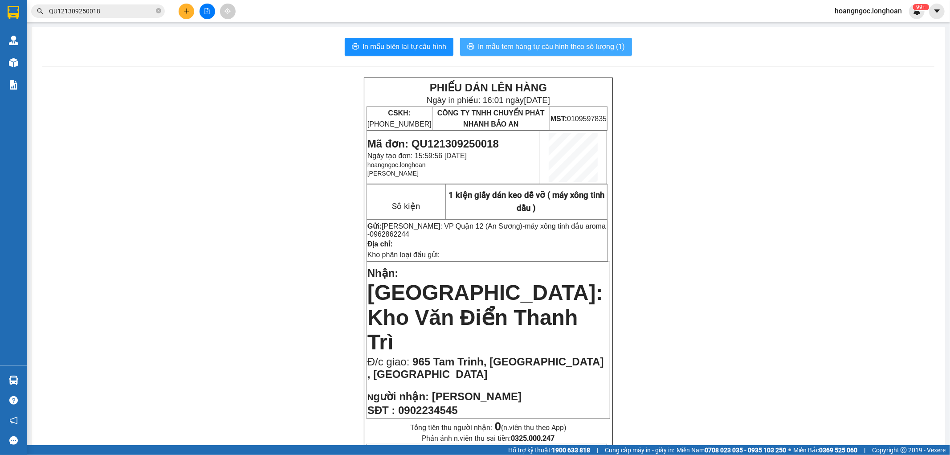
click at [577, 45] on span "In mẫu tem hàng tự cấu hình theo số lượng (1)" at bounding box center [551, 46] width 147 height 11
click at [184, 12] on icon "plus" at bounding box center [186, 11] width 6 height 6
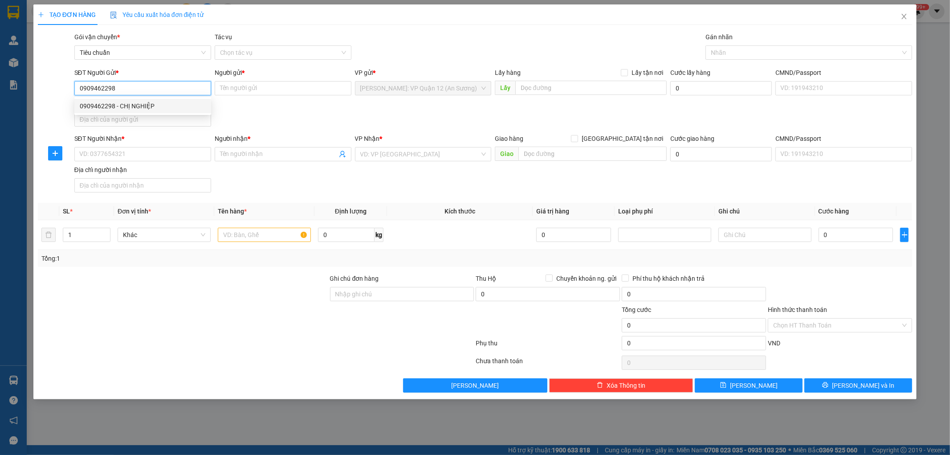
click at [147, 104] on div "0909462298 - CHỊ NGHIỆP" at bounding box center [143, 106] width 126 height 10
click at [138, 151] on input "SĐT Người Nhận *" at bounding box center [142, 154] width 137 height 14
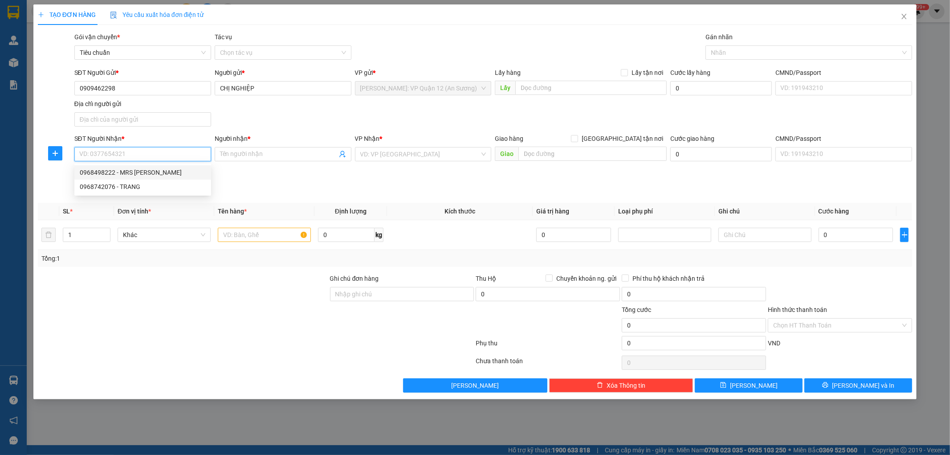
click at [144, 173] on div "0968498222 - MRS TINA" at bounding box center [143, 172] width 126 height 10
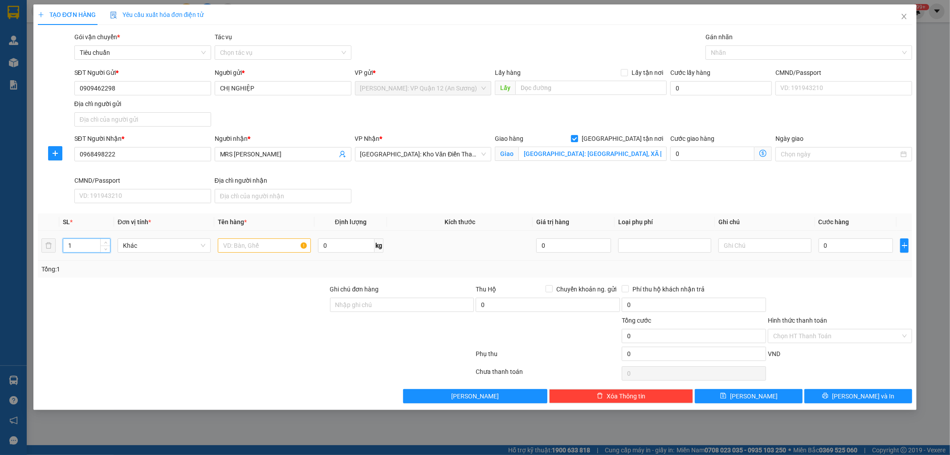
click at [93, 248] on input "1" at bounding box center [86, 245] width 47 height 13
click at [103, 243] on span "up" at bounding box center [105, 243] width 5 height 5
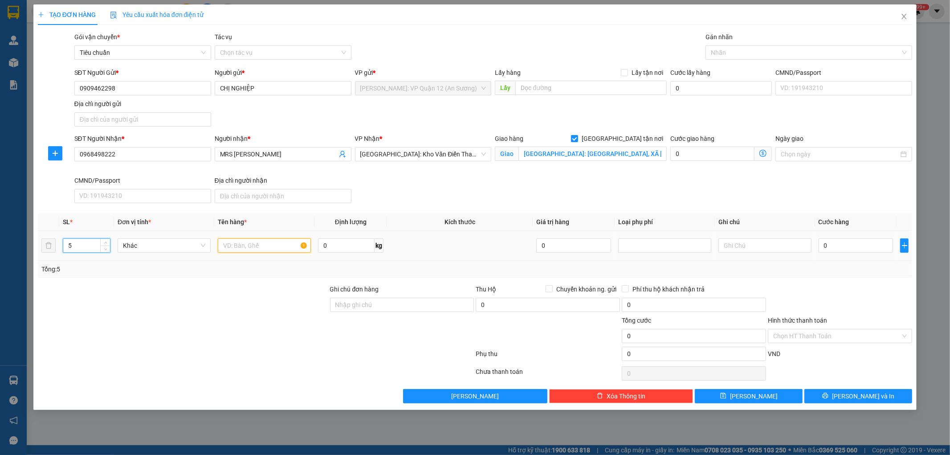
click at [243, 245] on input "text" at bounding box center [264, 245] width 93 height 14
click at [400, 300] on input "Ghi chú đơn hàng" at bounding box center [402, 305] width 144 height 14
click at [732, 53] on div at bounding box center [804, 52] width 193 height 11
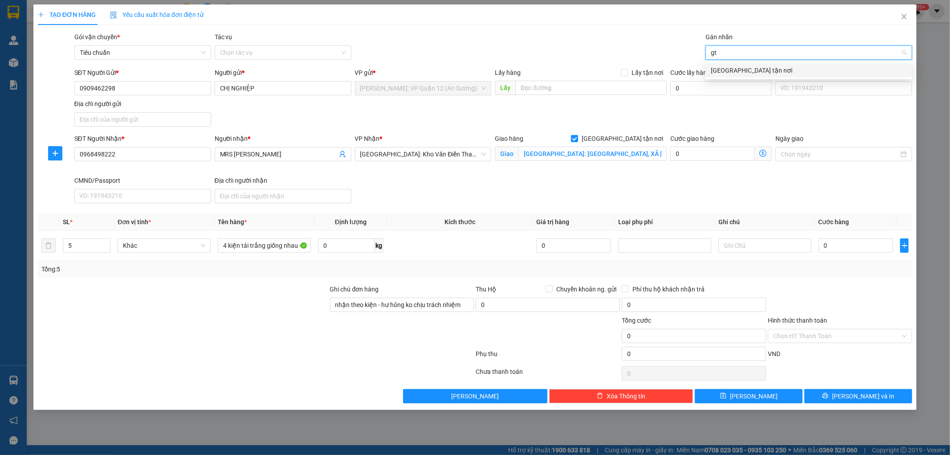
click at [730, 72] on div "[GEOGRAPHIC_DATA] tận nơi" at bounding box center [809, 70] width 196 height 10
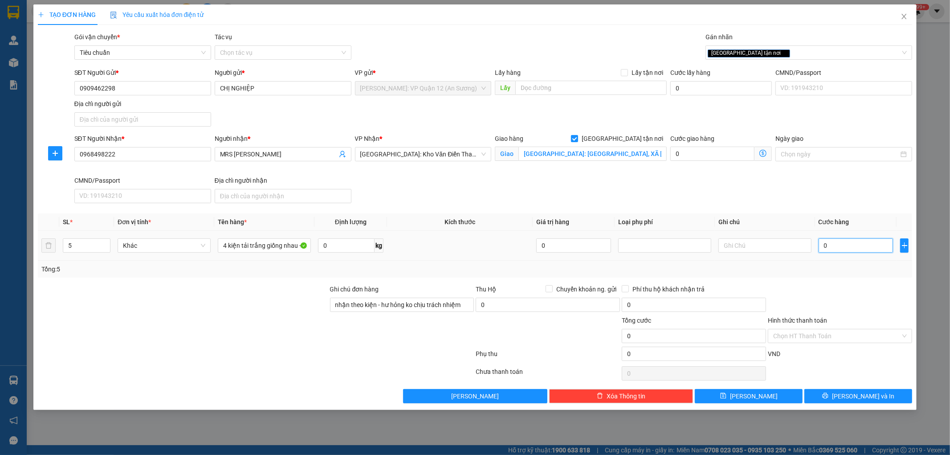
click at [835, 244] on input "0" at bounding box center [856, 245] width 75 height 14
click at [852, 395] on span "Lưu và In" at bounding box center [863, 396] width 62 height 10
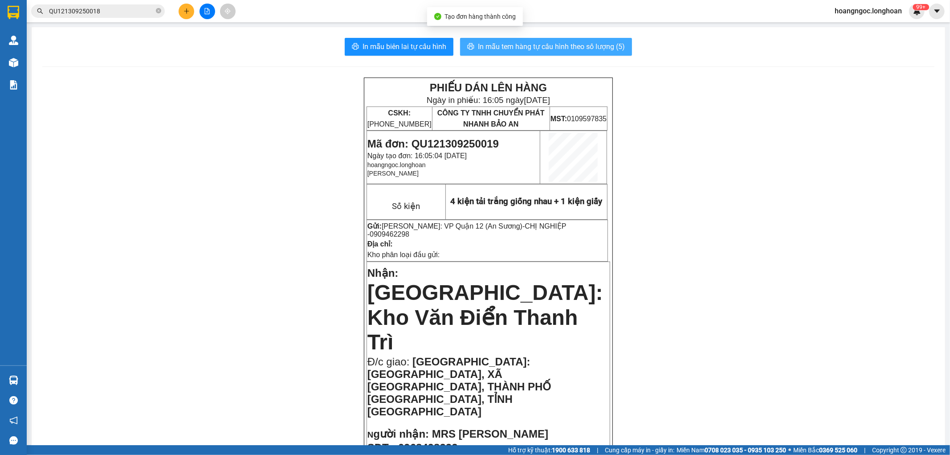
drag, startPoint x: 539, startPoint y: 45, endPoint x: 559, endPoint y: 55, distance: 21.3
click at [540, 45] on span "In mẫu tem hàng tự cấu hình theo số lượng (5)" at bounding box center [551, 46] width 147 height 11
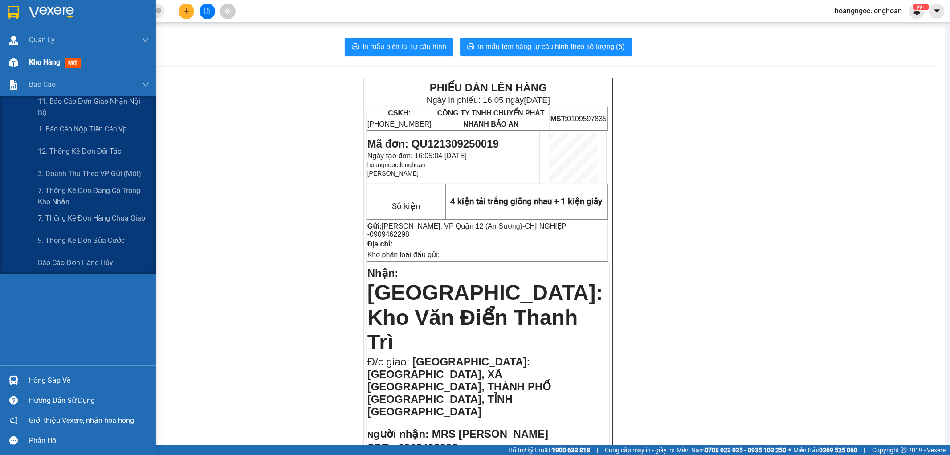
drag, startPoint x: 36, startPoint y: 73, endPoint x: 37, endPoint y: 66, distance: 7.6
click at [37, 72] on div "Quản Lý Quản lý giao nhận mới Kho hàng mới Báo cáo 11. Báo cáo đơn giao nhận nộ…" at bounding box center [78, 197] width 156 height 336
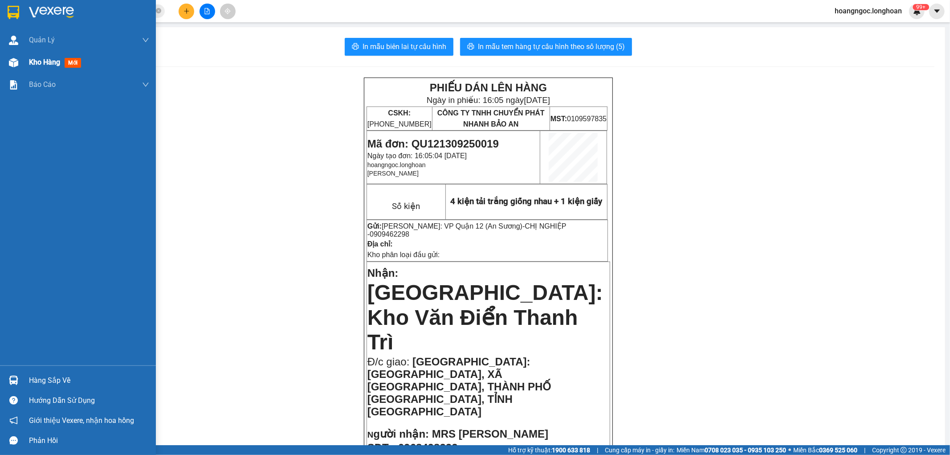
click at [37, 66] on span "Kho hàng" at bounding box center [44, 62] width 31 height 8
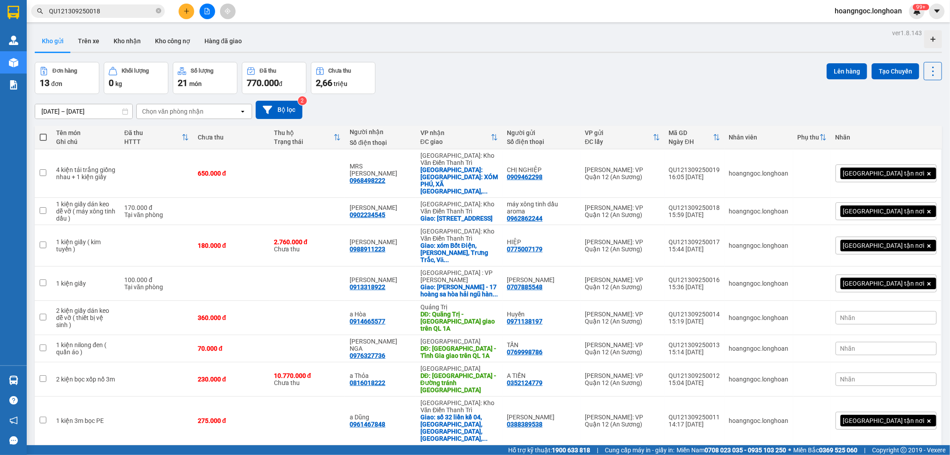
scroll to position [73, 0]
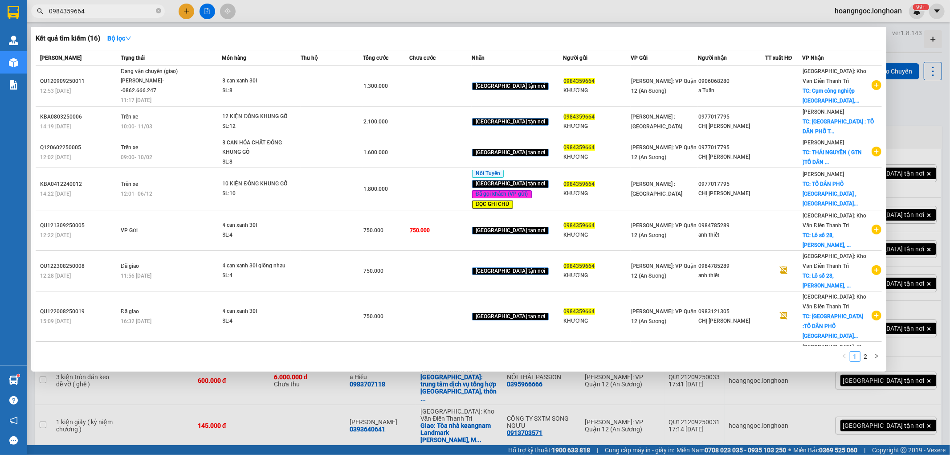
click at [108, 10] on input "0984359664" at bounding box center [101, 11] width 105 height 10
paste input "352124779"
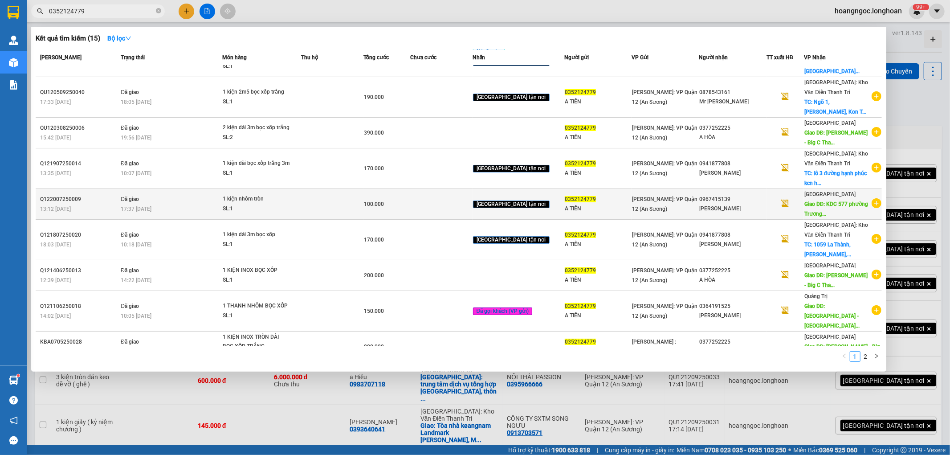
scroll to position [59, 0]
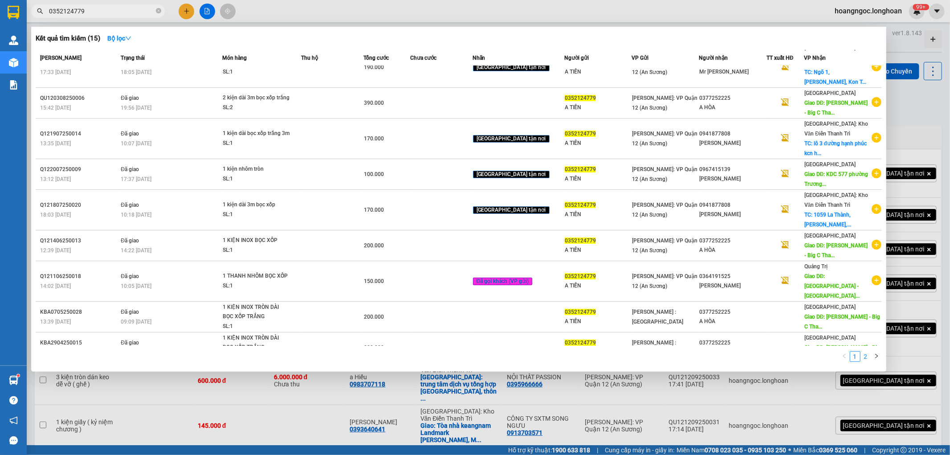
click at [869, 358] on link "2" at bounding box center [866, 356] width 10 height 10
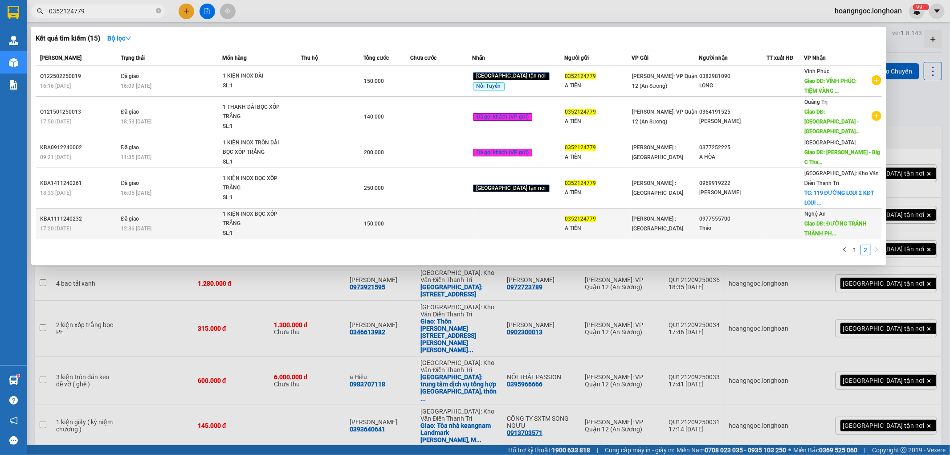
scroll to position [0, 0]
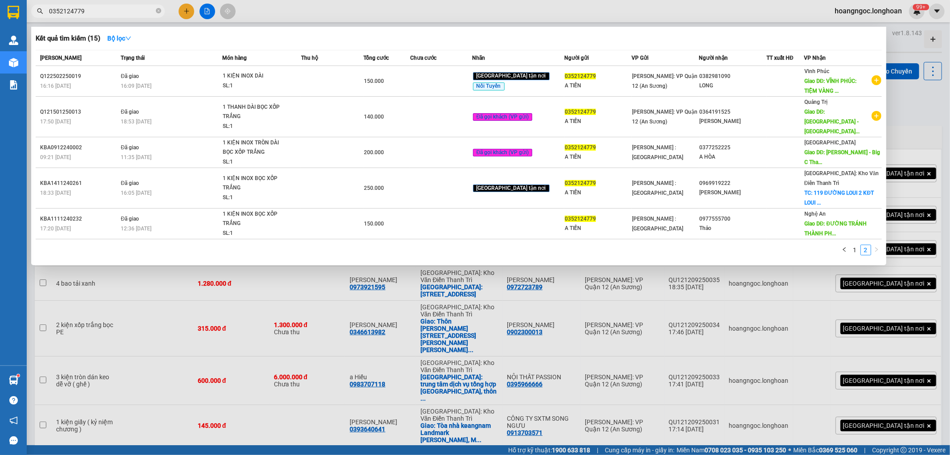
click at [117, 11] on input "0352124779" at bounding box center [101, 11] width 105 height 10
paste input "QU121309250005"
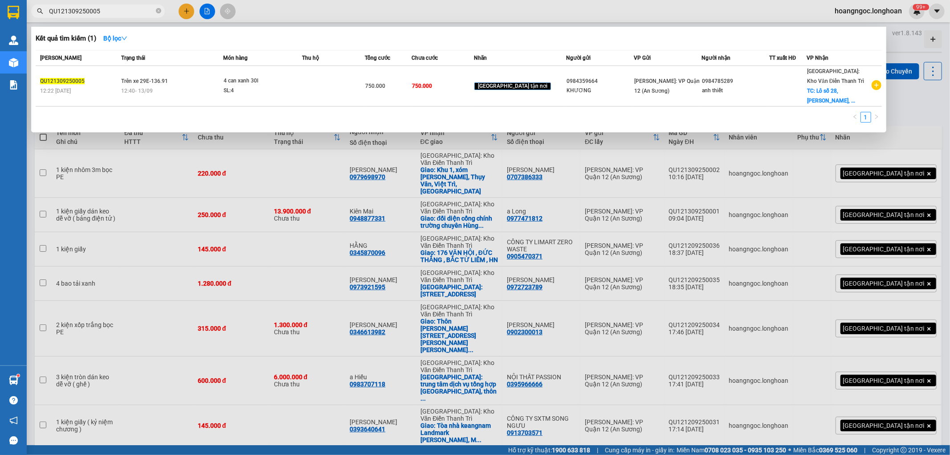
type input "QU121309250005"
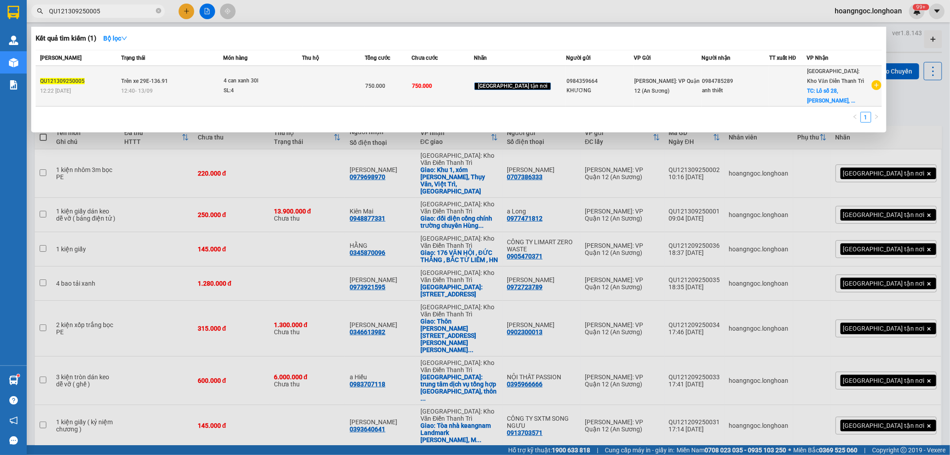
click at [241, 84] on div "4 can xanh 30l" at bounding box center [257, 81] width 67 height 10
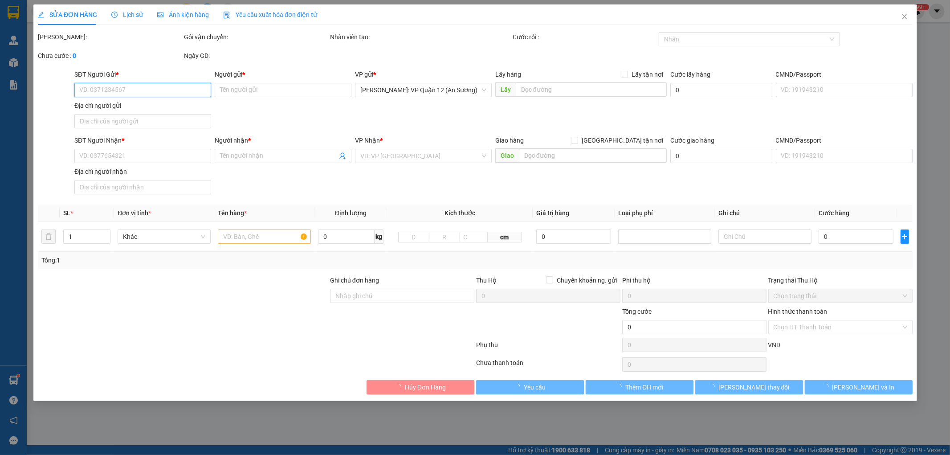
type input "0984359664"
type input "KHƯƠNG"
type input "0984785289"
type input "anh thiết"
checkbox input "true"
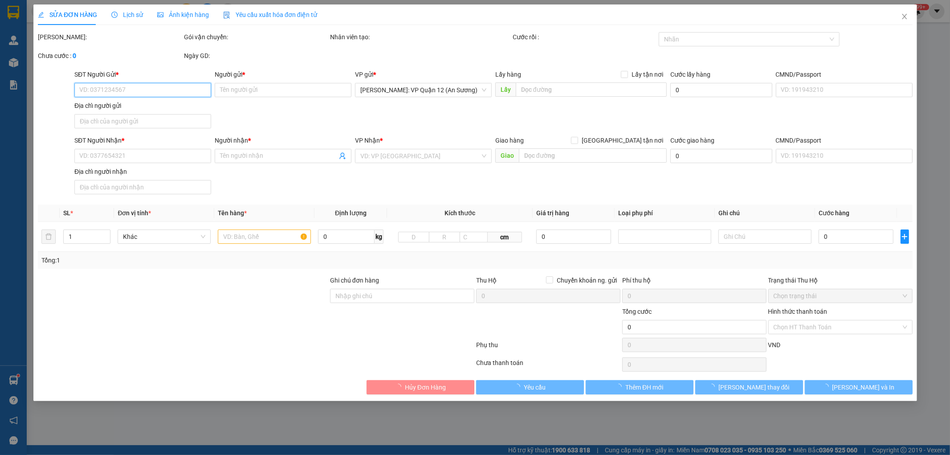
type input "Lô số 28, [PERSON_NAME], TT [GEOGRAPHIC_DATA], [GEOGRAPHIC_DATA], [GEOGRAPHIC_D…"
type input "nhận theo kiện - hư hỏng ko chịu trách nhiệm"
type input "750.000"
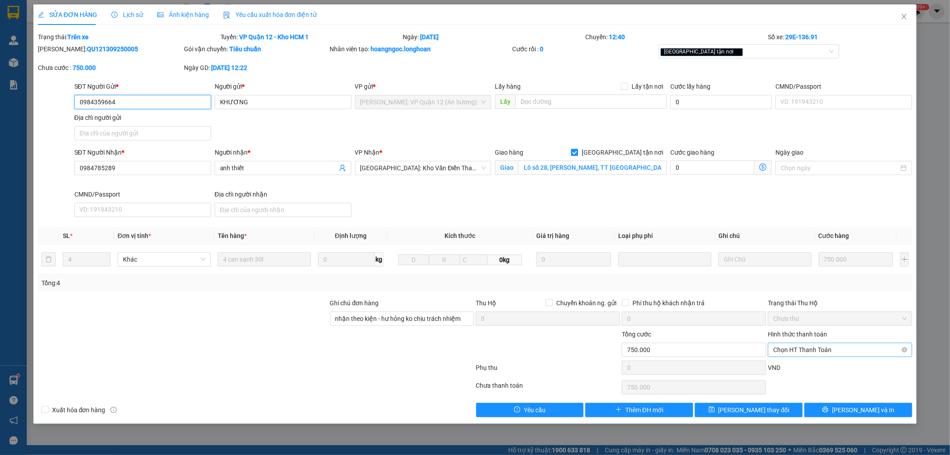
click at [831, 354] on span "Chọn HT Thanh Toán" at bounding box center [840, 349] width 134 height 13
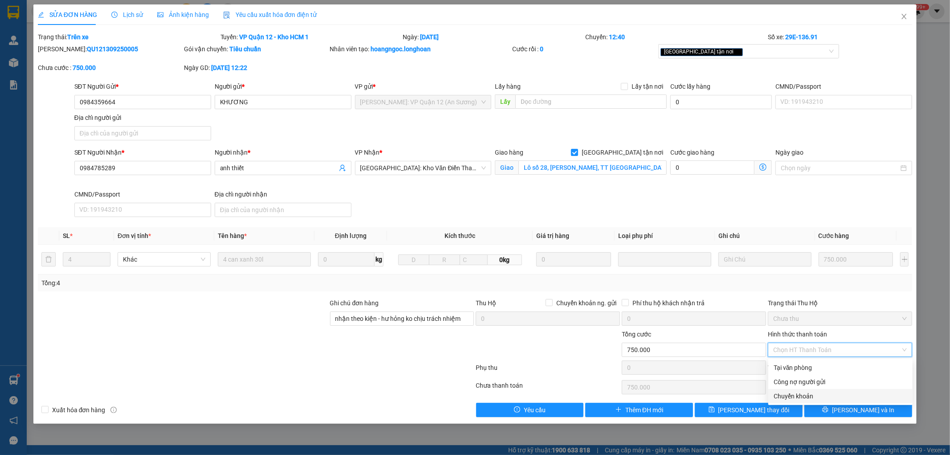
click at [807, 395] on div "Chuyển khoản" at bounding box center [841, 396] width 134 height 10
type input "0"
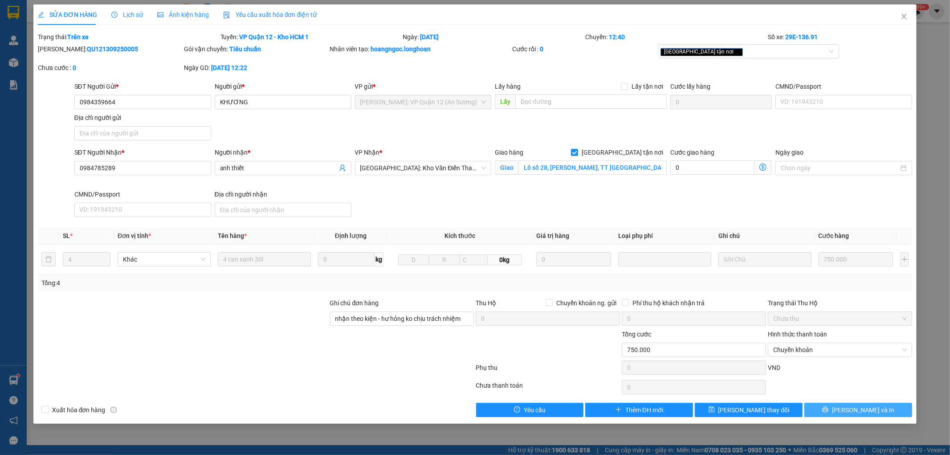
click at [848, 409] on button "[PERSON_NAME] và In" at bounding box center [858, 410] width 108 height 14
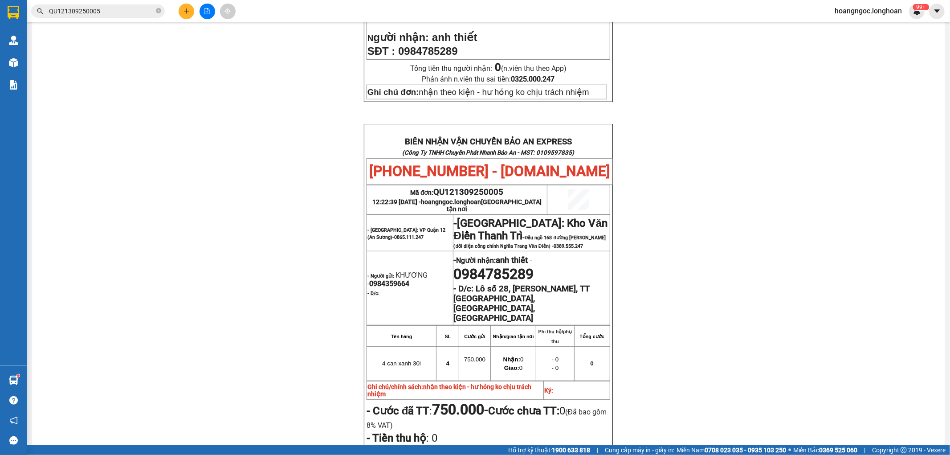
scroll to position [346, 0]
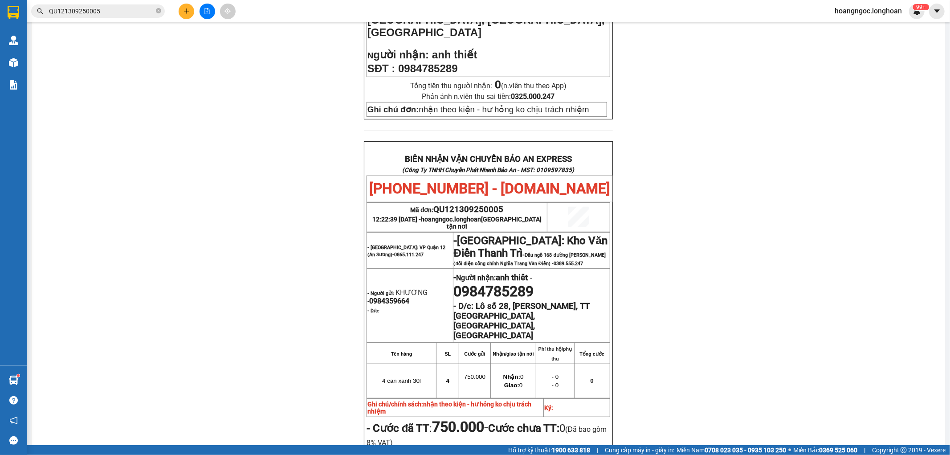
click at [113, 9] on input "QU121309250005" at bounding box center [101, 11] width 105 height 10
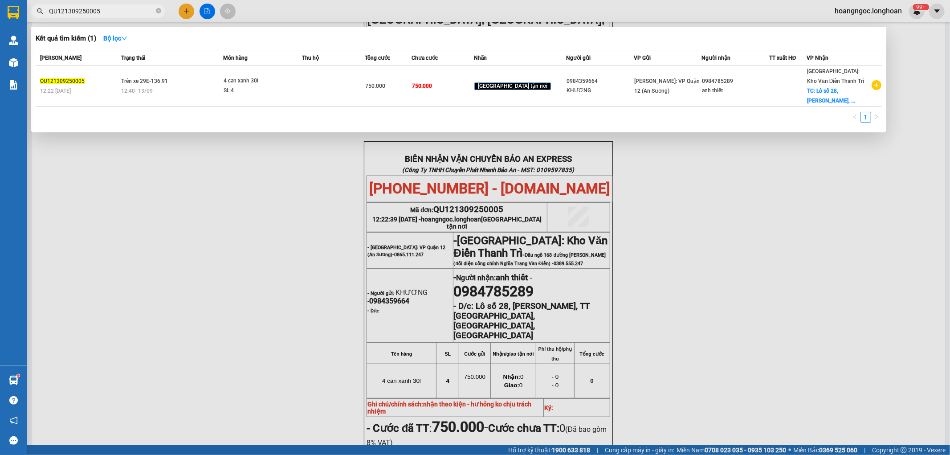
click at [113, 9] on input "QU121309250005" at bounding box center [101, 11] width 105 height 10
paste input "0775007179"
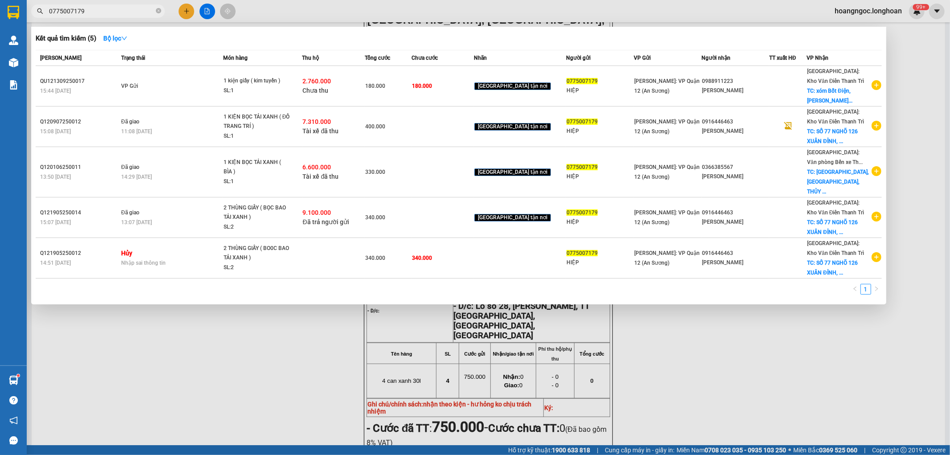
click at [117, 9] on input "0775007179" at bounding box center [101, 11] width 105 height 10
paste input "902234545"
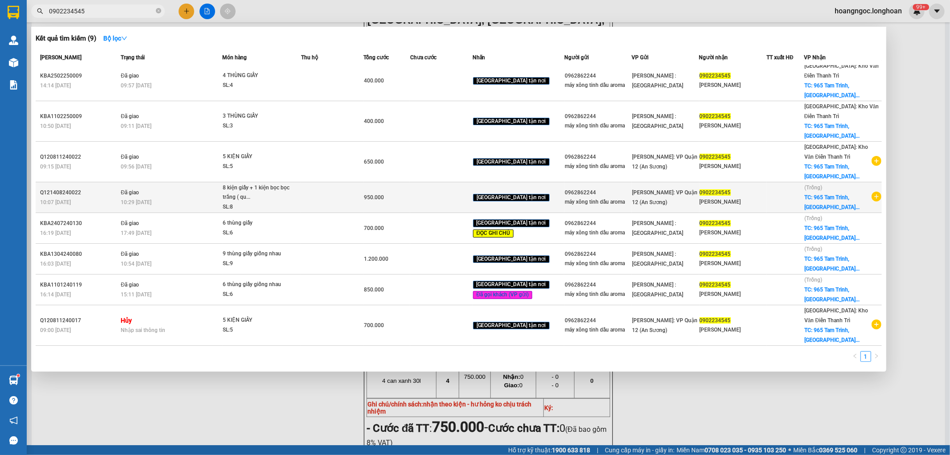
scroll to position [0, 0]
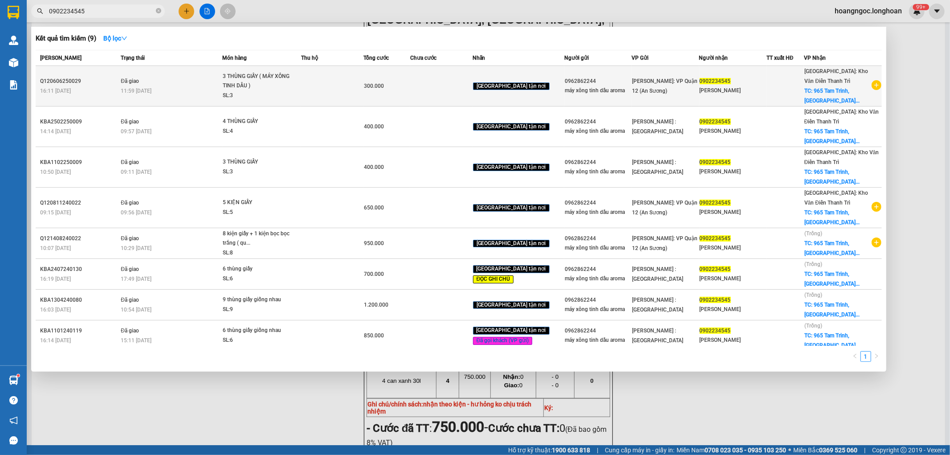
type input "0902234545"
click at [257, 89] on div "3 THÙNG GIẤY ( MÁY XÔNG TINH DẦU )" at bounding box center [256, 81] width 67 height 19
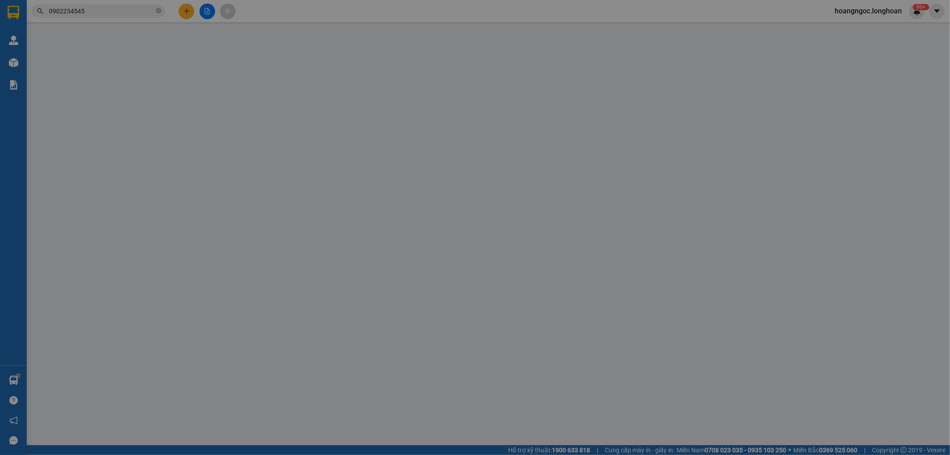
type input "0962862244"
type input "máy xông tinh dầu aroma"
type input "0902234545"
type input "[PERSON_NAME]"
checkbox input "true"
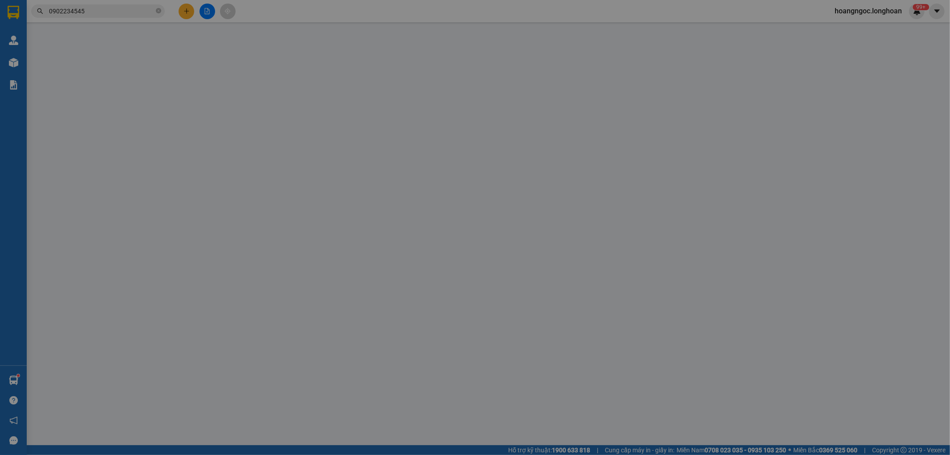
type input "965 Tam Trinh, [GEOGRAPHIC_DATA] , [GEOGRAPHIC_DATA]"
type input "300.000"
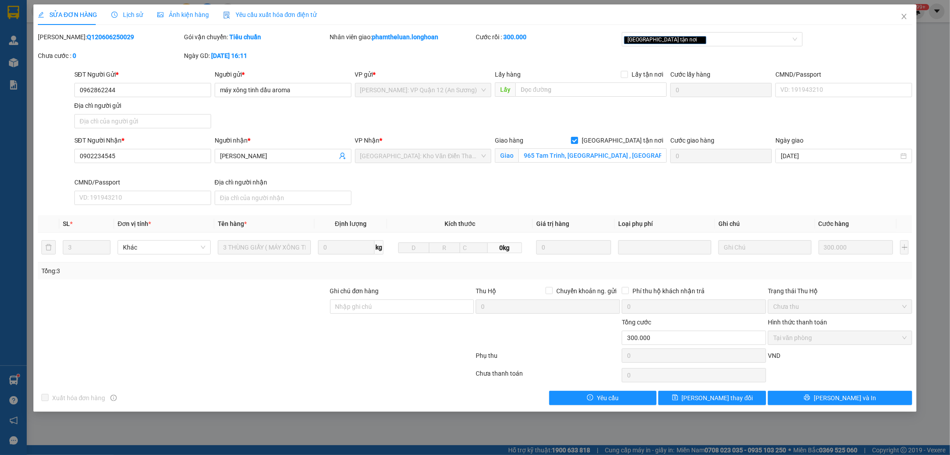
click at [185, 15] on span "Ảnh kiện hàng" at bounding box center [183, 14] width 52 height 7
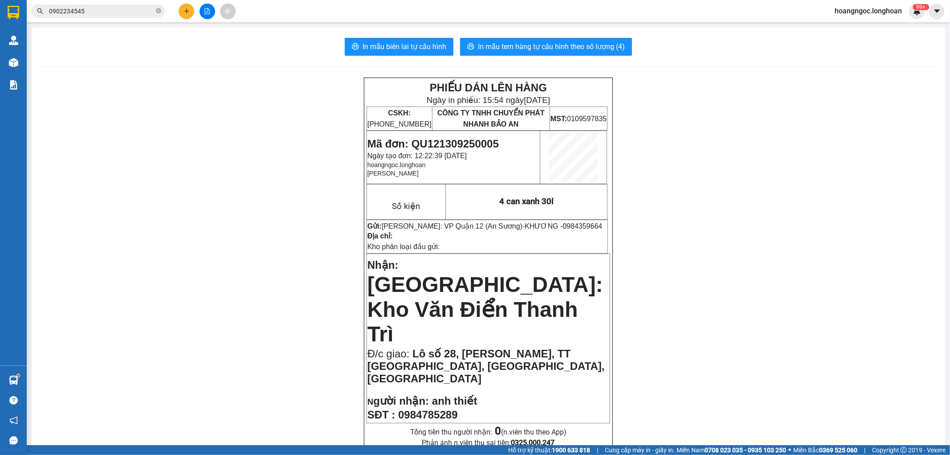
click at [109, 4] on div "Kết quả tìm kiếm ( 9 ) Bộ lọc Mã ĐH Trạng thái Món hàng Thu hộ Tổng cước Chưa c…" at bounding box center [87, 12] width 174 height 16
click at [110, 7] on input "0902234545" at bounding box center [101, 11] width 105 height 10
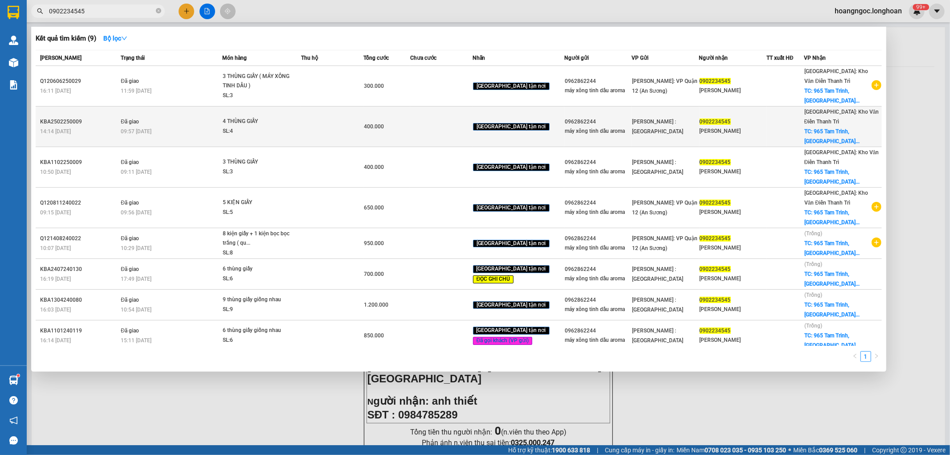
click at [268, 130] on div "SL: 4" at bounding box center [256, 131] width 67 height 10
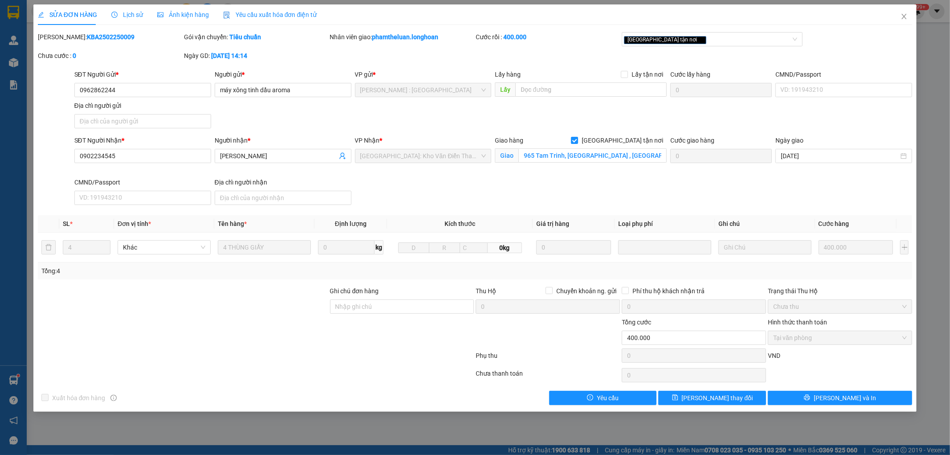
click at [183, 16] on span "Ảnh kiện hàng" at bounding box center [183, 14] width 52 height 7
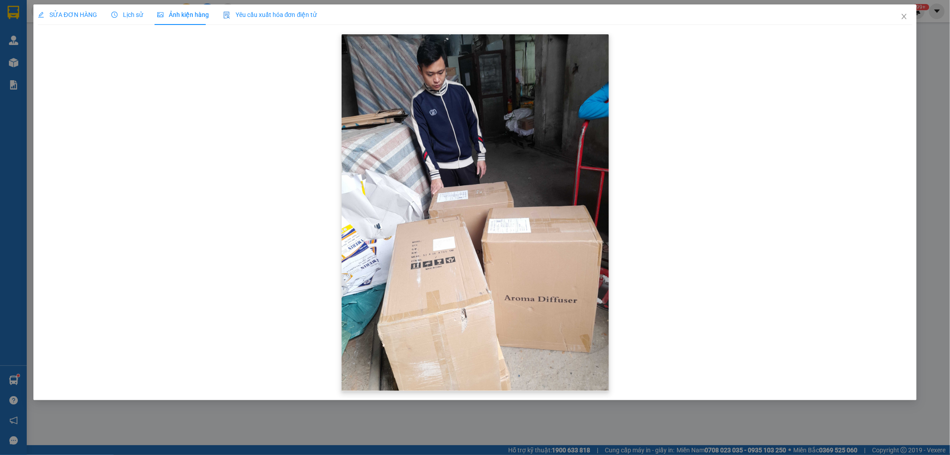
click at [471, 292] on img at bounding box center [475, 212] width 267 height 356
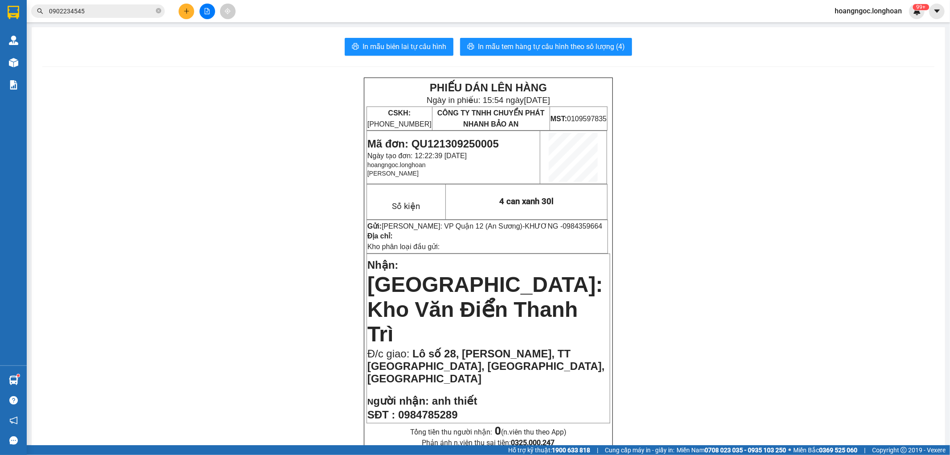
click at [103, 10] on input "0902234545" at bounding box center [101, 11] width 105 height 10
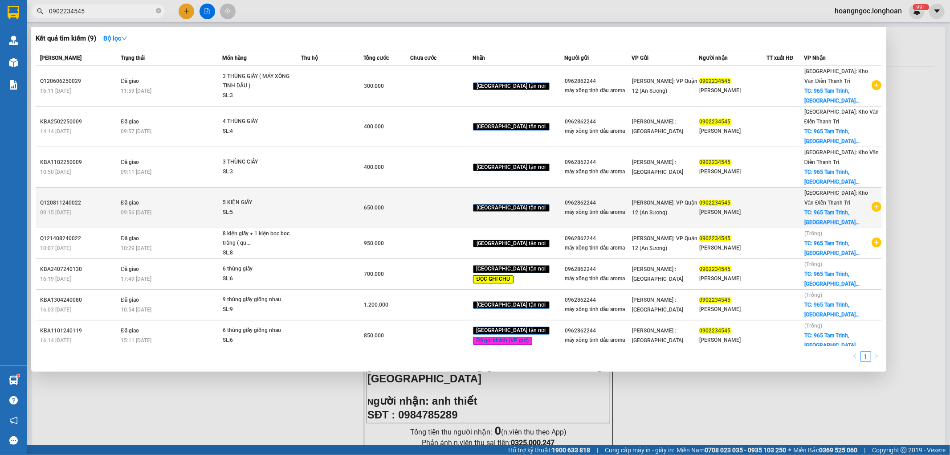
click at [324, 211] on td at bounding box center [332, 208] width 62 height 41
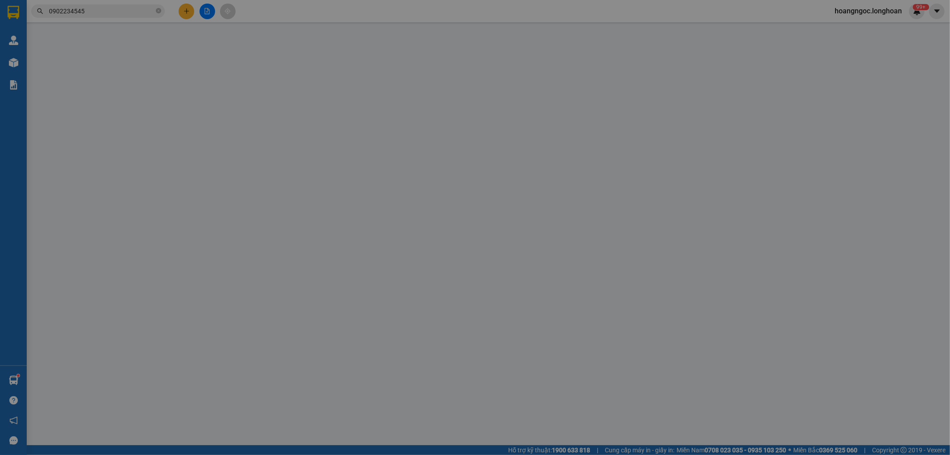
type input "0962862244"
type input "máy xông tinh dầu aroma"
type input "0902234545"
type input "[PERSON_NAME]"
checkbox input "true"
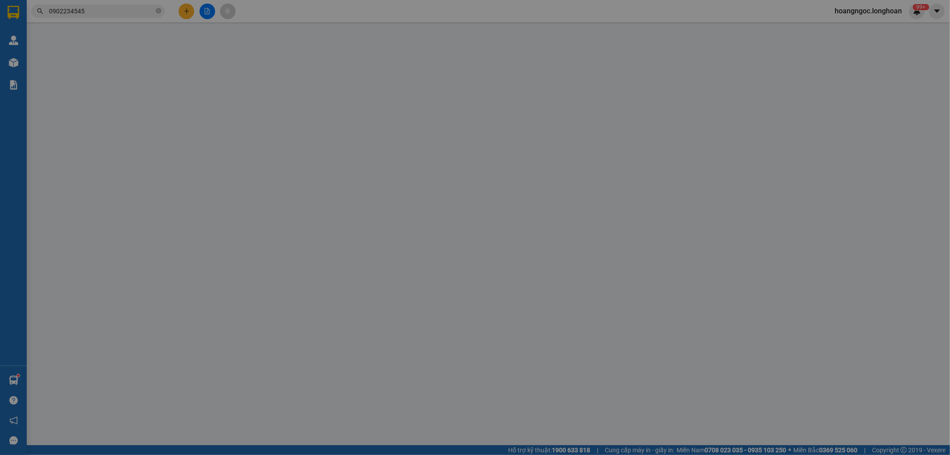
type input "965 Tam Trinh, [GEOGRAPHIC_DATA] , [GEOGRAPHIC_DATA]"
type input "650.000"
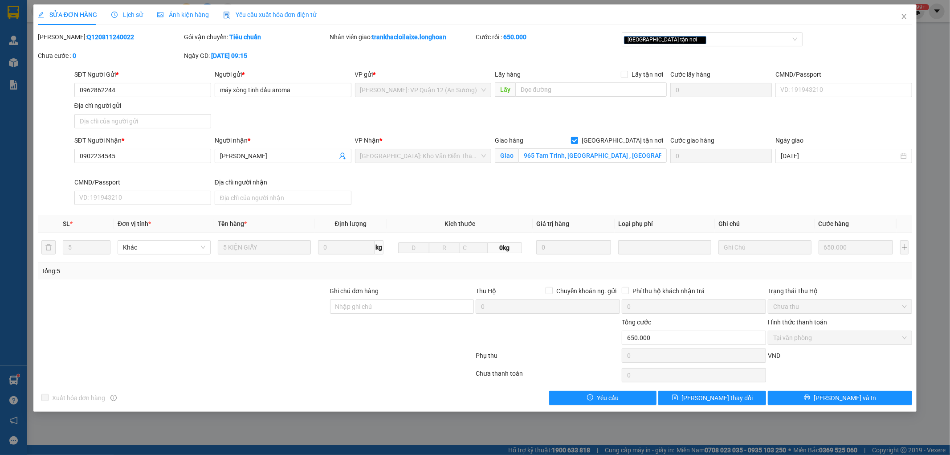
click at [172, 12] on span "Ảnh kiện hàng" at bounding box center [183, 14] width 52 height 7
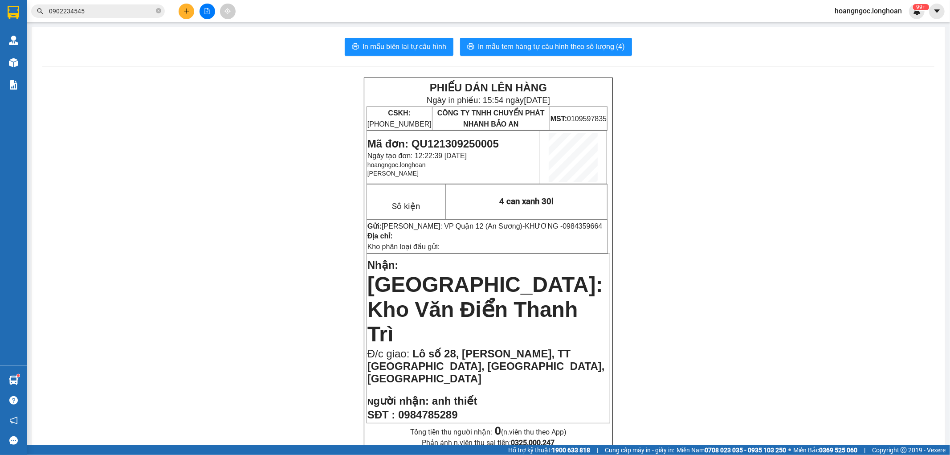
click at [104, 11] on input "0902234545" at bounding box center [101, 11] width 105 height 10
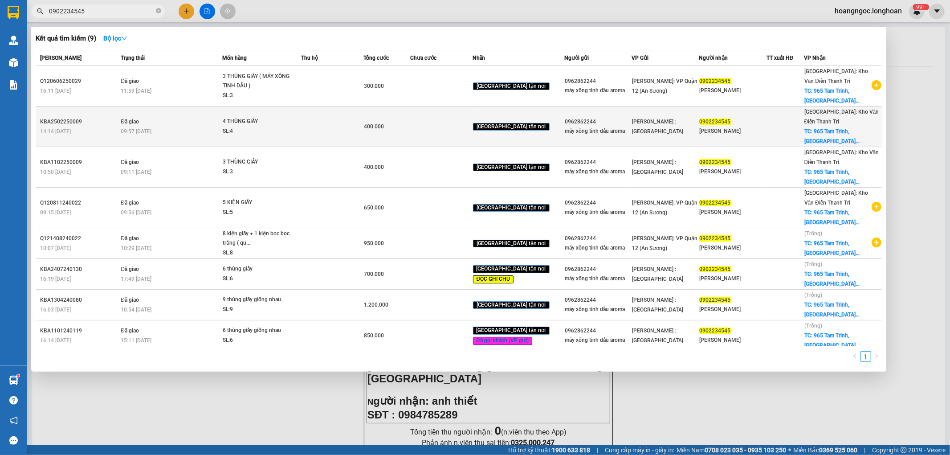
click at [87, 127] on div "14:14 - 25/02" at bounding box center [79, 131] width 78 height 10
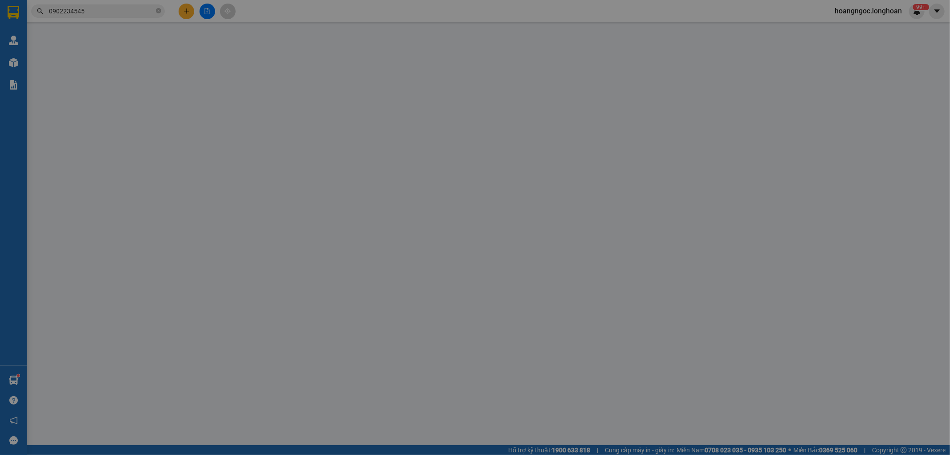
type input "0962862244"
type input "máy xông tinh dầu aroma"
type input "0902234545"
type input "[PERSON_NAME]"
checkbox input "true"
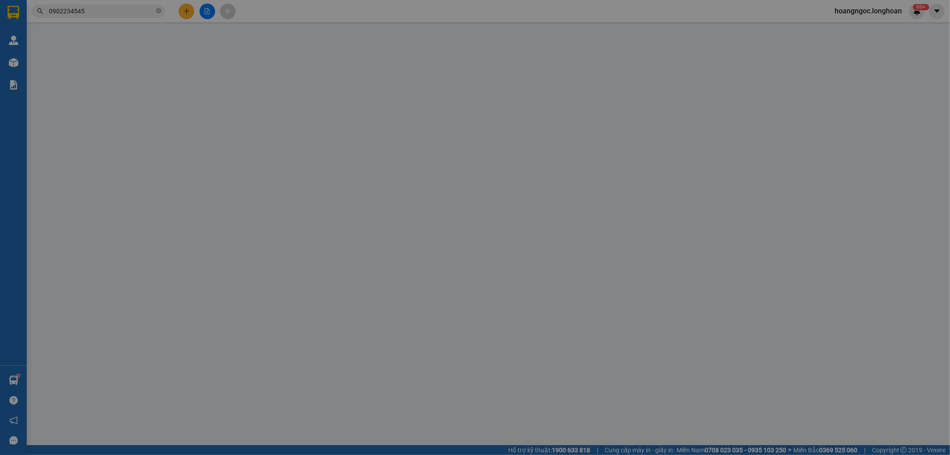
type input "965 Tam Trinh, [GEOGRAPHIC_DATA] , [GEOGRAPHIC_DATA]"
type input "400.000"
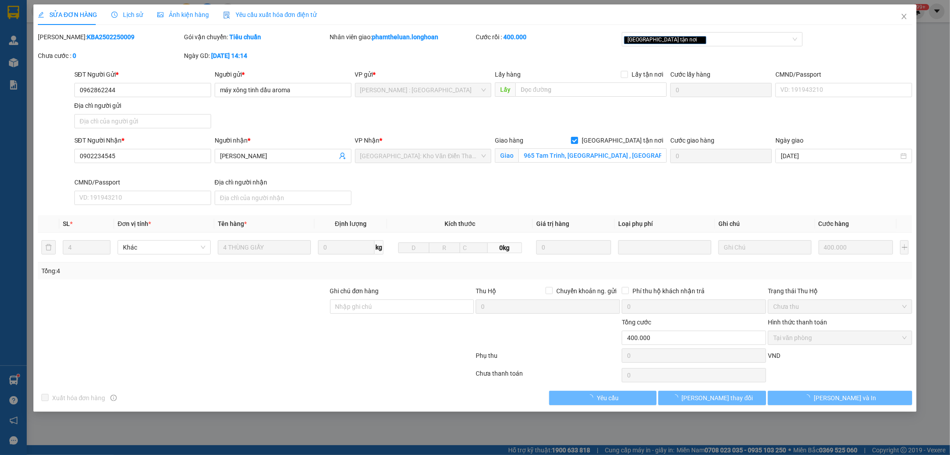
click at [183, 15] on span "Ảnh kiện hàng" at bounding box center [183, 14] width 52 height 7
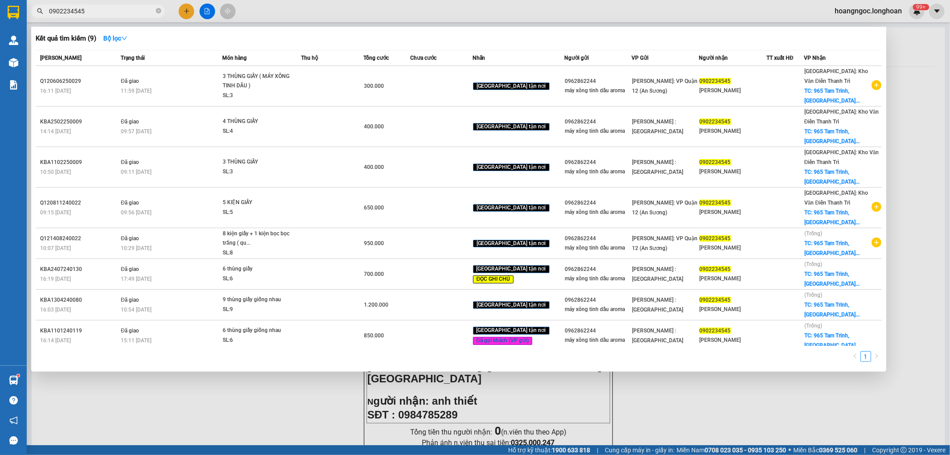
click at [121, 16] on span "0902234545" at bounding box center [98, 10] width 134 height 13
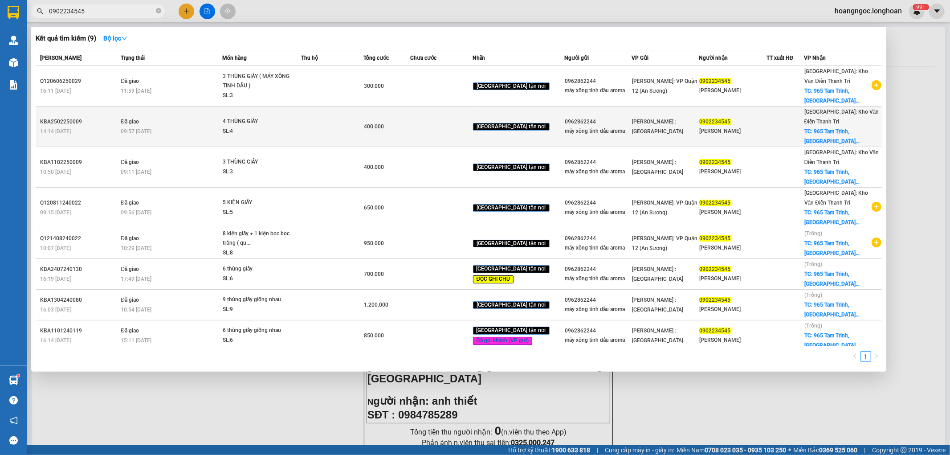
click at [236, 141] on td "4 THÙNG GIẤY SL: 4" at bounding box center [261, 126] width 79 height 41
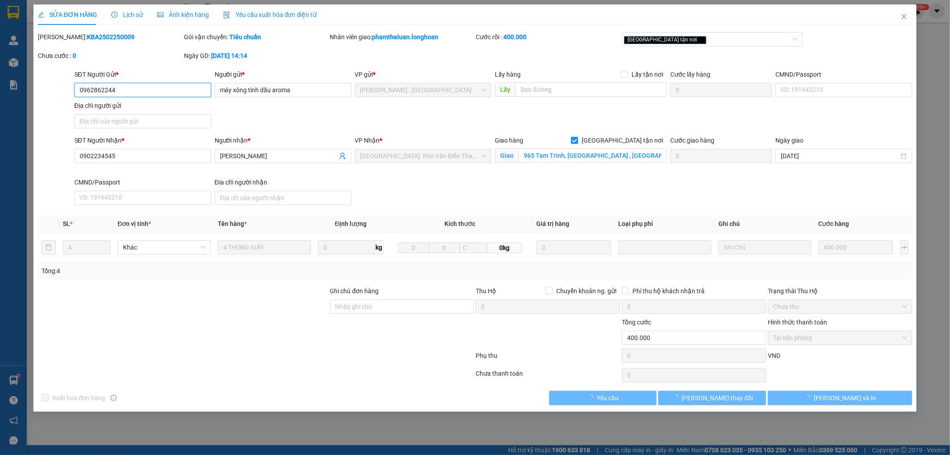
click at [157, 15] on icon "picture" at bounding box center [160, 15] width 6 height 6
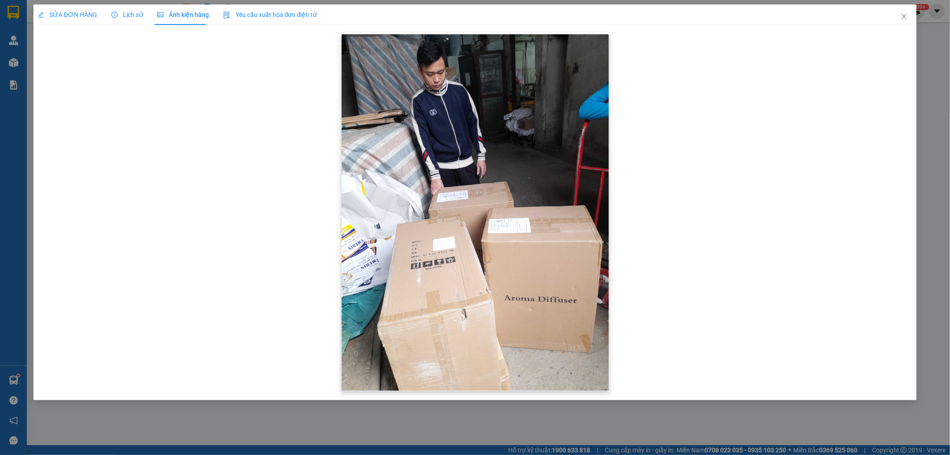
click at [434, 203] on img at bounding box center [475, 212] width 267 height 356
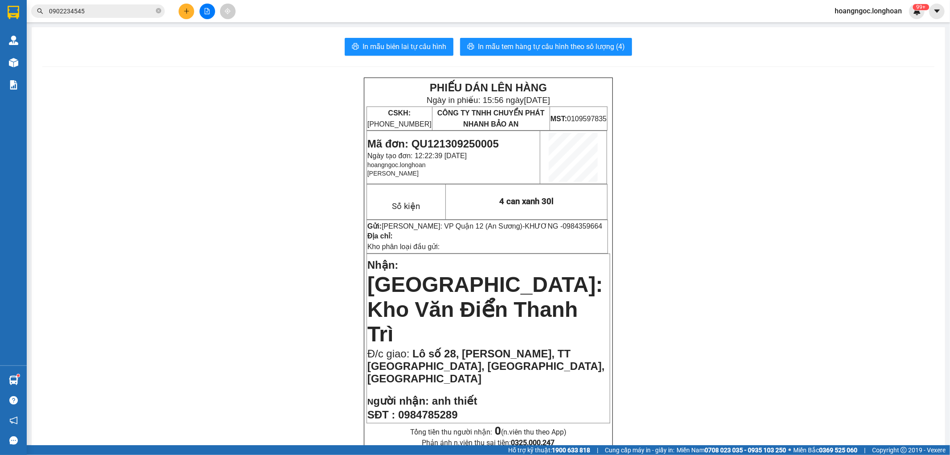
click at [114, 15] on input "0902234545" at bounding box center [101, 11] width 105 height 10
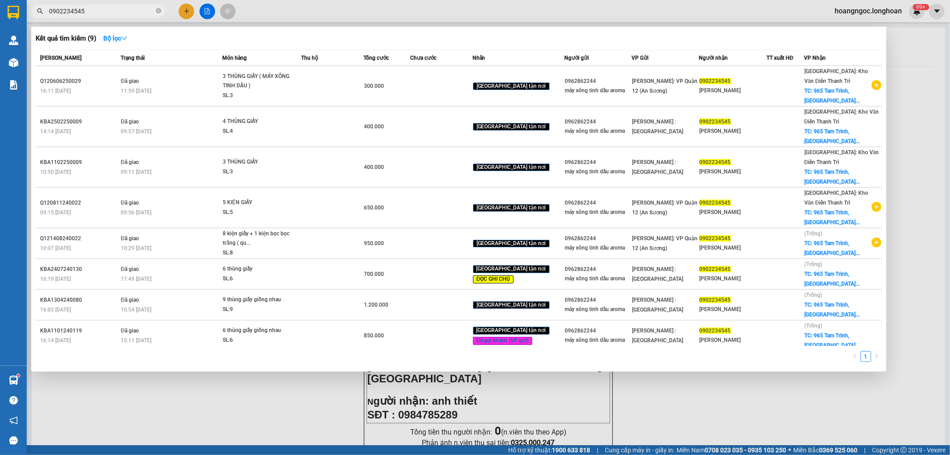
click at [114, 15] on input "0902234545" at bounding box center [101, 11] width 105 height 10
paste input "62862244"
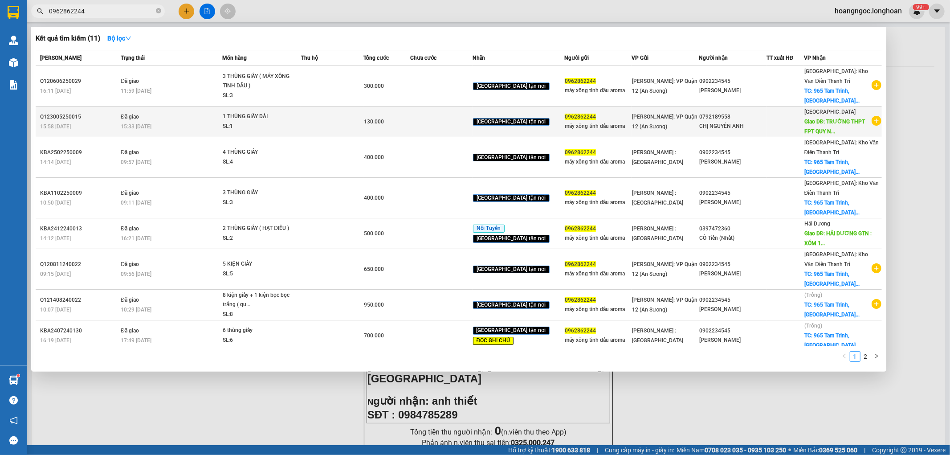
type input "0962862244"
click at [289, 130] on div "SL: 1" at bounding box center [256, 127] width 67 height 10
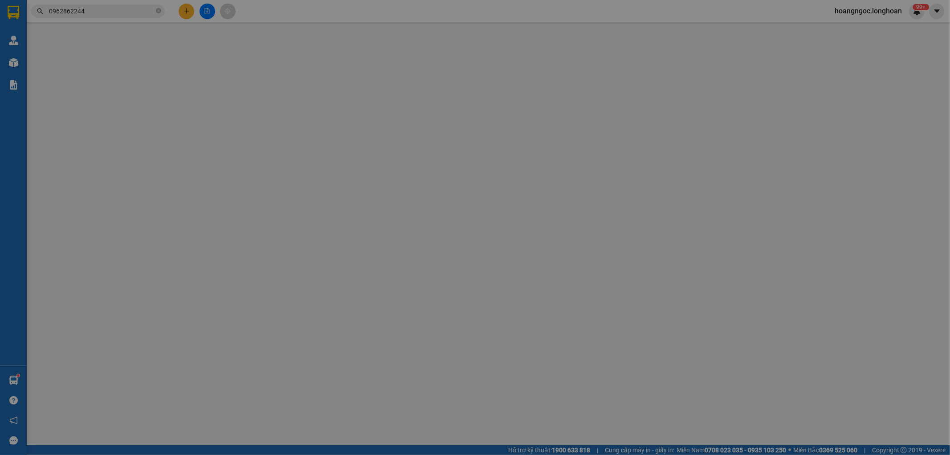
type input "0962862244"
type input "máy xông tinh dầu aroma"
type input "0792189558"
type input "CHỊ NGUYÊN ANH"
type input "TRƯỜNG THPT FPT QUY NHƠN, KĐT AN PHÚ THỊNH, NHƠN BÌNH, TP. QUY NHƠN"
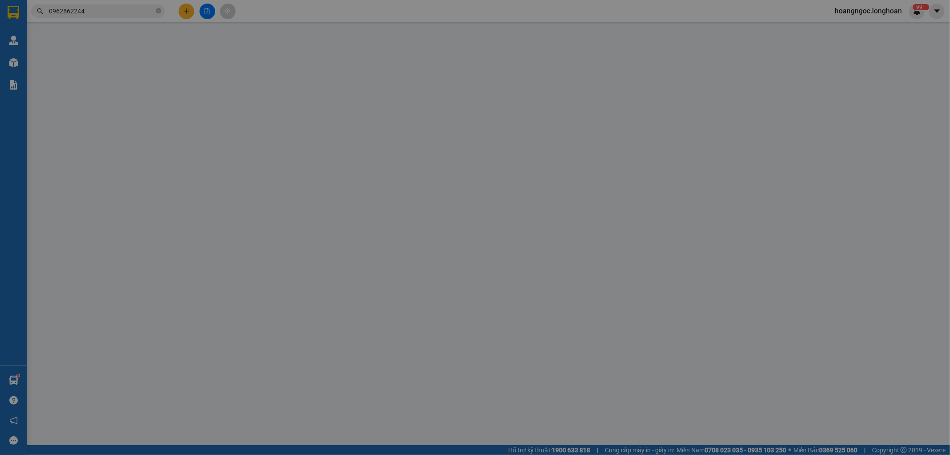
type input "130.000"
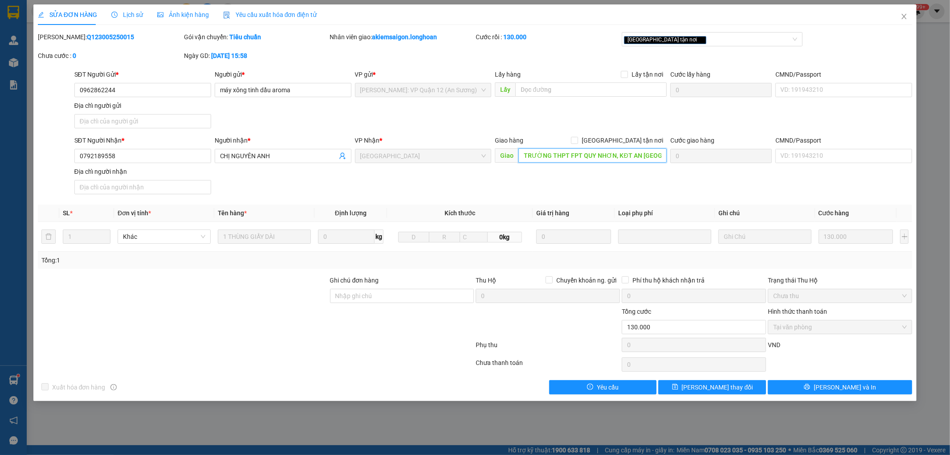
click at [587, 154] on input "TRƯỜNG THPT FPT QUY NHƠN, KĐT AN PHÚ THỊNH, NHƠN BÌNH, TP. QUY NHƠN" at bounding box center [592, 155] width 148 height 14
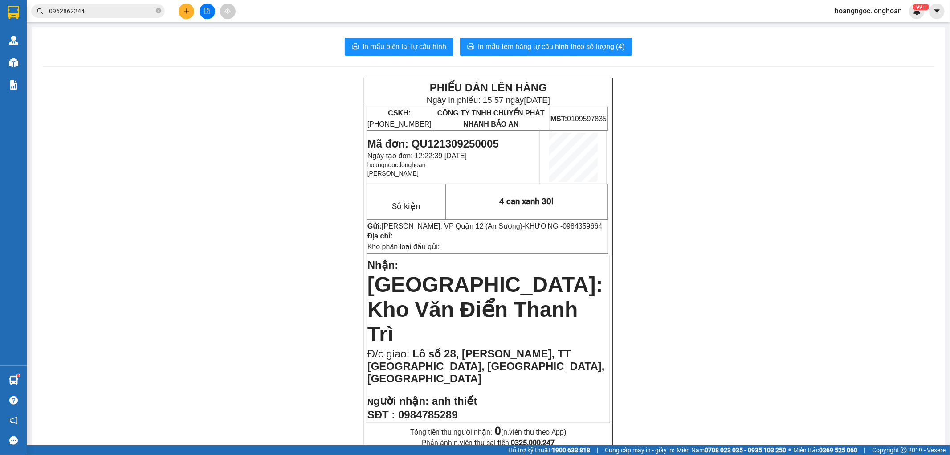
click at [121, 9] on input "0962862244" at bounding box center [101, 11] width 105 height 10
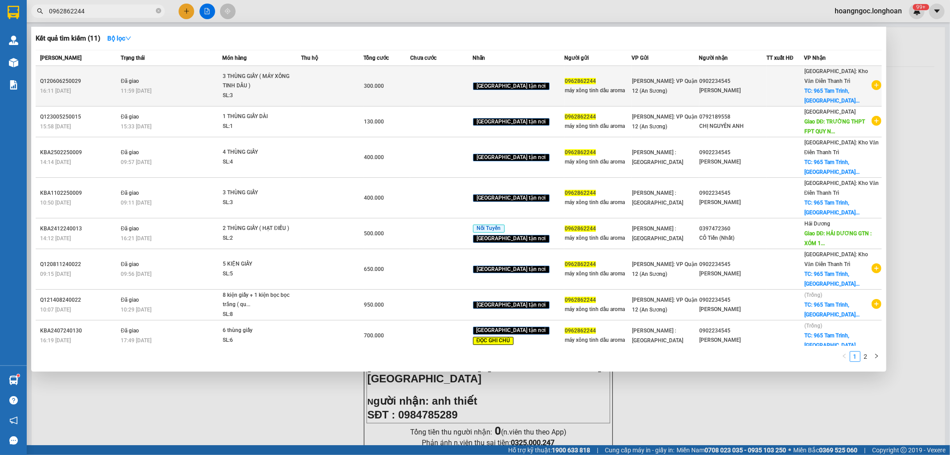
click at [361, 101] on td at bounding box center [332, 86] width 62 height 41
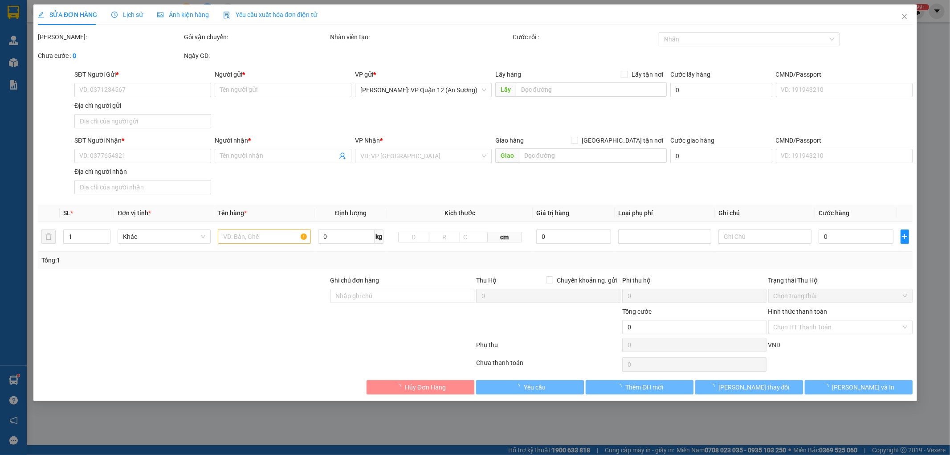
type input "0962862244"
type input "máy xông tinh dầu aroma"
type input "0902234545"
type input "[PERSON_NAME]"
checkbox input "true"
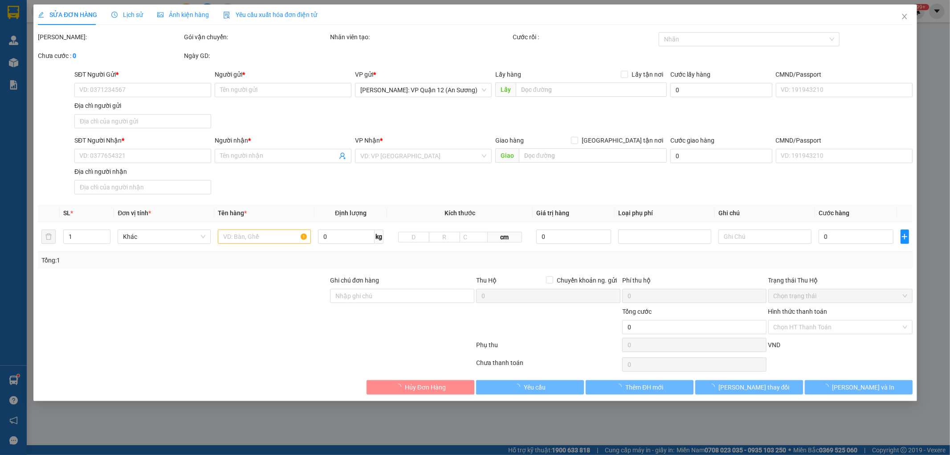
type input "965 Tam Trinh, [GEOGRAPHIC_DATA] , [GEOGRAPHIC_DATA]"
type input "300.000"
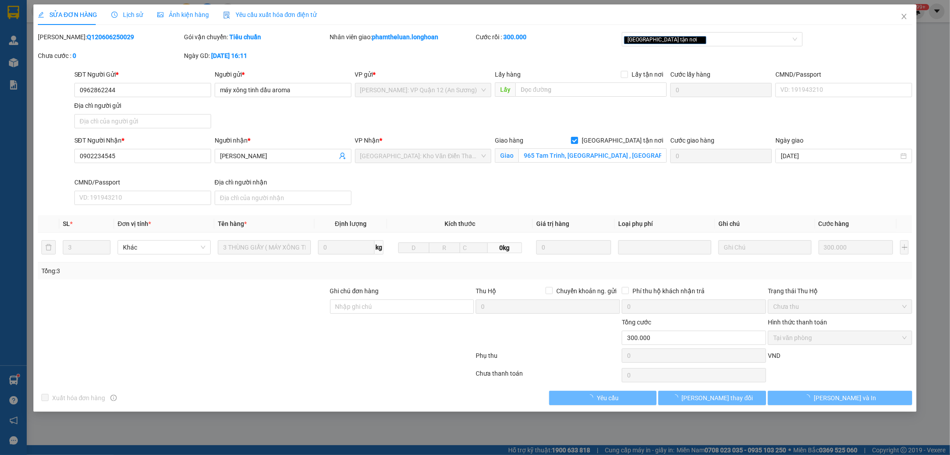
click at [181, 17] on span "Ảnh kiện hàng" at bounding box center [183, 14] width 52 height 7
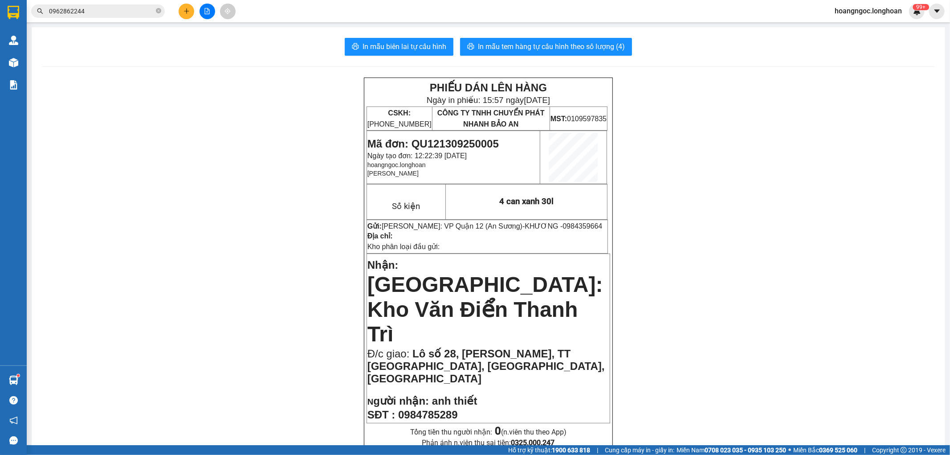
click at [100, 7] on input "0962862244" at bounding box center [101, 11] width 105 height 10
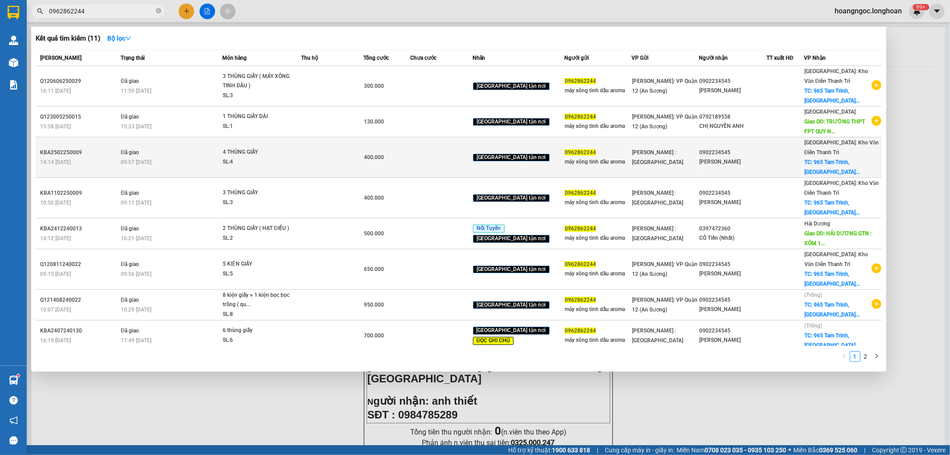
click at [332, 169] on td at bounding box center [332, 157] width 62 height 41
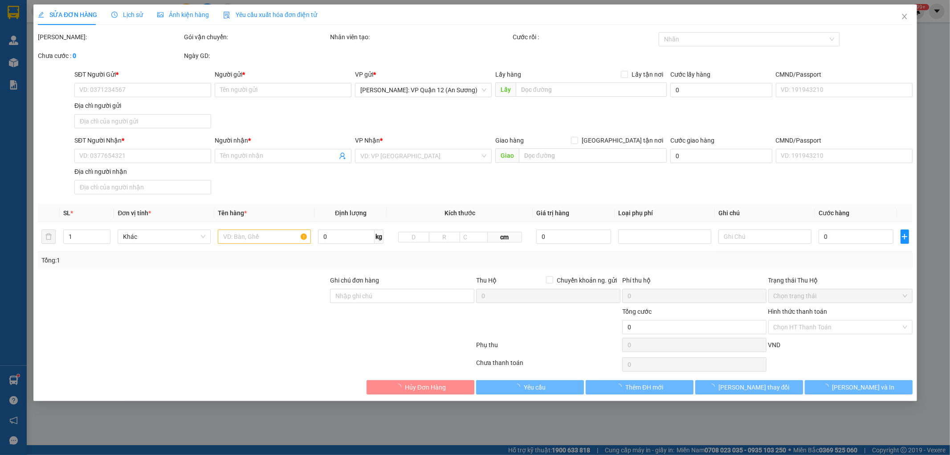
type input "0962862244"
type input "máy xông tinh dầu aroma"
type input "0902234545"
type input "[PERSON_NAME]"
checkbox input "true"
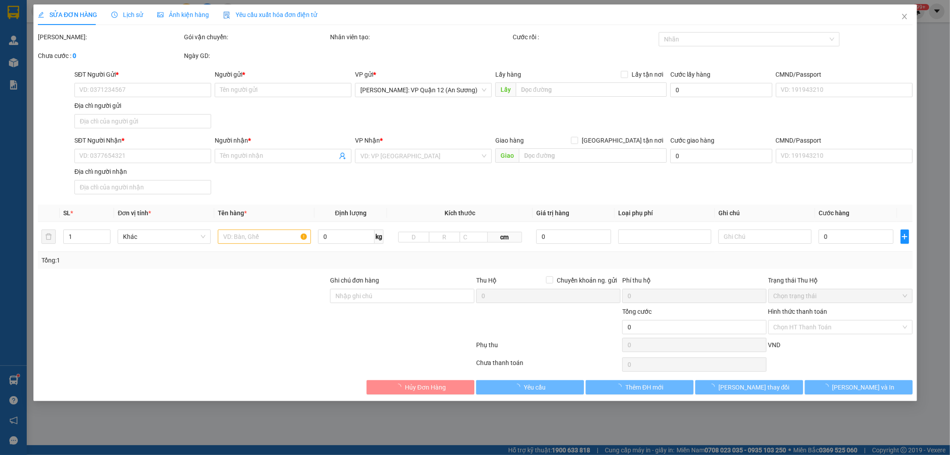
type input "965 Tam Trinh, [GEOGRAPHIC_DATA] , [GEOGRAPHIC_DATA]"
type input "400.000"
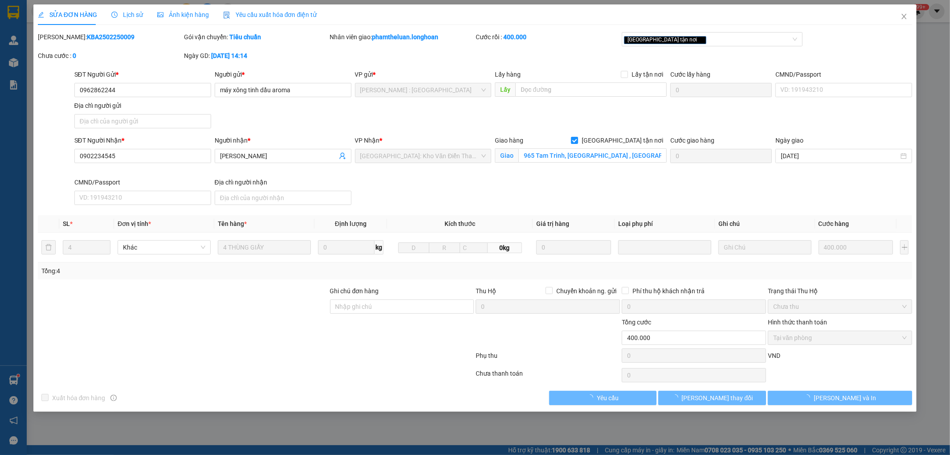
click at [188, 14] on span "Ảnh kiện hàng" at bounding box center [183, 14] width 52 height 7
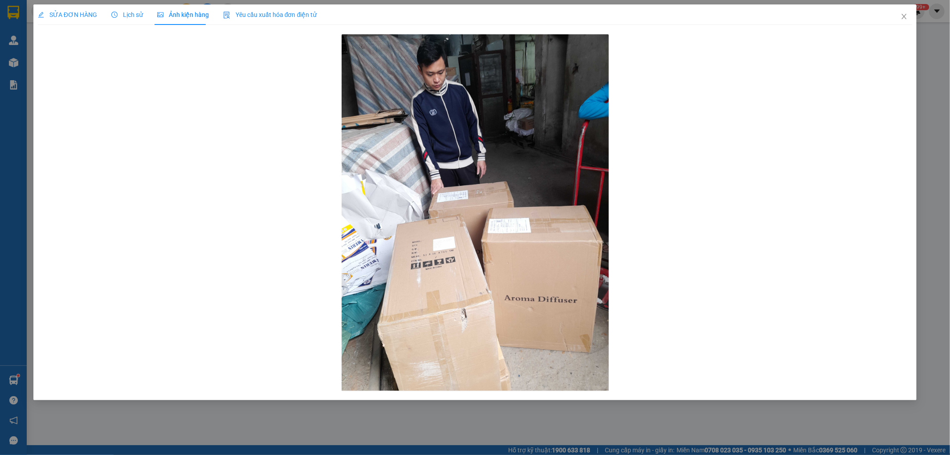
click at [70, 14] on span "SỬA ĐƠN HÀNG" at bounding box center [67, 14] width 59 height 7
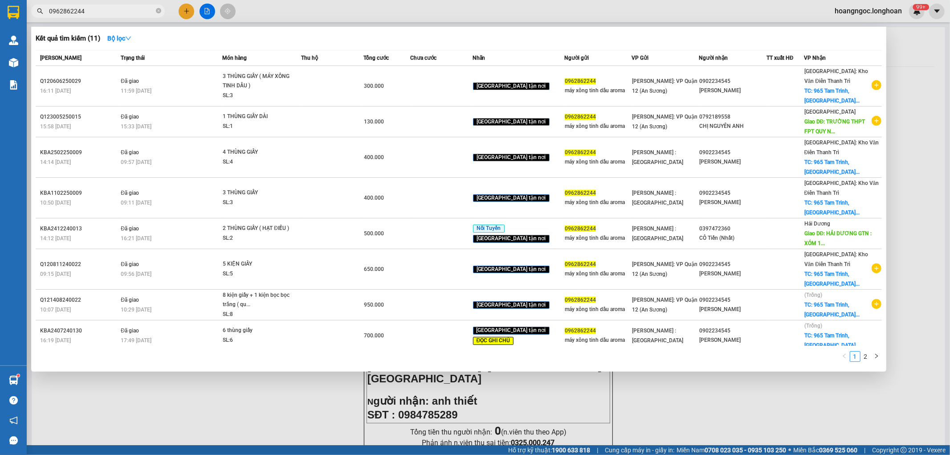
click at [104, 7] on input "0962862244" at bounding box center [101, 11] width 105 height 10
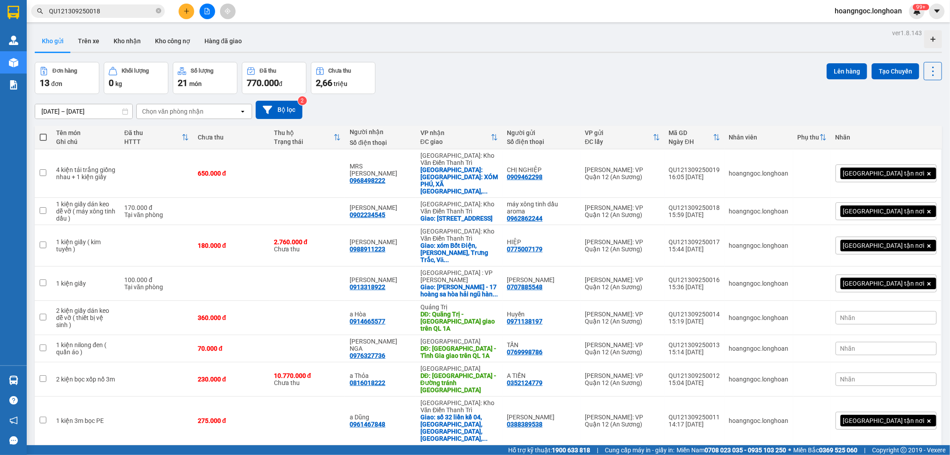
scroll to position [73, 0]
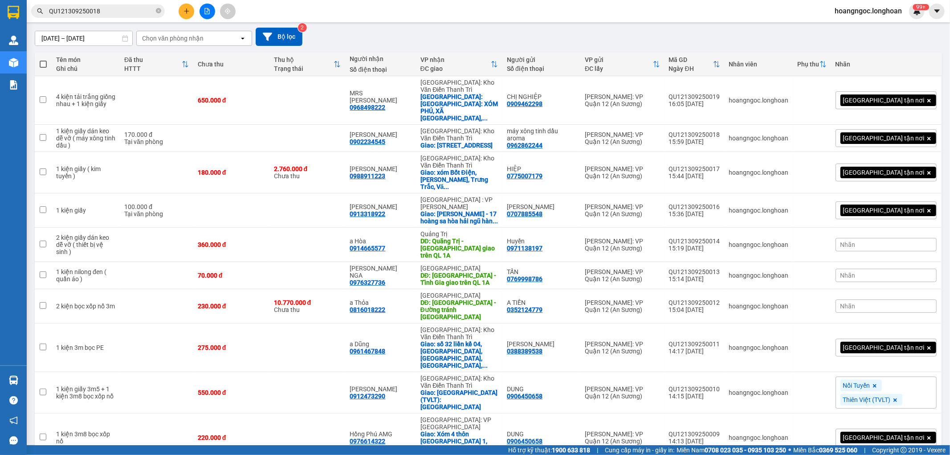
click at [184, 7] on button at bounding box center [187, 12] width 16 height 16
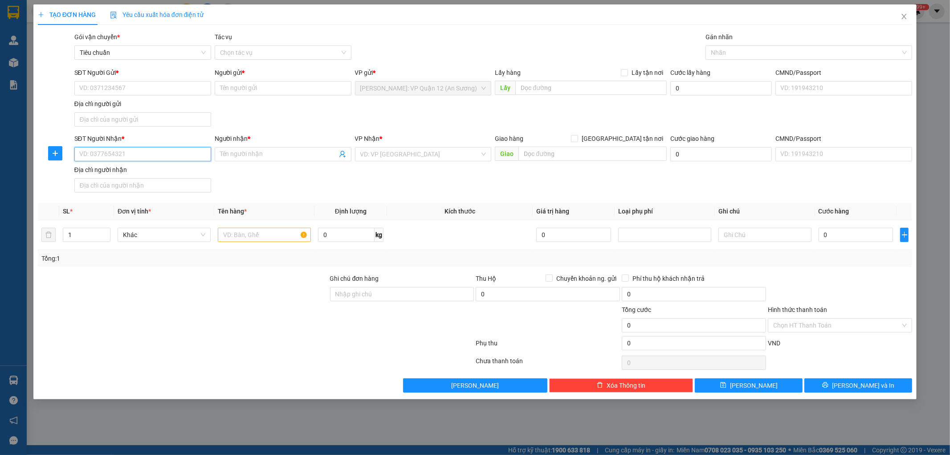
click at [119, 152] on input "SĐT Người Nhận *" at bounding box center [142, 154] width 137 height 14
click at [127, 170] on div "0914040198 - THU HÀ" at bounding box center [143, 172] width 126 height 10
type input "0914040198"
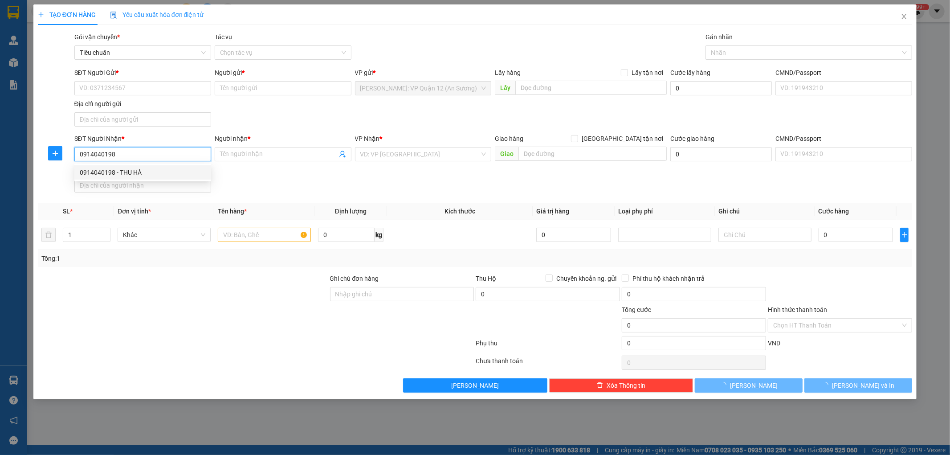
type input "THU HÀ"
checkbox input "true"
type input "239 [PERSON_NAME],TRUNG LIỆT, [GEOGRAPHIC_DATA],[GEOGRAPHIC_DATA]"
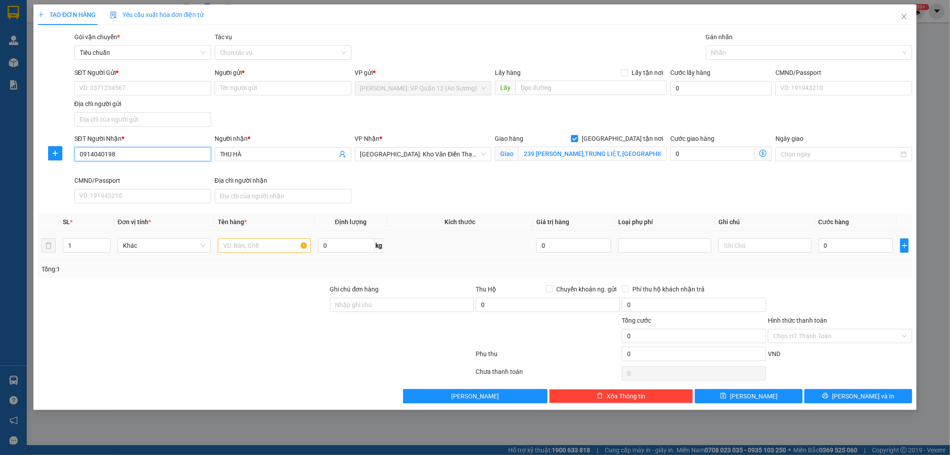
type input "0914040198"
click at [257, 244] on input "text" at bounding box center [264, 245] width 93 height 14
type input "1 bao tải đen ( đồ khô )"
click at [367, 306] on input "Ghi chú đơn hàng" at bounding box center [402, 305] width 144 height 14
type input "nhận theo kiện - hư hỏng ko chịu trách nhiệm"
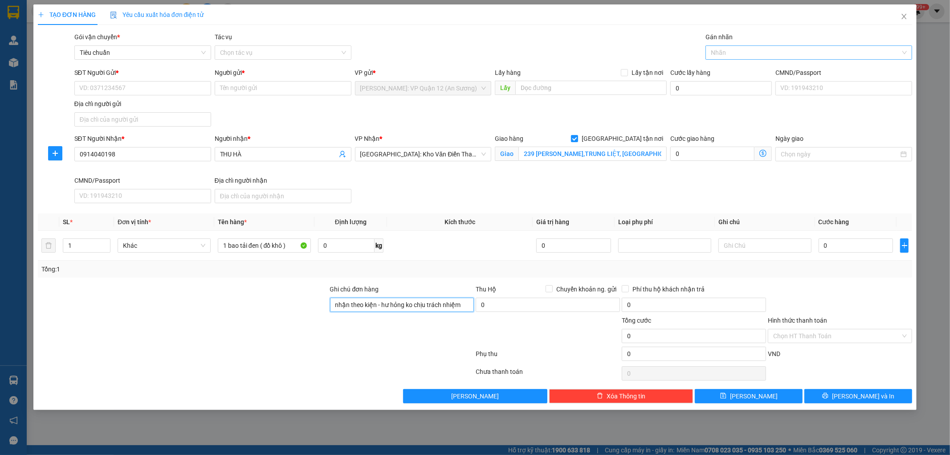
click at [736, 48] on div at bounding box center [804, 52] width 193 height 11
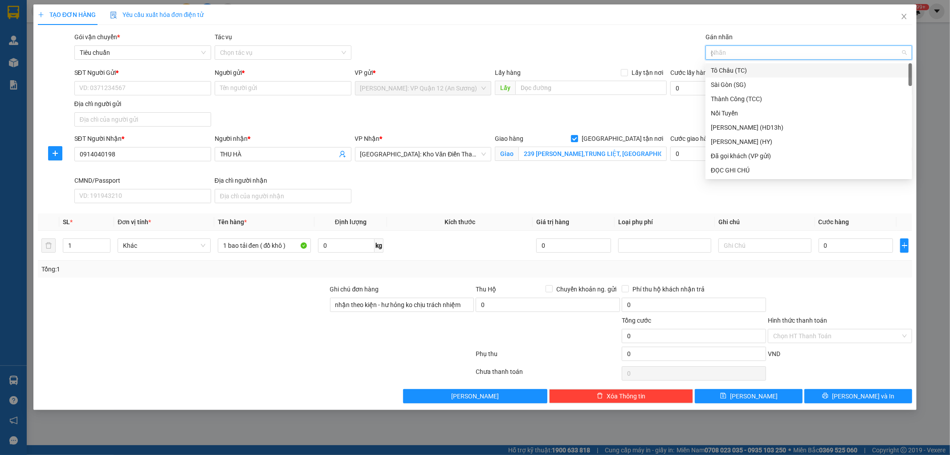
type input "gt"
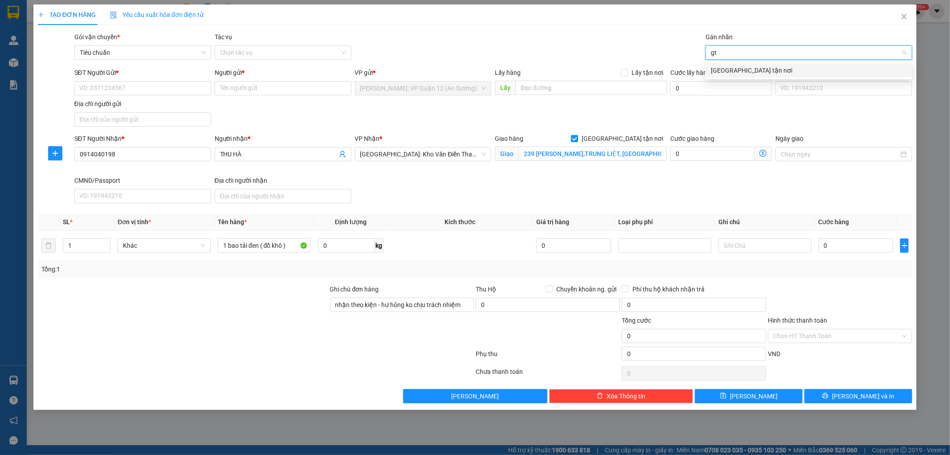
click at [724, 66] on div "[GEOGRAPHIC_DATA] tận nơi" at bounding box center [809, 70] width 196 height 10
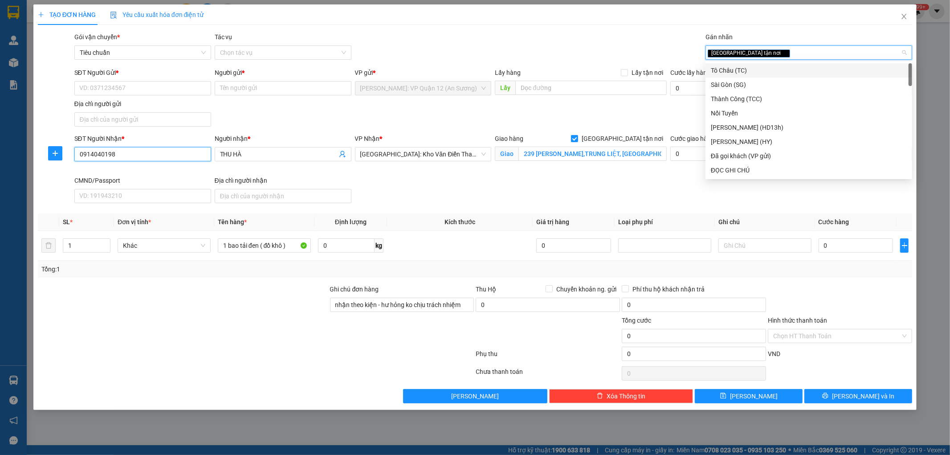
click at [151, 152] on input "0914040198" at bounding box center [142, 154] width 137 height 14
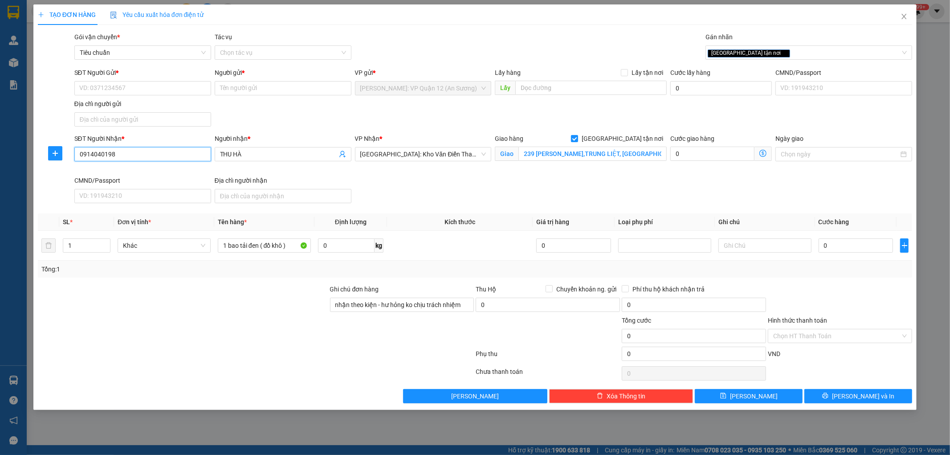
click at [151, 152] on input "0914040198" at bounding box center [142, 154] width 137 height 14
click at [131, 91] on input "SĐT Người Gửi *" at bounding box center [142, 88] width 137 height 14
click at [150, 86] on input "0932182172" at bounding box center [142, 88] width 137 height 14
click at [150, 90] on input "0932182172" at bounding box center [142, 88] width 137 height 14
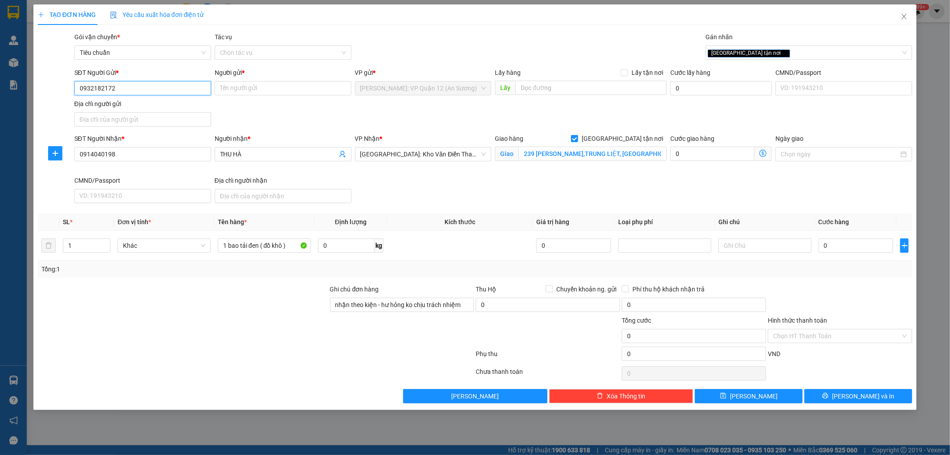
type input "0932182172"
click at [253, 96] on div "Người gửi * Tên người gửi" at bounding box center [283, 83] width 137 height 31
click at [259, 90] on input "Người gửi *" at bounding box center [283, 88] width 137 height 14
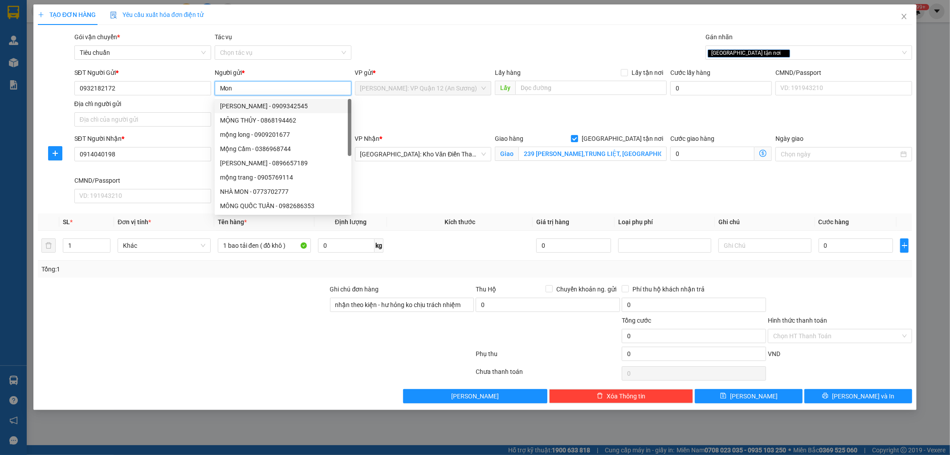
type input "Mon"
drag, startPoint x: 514, startPoint y: 200, endPoint x: 508, endPoint y: 202, distance: 6.1
click at [512, 201] on div "SĐT Người Nhận * 0914040198 Người nhận * THU HÀ VP Nhận * [GEOGRAPHIC_DATA]: Kh…" at bounding box center [494, 170] width 842 height 73
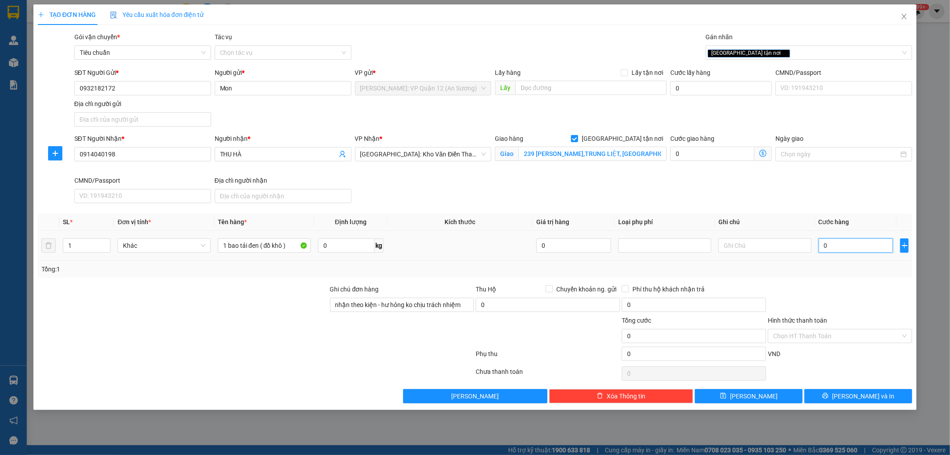
click at [856, 252] on input "0" at bounding box center [856, 245] width 75 height 14
type input "1"
type input "16"
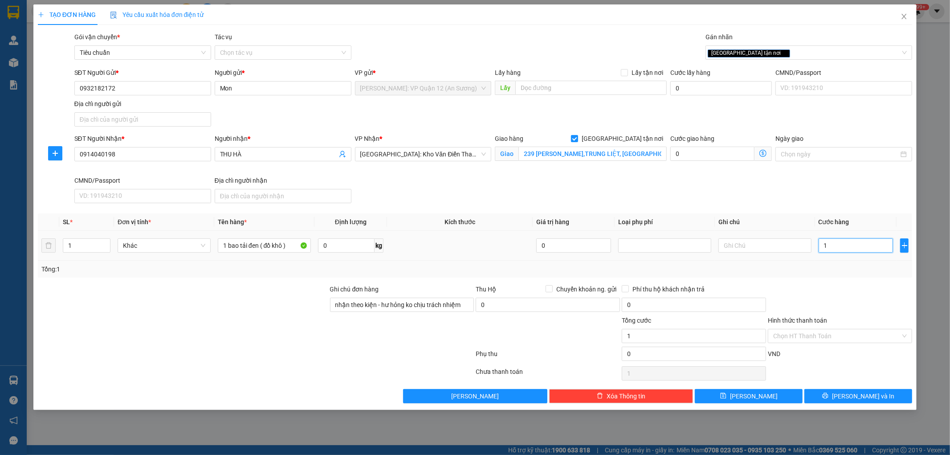
type input "16"
type input "165"
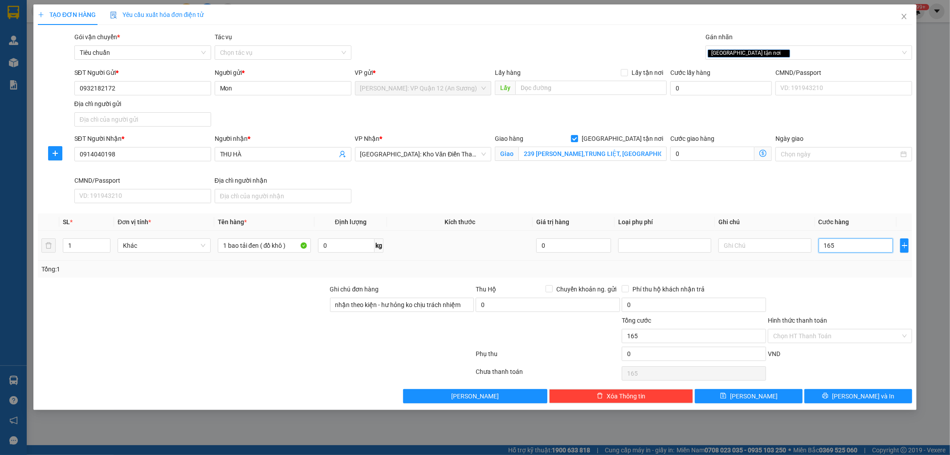
type input "1.650"
type input "16.500"
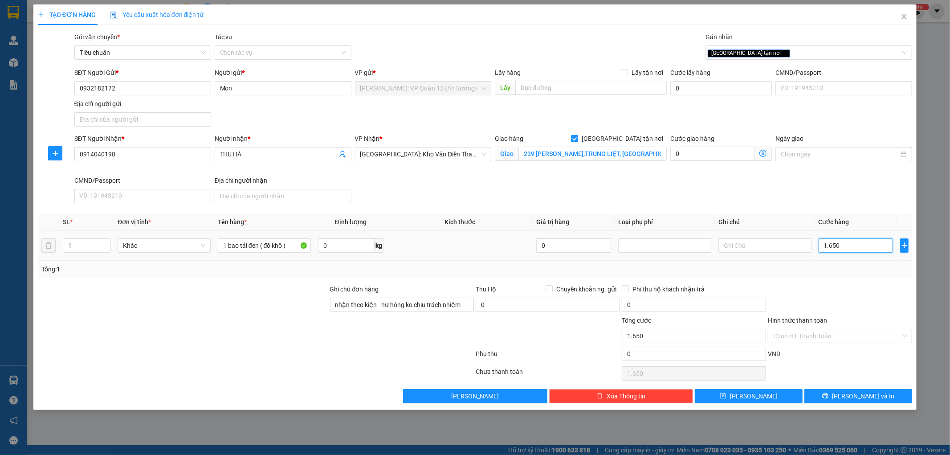
type input "16.500"
type input "165.000"
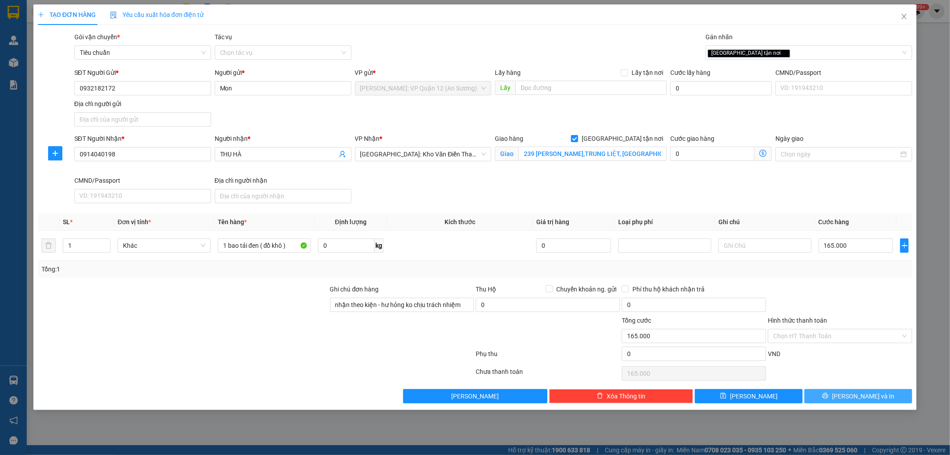
click at [883, 400] on button "[PERSON_NAME] và In" at bounding box center [858, 396] width 108 height 14
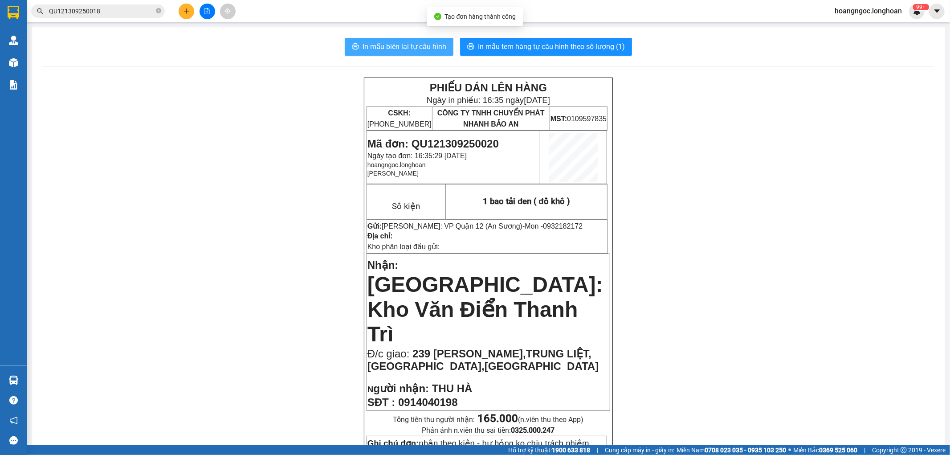
click at [401, 52] on span "In mẫu biên lai tự cấu hình" at bounding box center [405, 46] width 84 height 11
click at [420, 42] on span "In mẫu biên lai tự cấu hình" at bounding box center [405, 46] width 84 height 11
click at [408, 49] on span "In mẫu biên lai tự cấu hình" at bounding box center [405, 46] width 84 height 11
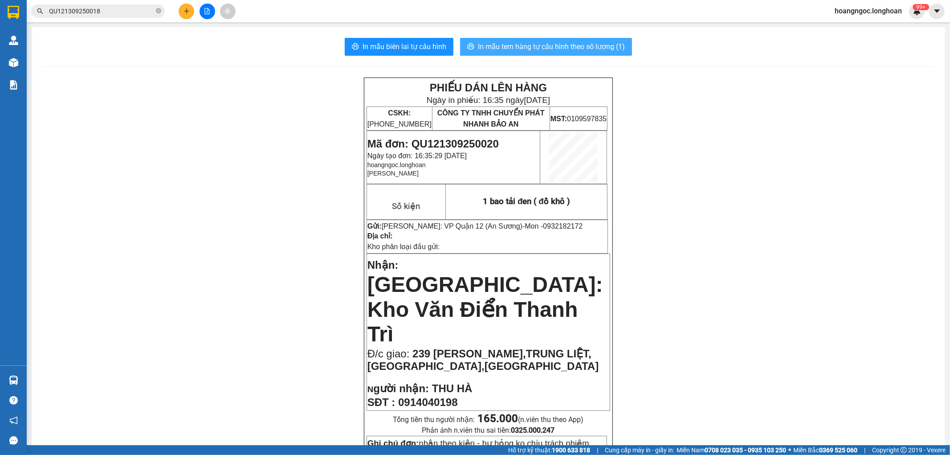
click at [542, 41] on button "In mẫu tem hàng tự cấu hình theo số lượng (1)" at bounding box center [546, 47] width 172 height 18
click at [188, 2] on div "Kết quả tìm kiếm ( 1 ) Bộ lọc Mã ĐH Trạng thái Món hàng Thu hộ Tổng cước Chưa c…" at bounding box center [475, 11] width 950 height 22
click at [185, 9] on icon "plus" at bounding box center [186, 11] width 6 height 6
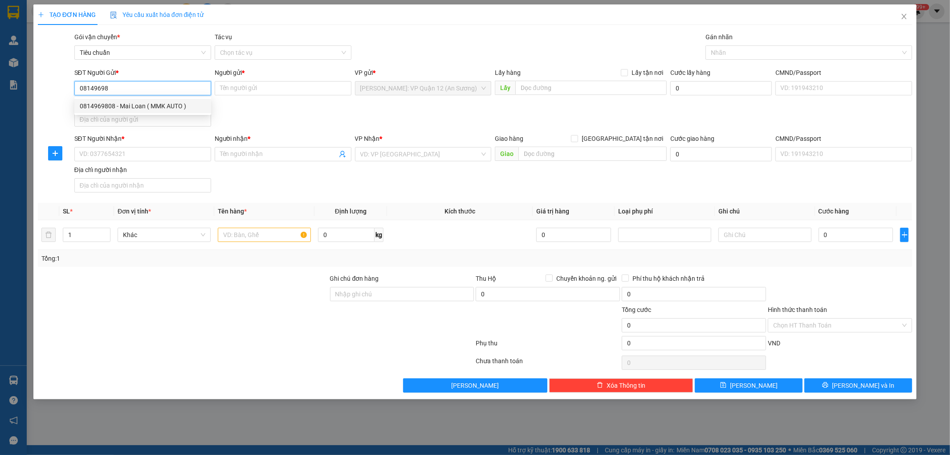
click at [142, 106] on div "0814969808 - Mai Loan ( MMK AUTO )" at bounding box center [143, 106] width 126 height 10
type input "0814969808"
type input "Mai Loan ( MMK AUTO )"
type input "0814969808"
click at [167, 152] on input "SĐT Người Nhận *" at bounding box center [142, 154] width 137 height 14
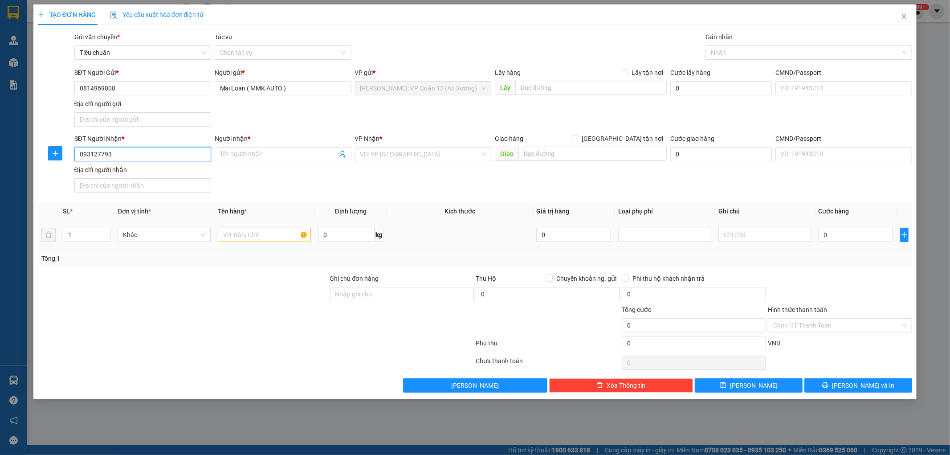
type input "0931277939"
click at [151, 171] on div "0931277939 - quang trường" at bounding box center [143, 172] width 126 height 10
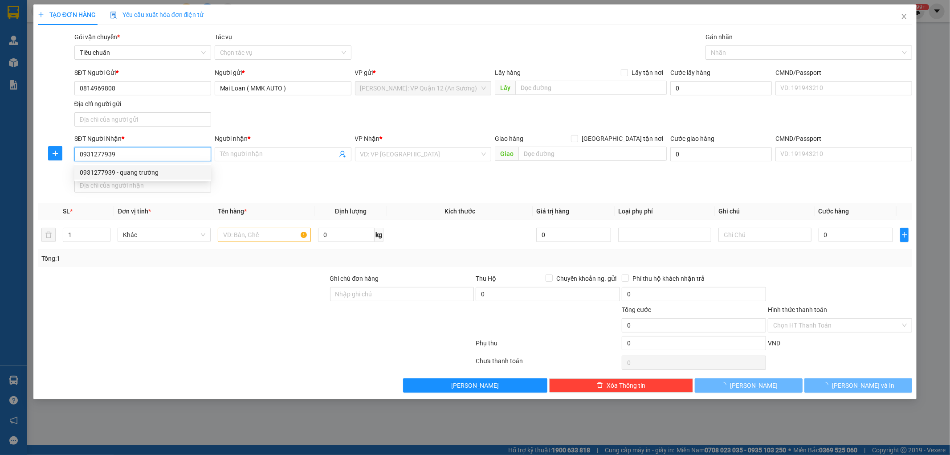
type input "quang trường"
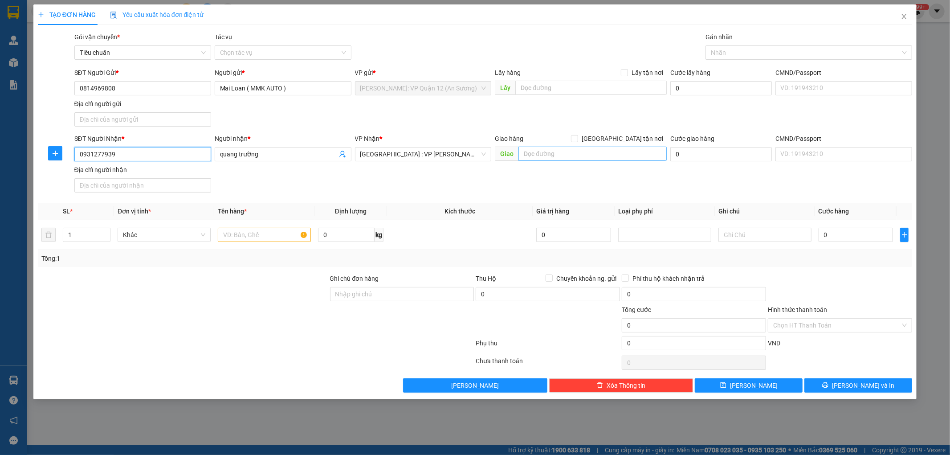
type input "0931277939"
click at [545, 159] on input "text" at bounding box center [592, 154] width 148 height 14
click at [577, 137] on input "[GEOGRAPHIC_DATA] tận nơi" at bounding box center [574, 138] width 6 height 6
checkbox input "true"
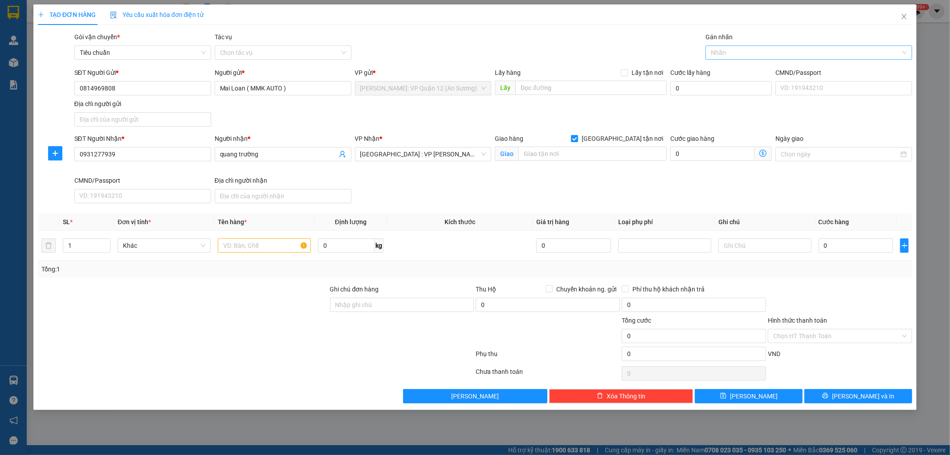
click at [754, 48] on div at bounding box center [804, 52] width 193 height 11
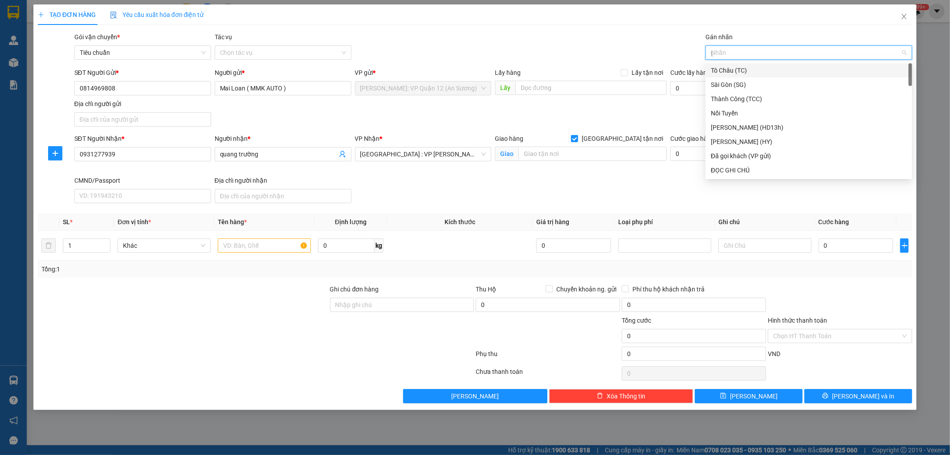
type input "gt"
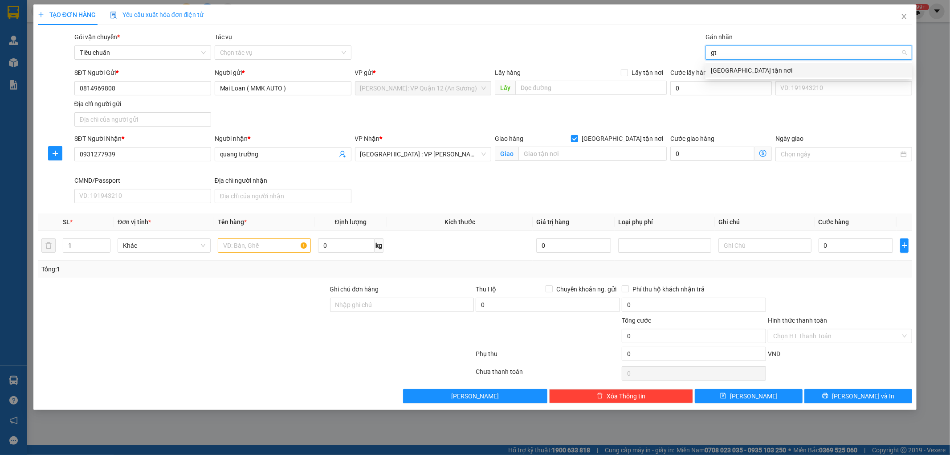
click at [741, 69] on div "[GEOGRAPHIC_DATA] tận nơi" at bounding box center [809, 70] width 196 height 10
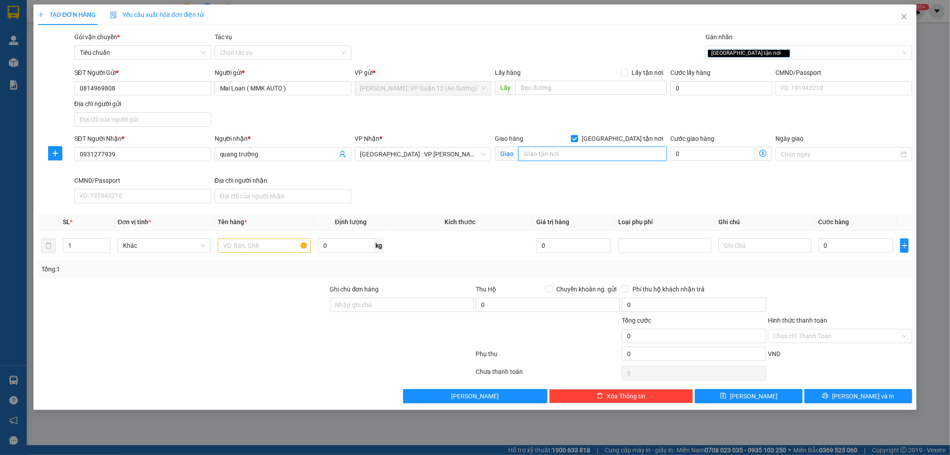
click at [546, 156] on input "text" at bounding box center [592, 154] width 148 height 14
type input "69 Tuy [PERSON_NAME], KDT Nam Việt Á, Khuê Mỹ, [GEOGRAPHIC_DATA], [GEOGRAPHIC_D…"
click at [89, 248] on input "1" at bounding box center [86, 245] width 47 height 13
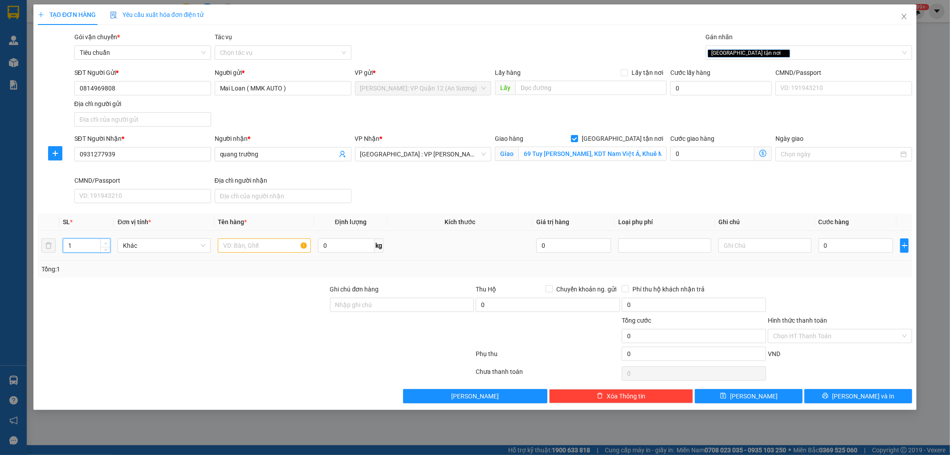
type input "2"
click at [101, 244] on span "Increase Value" at bounding box center [105, 243] width 10 height 8
click at [265, 242] on input "text" at bounding box center [264, 245] width 93 height 14
type input "1 khung gỗ bọc PE + 1 kiện xốp nổ"
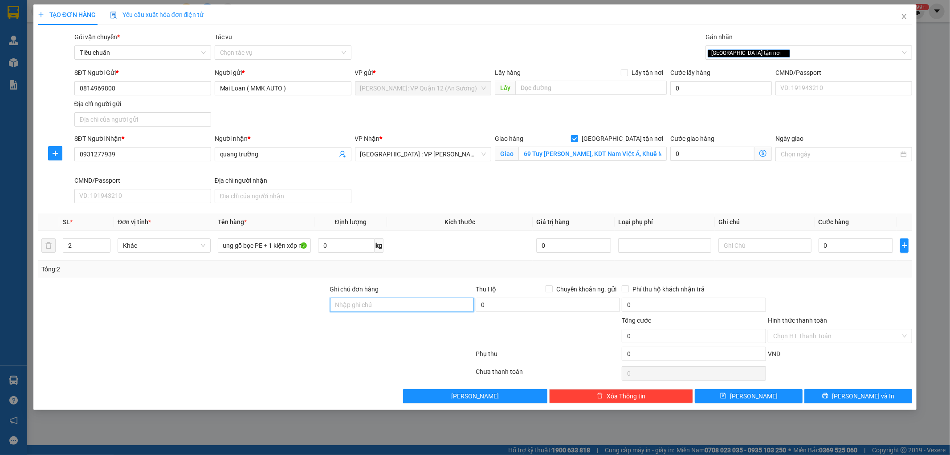
drag, startPoint x: 411, startPoint y: 309, endPoint x: 415, endPoint y: 312, distance: 5.4
click at [411, 309] on input "Ghi chú đơn hàng" at bounding box center [402, 305] width 144 height 14
type input "nhận theo kiện - hư hỏng ko chịu trách nhiệm"
click at [879, 243] on input "0" at bounding box center [856, 245] width 75 height 14
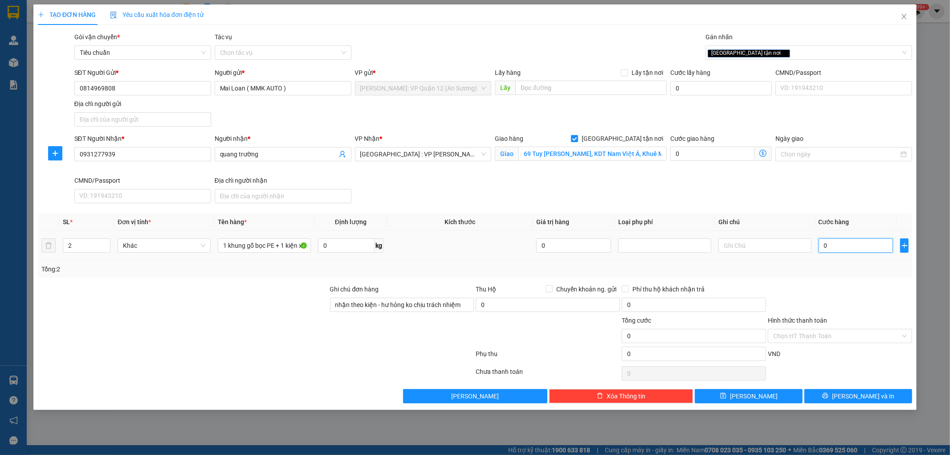
type input "3"
type input "37"
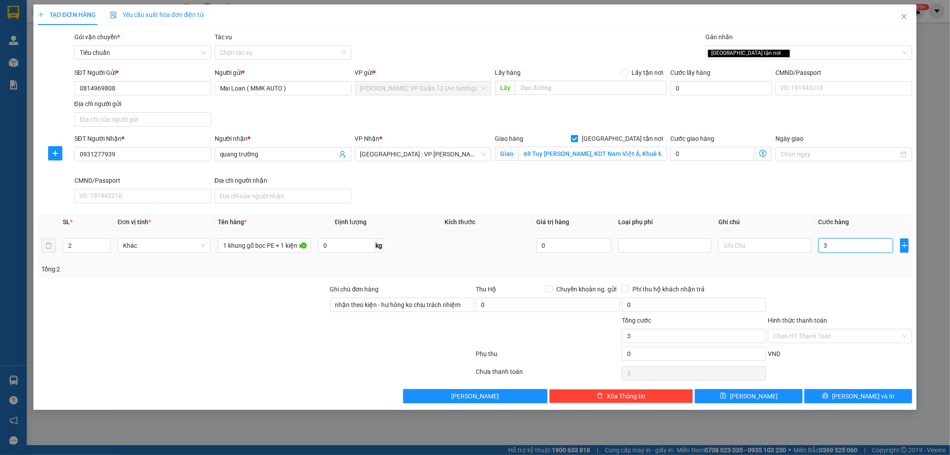
type input "37"
type input "375"
type input "3.750"
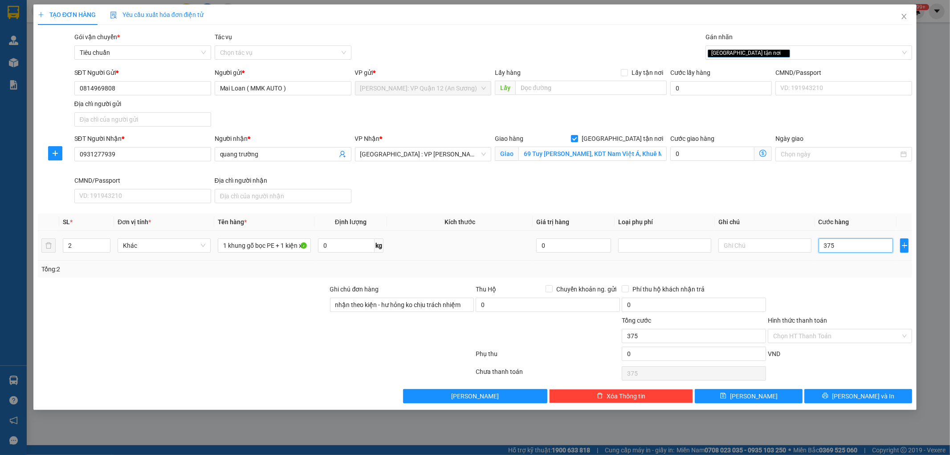
type input "3.750"
type input "37.500"
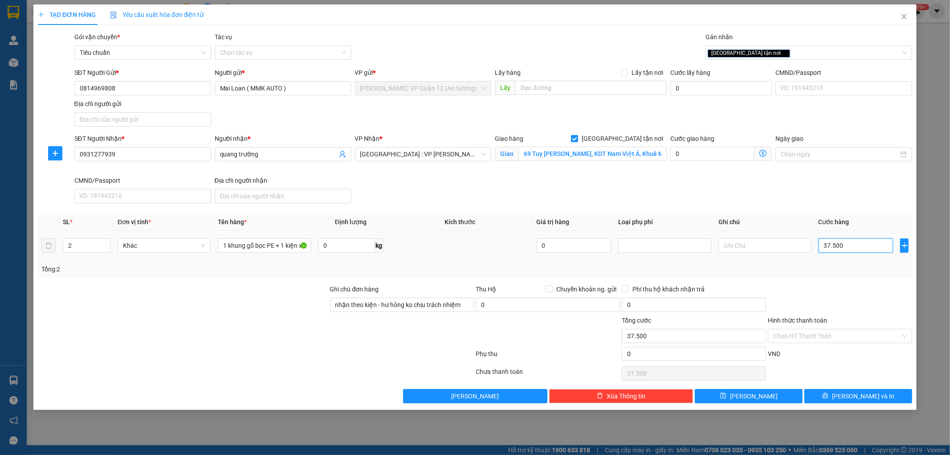
type input "375.000"
click at [881, 397] on button "Lưu và In" at bounding box center [858, 396] width 108 height 14
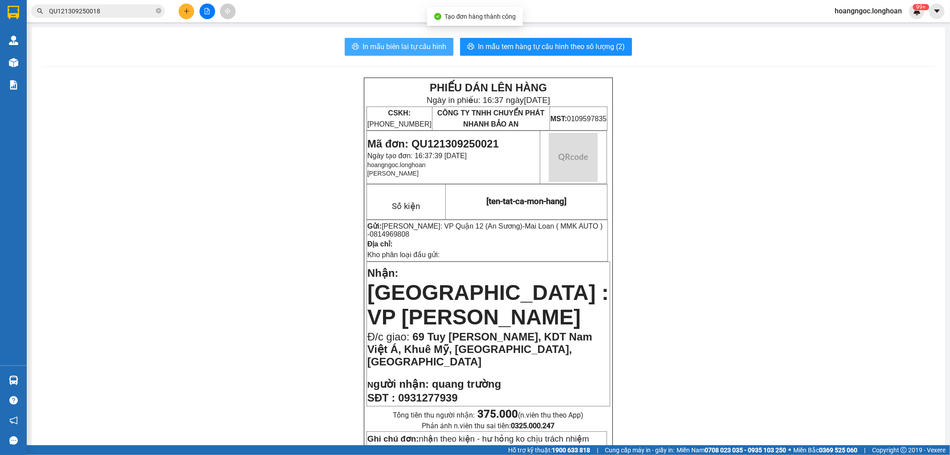
click at [402, 48] on span "In mẫu biên lai tự cấu hình" at bounding box center [405, 46] width 84 height 11
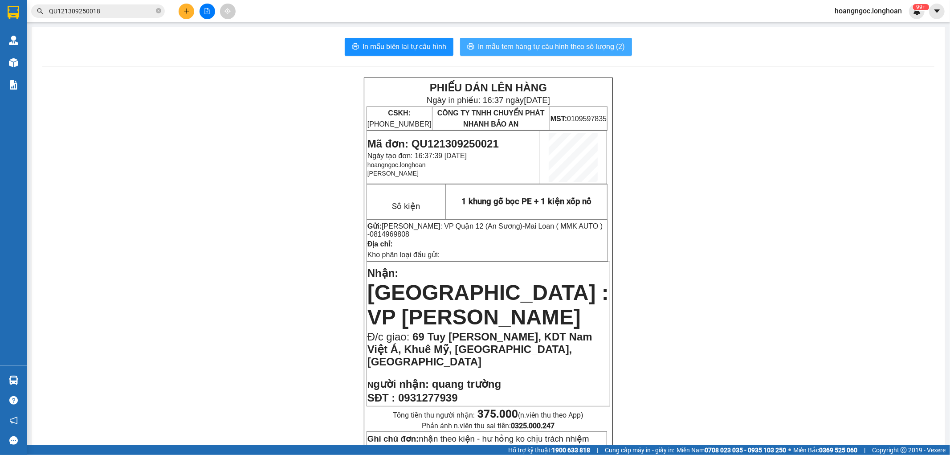
click at [545, 52] on button "In mẫu tem hàng tự cấu hình theo số lượng (2)" at bounding box center [546, 47] width 172 height 18
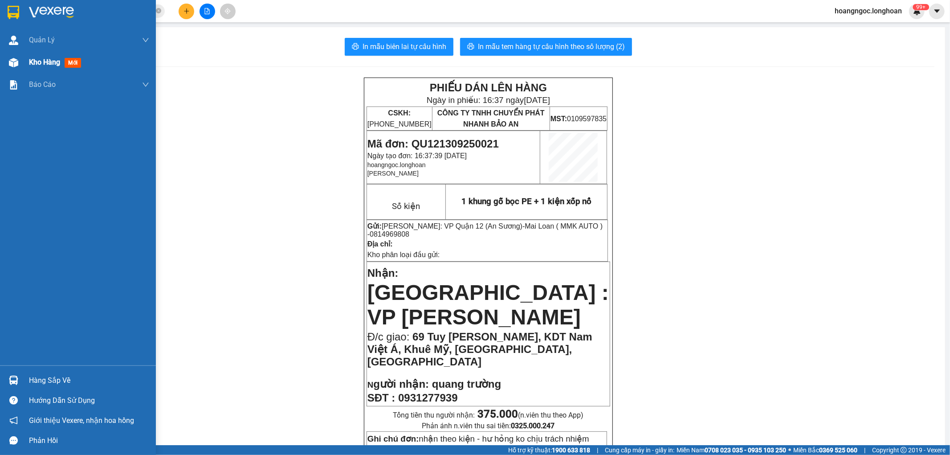
click at [31, 72] on div "Kho hàng mới" at bounding box center [89, 62] width 120 height 22
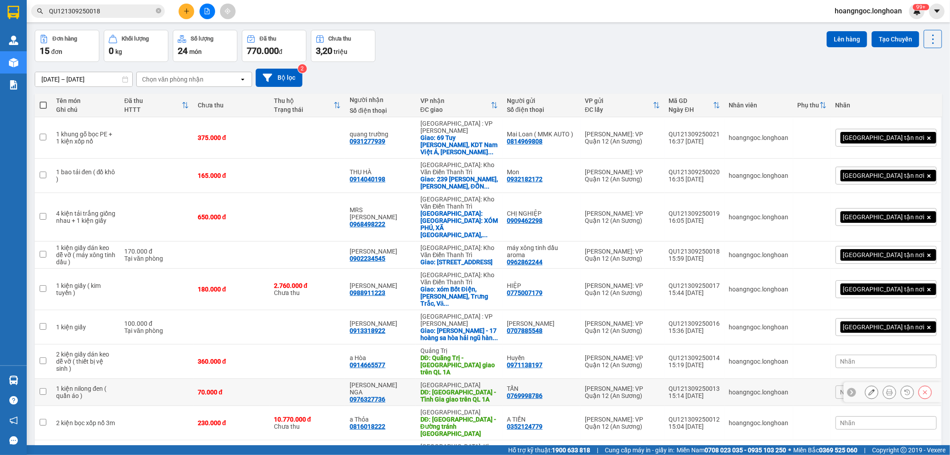
scroll to position [49, 0]
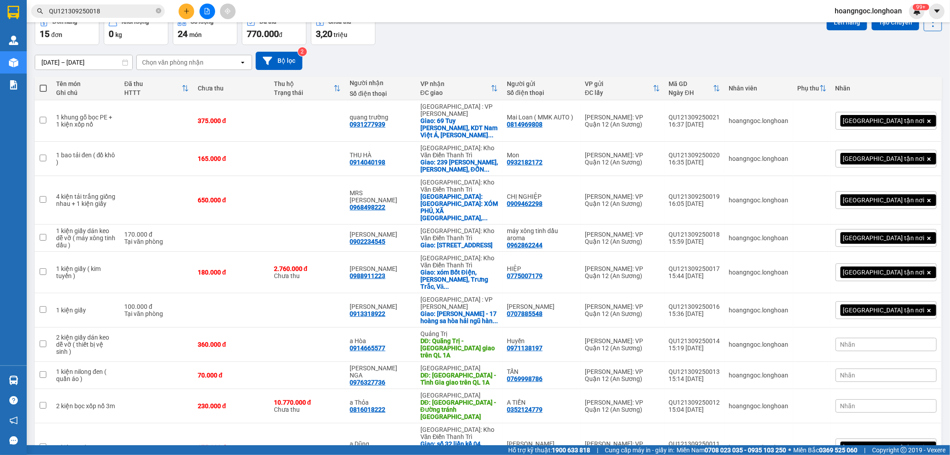
click at [896, 401] on span "100 / trang" at bounding box center [901, 403] width 32 height 9
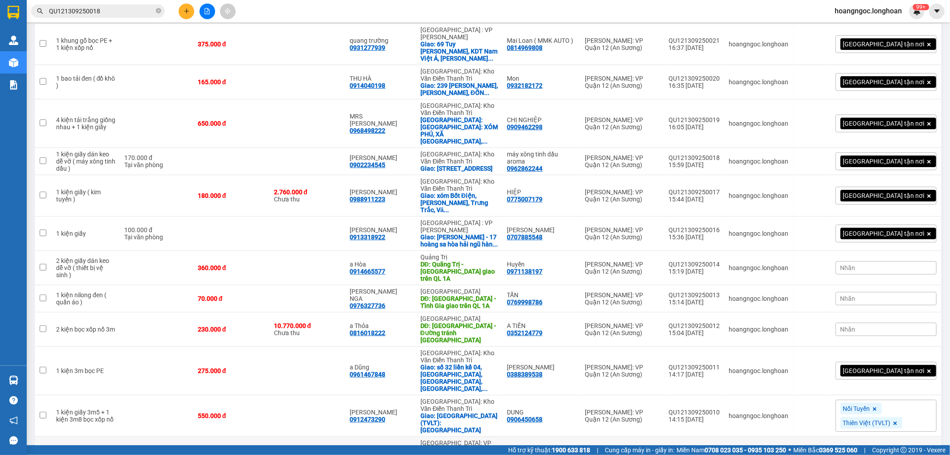
scroll to position [197, 0]
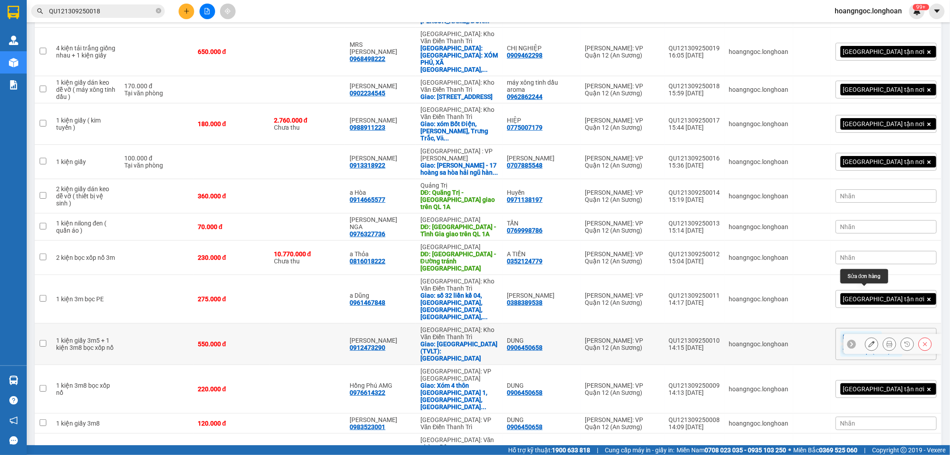
click at [868, 341] on icon at bounding box center [871, 344] width 6 height 6
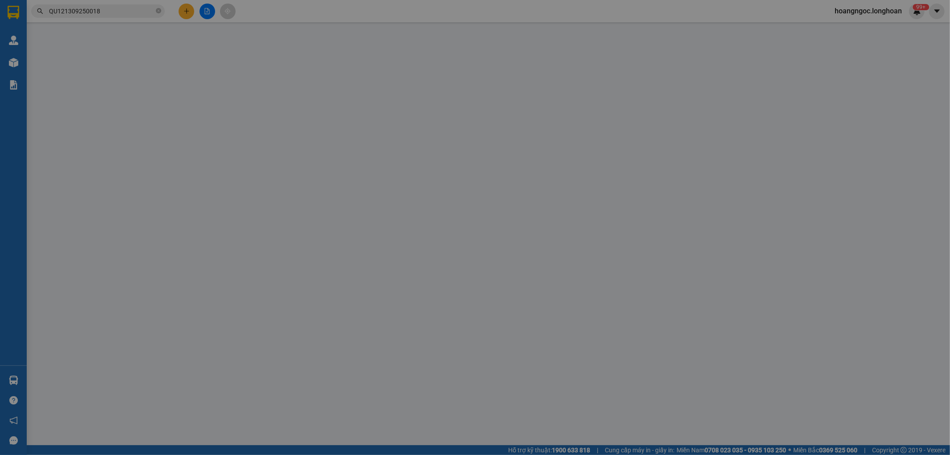
type input "0906450658"
type input "DUNG"
type input "0912473290"
type input "Quang Thịnh"
checkbox input "true"
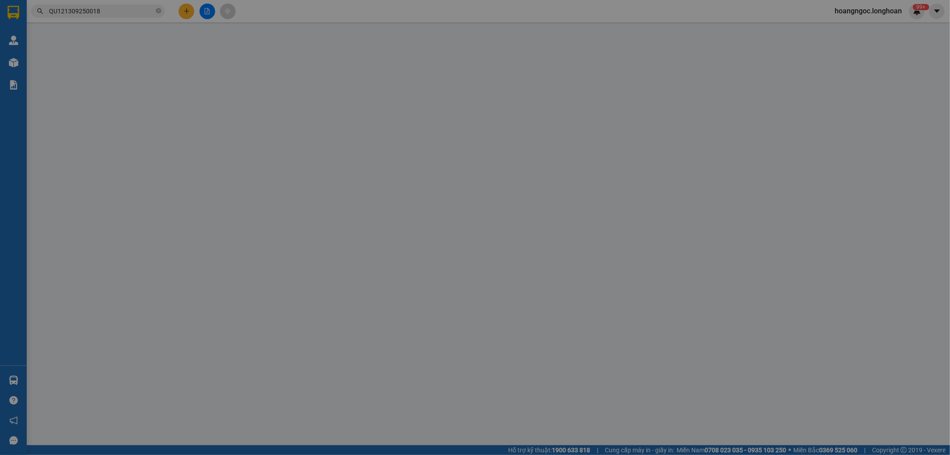
type input "TP Hoà Bình (TVLT): Giao bến xe Hòa Bình"
type input "nhận theo kiện - hư hỏng ko chịu trách nhiệm"
type input "550.000"
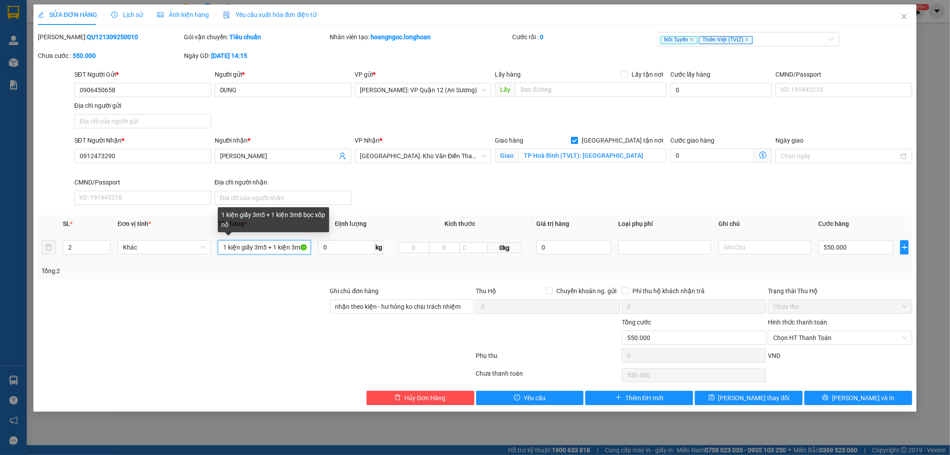
click at [265, 247] on input "1 kiện giấy 3m5 + 1 kiện 3m8 bọc xốp nổ" at bounding box center [264, 247] width 93 height 14
type input "1 kiện giấy 3m5 + 2 kiện 3m8 bọc xốp nổ"
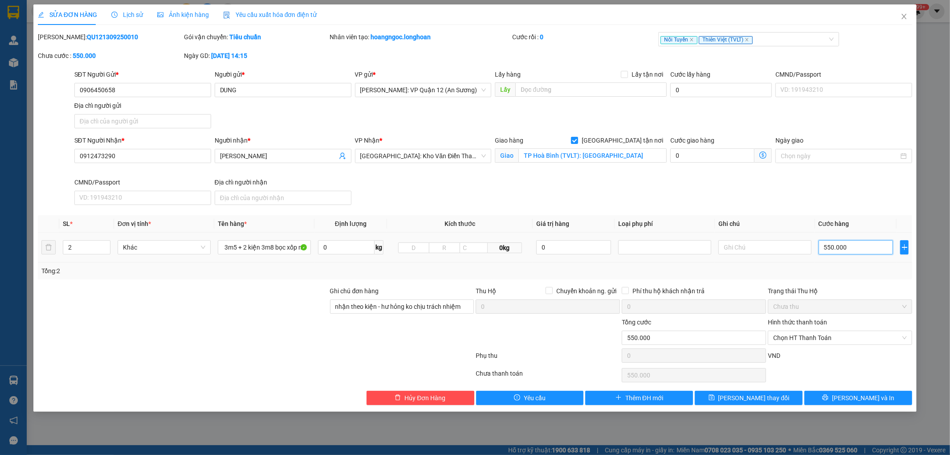
click at [879, 248] on input "550.000" at bounding box center [856, 247] width 75 height 14
type input "6"
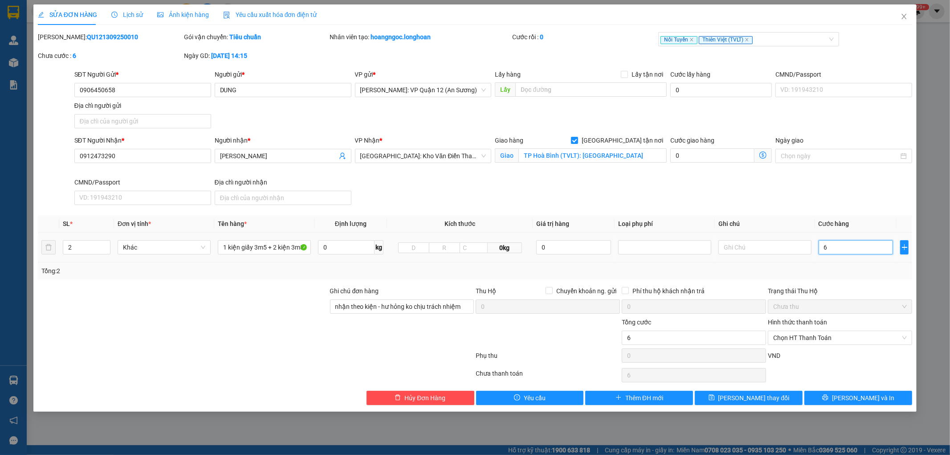
type input "65"
type input "650"
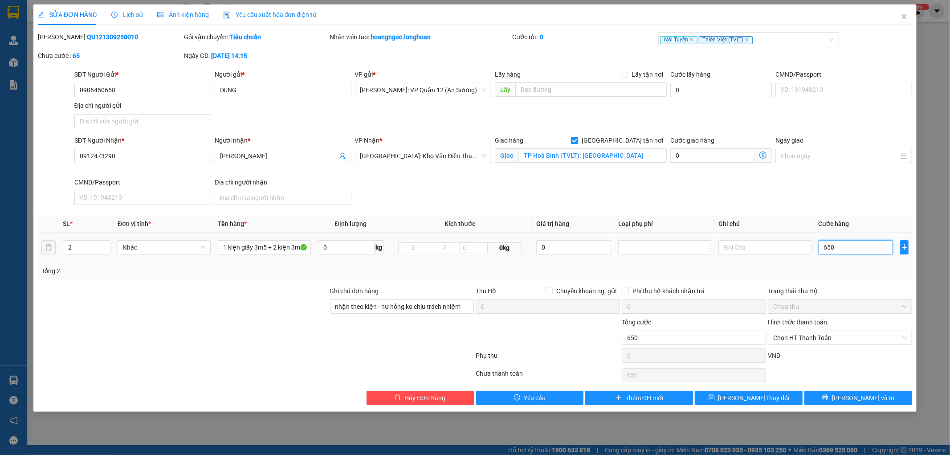
type input "6.500"
type input "65.000"
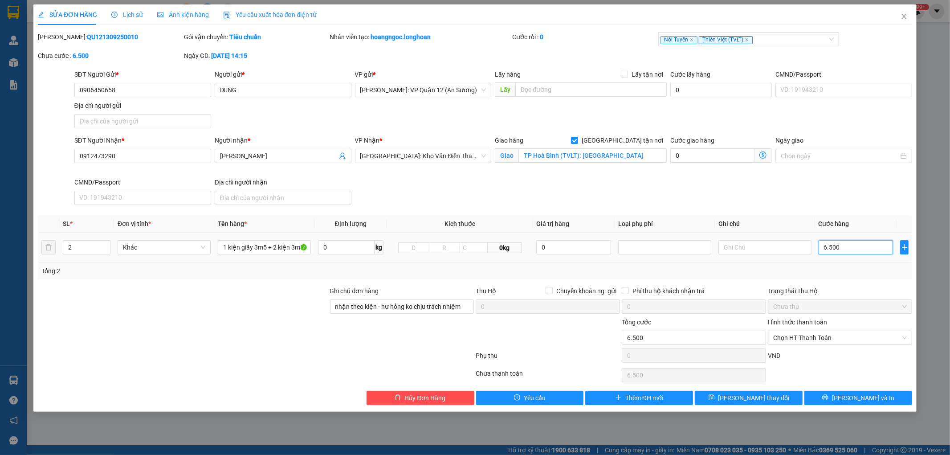
type input "65.000"
type input "650.000"
click at [875, 399] on span "Lưu và In" at bounding box center [863, 398] width 62 height 10
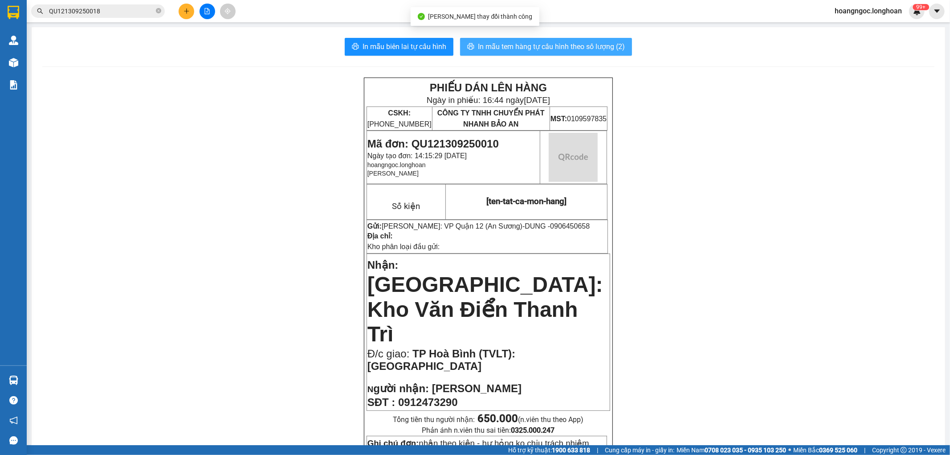
click at [523, 46] on span "In mẫu tem hàng tự cấu hình theo số lượng (2)" at bounding box center [551, 46] width 147 height 11
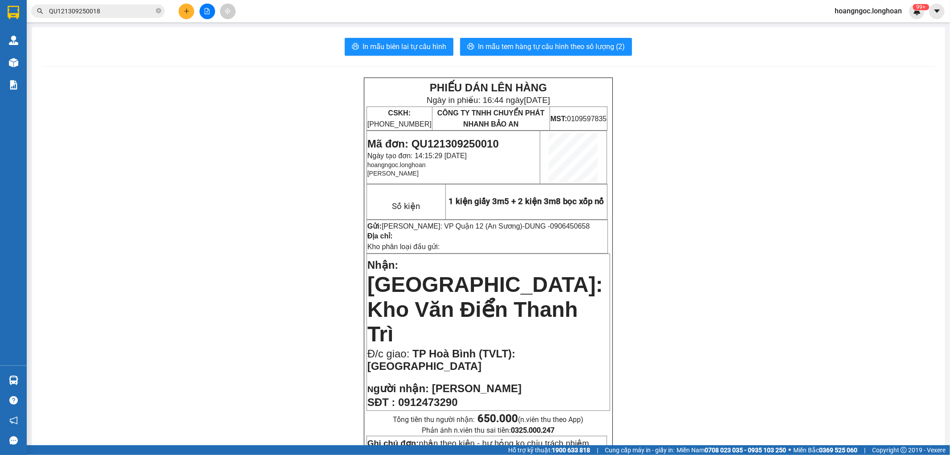
click at [424, 143] on span "Mã đơn: QU121309250010" at bounding box center [432, 144] width 131 height 12
click at [125, 12] on input "QU121309250018" at bounding box center [101, 11] width 105 height 10
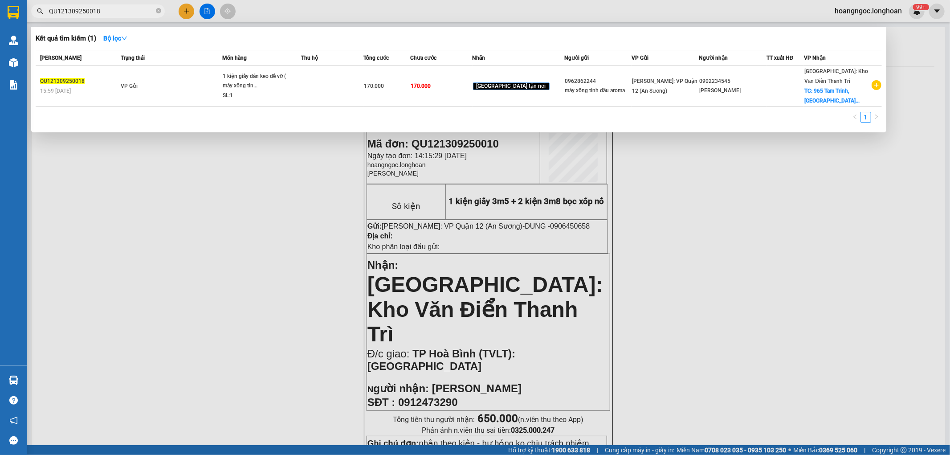
click at [125, 12] on input "QU121309250018" at bounding box center [101, 11] width 105 height 10
paste input "0"
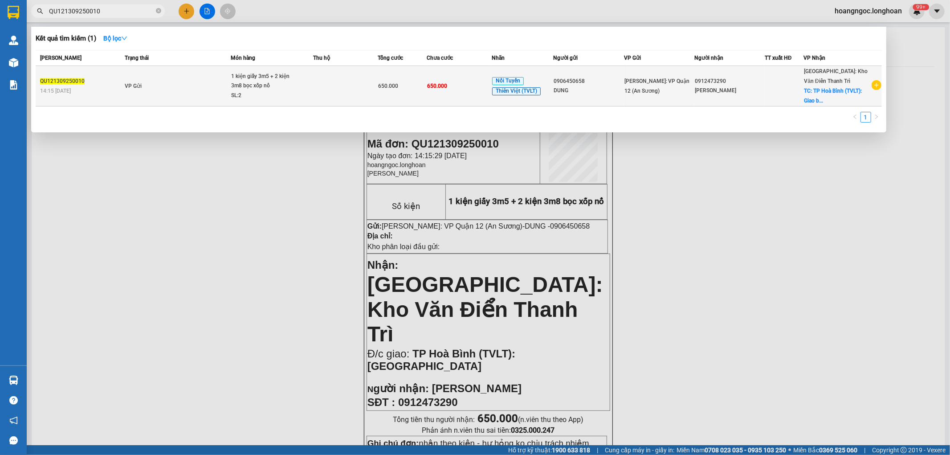
type input "QU121309250010"
click at [324, 84] on td at bounding box center [345, 86] width 65 height 41
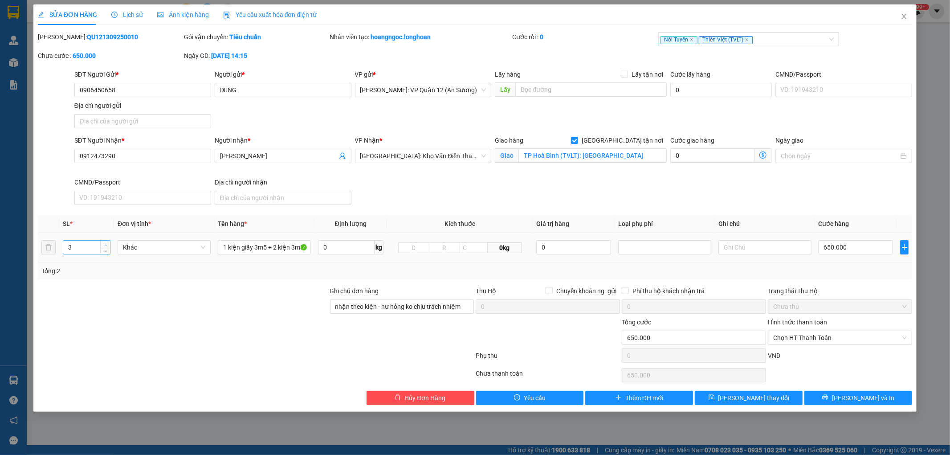
drag, startPoint x: 102, startPoint y: 244, endPoint x: 217, endPoint y: 269, distance: 117.7
click at [103, 244] on span "up" at bounding box center [105, 244] width 5 height 5
click at [837, 395] on button "Lưu và In" at bounding box center [858, 398] width 108 height 14
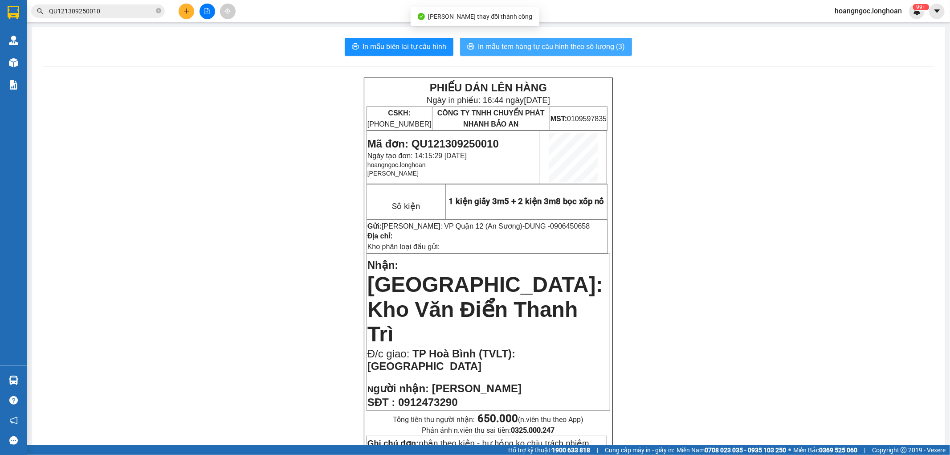
click at [559, 51] on span "In mẫu tem hàng tự cấu hình theo số lượng (3)" at bounding box center [551, 46] width 147 height 11
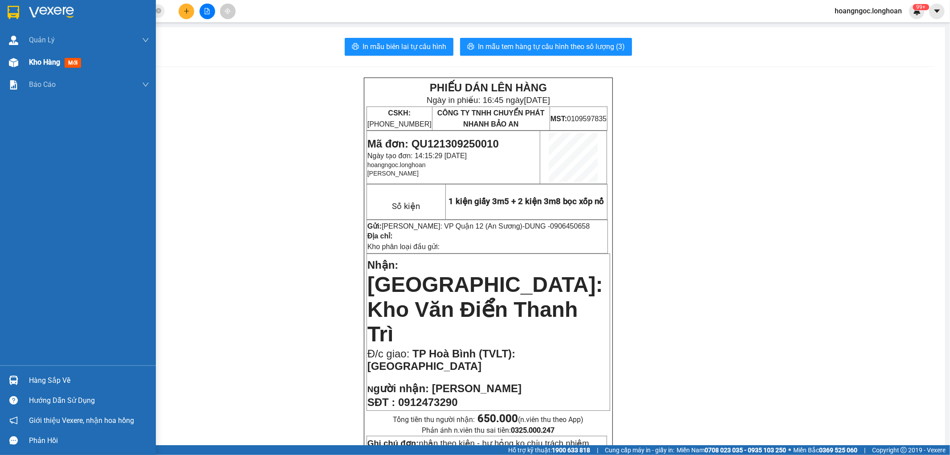
click at [65, 60] on div "Kho hàng mới" at bounding box center [57, 62] width 56 height 11
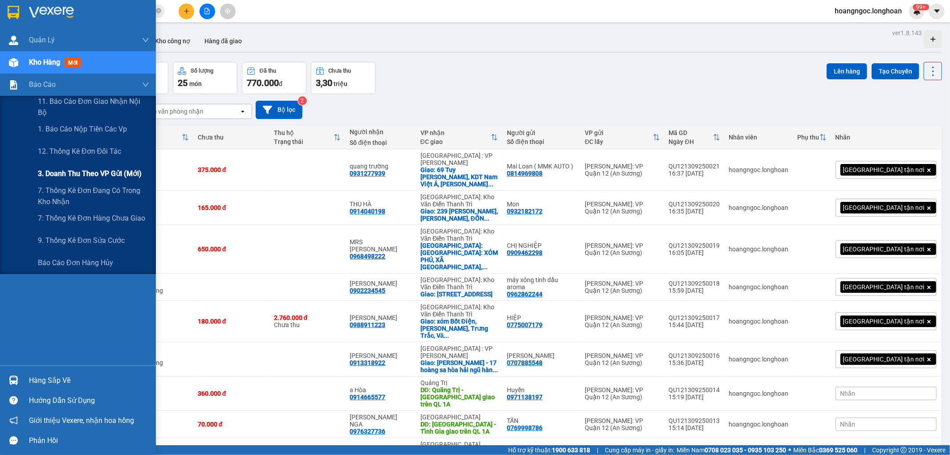
click at [90, 173] on span "3. Doanh Thu theo VP Gửi (mới)" at bounding box center [90, 173] width 104 height 11
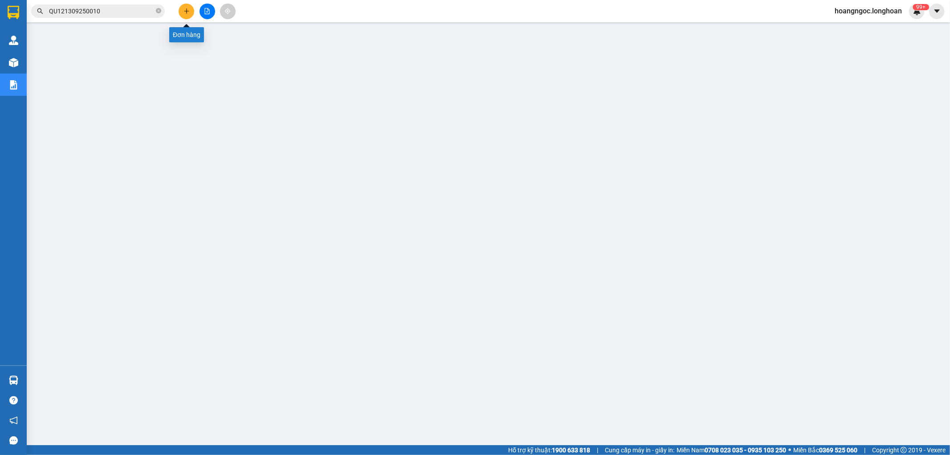
click at [183, 14] on icon "plus" at bounding box center [186, 11] width 6 height 6
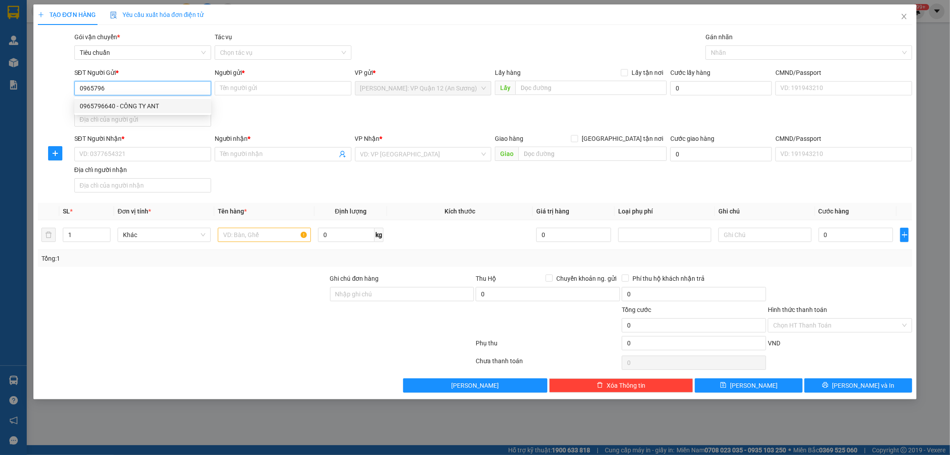
click at [162, 106] on div "0965796640 - CÔNG TY ANT" at bounding box center [143, 106] width 126 height 10
type input "0965796640"
type input "CÔNG TY ANT"
checkbox input "true"
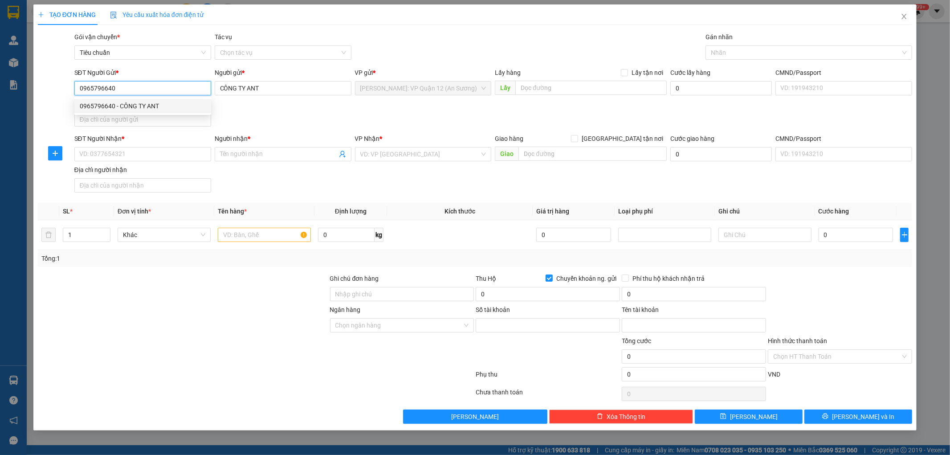
type input "12981288"
type input "CÔNG TY TNHH SX TM NOI THAT ANT"
type input "0965796640"
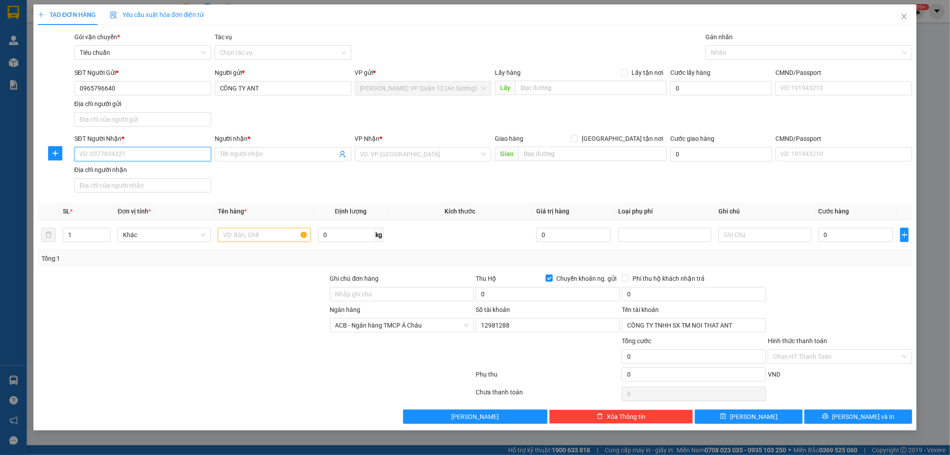
click at [143, 151] on input "SĐT Người Nhận *" at bounding box center [142, 154] width 137 height 14
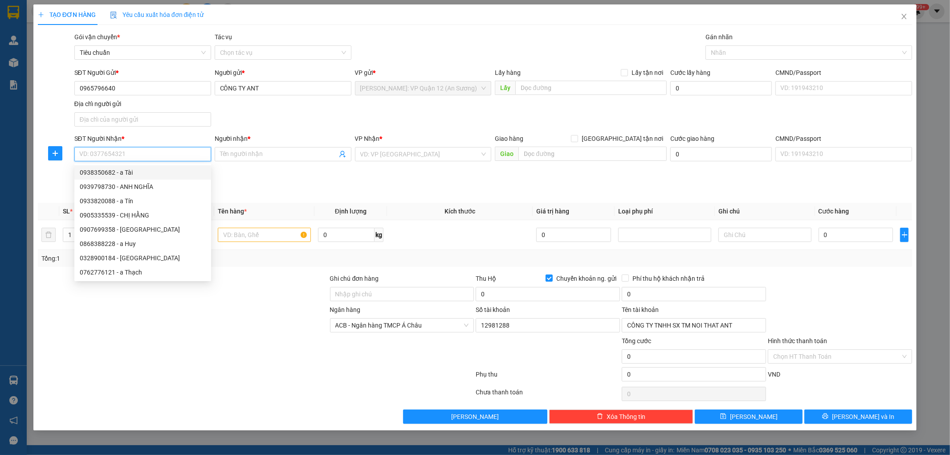
click at [127, 174] on div "0938350682 - a Tài" at bounding box center [143, 172] width 126 height 10
type input "0938350682"
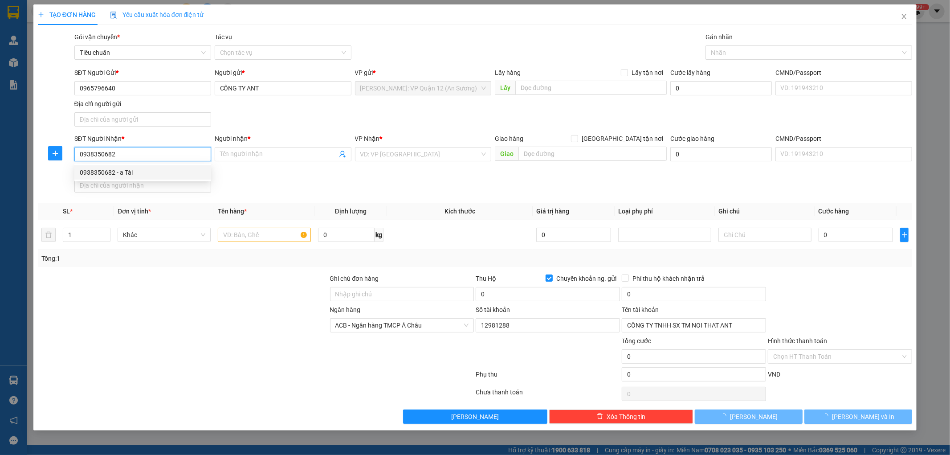
type input "a Tài"
checkbox input "true"
type input "Cây Xăng Tín Nghĩa, KCN Nhơn Trạch 1, Đồng Nai"
checkbox input "false"
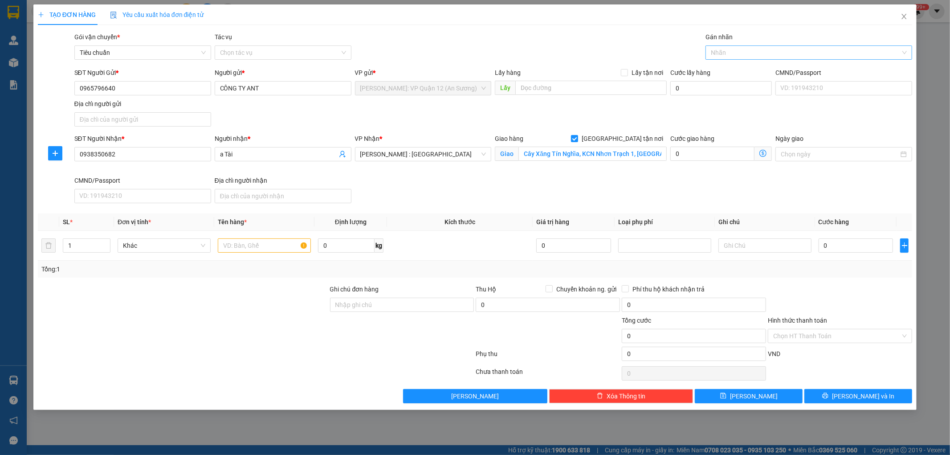
drag, startPoint x: 719, startPoint y: 61, endPoint x: 726, endPoint y: 53, distance: 10.4
click at [721, 61] on div "Gán nhãn Nhãn" at bounding box center [808, 47] width 207 height 31
click at [726, 53] on div at bounding box center [804, 52] width 193 height 11
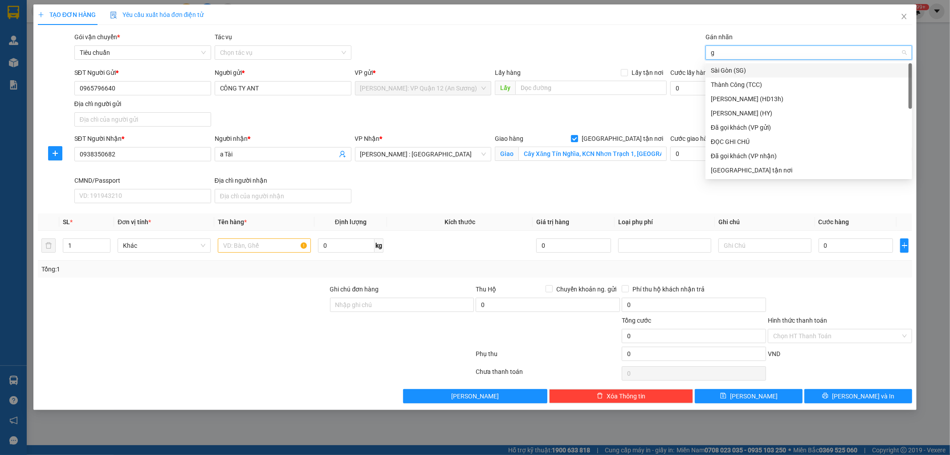
type input "gt"
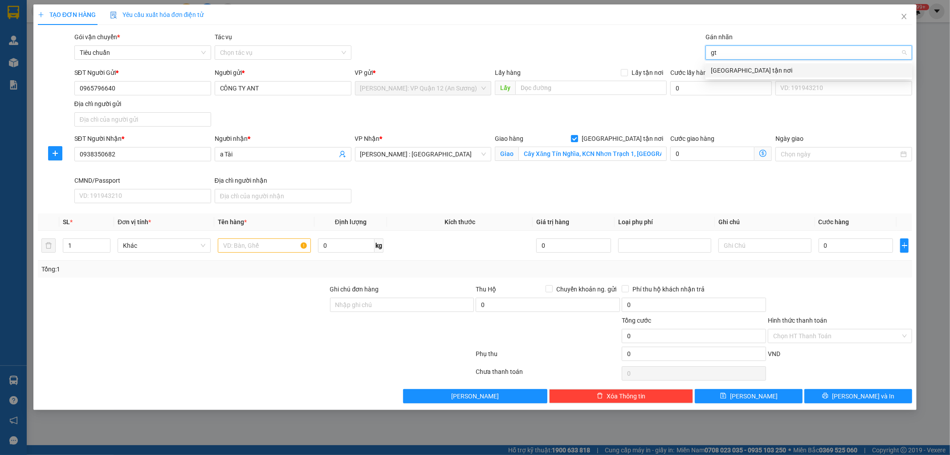
click at [729, 74] on div "[GEOGRAPHIC_DATA] tận nơi" at bounding box center [809, 70] width 196 height 10
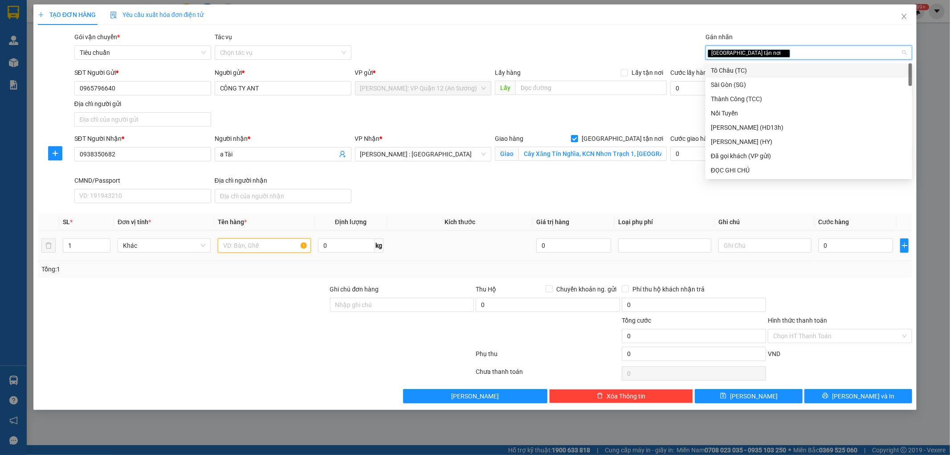
click at [218, 247] on input "text" at bounding box center [264, 245] width 93 height 14
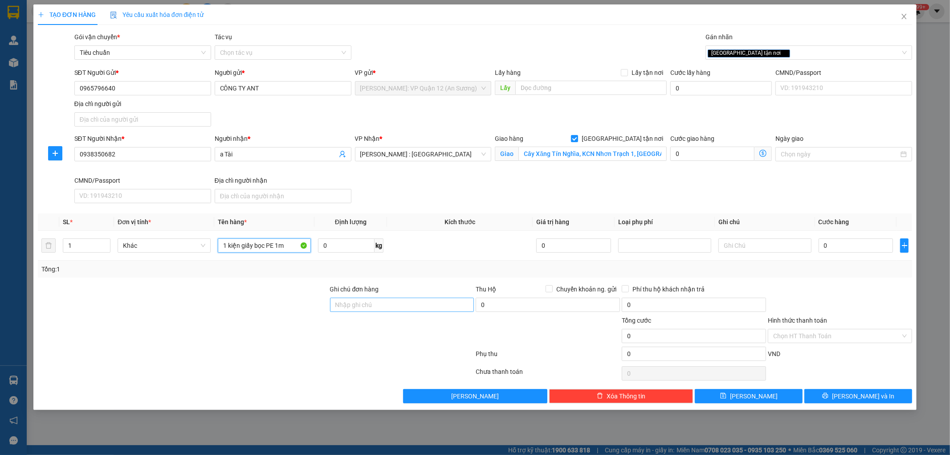
type input "1 kiện giấy bọc PE 1m"
click at [388, 309] on input "Ghi chú đơn hàng" at bounding box center [402, 305] width 144 height 14
type input "nhận theo kiện - hư hỏng ko chịu trách nhiệm"
click at [847, 253] on div "0" at bounding box center [856, 245] width 75 height 18
click at [847, 250] on input "0" at bounding box center [856, 245] width 75 height 14
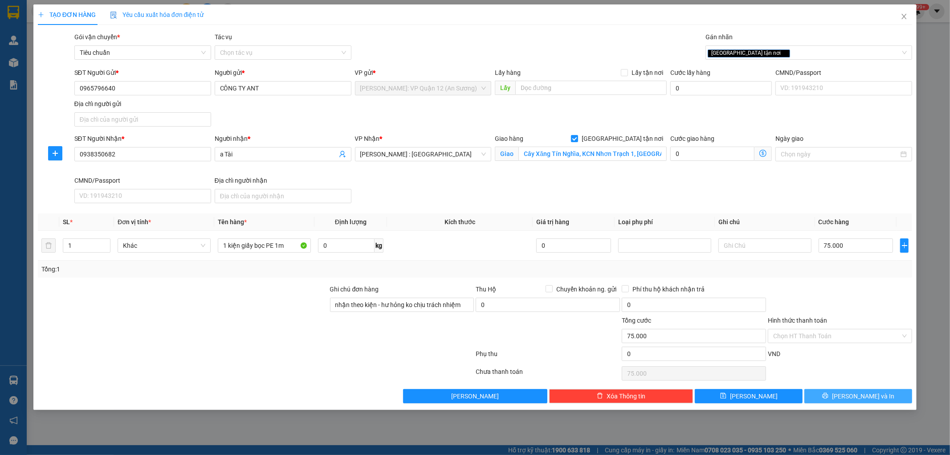
click at [875, 395] on span "Lưu và In" at bounding box center [863, 396] width 62 height 10
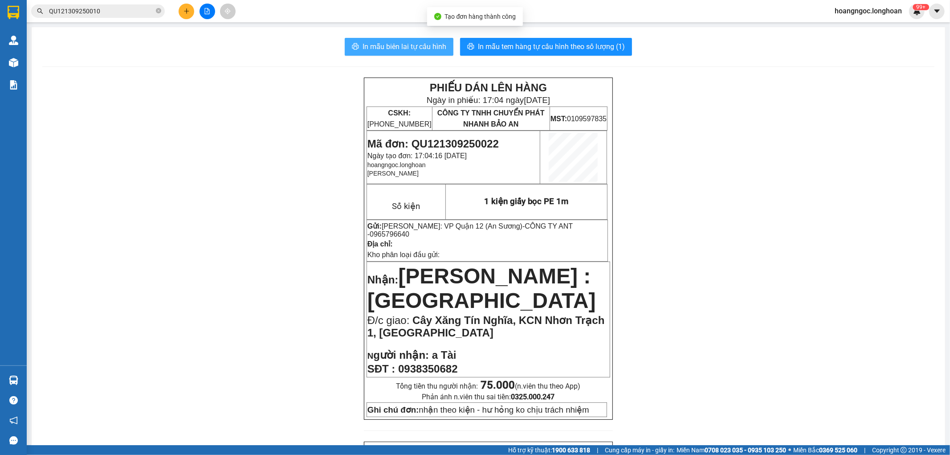
click at [440, 40] on button "In mẫu biên lai tự cấu hình" at bounding box center [399, 47] width 109 height 18
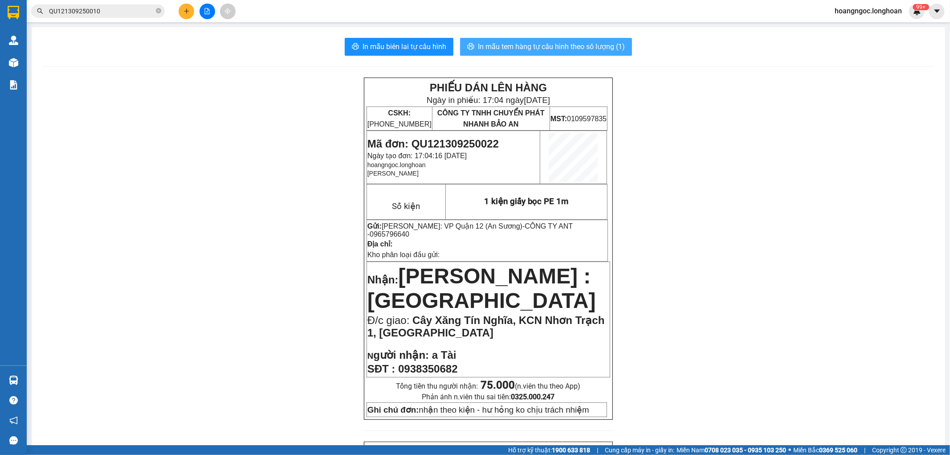
click at [538, 49] on span "In mẫu tem hàng tự cấu hình theo số lượng (1)" at bounding box center [551, 46] width 147 height 11
click at [409, 230] on span "0965796640" at bounding box center [390, 234] width 40 height 8
click at [179, 9] on button at bounding box center [187, 12] width 16 height 16
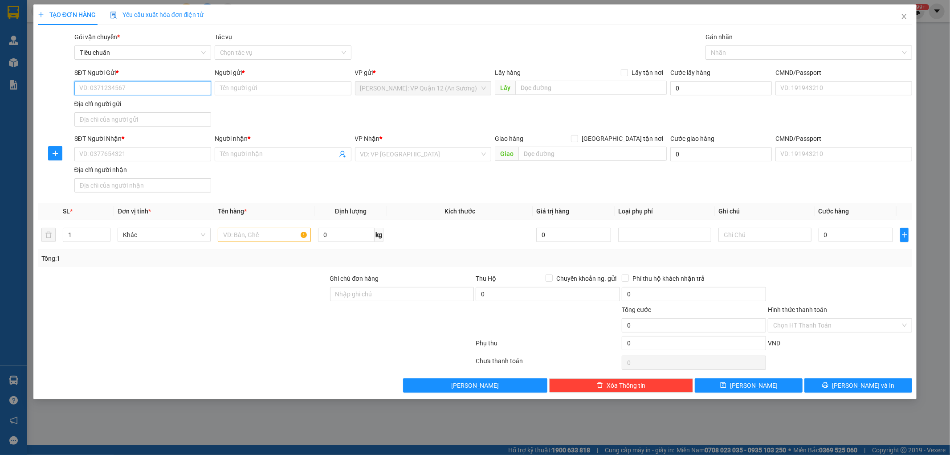
paste input "0965796640"
type input "0965796640"
click at [135, 88] on input "0965796640" at bounding box center [142, 88] width 137 height 14
click at [164, 105] on div "0965796640 - CÔNG TY ANT" at bounding box center [143, 106] width 126 height 10
type input "CÔNG TY ANT"
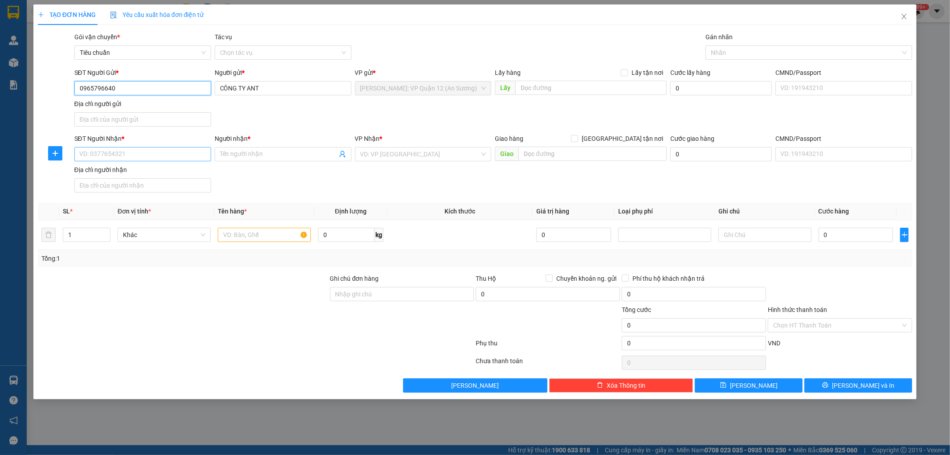
type input "0965796640"
click at [134, 149] on input "SĐT Người Nhận *" at bounding box center [142, 154] width 137 height 14
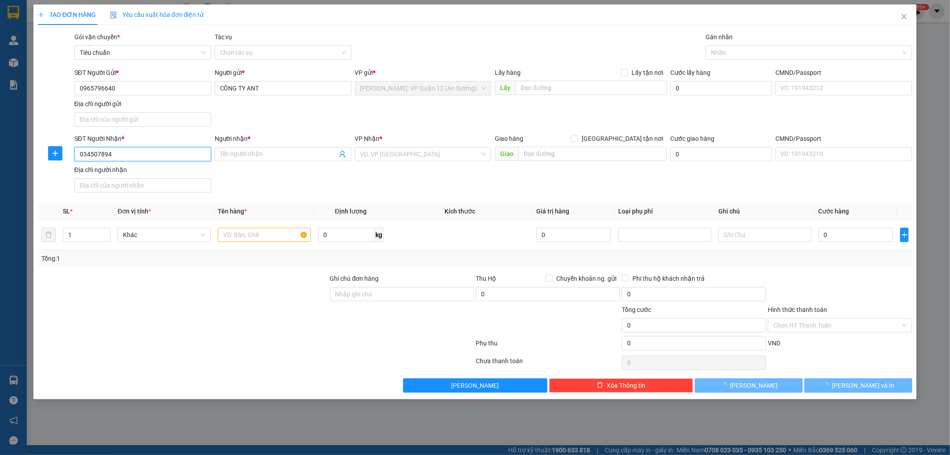
type input "0345078946"
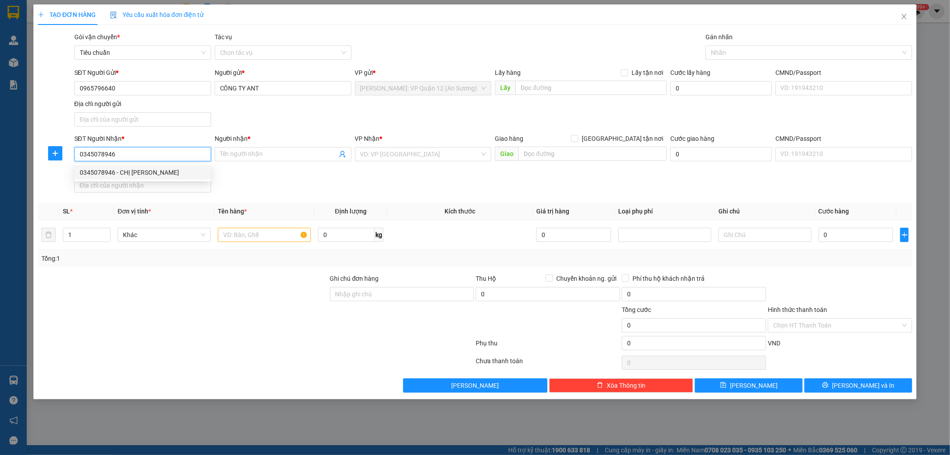
click at [149, 168] on div "0345078946 - CHỊ LINH" at bounding box center [143, 172] width 126 height 10
type input "CHỊ LINH"
checkbox input "true"
type input "KHO CK106 NHÀ MÁY GẠCH HỮU HƯNG , NGÃI CẦU , AN KHÁNH , HOÀI ĐỨC , HN"
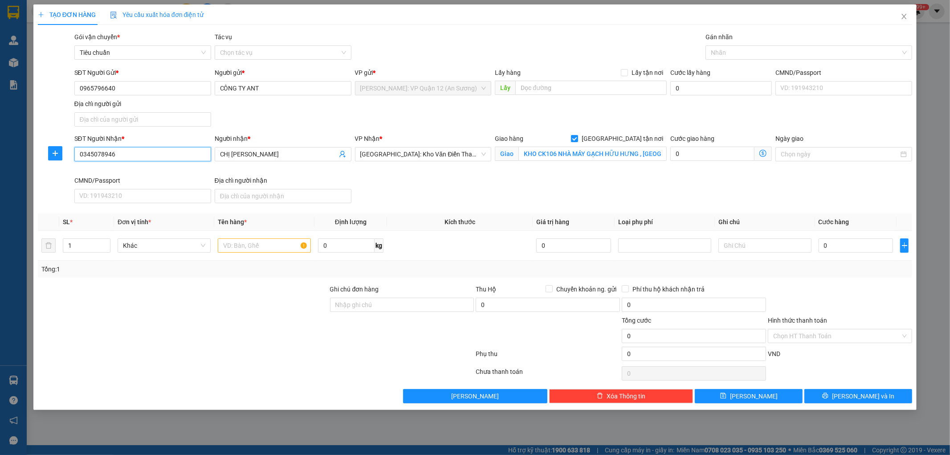
type input "0345078946"
click at [618, 137] on div "Giao hàng Giao tận nơi" at bounding box center [581, 139] width 172 height 10
click at [577, 139] on input "[GEOGRAPHIC_DATA] tận nơi" at bounding box center [574, 138] width 6 height 6
checkbox input "false"
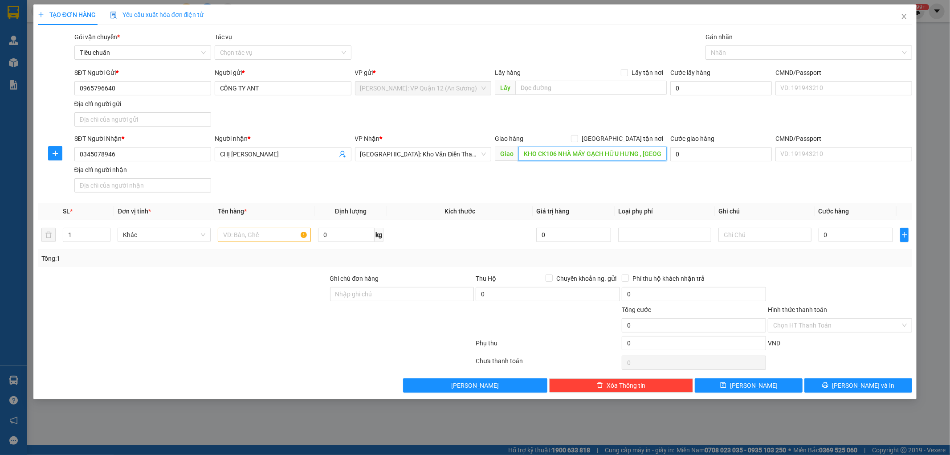
click at [606, 157] on input "KHO CK106 NHÀ MÁY GẠCH HỮU HƯNG , NGÃI CẦU , AN KHÁNH , HOÀI ĐỨC , HN" at bounding box center [592, 154] width 148 height 14
click at [471, 157] on span "[GEOGRAPHIC_DATA]: Kho Văn Điển Thanh Trì" at bounding box center [423, 153] width 126 height 13
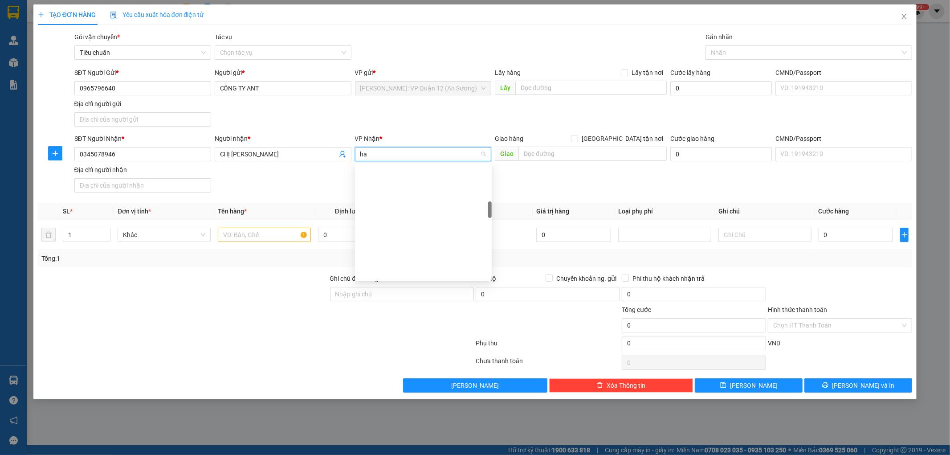
type input "hai"
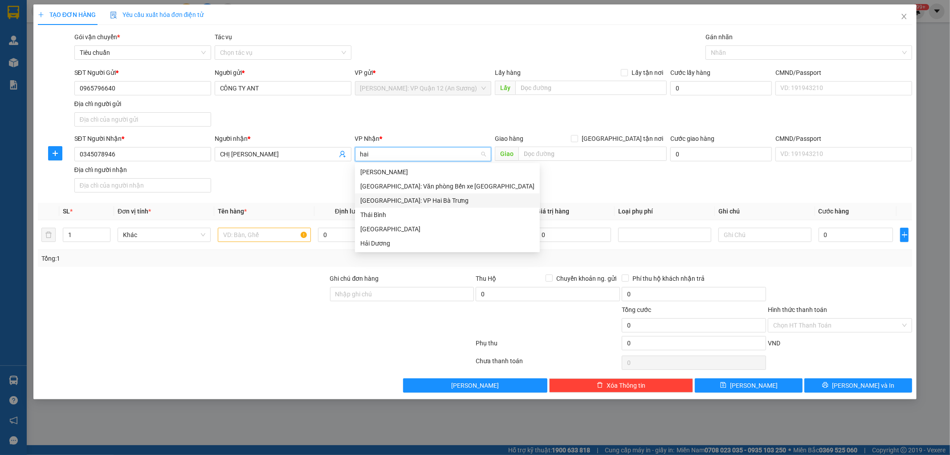
click at [436, 201] on div "Hà Nội: VP Hai Bà Trưng" at bounding box center [447, 201] width 174 height 10
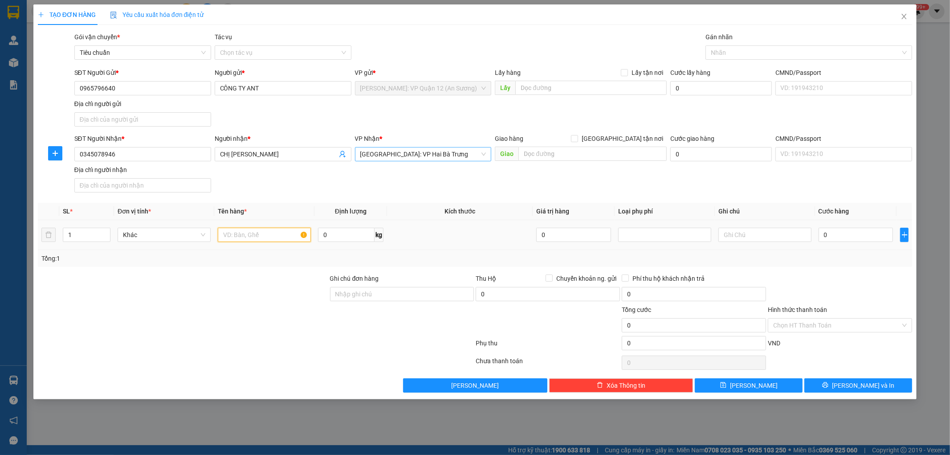
click at [228, 237] on input "text" at bounding box center [264, 235] width 93 height 14
type input "1 kiện ống nhựa 2m"
click at [388, 300] on input "Ghi chú đơn hàng" at bounding box center [402, 294] width 144 height 14
type input "nhận theo kiện - hư hỏng ko chịu trách nhiệm"
click at [831, 233] on input "0" at bounding box center [856, 235] width 75 height 14
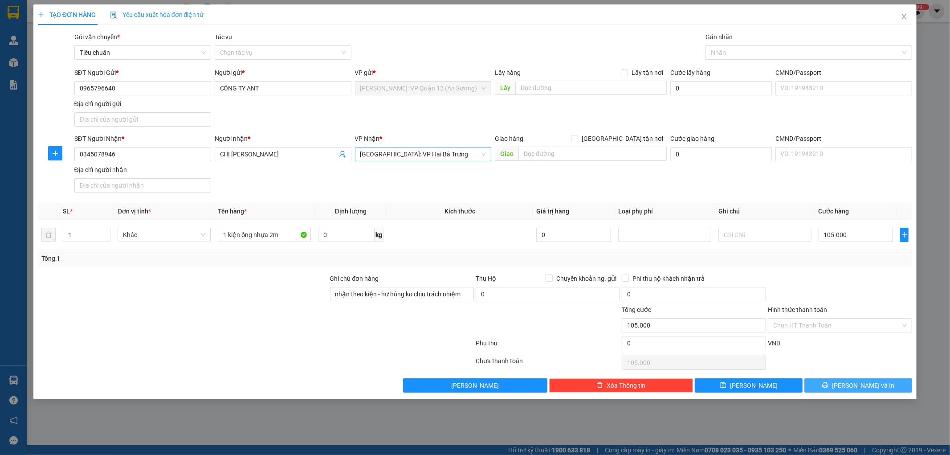
click at [860, 380] on button "Lưu và In" at bounding box center [858, 385] width 108 height 14
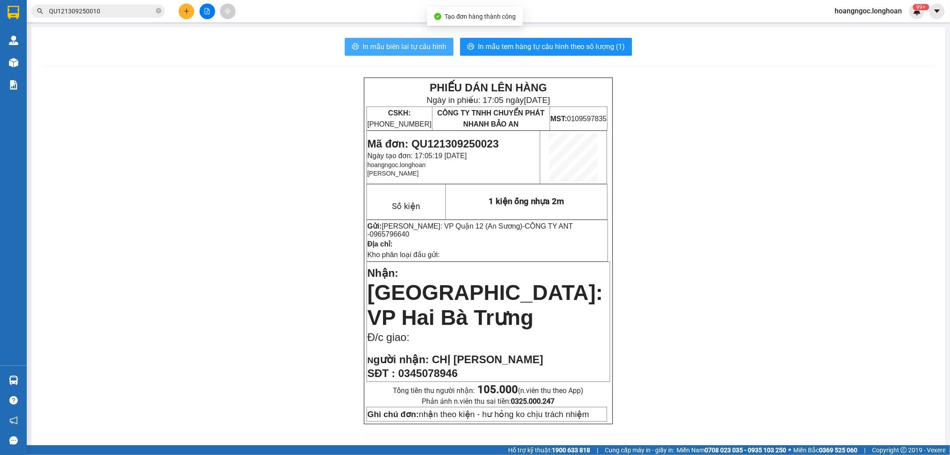
click at [408, 42] on span "In mẫu biên lai tự cấu hình" at bounding box center [405, 46] width 84 height 11
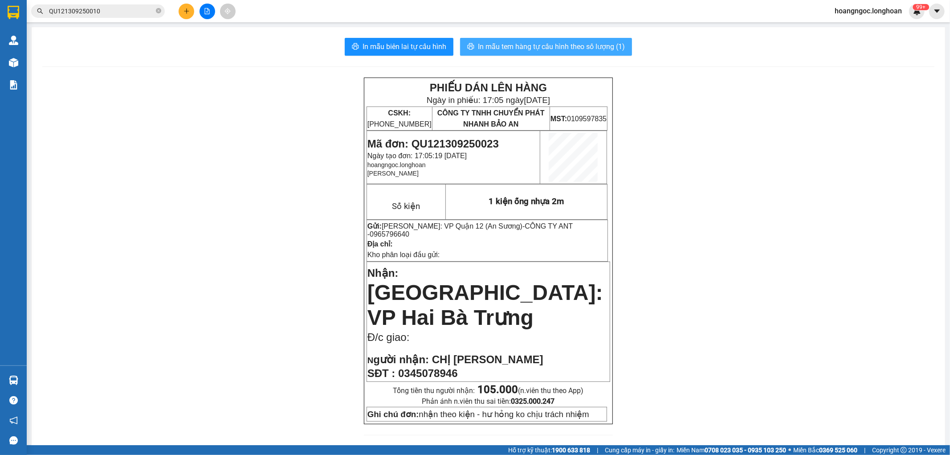
drag, startPoint x: 608, startPoint y: 39, endPoint x: 612, endPoint y: 44, distance: 5.8
click at [608, 39] on button "In mẫu tem hàng tự cấu hình theo số lượng (1)" at bounding box center [546, 47] width 172 height 18
click at [182, 11] on button at bounding box center [187, 12] width 16 height 16
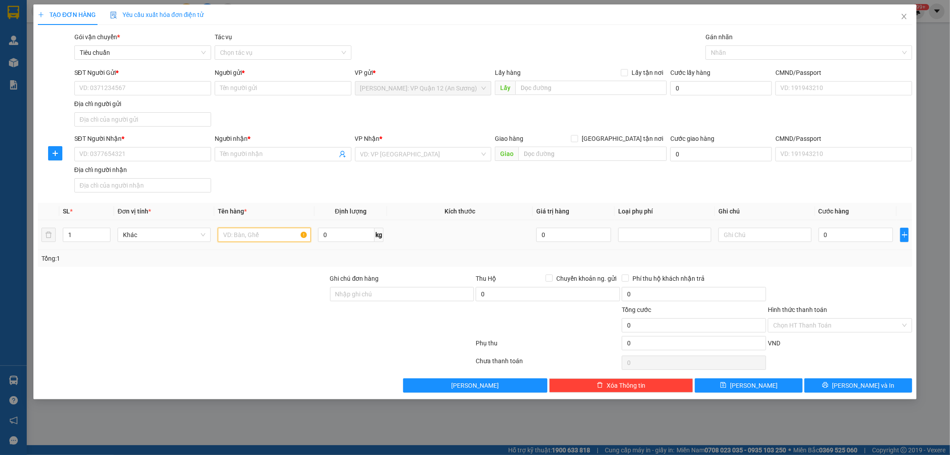
click at [239, 238] on input "text" at bounding box center [264, 235] width 93 height 14
click at [747, 52] on div at bounding box center [804, 52] width 193 height 11
type input "1 xe 59A3-174.30"
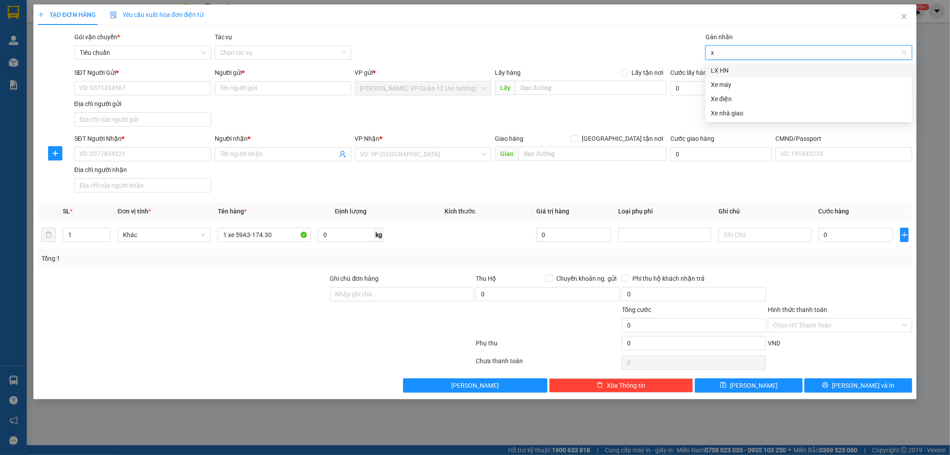
type input "xe"
click at [725, 69] on div "Xe máy" at bounding box center [809, 70] width 196 height 10
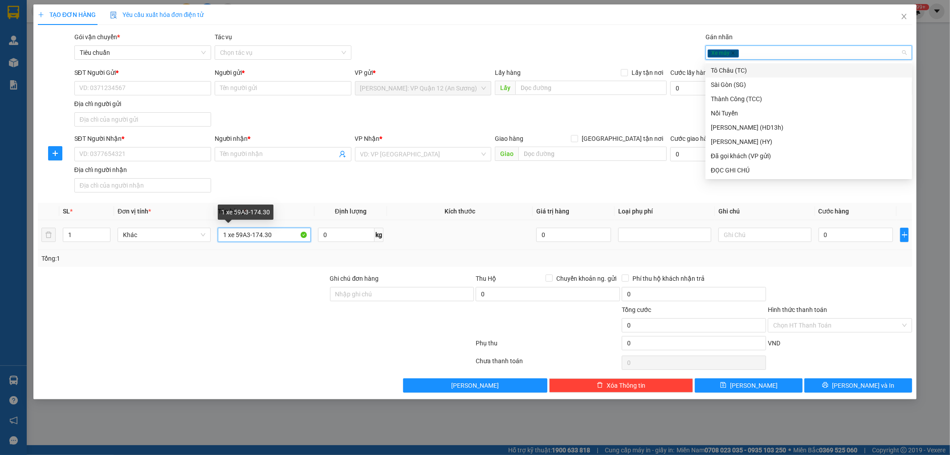
click at [237, 234] on input "1 xe 59A3-174.30" at bounding box center [264, 235] width 93 height 14
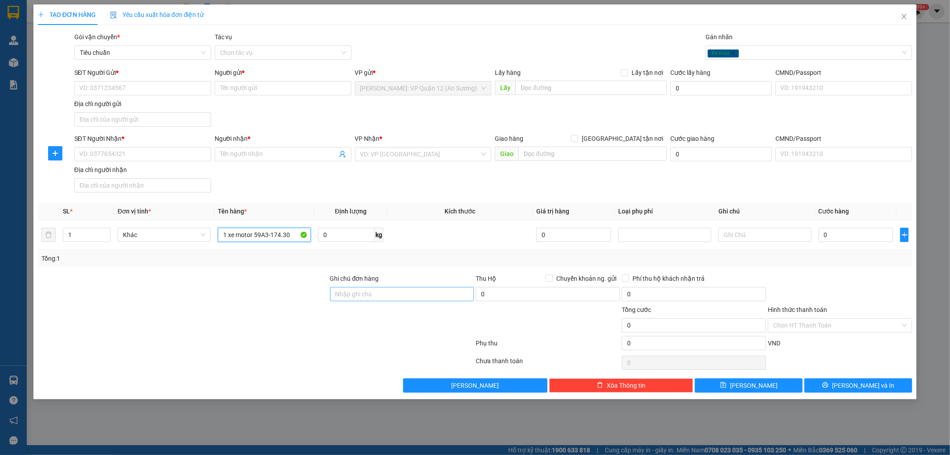
type input "1 xe motor 59A3-174.30"
drag, startPoint x: 394, startPoint y: 296, endPoint x: 400, endPoint y: 299, distance: 6.6
click at [394, 296] on input "Ghi chú đơn hàng" at bounding box center [402, 294] width 144 height 14
type input "chìa khóa + cavet quấn tay lái"
click at [153, 90] on input "SĐT Người Gửi *" at bounding box center [142, 88] width 137 height 14
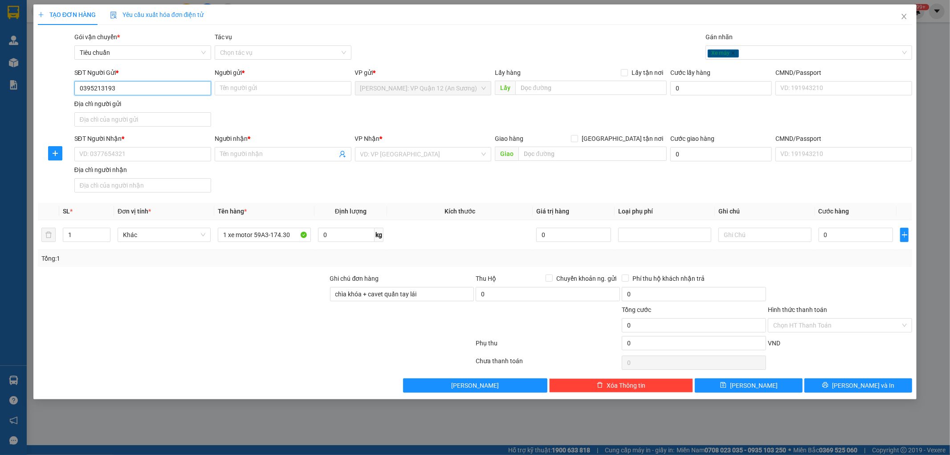
click at [157, 88] on input "0395213193" at bounding box center [142, 88] width 137 height 14
click at [136, 88] on input "0395213193" at bounding box center [142, 88] width 137 height 14
type input "0395213193"
click at [112, 157] on input "SĐT Người Nhận *" at bounding box center [142, 154] width 137 height 14
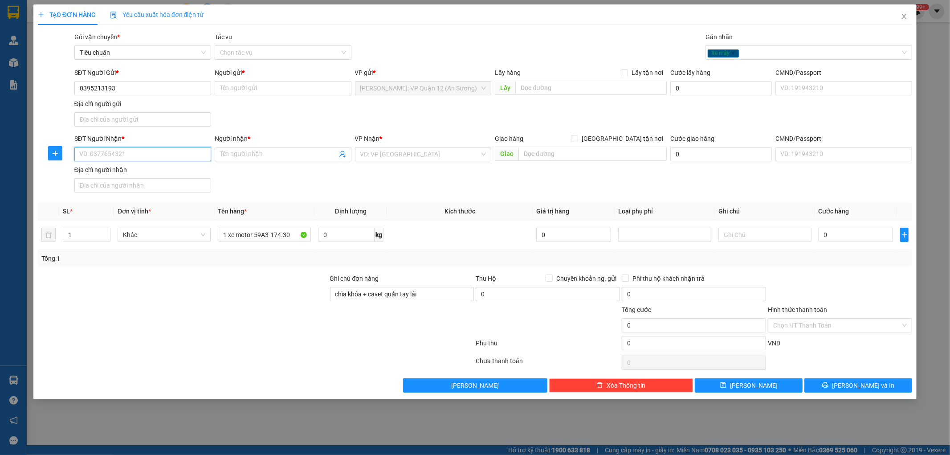
paste input "0395213193"
type input "0395213193"
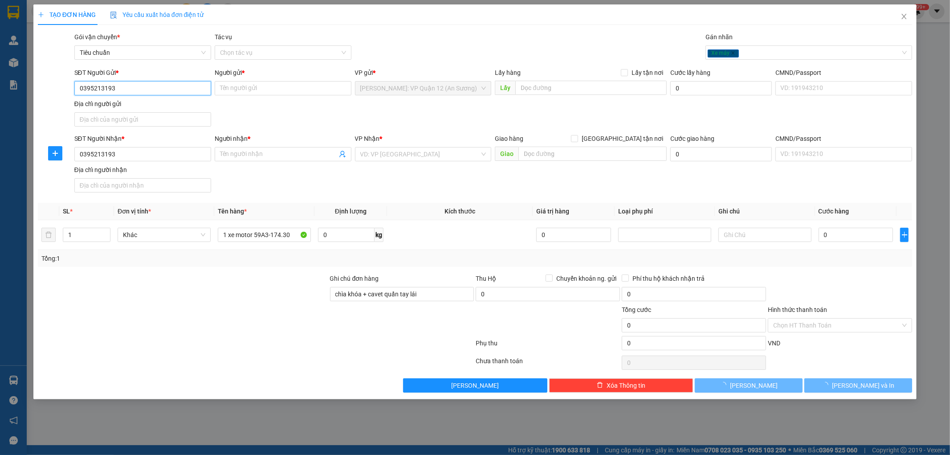
click at [134, 93] on input "0395213193" at bounding box center [142, 88] width 137 height 14
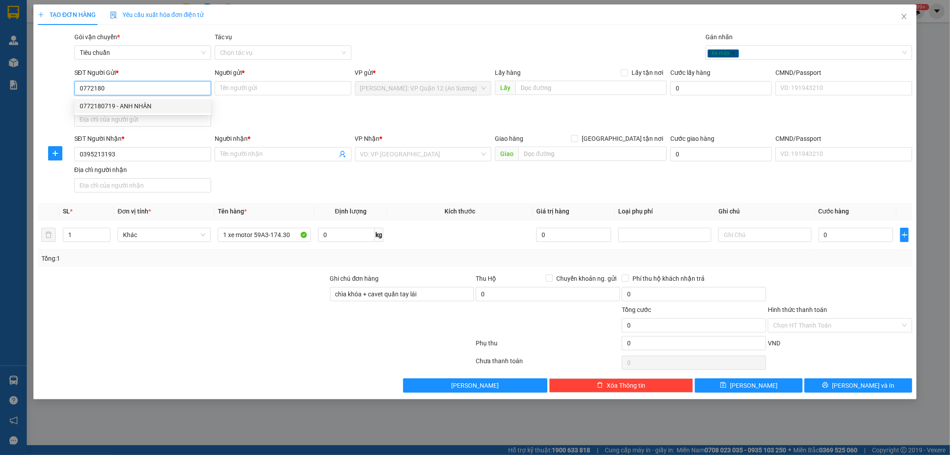
click at [126, 106] on div "0772180719 - ANH NHÂN" at bounding box center [143, 106] width 126 height 10
type input "0772180719"
type input "ANH NHÂN"
checkbox input "true"
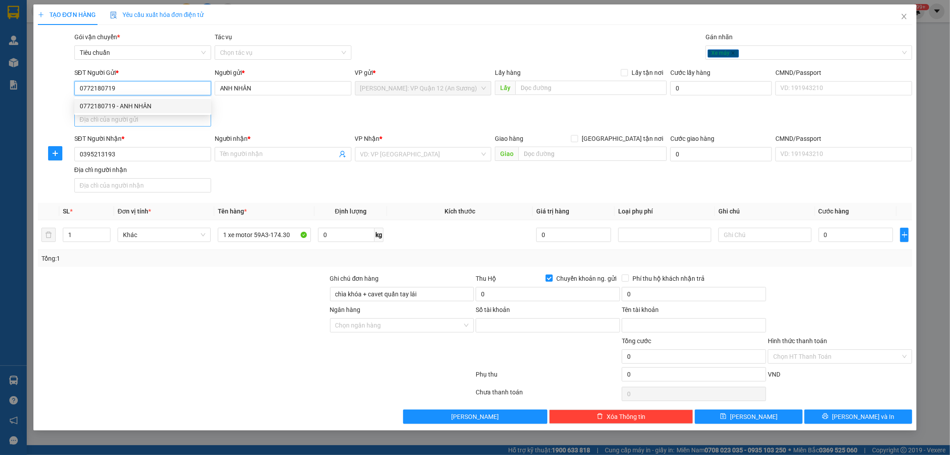
type input "9111996999"
type input "LÊ NGUYỄN HỮU NHÂN"
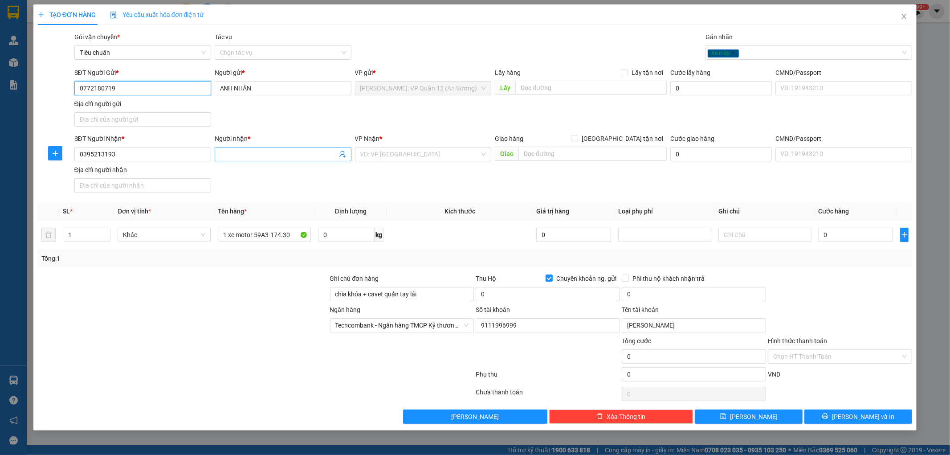
type input "0772180719"
click at [285, 151] on input "Người nhận *" at bounding box center [278, 154] width 117 height 10
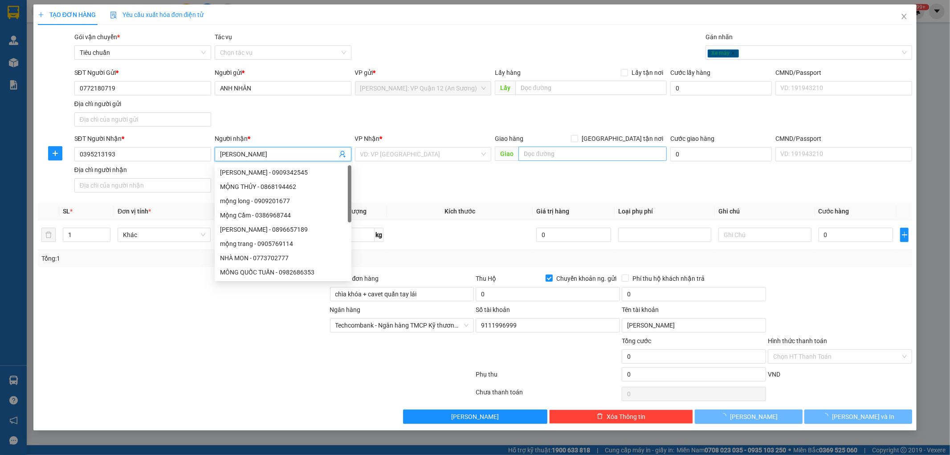
type input "Lưu Văn Trường"
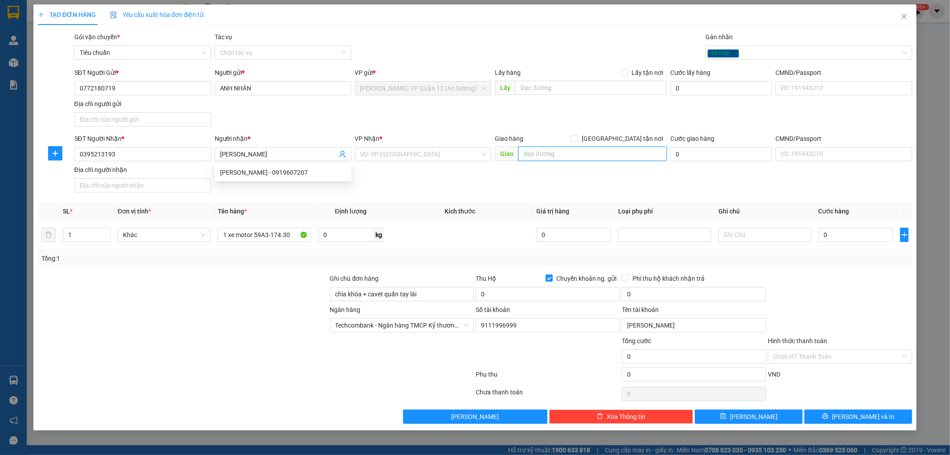
click at [547, 151] on input "text" at bounding box center [592, 154] width 148 height 14
type input "t"
click at [394, 155] on input "search" at bounding box center [420, 153] width 120 height 13
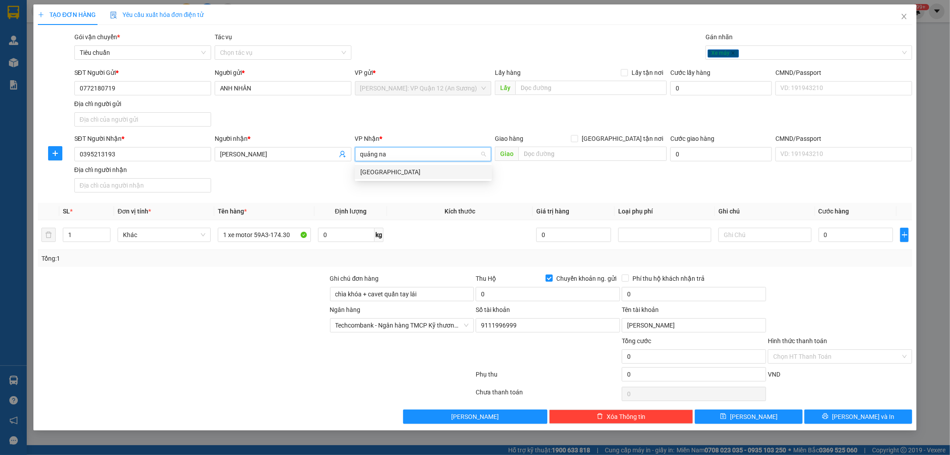
type input "quảng nam"
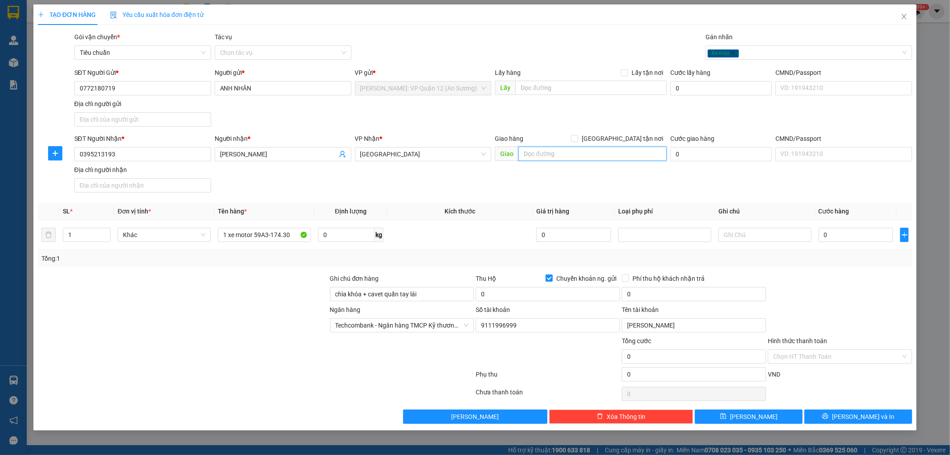
click at [554, 155] on input "text" at bounding box center [592, 154] width 148 height 14
paste input "Núi Thành giao dọc QL 1A"
type input "Quảng Nam - Núi Thành giao dọc QL 1A"
click at [571, 174] on div "SĐT Người Nhận * 0395213193 Người nhận * Lưu Văn Trường VP Nhận * Quảng Nam Gia…" at bounding box center [494, 165] width 842 height 62
click at [853, 241] on input "0" at bounding box center [856, 235] width 75 height 14
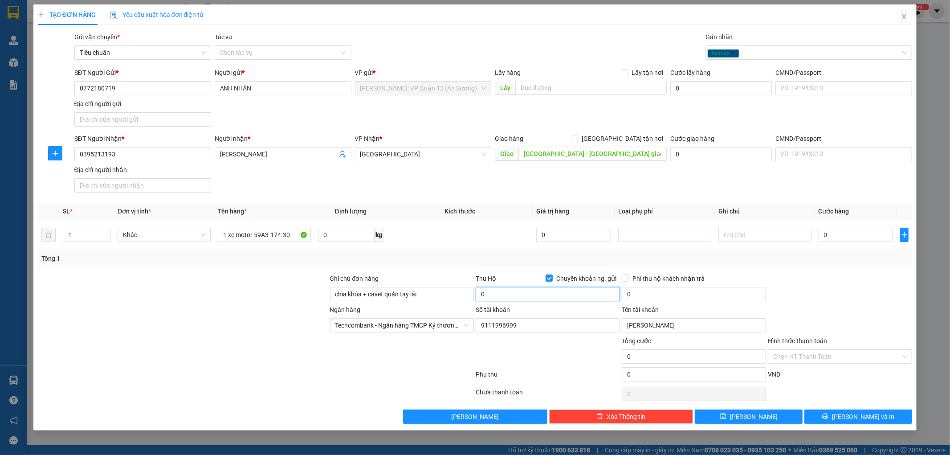
click at [526, 301] on input "0" at bounding box center [548, 294] width 144 height 14
click at [545, 297] on input "0" at bounding box center [548, 294] width 144 height 14
type input "24.000.000"
click at [862, 241] on input "0" at bounding box center [856, 235] width 75 height 14
type input "1"
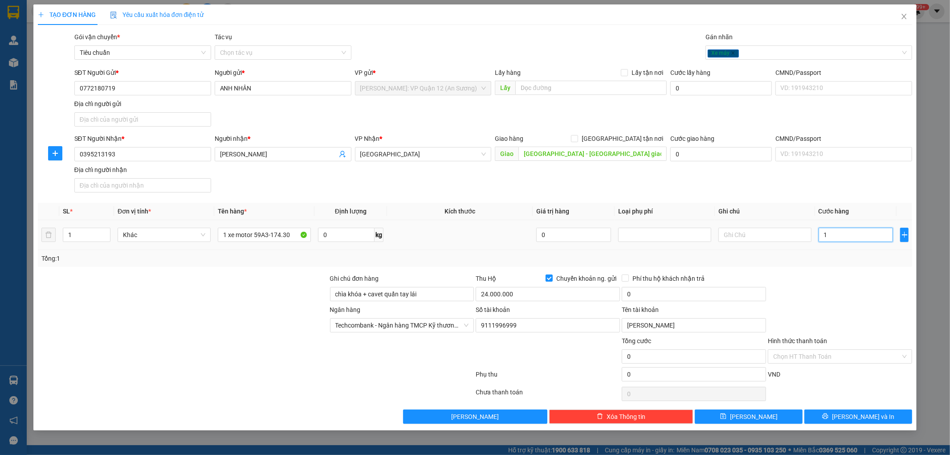
type input "1"
type input "12"
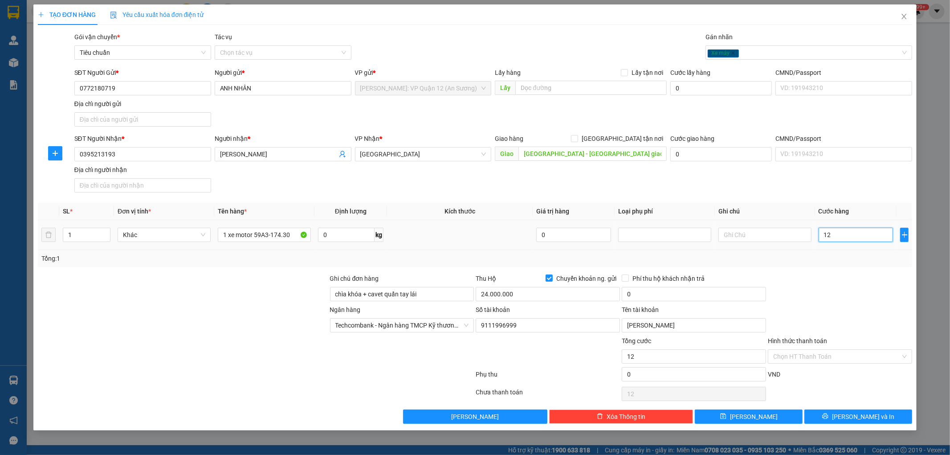
type input "128"
type input "1.280"
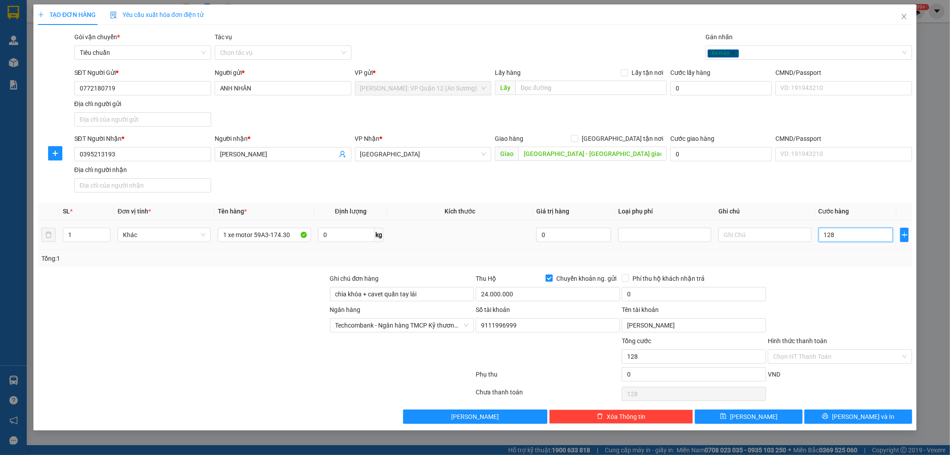
type input "1.280"
type input "128.000"
type input "1.280.000"
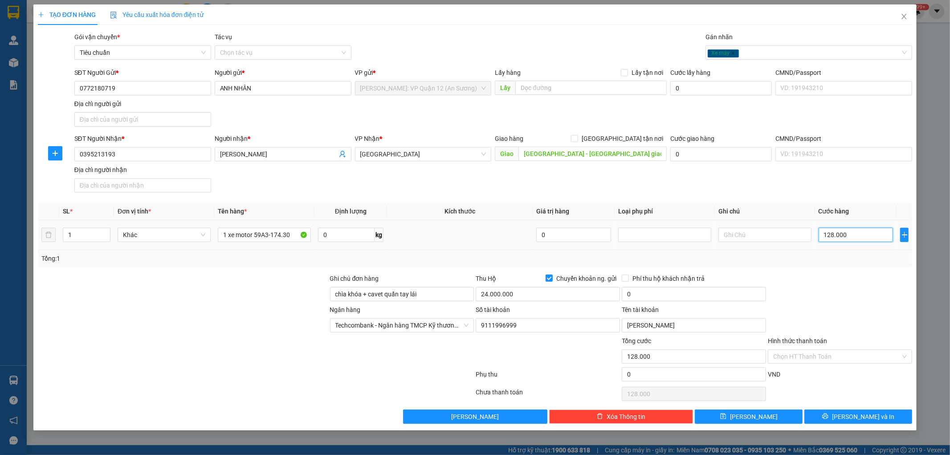
type input "1.280.000"
click at [686, 289] on input "0" at bounding box center [694, 294] width 144 height 14
click at [686, 292] on input "0" at bounding box center [694, 294] width 144 height 14
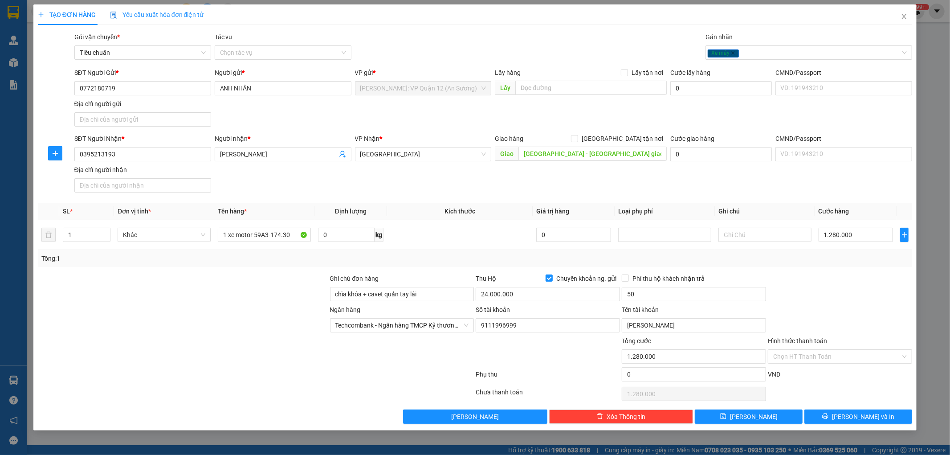
type input "50.000"
click at [796, 301] on div at bounding box center [840, 288] width 146 height 31
click at [755, 56] on div "Xe máy" at bounding box center [804, 52] width 193 height 11
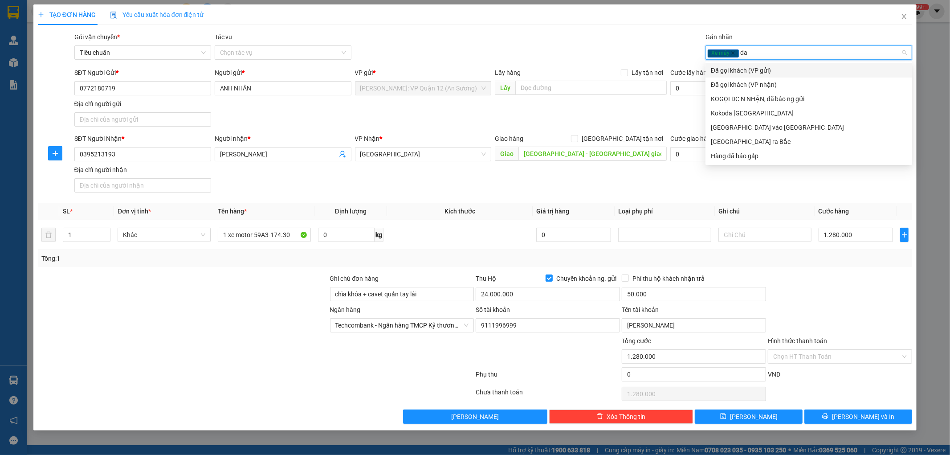
click at [765, 69] on div "Đã gọi khách (VP gửi)" at bounding box center [809, 70] width 196 height 10
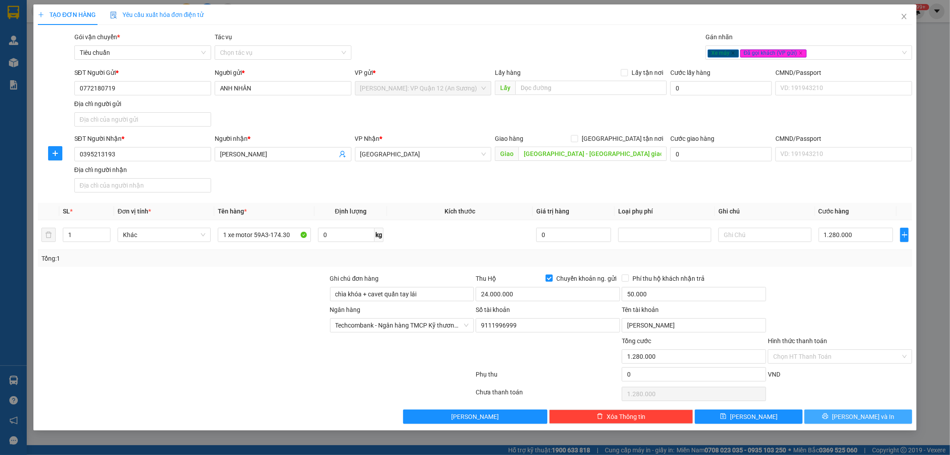
click at [891, 411] on button "Lưu và In" at bounding box center [858, 416] width 108 height 14
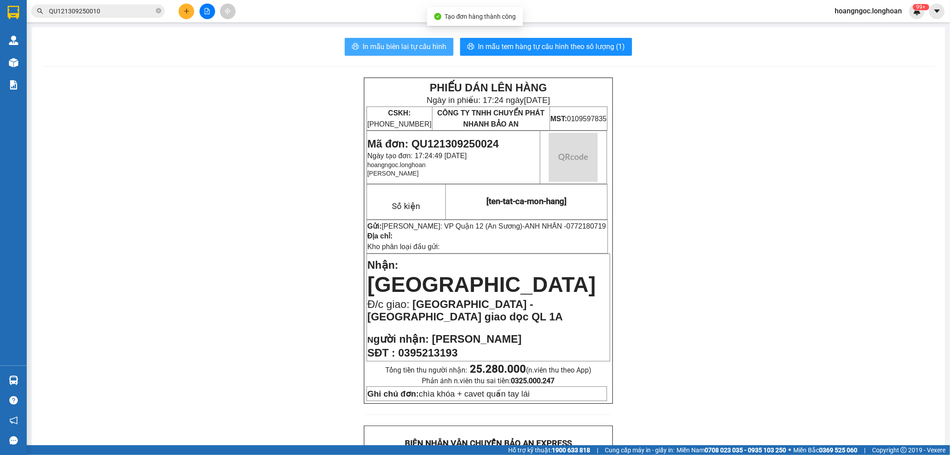
click at [359, 41] on button "In mẫu biên lai tự cấu hình" at bounding box center [399, 47] width 109 height 18
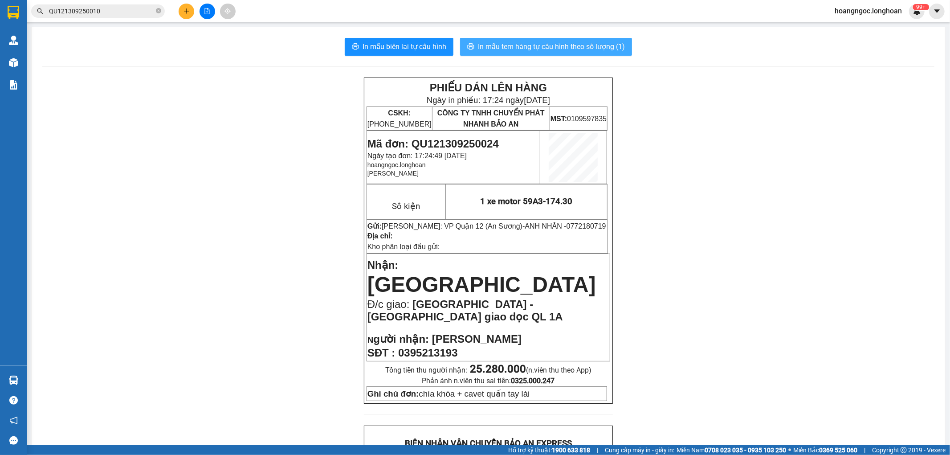
click at [571, 50] on span "In mẫu tem hàng tự cấu hình theo số lượng (1)" at bounding box center [551, 46] width 147 height 11
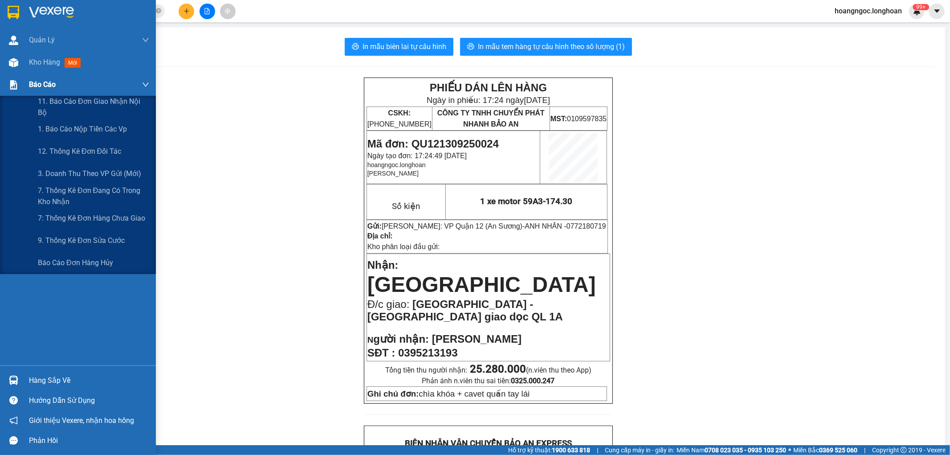
click at [25, 74] on div "Báo cáo" at bounding box center [78, 84] width 156 height 22
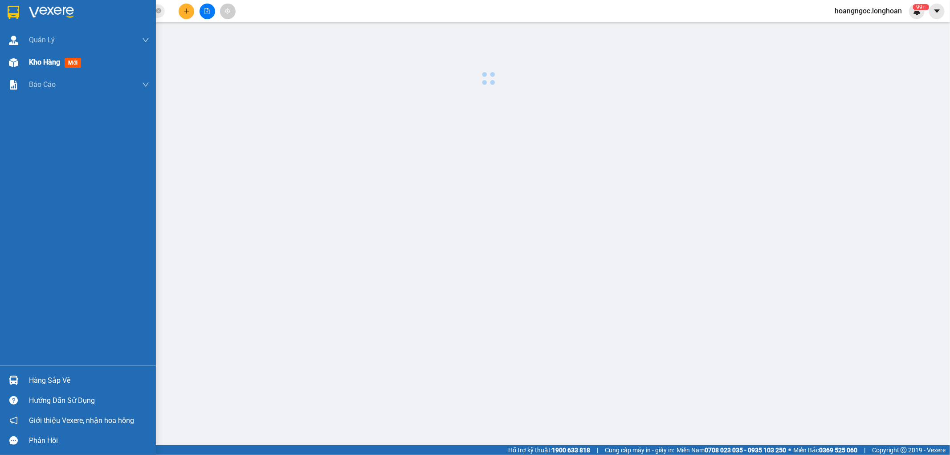
click at [41, 65] on span "Kho hàng" at bounding box center [44, 62] width 31 height 8
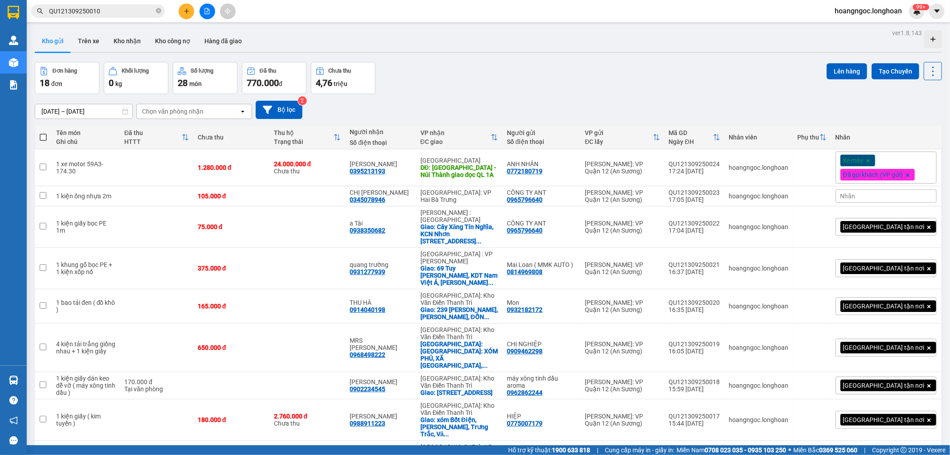
click at [186, 4] on button at bounding box center [187, 12] width 16 height 16
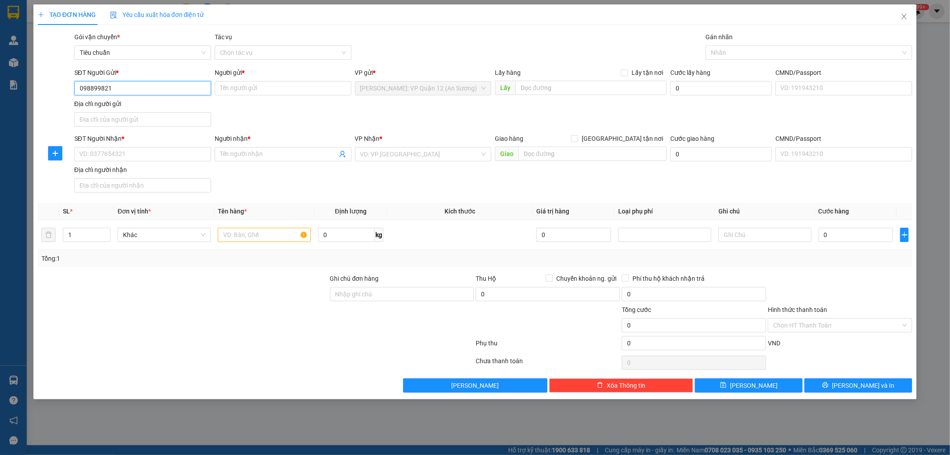
type input "0988998217"
click at [147, 106] on div "0988998217 - Quyết" at bounding box center [143, 106] width 126 height 10
type input "Quyết"
type input "0988998217"
click at [174, 149] on input "SĐT Người Nhận *" at bounding box center [142, 154] width 137 height 14
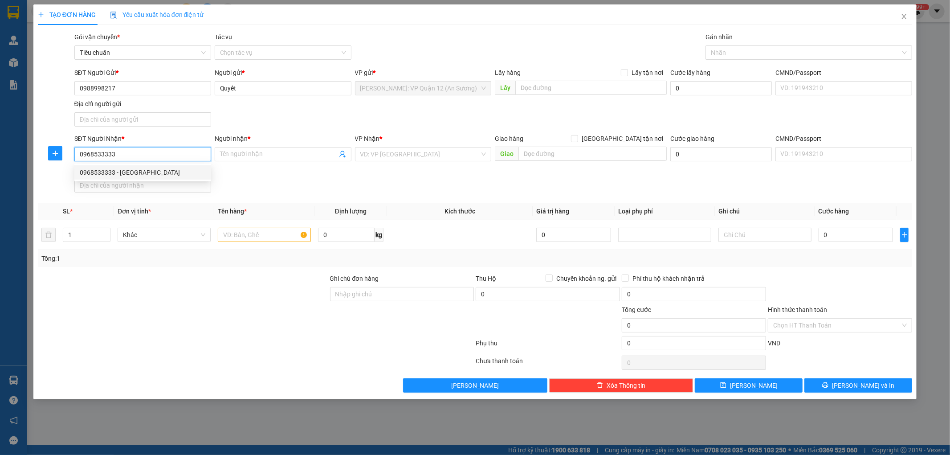
type input "0968533333"
type input "anh Ninh"
type input "Kiên Giang (AS) - TP Rạch Giá (NL): lô 10-01 phan thị ràng tp rạch giá kiên gia…"
type input "250.000"
checkbox input "true"
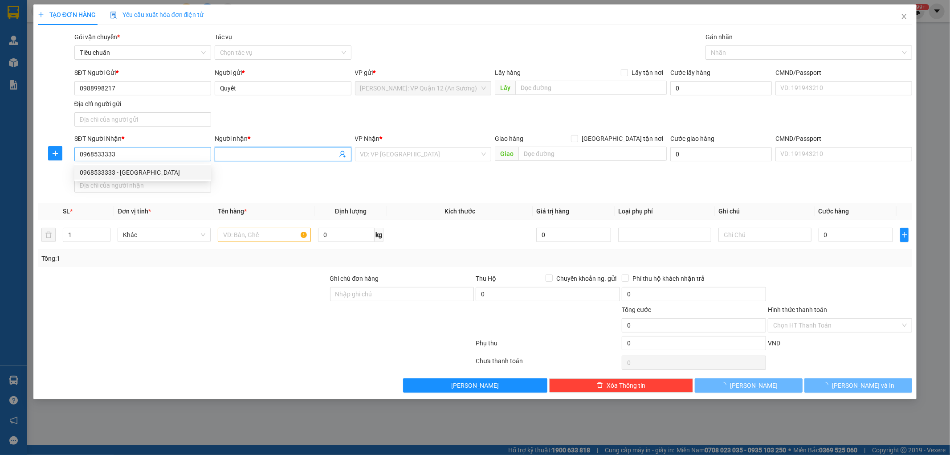
type input "250.000"
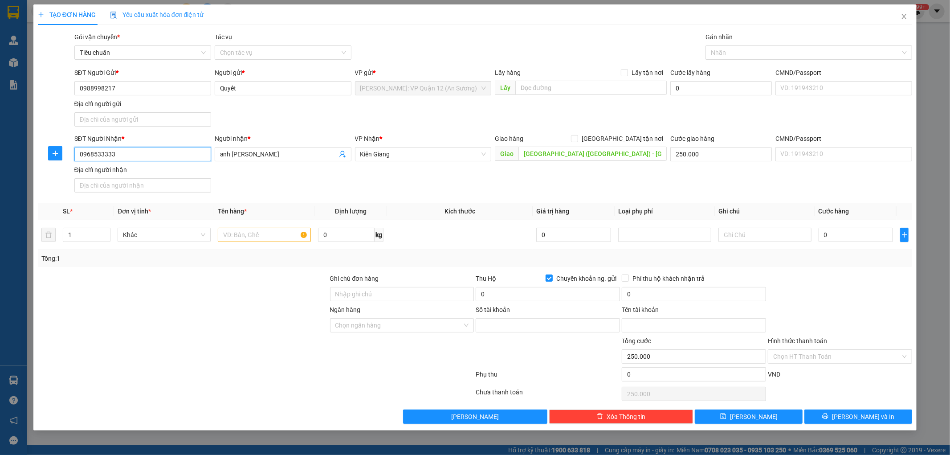
click at [176, 147] on input "0968533333" at bounding box center [142, 154] width 137 height 14
click at [613, 181] on div "SĐT Người Nhận * 0968533333 Người nhận * anh Ninh VP Nhận * Kiên Giang Giao hàn…" at bounding box center [494, 165] width 842 height 62
click at [620, 152] on input "Kiên Giang (AS) - TP Rạch Giá (NL): lô 10-01 phan thị ràng tp rạch giá kiên gia…" at bounding box center [592, 154] width 148 height 14
click at [624, 151] on input "Kiên Giang (AS) - TP Rạch Giá (NL): lô 10-01 phan thị ràng tp rạch giá kiên gia…" at bounding box center [592, 154] width 148 height 14
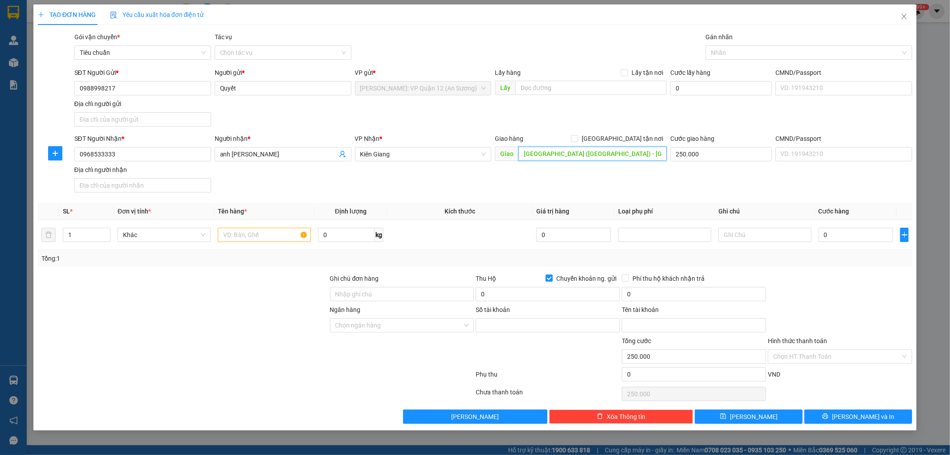
click at [624, 151] on input "Kiên Giang (AS) - TP Rạch Giá (NL): lô 10-01 phan thị ràng tp rạch giá kiên gia…" at bounding box center [592, 154] width 148 height 14
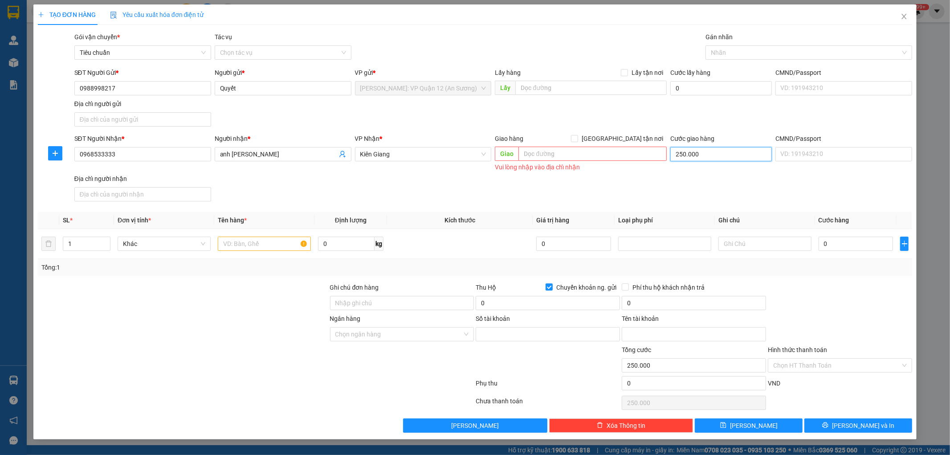
click at [715, 159] on input "250.000" at bounding box center [721, 154] width 102 height 14
type input "0"
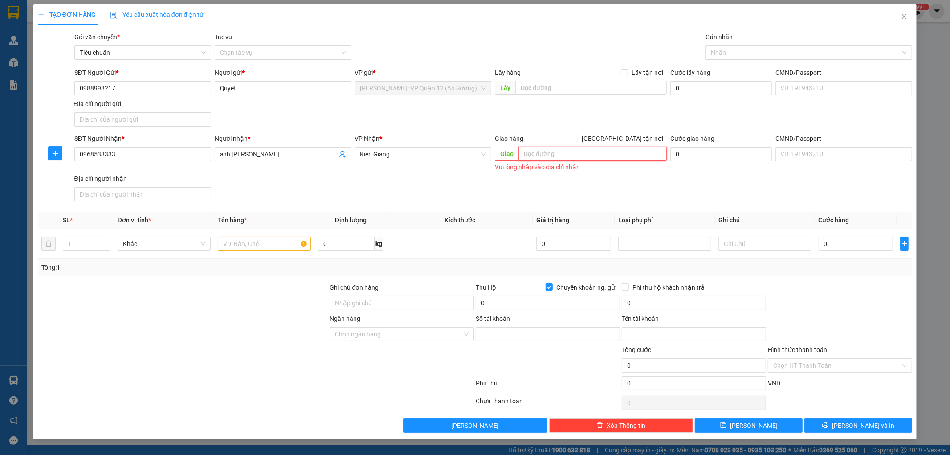
click at [596, 156] on input "text" at bounding box center [592, 154] width 148 height 14
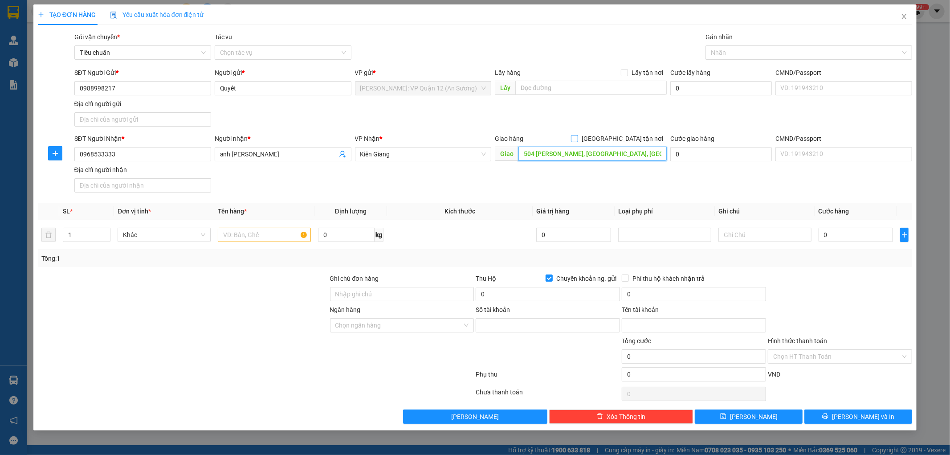
type input "504 Nguyễn Trung Trực, Vĩnh Lạc, Rạch Giá, Kiên Giang"
click at [619, 143] on label "[GEOGRAPHIC_DATA] tận nơi" at bounding box center [619, 139] width 96 height 10
click at [577, 141] on input "[GEOGRAPHIC_DATA] tận nơi" at bounding box center [574, 138] width 6 height 6
checkbox input "true"
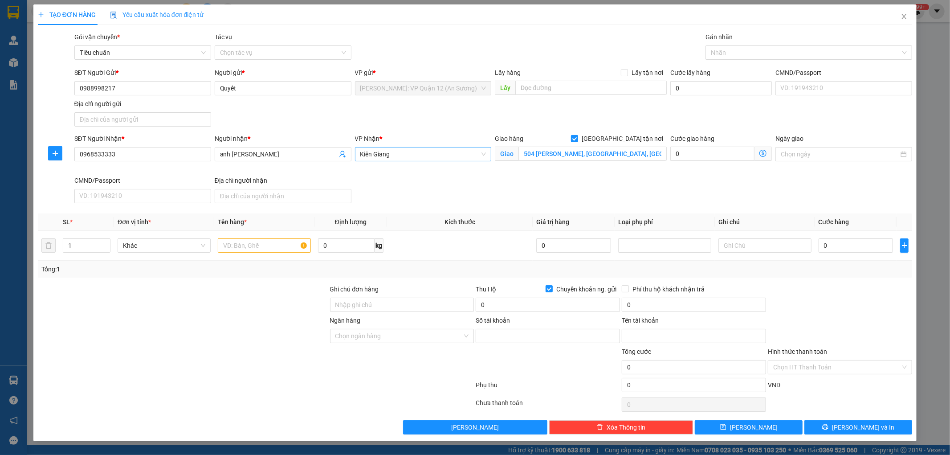
click at [401, 157] on span "Kiên Giang" at bounding box center [423, 153] width 126 height 13
type input "nk"
click at [777, 47] on div at bounding box center [804, 52] width 193 height 11
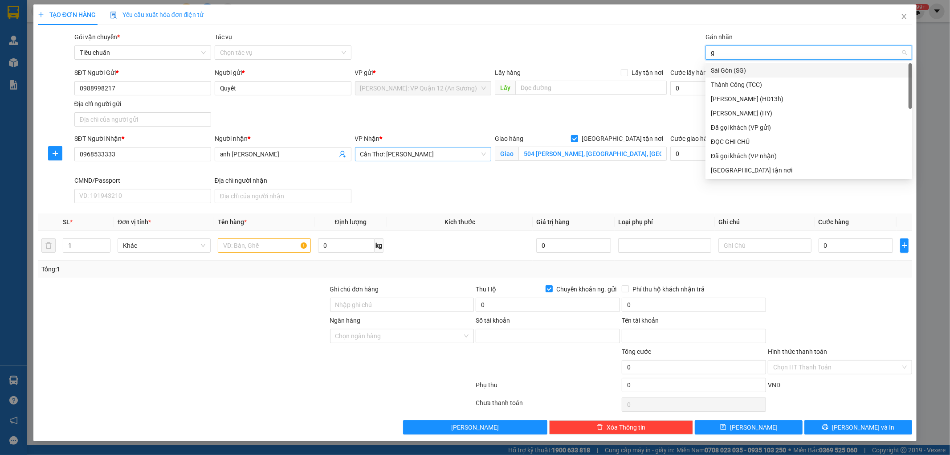
type input "gt"
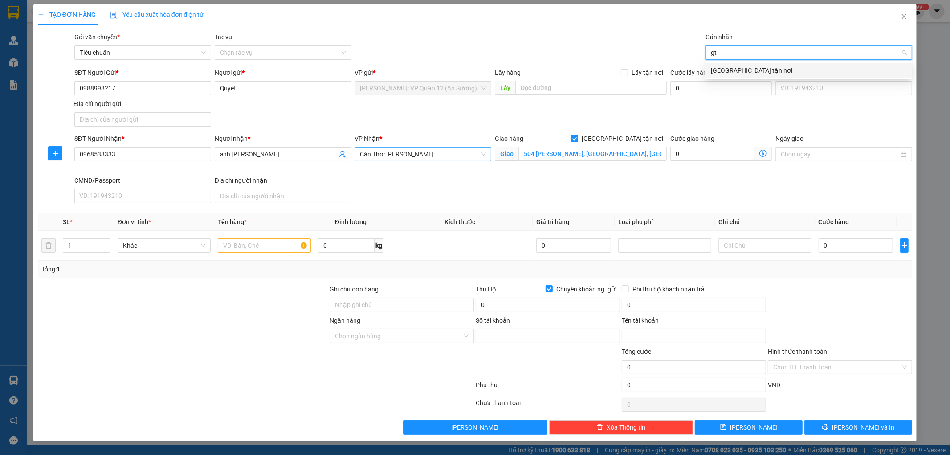
click at [751, 69] on div "[GEOGRAPHIC_DATA] tận nơi" at bounding box center [809, 70] width 196 height 10
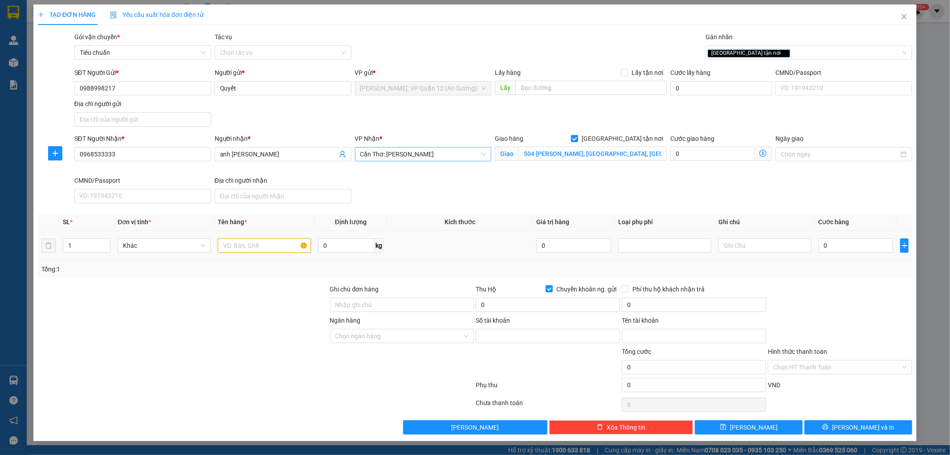
click at [272, 241] on input "text" at bounding box center [264, 245] width 93 height 14
type input "1"
click at [91, 244] on input "1" at bounding box center [86, 245] width 47 height 13
type input "2"
drag, startPoint x: 107, startPoint y: 241, endPoint x: 131, endPoint y: 243, distance: 24.6
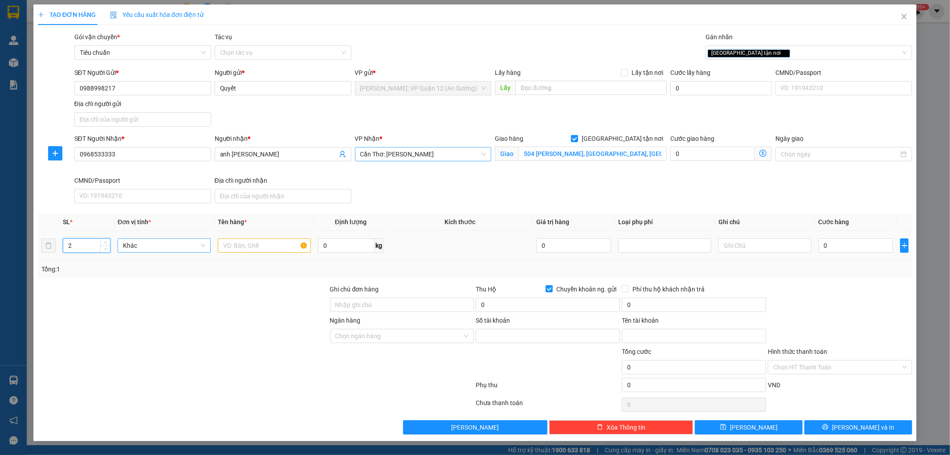
click at [107, 240] on span "Increase Value" at bounding box center [105, 242] width 10 height 7
click at [250, 252] on input "text" at bounding box center [264, 245] width 93 height 14
type input "2 kiện giấy bọc PE ( máy gia nhiệt )"
click at [362, 303] on input "Ghi chú đơn hàng" at bounding box center [402, 305] width 144 height 14
type input "nhận theo kiện - hư hỏng ko chịu trách nhiệm"
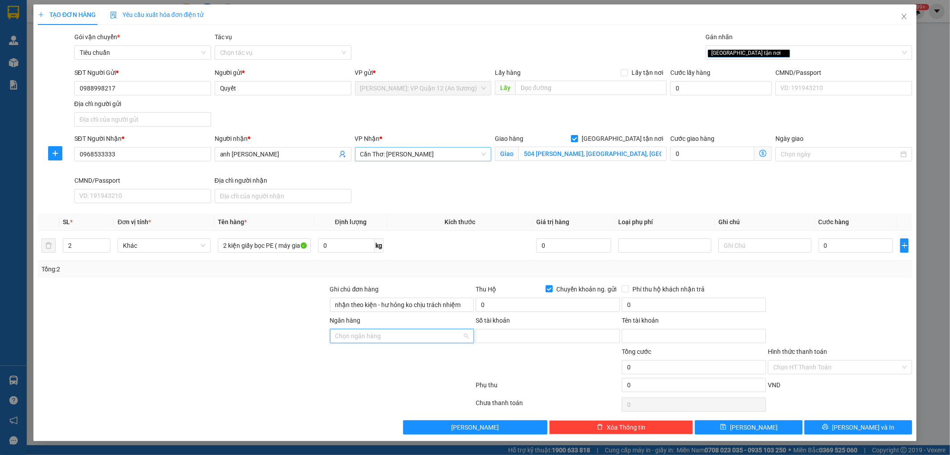
click at [404, 338] on input "Ngân hàng" at bounding box center [398, 335] width 127 height 13
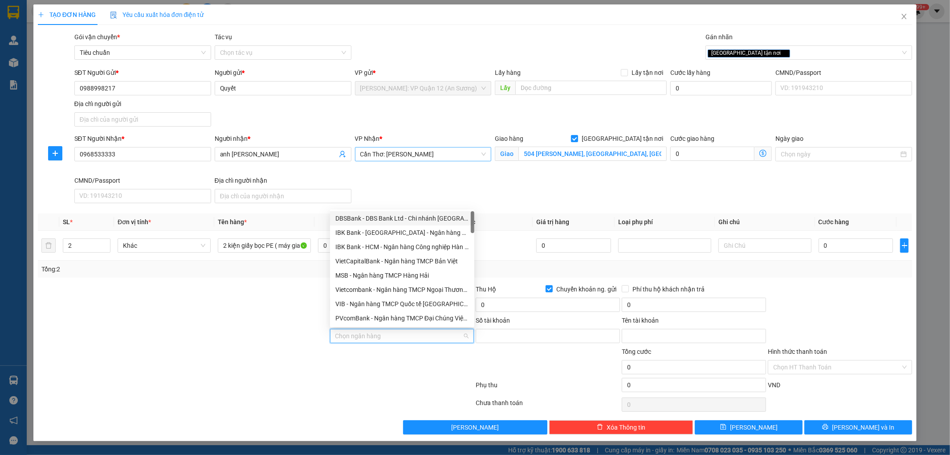
click at [404, 338] on input "Ngân hàng" at bounding box center [398, 335] width 127 height 13
click at [378, 367] on div at bounding box center [402, 362] width 146 height 31
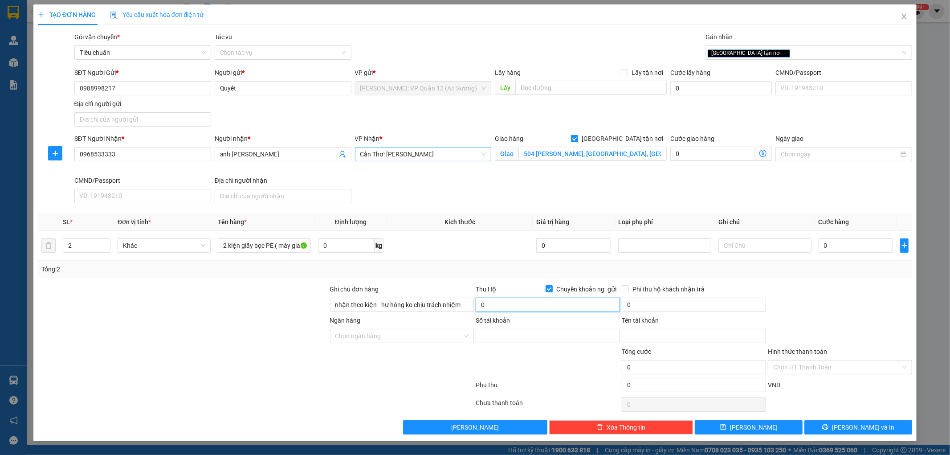
click at [560, 309] on input "0" at bounding box center [548, 305] width 144 height 14
click at [857, 245] on input "0" at bounding box center [856, 245] width 75 height 14
type input "1"
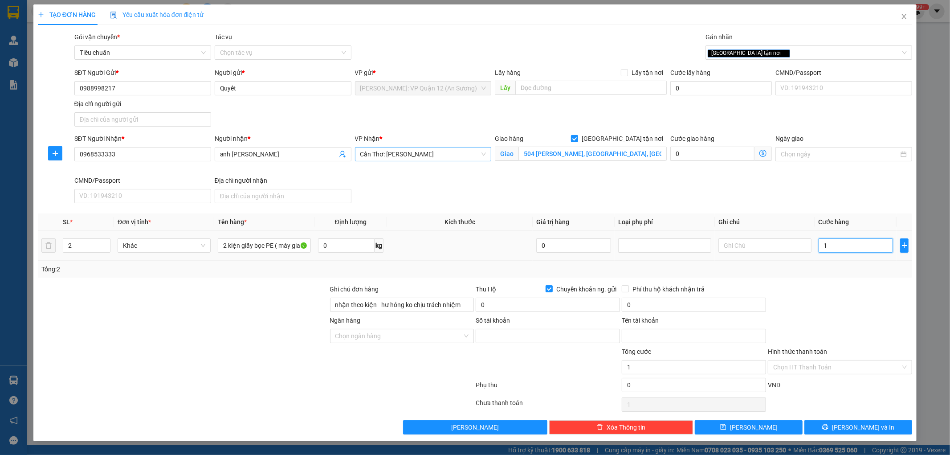
type input "11"
type input "115"
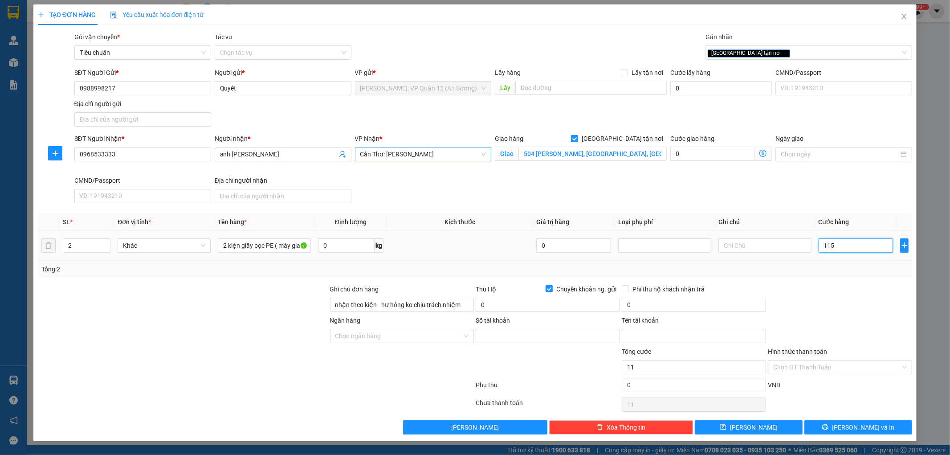
type input "115"
type input "1.150"
type input "11.500"
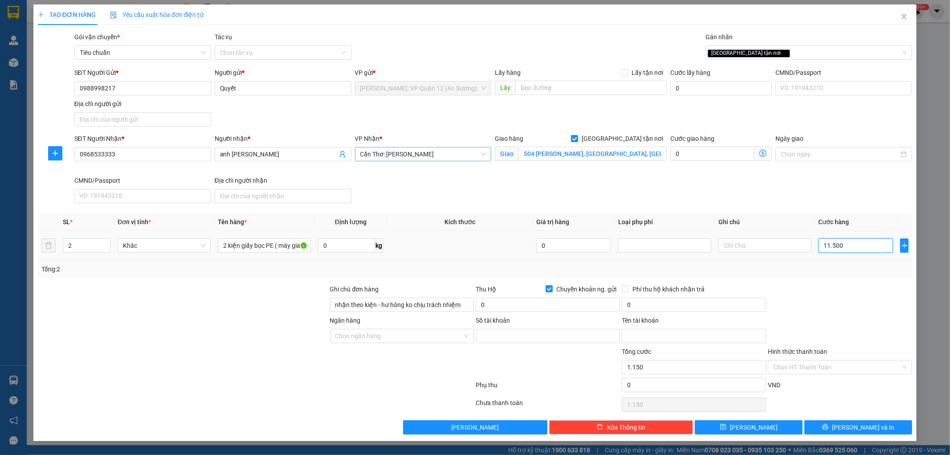
type input "11.500"
drag, startPoint x: 392, startPoint y: 333, endPoint x: 439, endPoint y: 340, distance: 47.7
click at [392, 333] on input "Ngân hàng" at bounding box center [398, 335] width 127 height 13
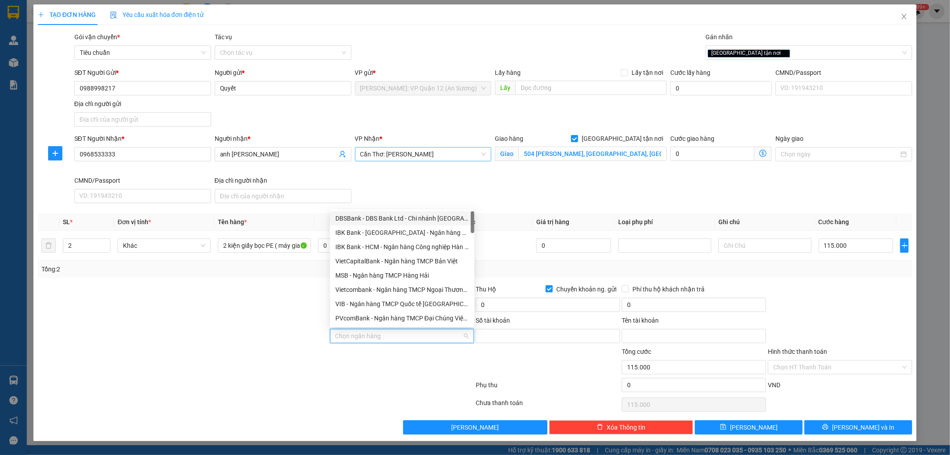
click at [427, 333] on input "Ngân hàng" at bounding box center [398, 335] width 127 height 13
drag, startPoint x: 429, startPoint y: 367, endPoint x: 440, endPoint y: 358, distance: 14.5
click at [429, 367] on div at bounding box center [402, 362] width 146 height 31
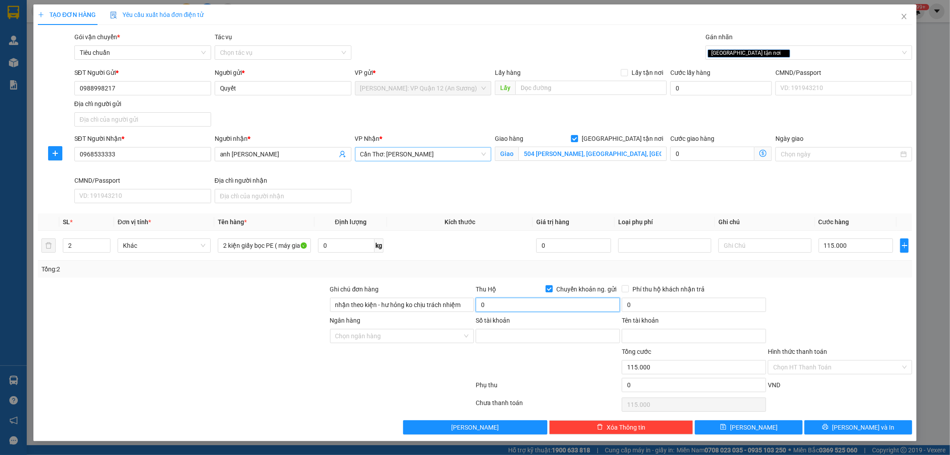
click at [502, 298] on input "0" at bounding box center [548, 305] width 144 height 14
click at [528, 347] on div at bounding box center [548, 362] width 146 height 31
click at [528, 344] on div "Số tài khoản" at bounding box center [548, 330] width 144 height 31
click at [526, 337] on input "Số tài khoản" at bounding box center [548, 336] width 144 height 14
click at [669, 340] on input "Tên tài khoản" at bounding box center [694, 336] width 144 height 14
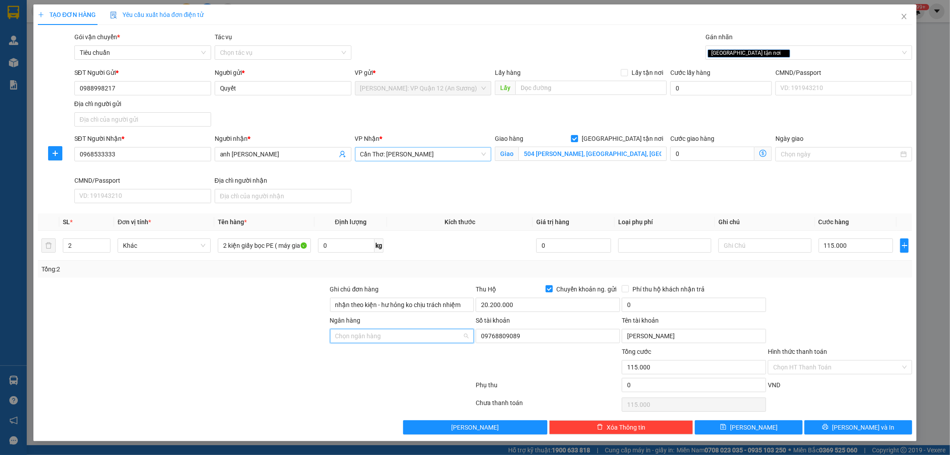
click at [382, 340] on input "Ngân hàng" at bounding box center [398, 335] width 127 height 13
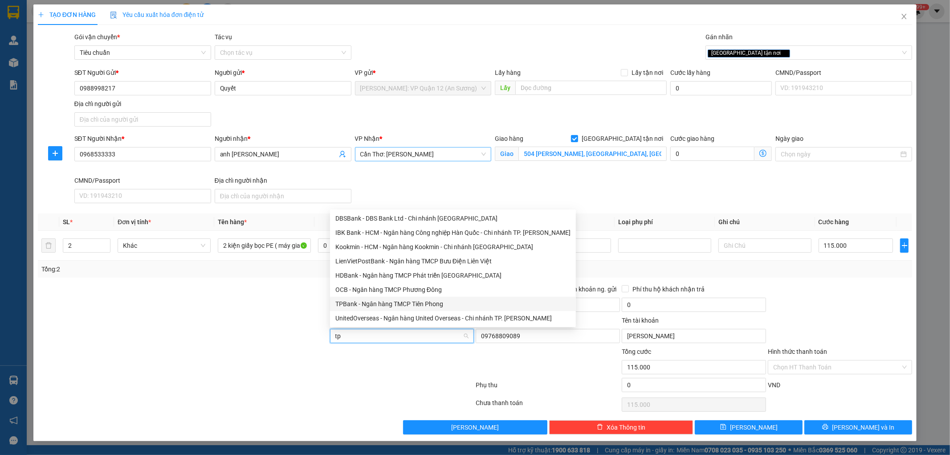
click at [352, 297] on div "TPBank - Ngân hàng TMCP Tiên Phong" at bounding box center [453, 304] width 246 height 14
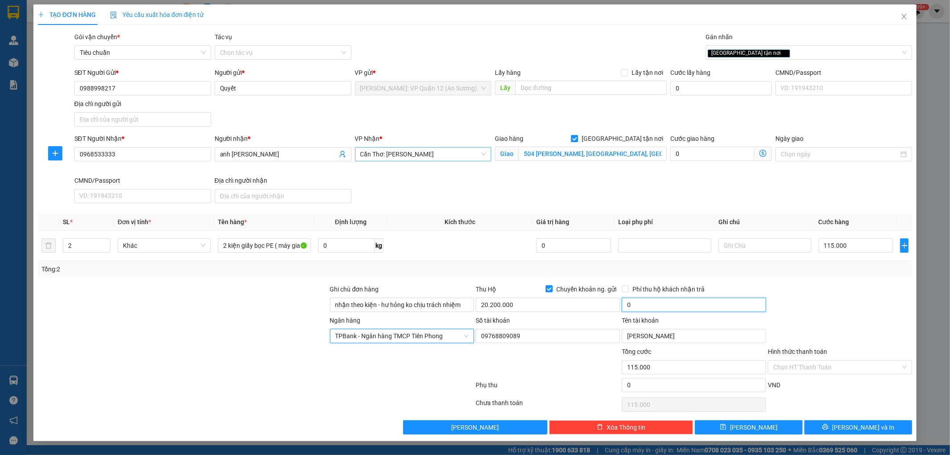
click at [695, 304] on input "0" at bounding box center [694, 305] width 144 height 14
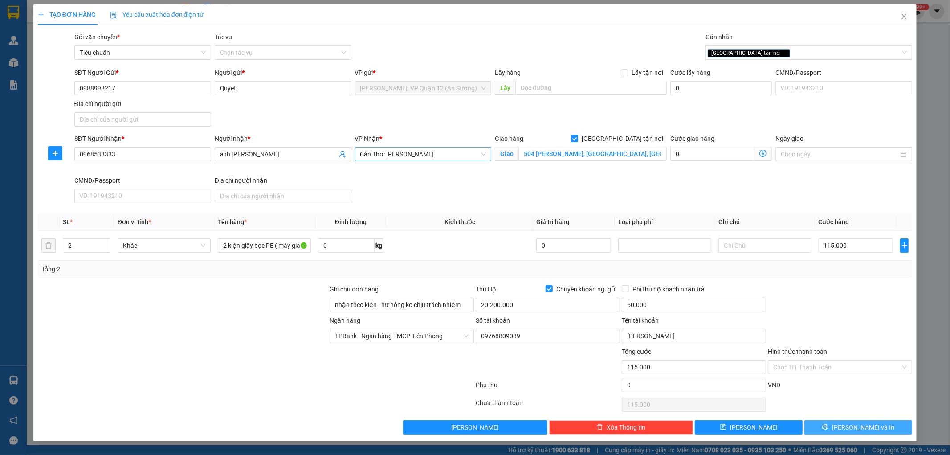
click at [865, 430] on span "Lưu và In" at bounding box center [863, 427] width 62 height 10
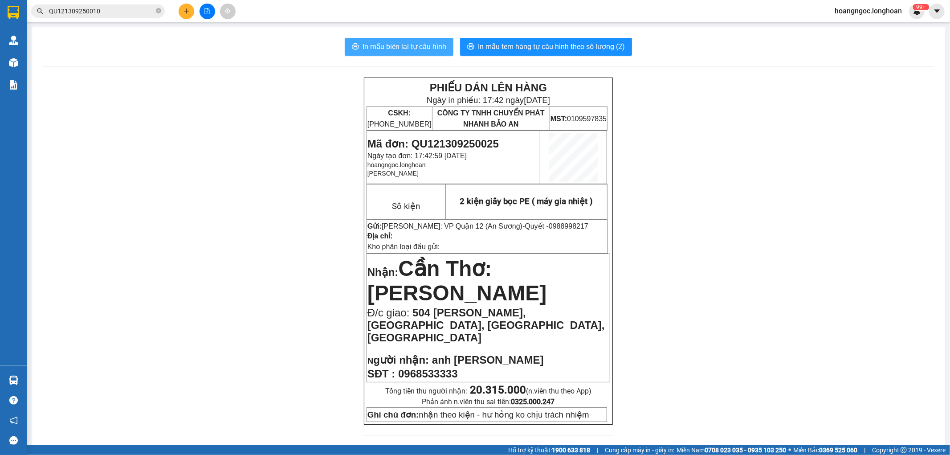
click at [418, 48] on span "In mẫu biên lai tự cấu hình" at bounding box center [405, 46] width 84 height 11
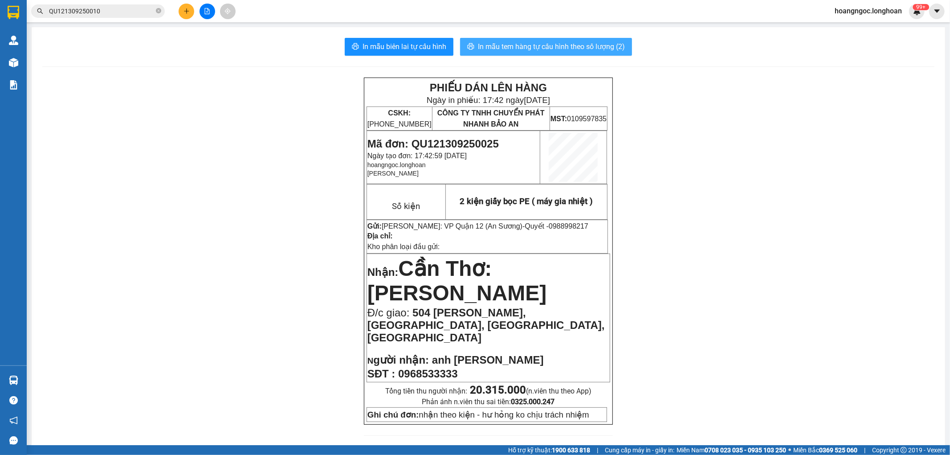
click at [565, 40] on button "In mẫu tem hàng tự cấu hình theo số lượng (2)" at bounding box center [546, 47] width 172 height 18
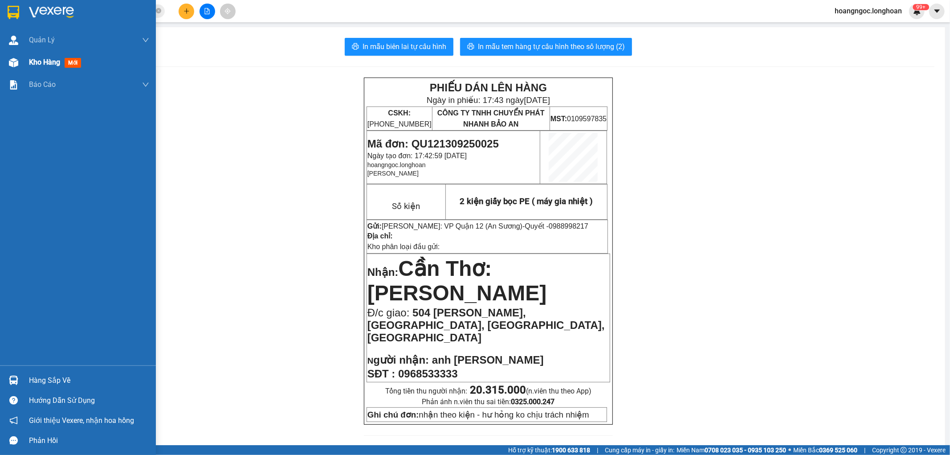
click at [47, 69] on div "Kho hàng mới" at bounding box center [89, 62] width 120 height 22
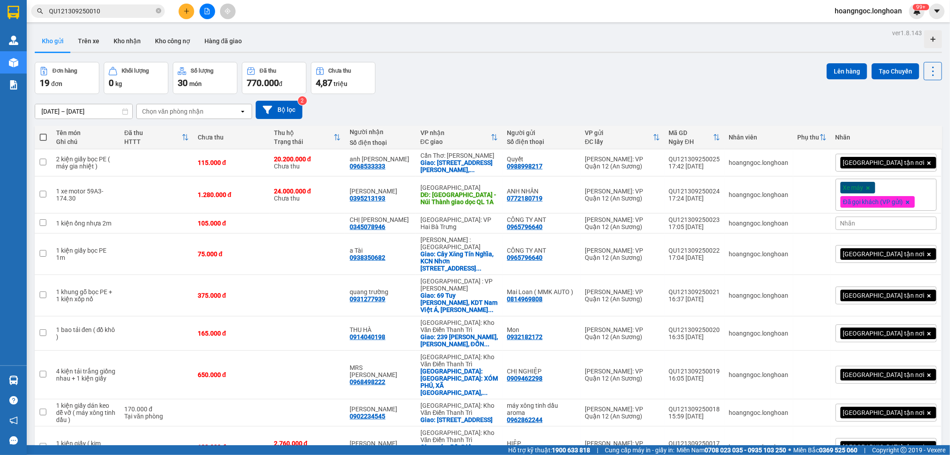
click at [118, 11] on input "QU121309250010" at bounding box center [101, 11] width 105 height 10
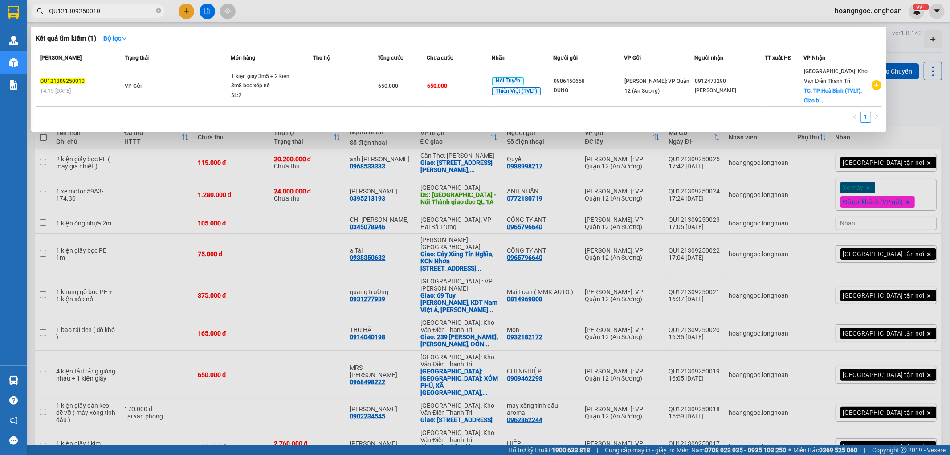
click at [118, 11] on input "QU121309250010" at bounding box center [101, 11] width 105 height 10
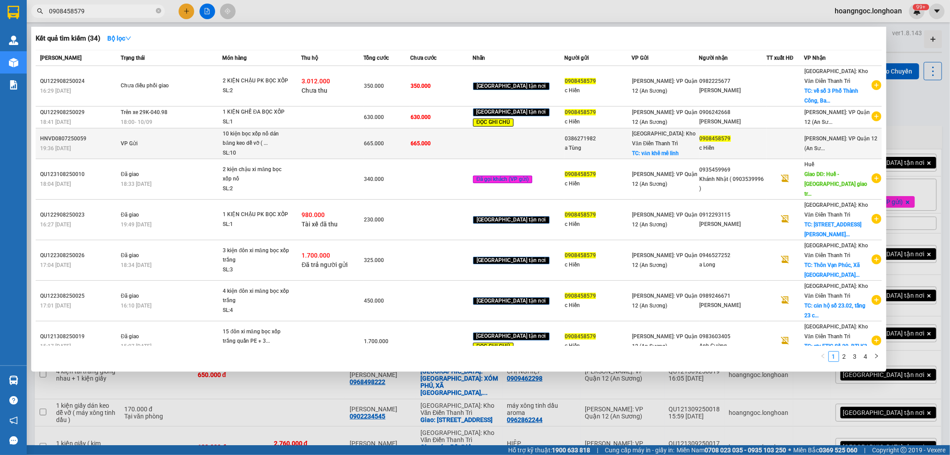
click at [200, 149] on td "VP Gửi" at bounding box center [170, 143] width 104 height 31
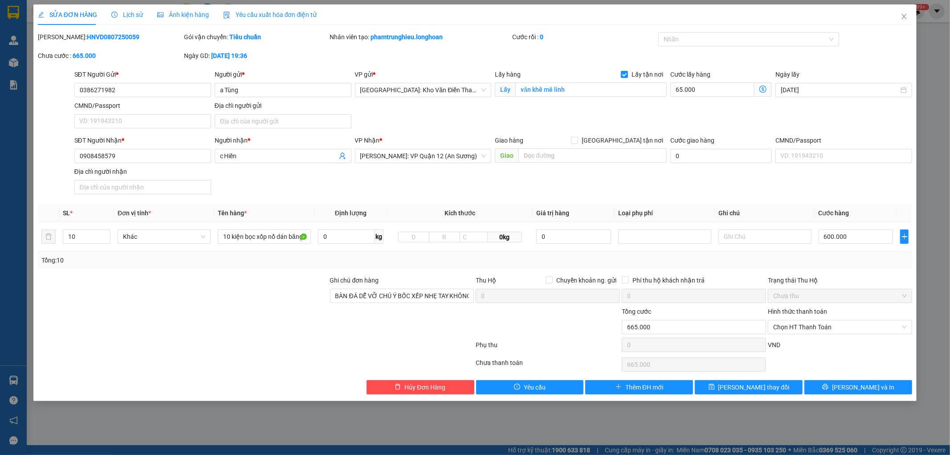
click at [135, 11] on span "Lịch sử" at bounding box center [127, 14] width 32 height 7
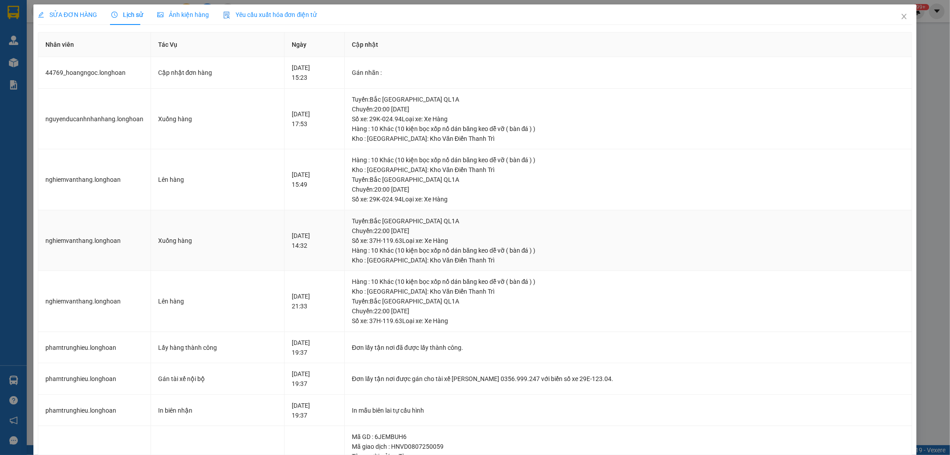
click at [169, 236] on div "Xuống hàng" at bounding box center [217, 241] width 119 height 10
click at [232, 210] on td "Xuống hàng" at bounding box center [218, 240] width 134 height 61
click at [95, 119] on td "nguyenducanhnhanhang.longhoan" at bounding box center [94, 119] width 113 height 61
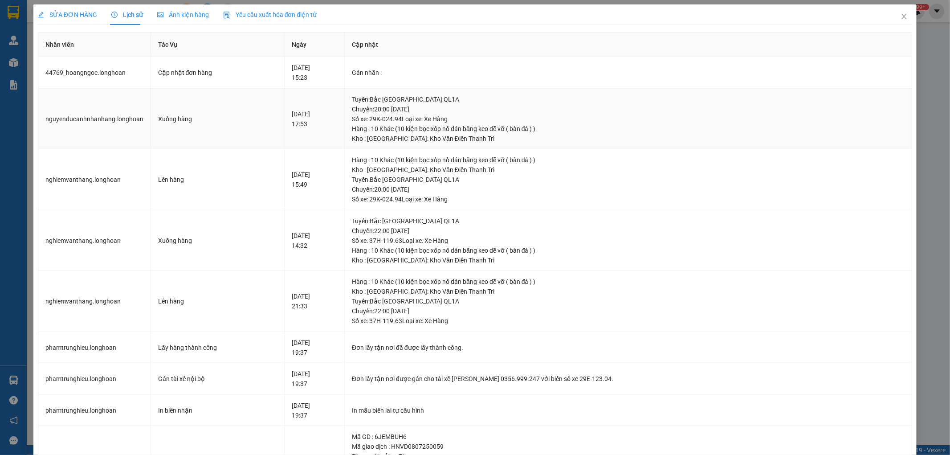
click at [265, 121] on div "Xuống hàng" at bounding box center [217, 119] width 119 height 10
click at [199, 342] on div "Lấy hàng thành công" at bounding box center [217, 347] width 119 height 10
click at [221, 363] on td "Gán tài xế nội bộ" at bounding box center [218, 379] width 134 height 32
click at [901, 19] on icon "close" at bounding box center [904, 16] width 7 height 7
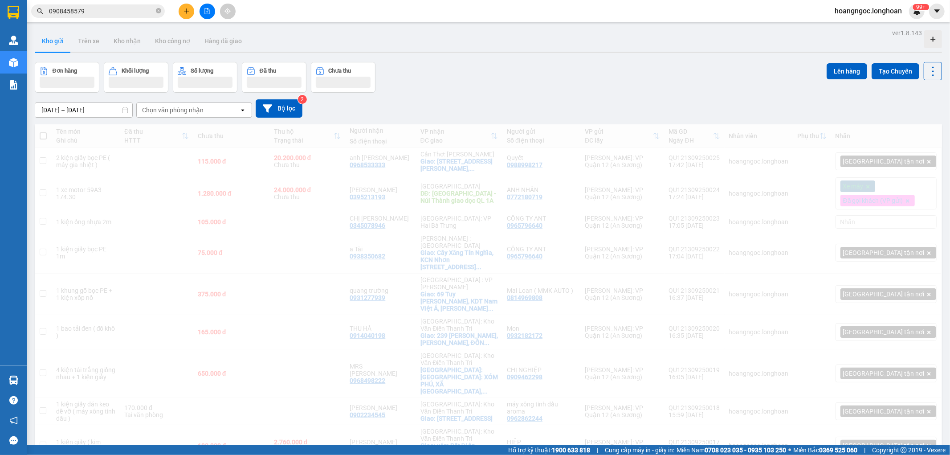
click at [105, 18] on div "Kết quả tìm kiếm ( 34 ) Bộ lọc Mã ĐH Trạng thái Món hàng Thu hộ Tổng cước Chưa …" at bounding box center [87, 12] width 174 height 16
click at [109, 14] on input "0908458579" at bounding box center [101, 11] width 105 height 10
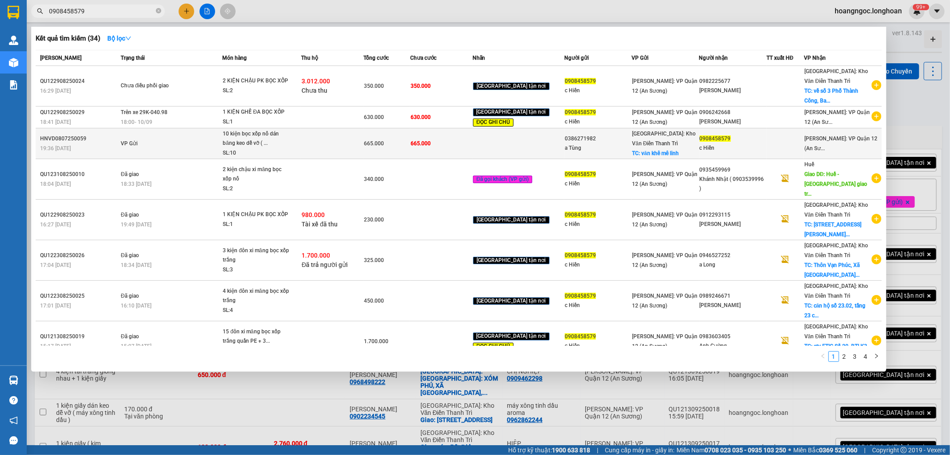
click at [330, 142] on td at bounding box center [332, 143] width 62 height 31
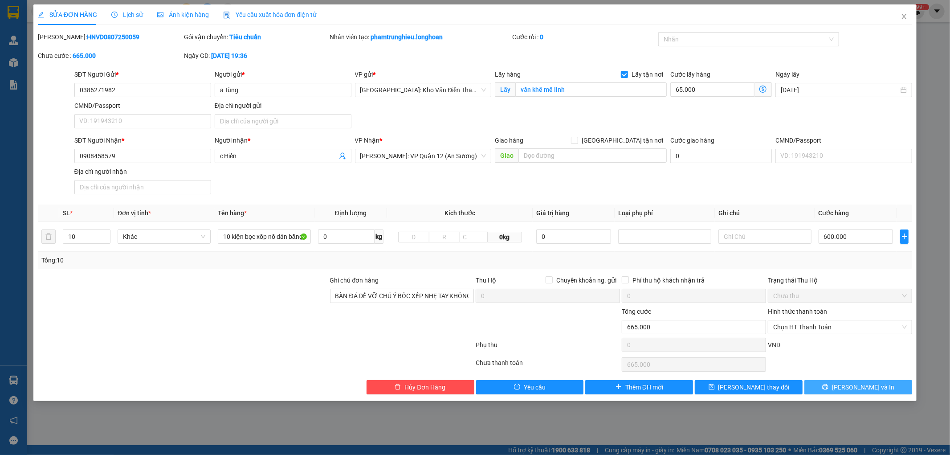
click at [876, 391] on button "Lưu và In" at bounding box center [858, 387] width 108 height 14
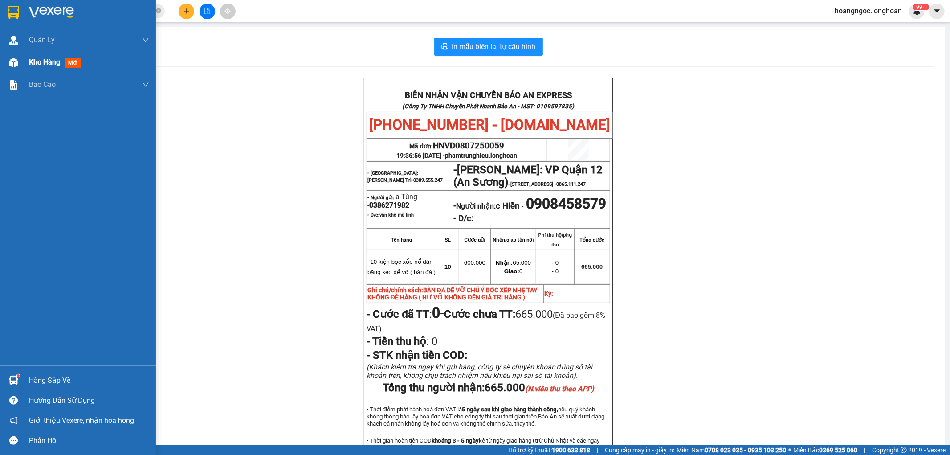
click at [46, 64] on span "Kho hàng" at bounding box center [44, 62] width 31 height 8
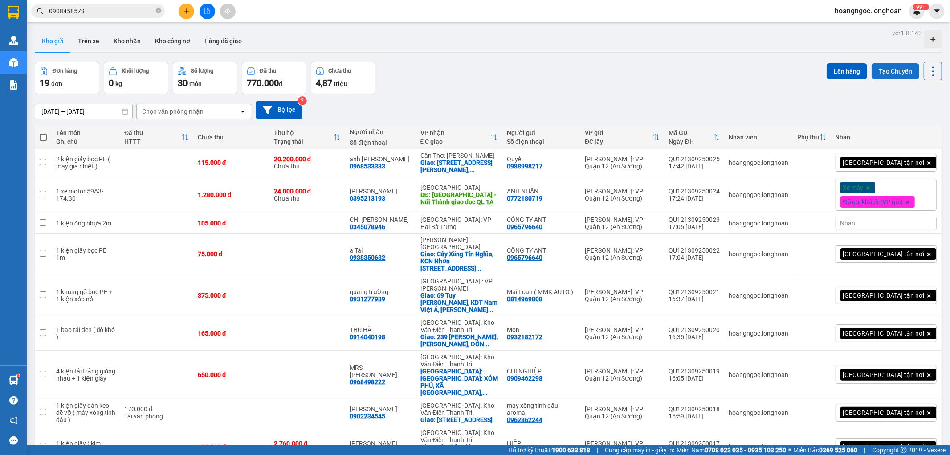
click at [891, 75] on button "Tạo Chuyến" at bounding box center [896, 71] width 48 height 16
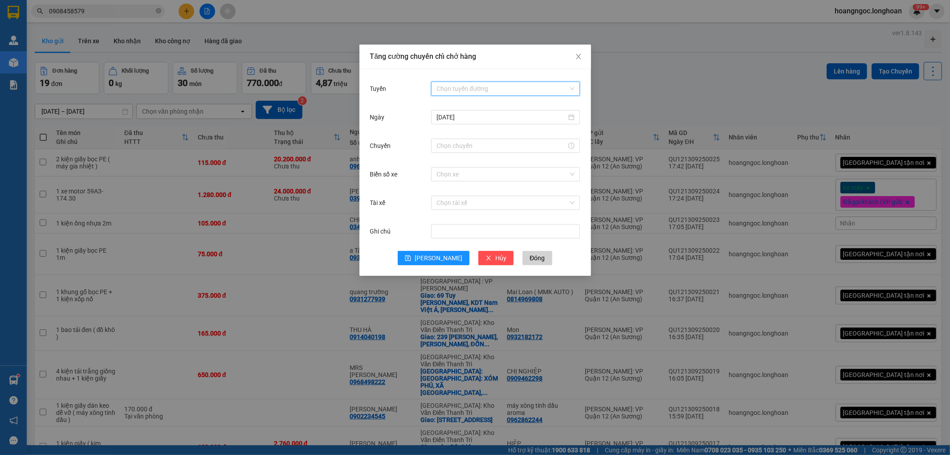
drag, startPoint x: 473, startPoint y: 87, endPoint x: 469, endPoint y: 107, distance: 20.0
click at [474, 88] on input "Tuyến" at bounding box center [502, 88] width 132 height 13
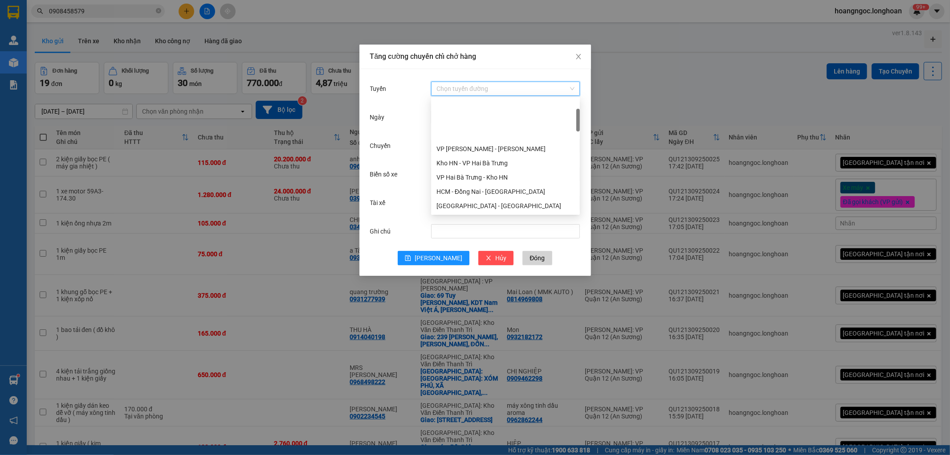
click at [484, 244] on div "VP Quận 12 - Kho HCM 1" at bounding box center [505, 249] width 138 height 10
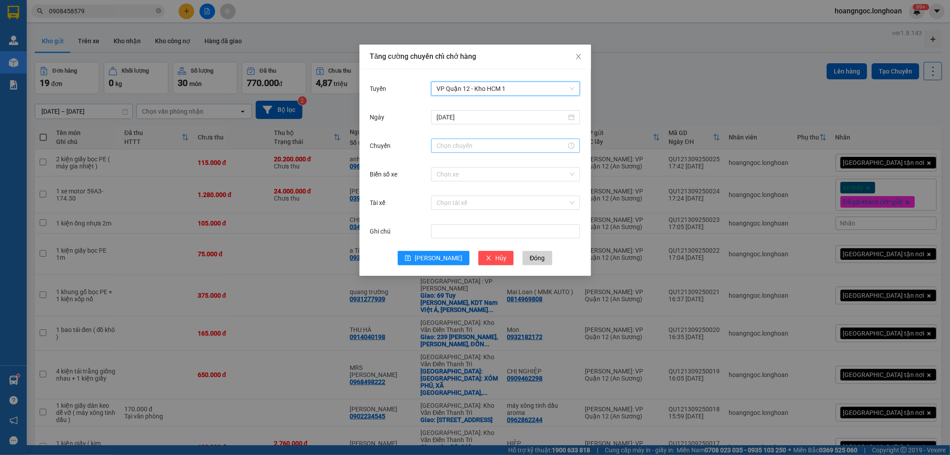
click at [477, 149] on input "Chuyến" at bounding box center [501, 146] width 130 height 10
click at [443, 381] on div "18" at bounding box center [443, 387] width 25 height 12
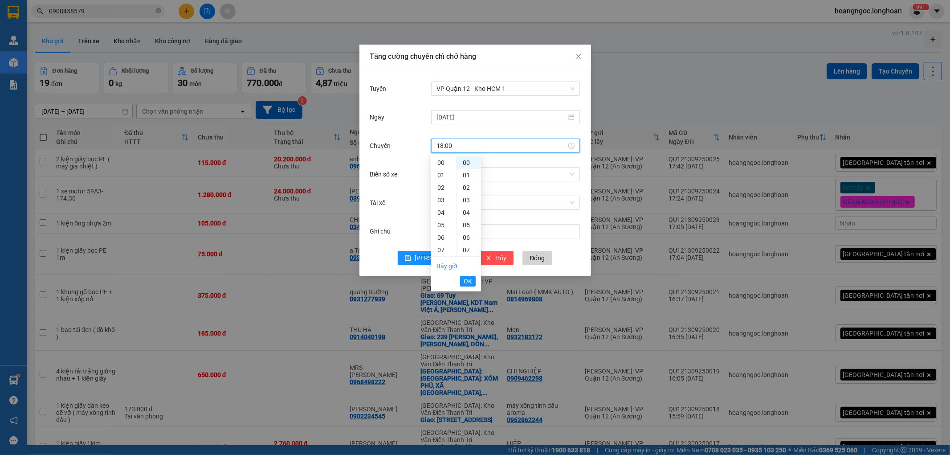
drag, startPoint x: 472, startPoint y: 281, endPoint x: 471, endPoint y: 273, distance: 8.6
click at [471, 281] on button "OK" at bounding box center [468, 281] width 16 height 11
click at [470, 175] on input "Biển số xe" at bounding box center [502, 173] width 132 height 13
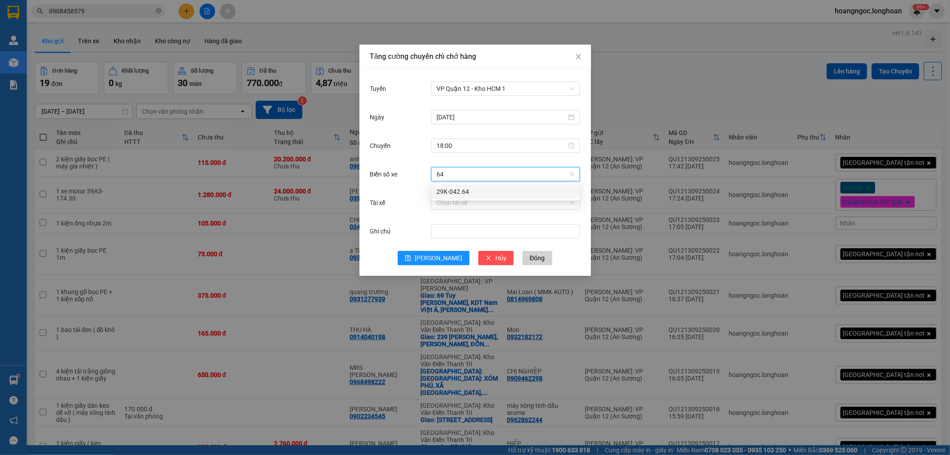
click at [468, 194] on div "29K-042.64" at bounding box center [505, 192] width 138 height 10
click at [469, 203] on input "Tài xế" at bounding box center [502, 202] width 132 height 13
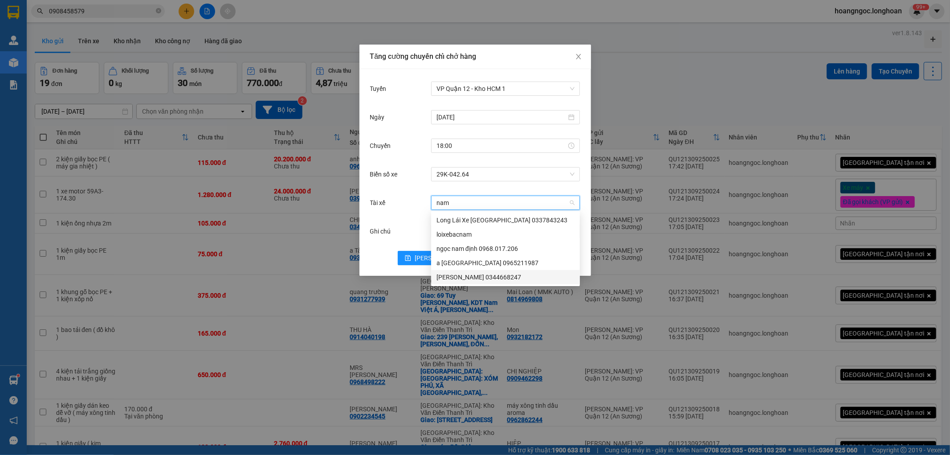
click at [480, 275] on div "Lê Đình Nam 0344668247" at bounding box center [505, 277] width 138 height 10
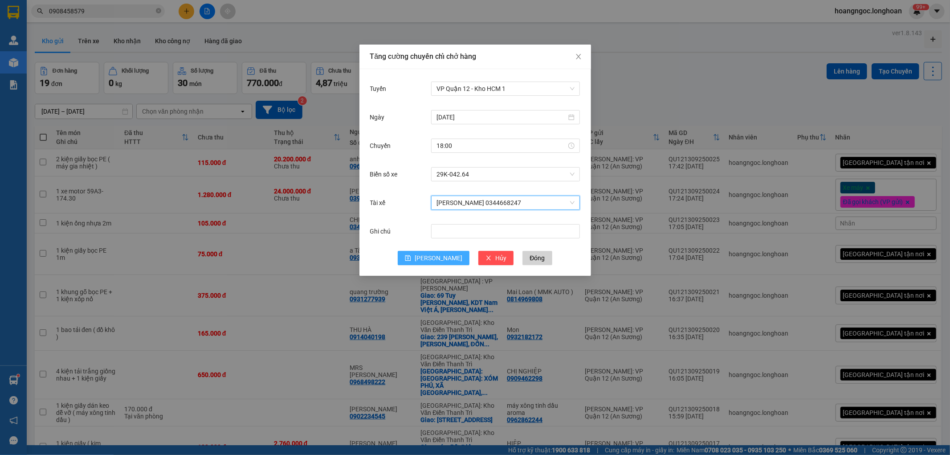
click at [442, 259] on span "Lưu" at bounding box center [439, 258] width 48 height 10
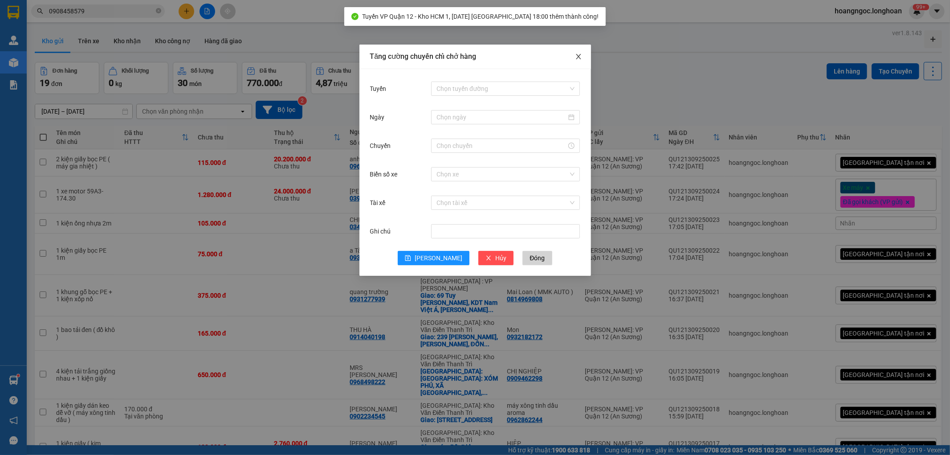
click at [575, 58] on icon "close" at bounding box center [578, 56] width 7 height 7
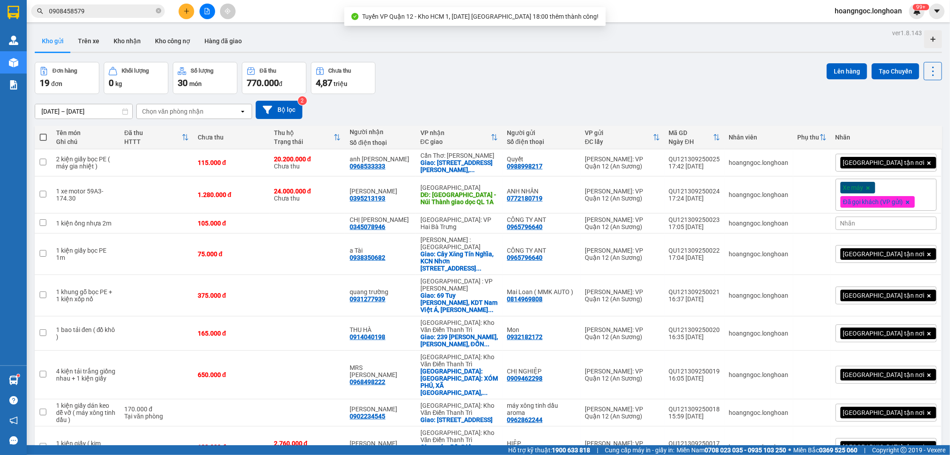
drag, startPoint x: 43, startPoint y: 140, endPoint x: 47, endPoint y: 143, distance: 4.8
click at [44, 140] on span at bounding box center [43, 137] width 7 height 7
click at [43, 133] on input "checkbox" at bounding box center [43, 133] width 0 height 0
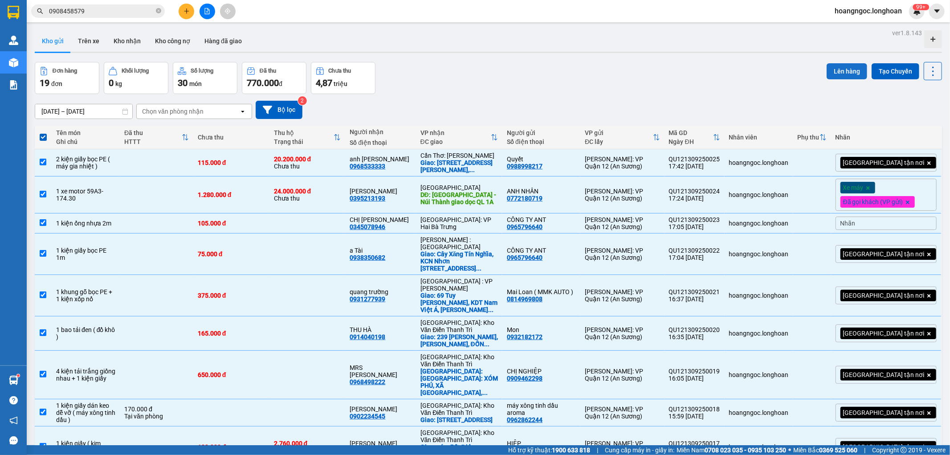
click at [853, 76] on button "Lên hàng" at bounding box center [847, 71] width 41 height 16
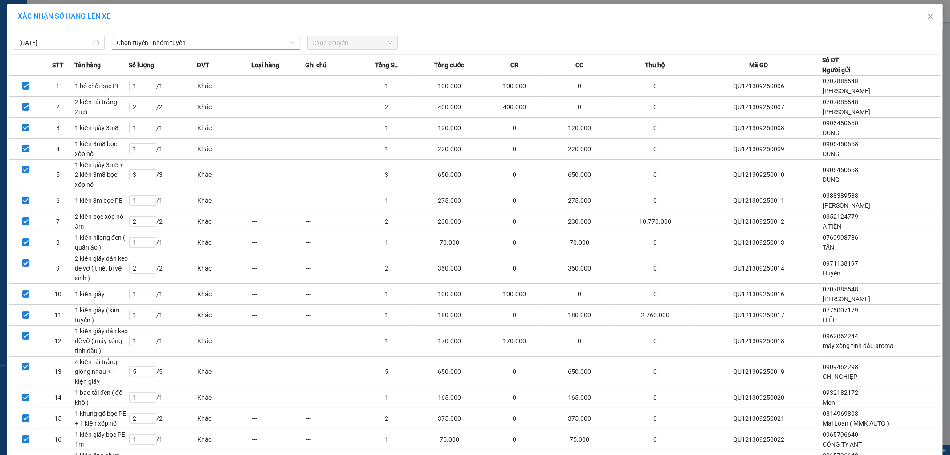
click at [248, 44] on span "Chọn tuyến - nhóm tuyến" at bounding box center [206, 42] width 178 height 13
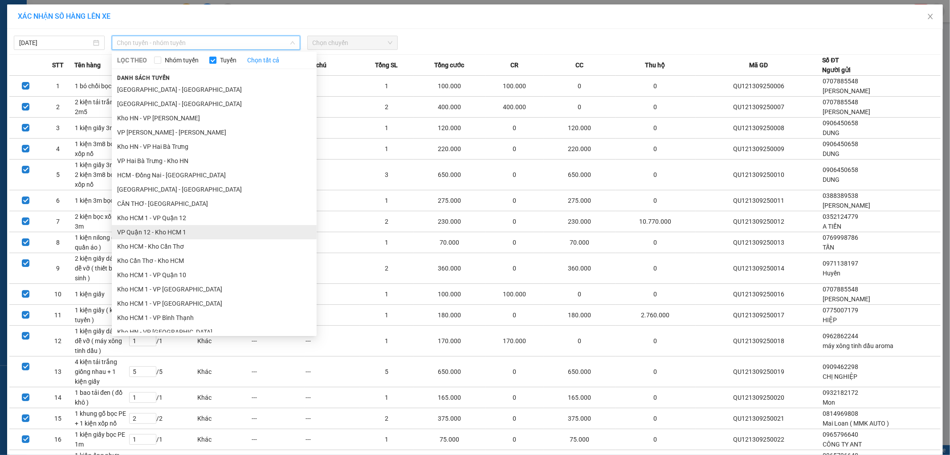
click at [165, 133] on ul "Hải Phòng - Hà Nội Hà Nội - Hải Phòng Kho HN - VP An Khánh VP An khánh - Kho HN…" at bounding box center [214, 207] width 205 height 250
click at [168, 234] on li "VP Quận 12 - Kho HCM 1" at bounding box center [214, 232] width 205 height 14
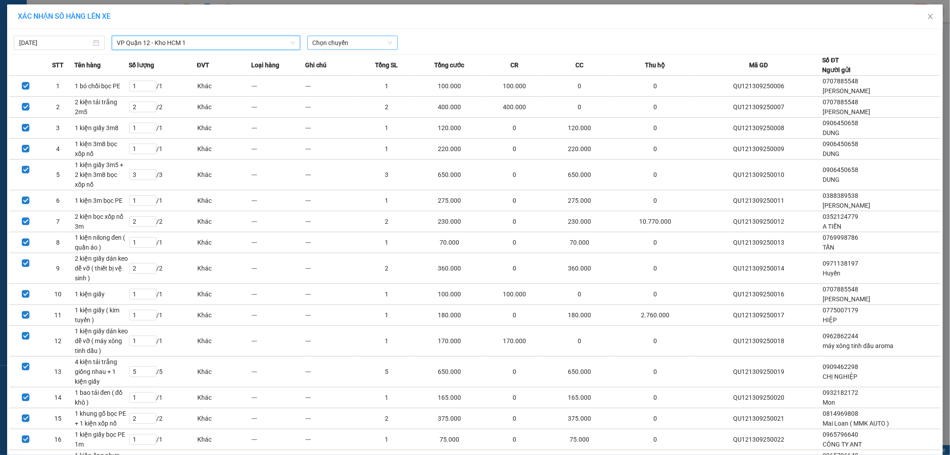
click at [354, 46] on span "Chọn chuyến" at bounding box center [353, 42] width 80 height 13
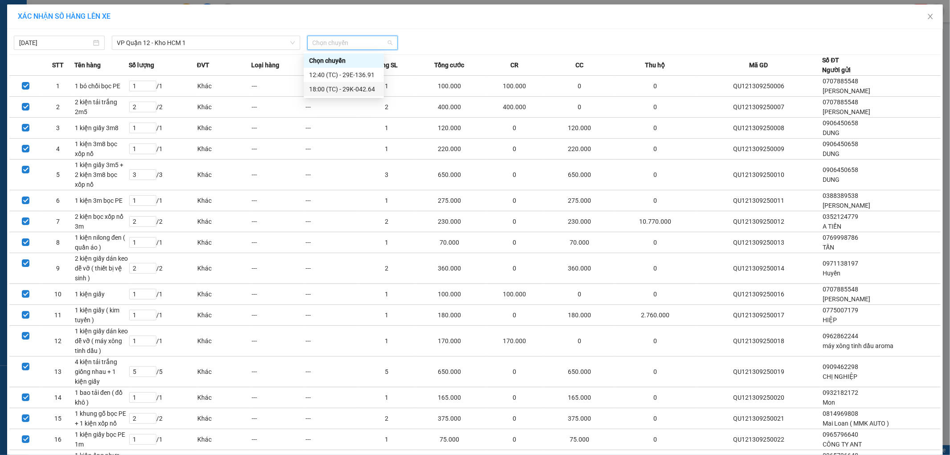
click at [351, 85] on div "18:00 (TC) - 29K-042.64" at bounding box center [343, 89] width 69 height 10
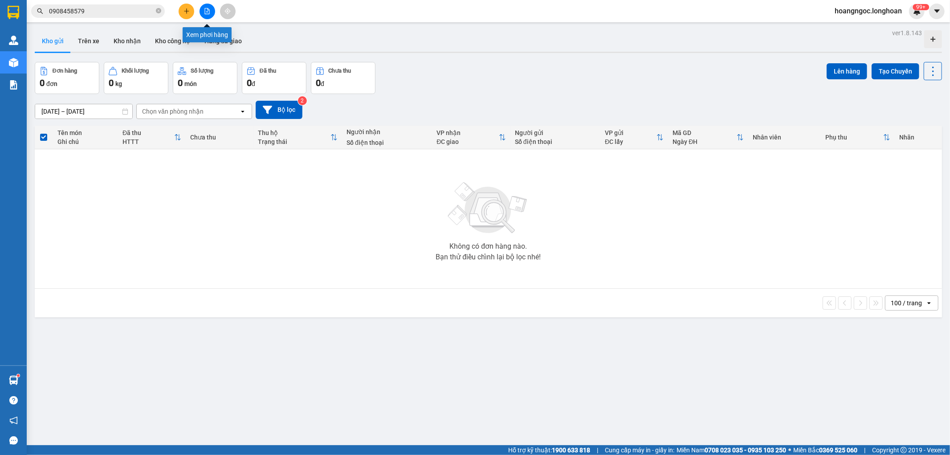
click at [207, 12] on icon "file-add" at bounding box center [207, 11] width 6 height 6
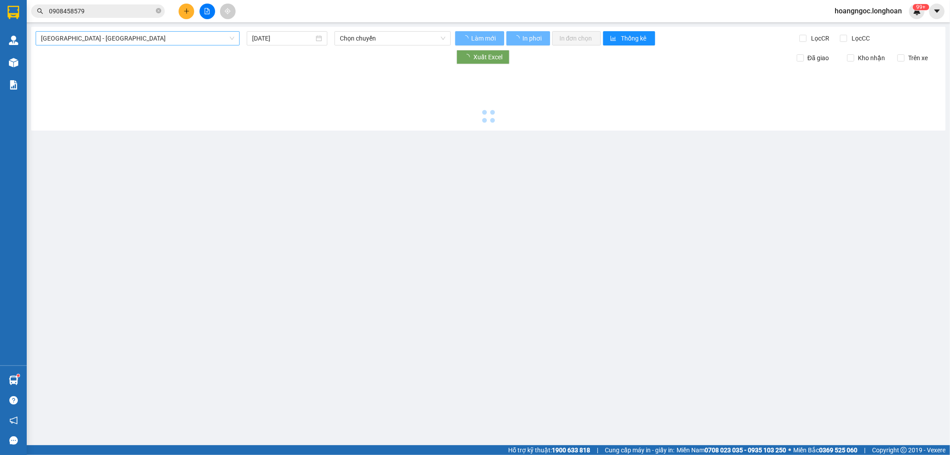
click at [168, 38] on span "Hải Phòng - Hà Nội" at bounding box center [137, 38] width 193 height 13
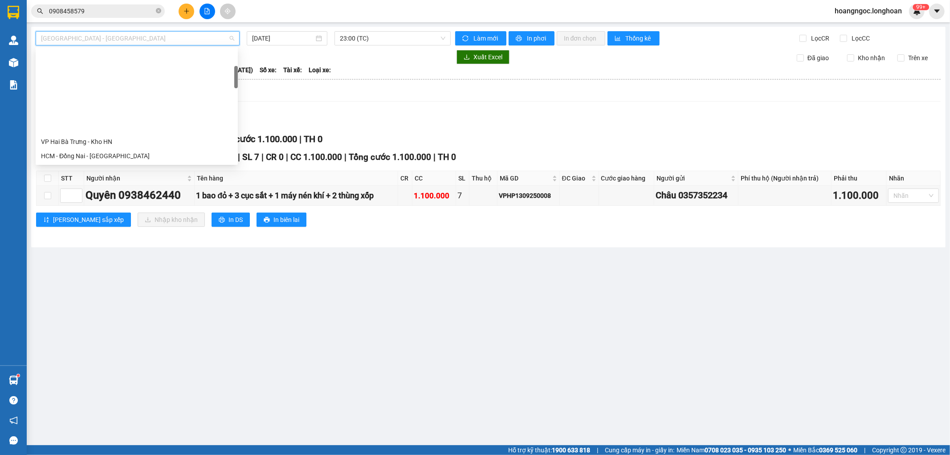
click at [97, 208] on div "VP Quận 12 - Kho HCM 1" at bounding box center [137, 213] width 192 height 10
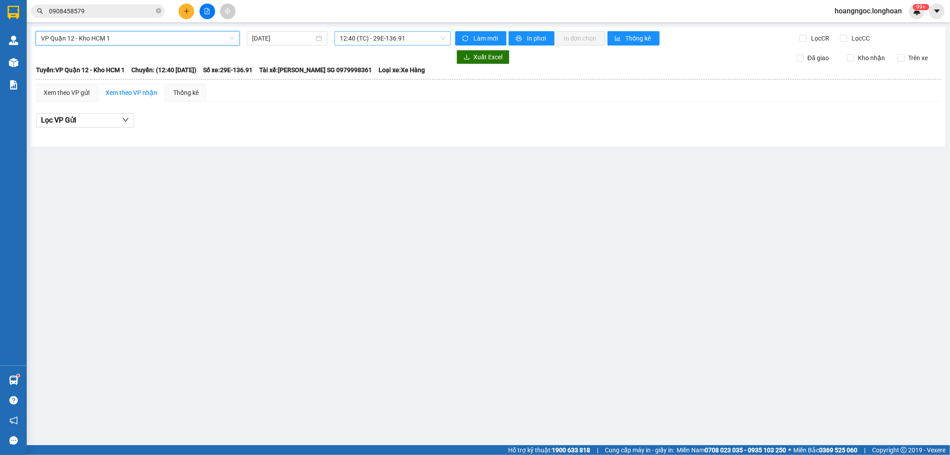
click at [355, 36] on span "12:40 (TC) - 29E-136.91" at bounding box center [392, 38] width 105 height 13
click at [357, 77] on div "18:00 (TC) - 29K-042.64" at bounding box center [374, 84] width 80 height 14
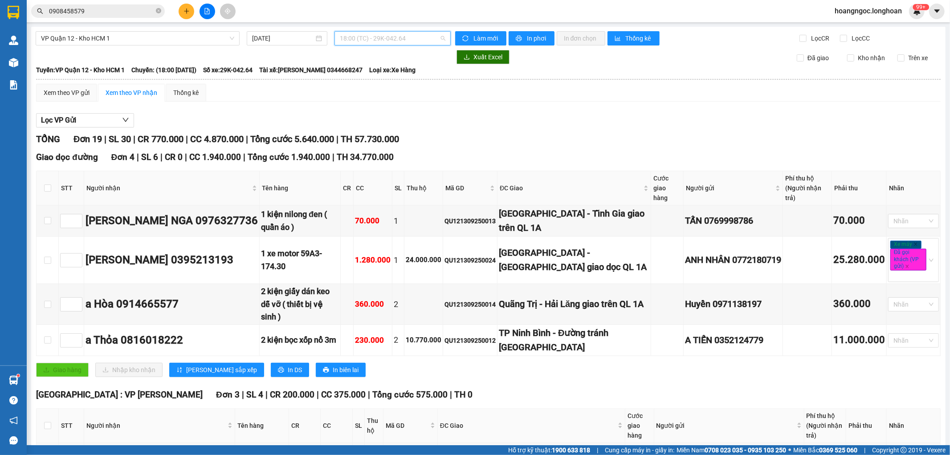
click at [376, 37] on span "18:00 (TC) - 29K-042.64" at bounding box center [392, 38] width 105 height 13
click at [363, 68] on div "12:40 (TC) - 29E-136.91" at bounding box center [372, 70] width 69 height 10
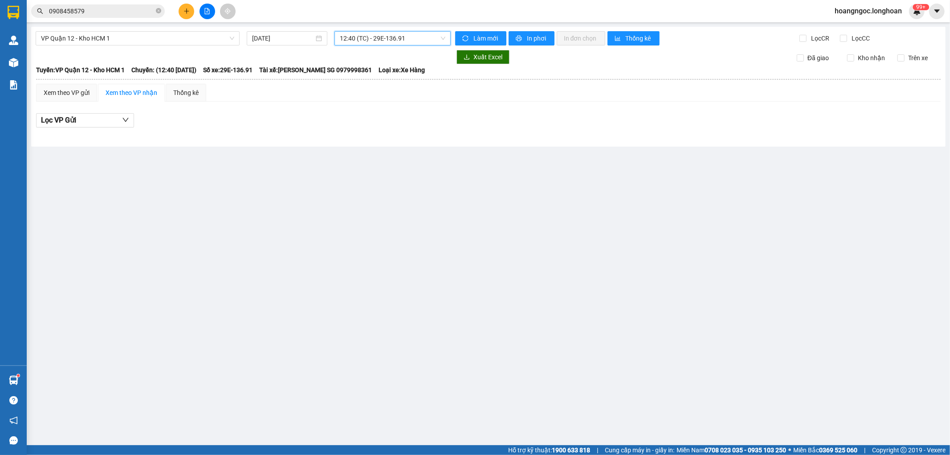
click at [385, 38] on span "12:40 (TC) - 29E-136.91" at bounding box center [392, 38] width 105 height 13
click at [380, 82] on div "18:00 (TC) - 29K-042.64" at bounding box center [374, 85] width 69 height 10
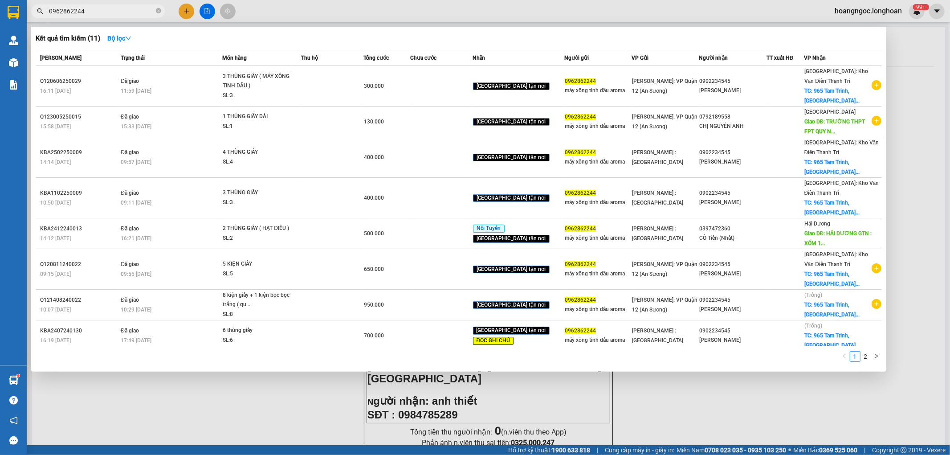
click at [103, 10] on input "0962862244" at bounding box center [101, 11] width 105 height 10
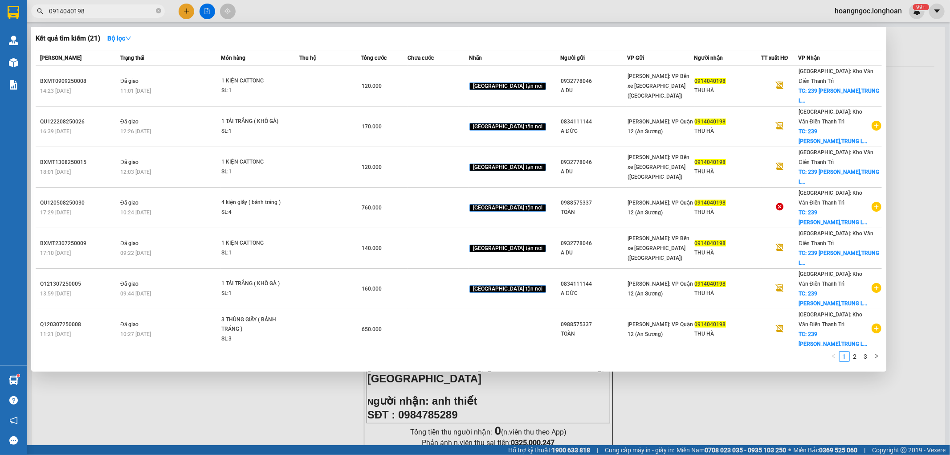
type input "0914040198"
